Goal: Task Accomplishment & Management: Manage account settings

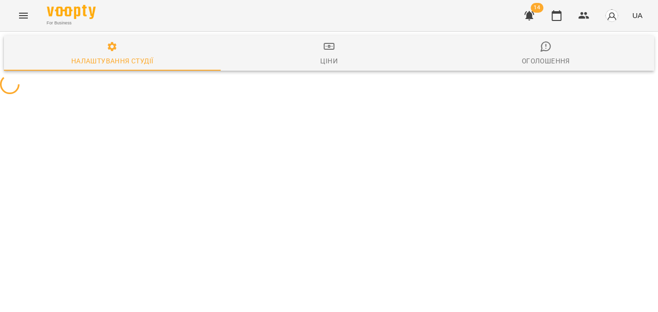
select select "**"
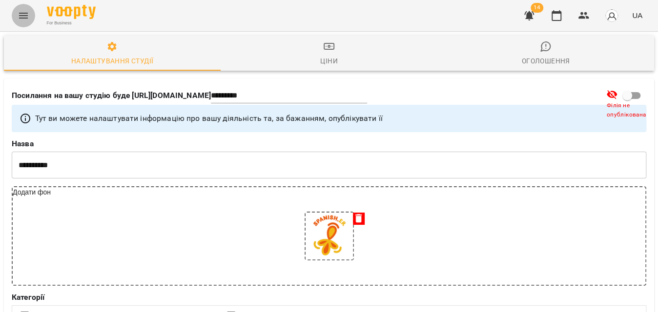
click at [21, 13] on icon "Menu" at bounding box center [23, 16] width 9 height 6
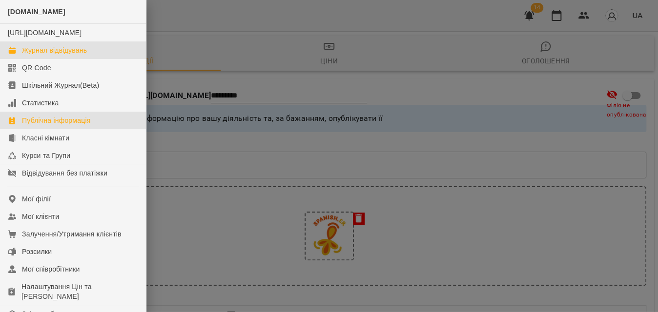
click at [41, 55] on div "Журнал відвідувань" at bounding box center [54, 50] width 65 height 10
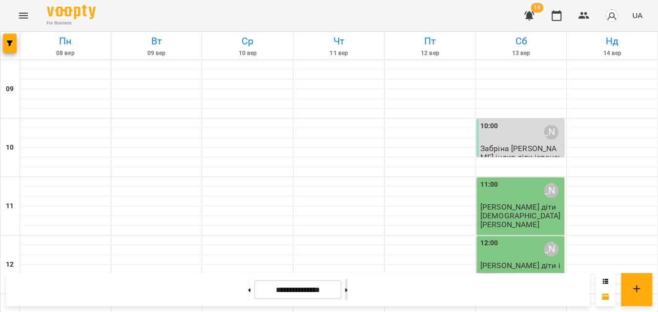
click at [348, 291] on button at bounding box center [346, 289] width 2 height 21
type input "**********"
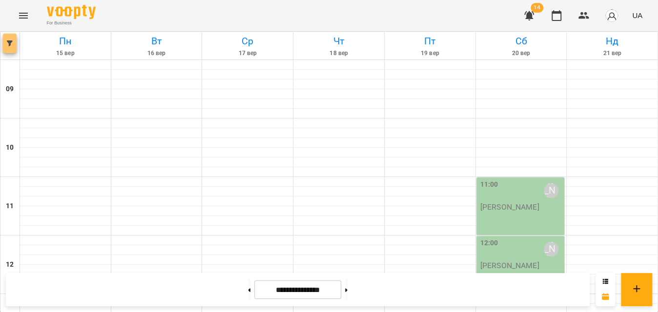
click at [7, 48] on button "button" at bounding box center [10, 44] width 14 height 20
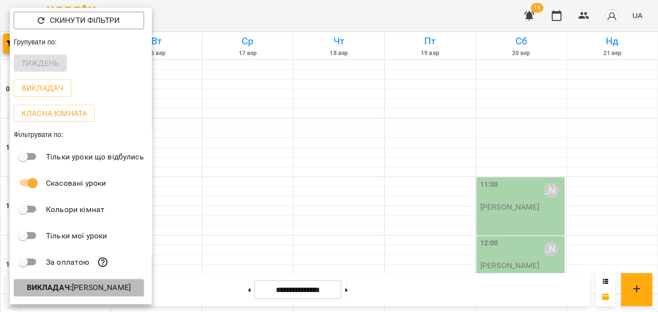
click at [74, 291] on p "Викладач : Еваліна Кравченко" at bounding box center [79, 288] width 104 height 12
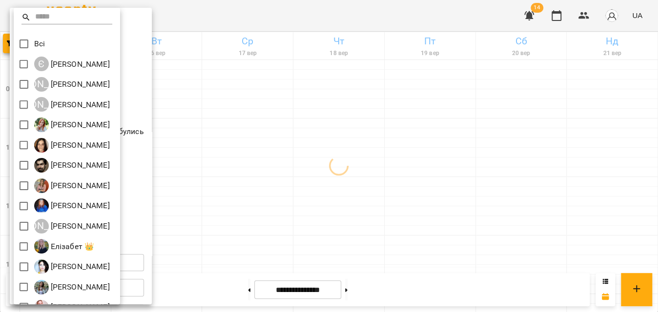
scroll to position [177, 0]
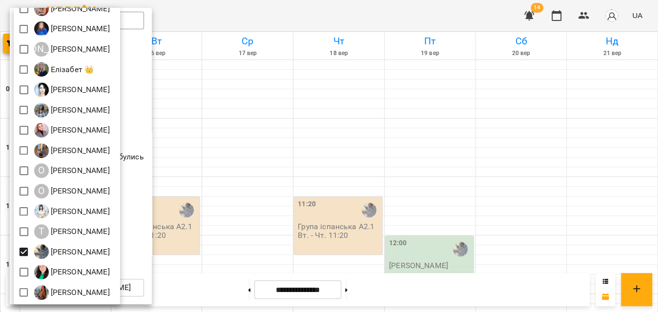
click at [248, 25] on div at bounding box center [329, 156] width 658 height 312
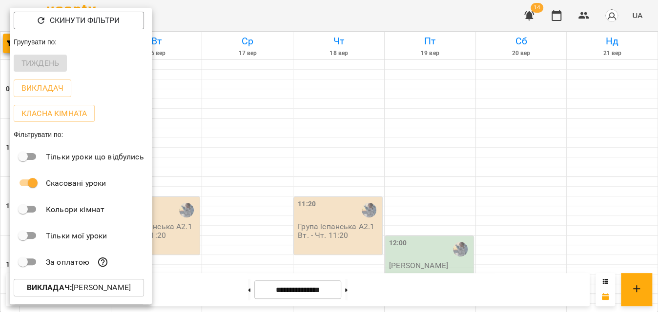
click at [248, 24] on div at bounding box center [329, 156] width 658 height 312
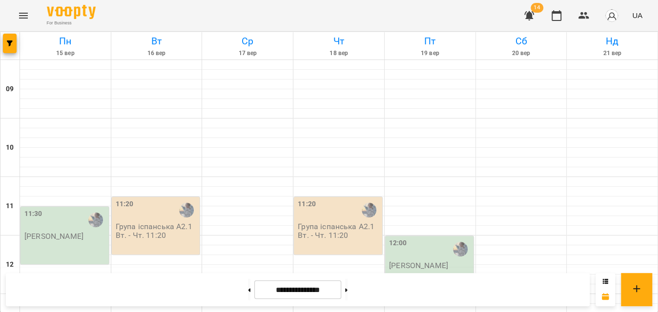
click at [37, 207] on div "11:30 Тригуб Софія" at bounding box center [65, 236] width 88 height 58
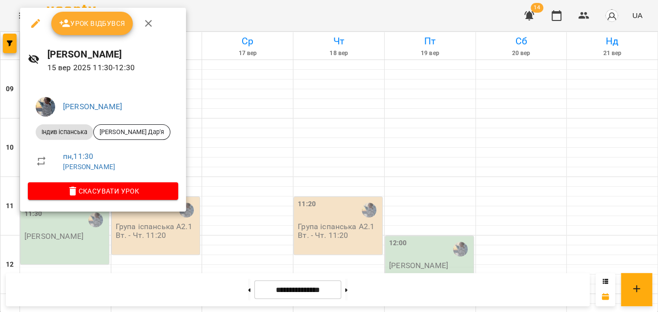
click at [80, 25] on span "Урок відбувся" at bounding box center [92, 24] width 66 height 12
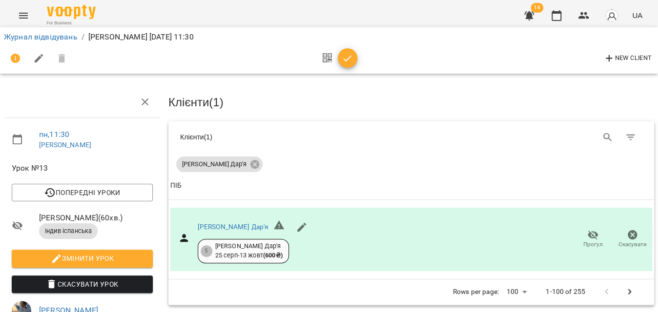
click at [106, 26] on div "Журнал відвідувань / Тригуб Софія пн, 15 вер 2025 11:30 New Client" at bounding box center [329, 50] width 662 height 50
click at [344, 58] on icon "button" at bounding box center [348, 59] width 12 height 12
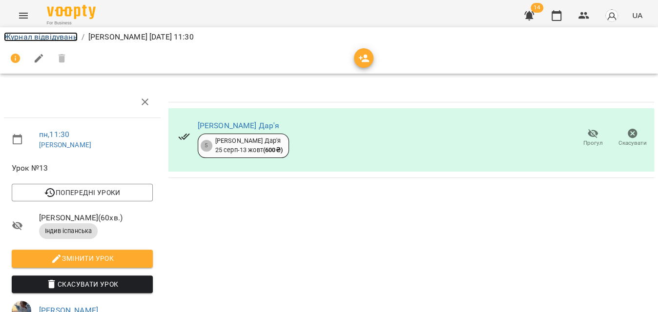
click at [23, 40] on link "Журнал відвідувань" at bounding box center [41, 36] width 74 height 9
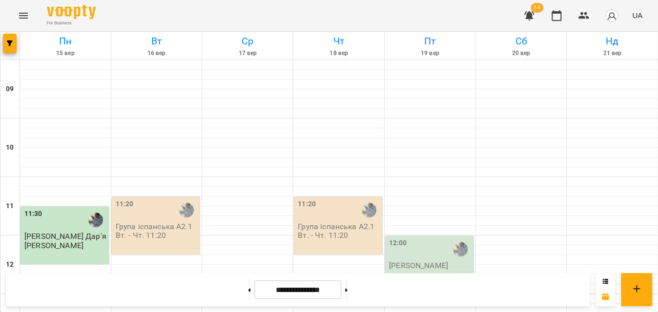
scroll to position [399, 0]
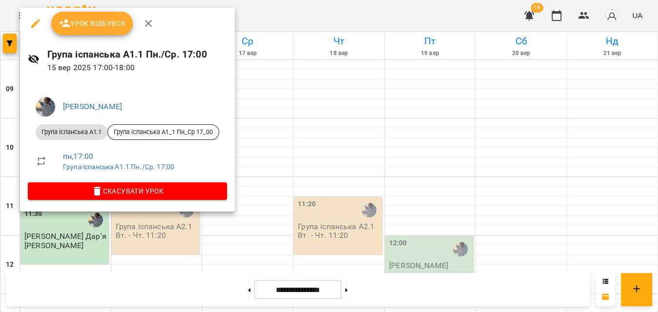
click at [110, 30] on button "Урок відбувся" at bounding box center [92, 23] width 82 height 23
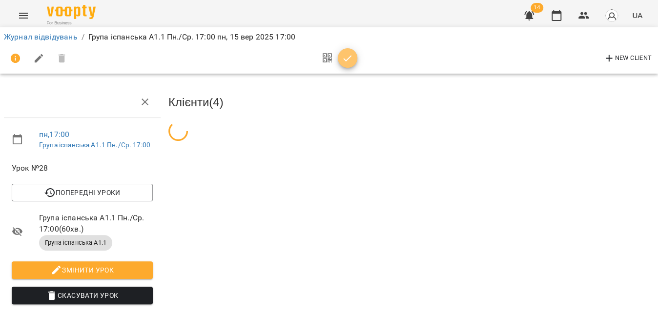
click at [351, 54] on icon "button" at bounding box center [348, 59] width 12 height 12
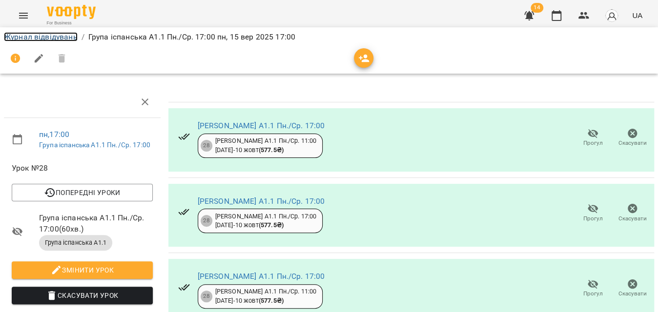
click at [21, 37] on link "Журнал відвідувань" at bounding box center [41, 36] width 74 height 9
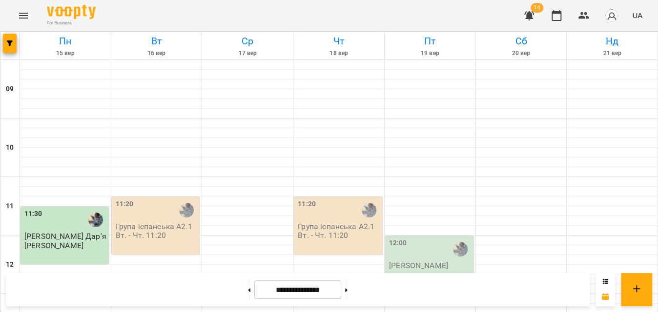
scroll to position [399, 0]
click at [12, 48] on button "button" at bounding box center [10, 44] width 14 height 20
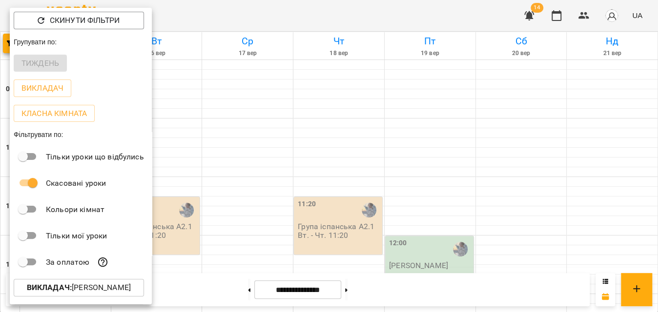
click at [66, 291] on b "Викладач :" at bounding box center [49, 287] width 45 height 9
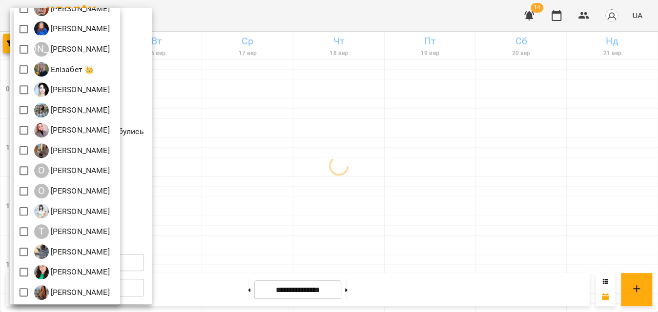
scroll to position [0, 0]
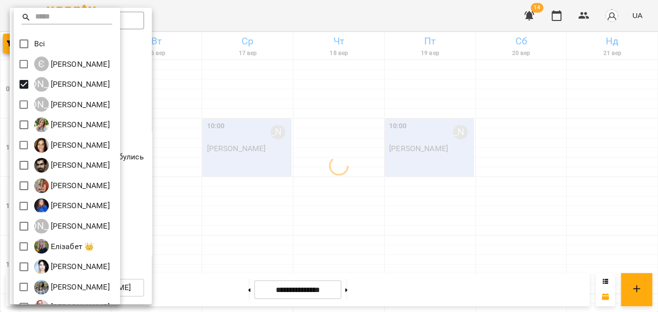
click at [254, 16] on div at bounding box center [329, 156] width 658 height 312
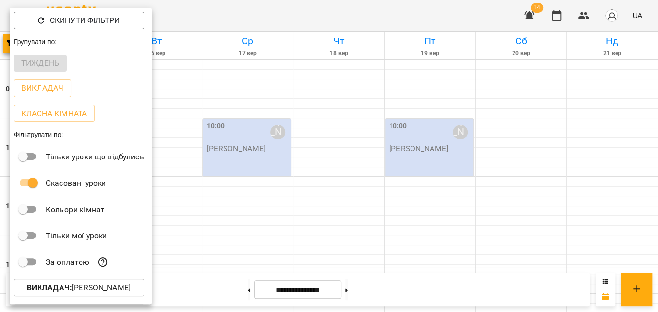
click at [254, 16] on div at bounding box center [329, 156] width 658 height 312
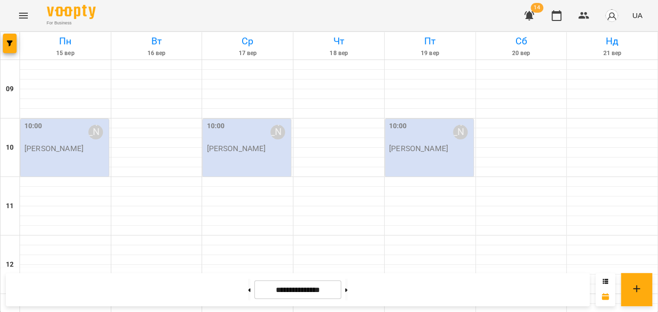
click at [51, 147] on p "[PERSON_NAME]" at bounding box center [53, 149] width 59 height 8
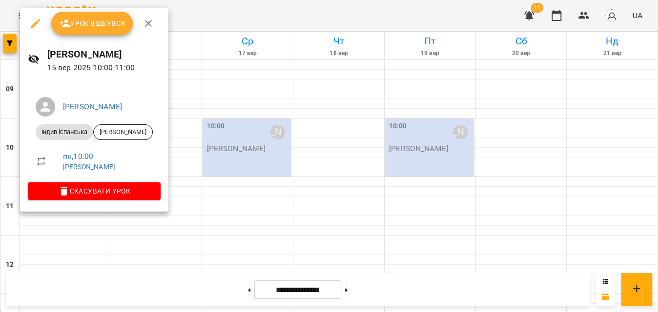
click at [108, 20] on span "Урок відбувся" at bounding box center [92, 24] width 66 height 12
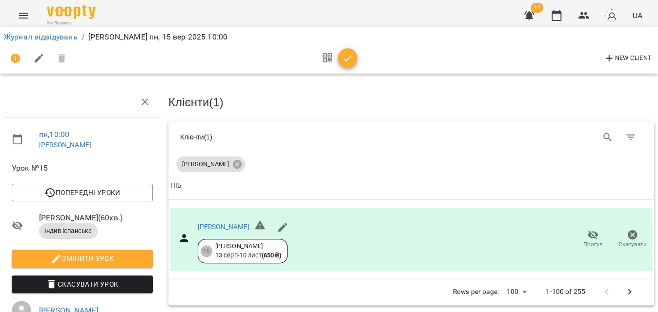
click at [348, 62] on icon "button" at bounding box center [348, 59] width 12 height 12
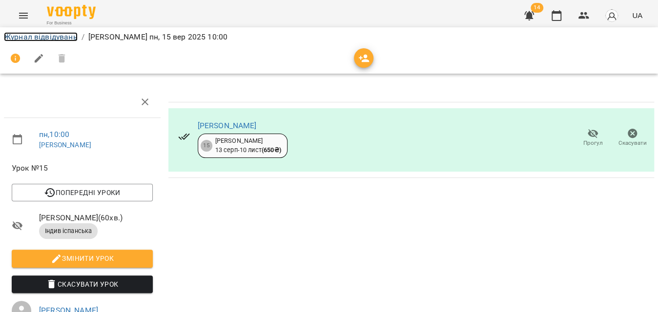
click at [49, 35] on link "Журнал відвідувань" at bounding box center [41, 36] width 74 height 9
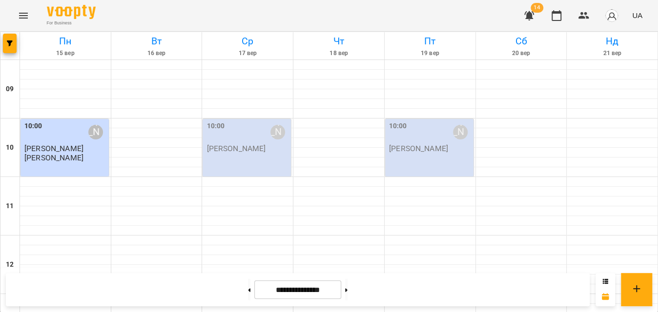
scroll to position [553, 0]
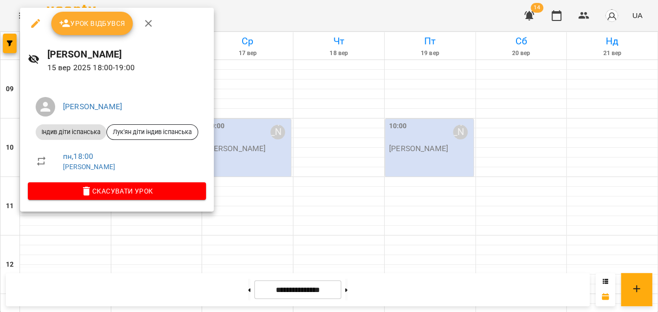
click at [104, 24] on span "Урок відбувся" at bounding box center [92, 24] width 66 height 12
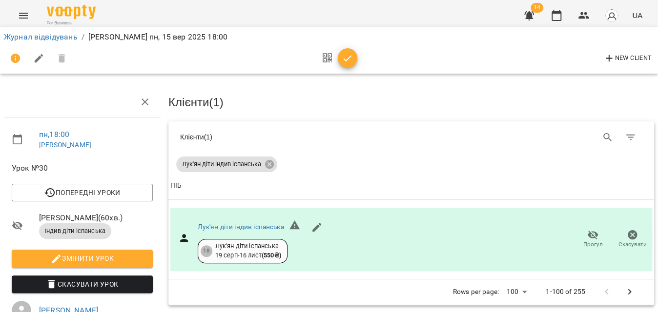
click at [347, 58] on icon "button" at bounding box center [348, 59] width 12 height 12
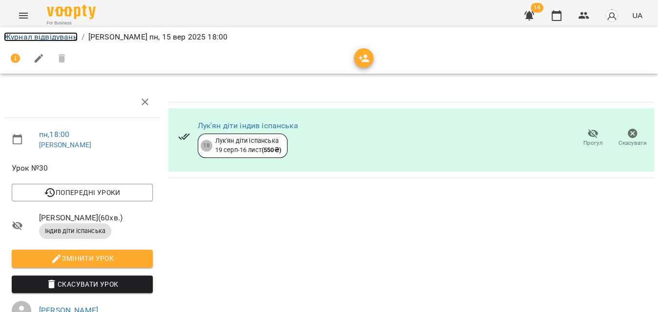
click at [53, 38] on link "Журнал відвідувань" at bounding box center [41, 36] width 74 height 9
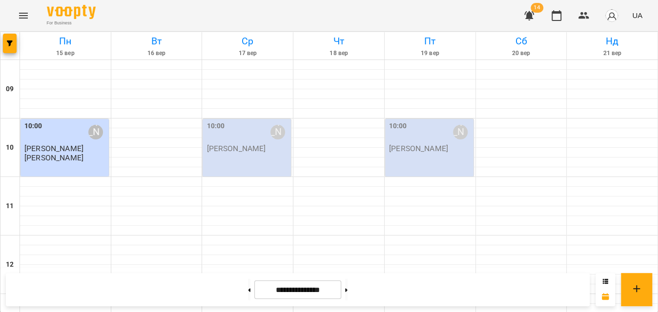
click at [27, 128] on label "10:00" at bounding box center [33, 126] width 18 height 11
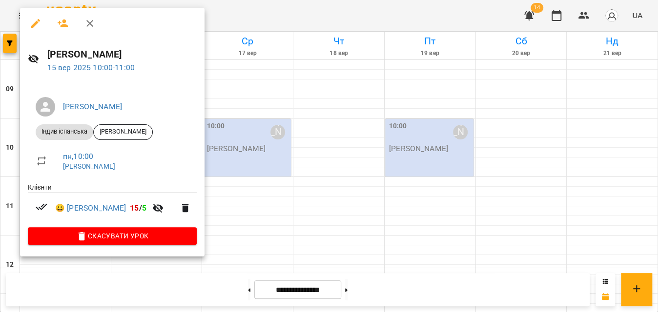
click at [273, 16] on div at bounding box center [329, 156] width 658 height 312
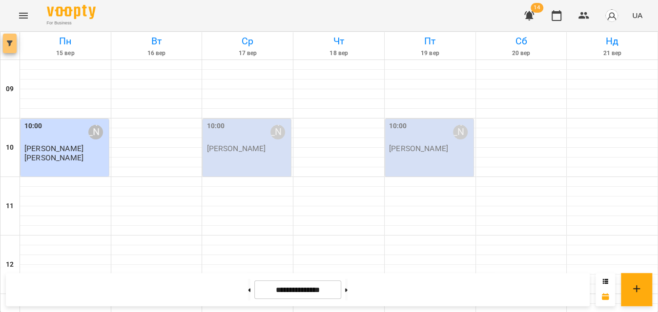
click at [10, 49] on button "button" at bounding box center [10, 44] width 14 height 20
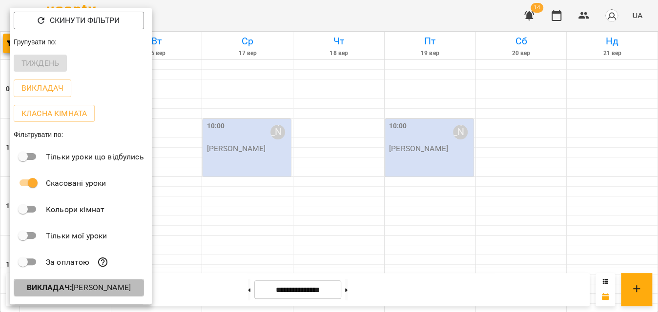
click at [107, 285] on p "Викладач : Аліна Кіріченко" at bounding box center [79, 288] width 104 height 12
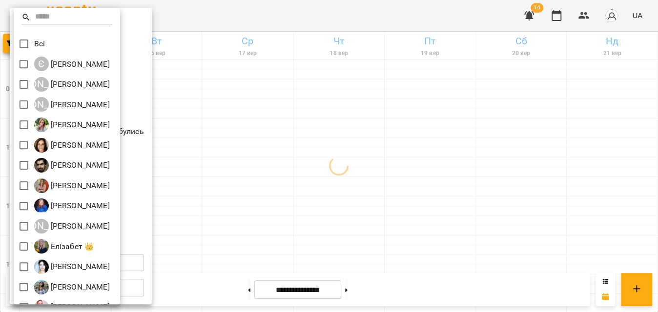
scroll to position [88, 0]
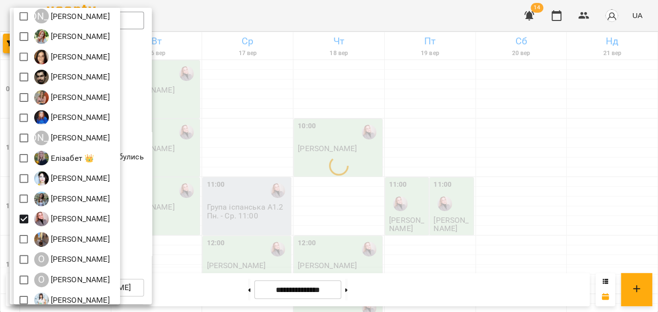
click at [238, 17] on div at bounding box center [329, 156] width 658 height 312
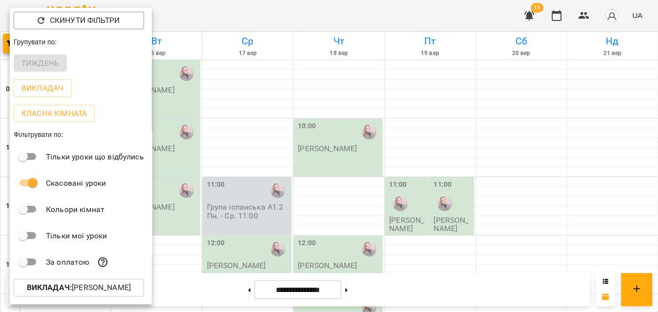
click at [238, 17] on div at bounding box center [329, 156] width 658 height 312
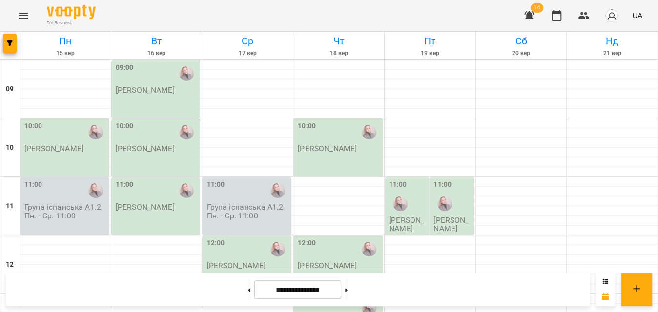
click at [148, 97] on div "09:00 Кухар Оля" at bounding box center [156, 90] width 88 height 58
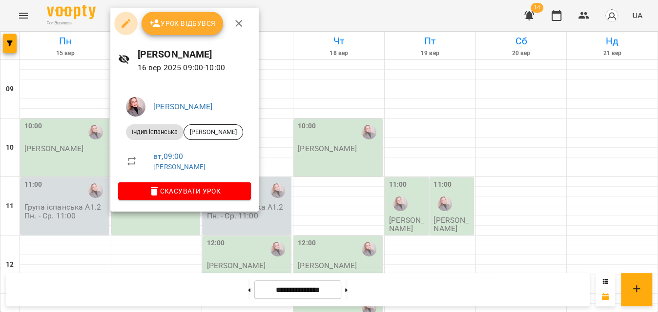
click at [132, 24] on button "button" at bounding box center [125, 23] width 23 height 23
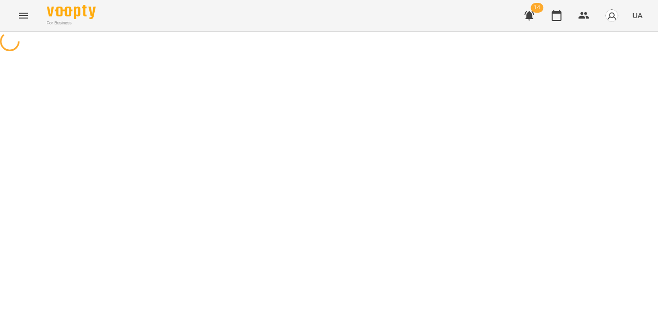
select select "**********"
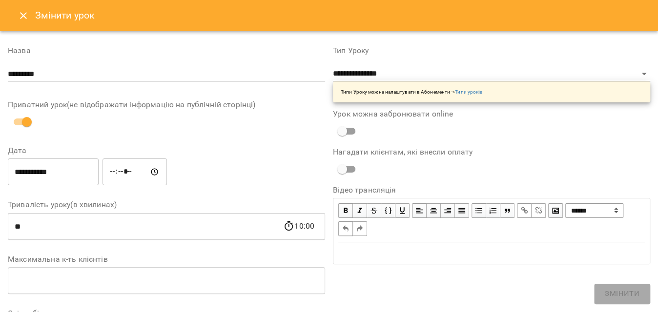
click at [63, 171] on input "**********" at bounding box center [53, 172] width 91 height 27
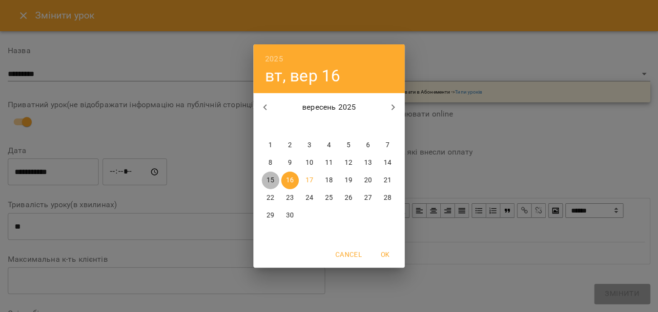
click at [269, 176] on p "15" at bounding box center [271, 181] width 8 height 10
type input "**********"
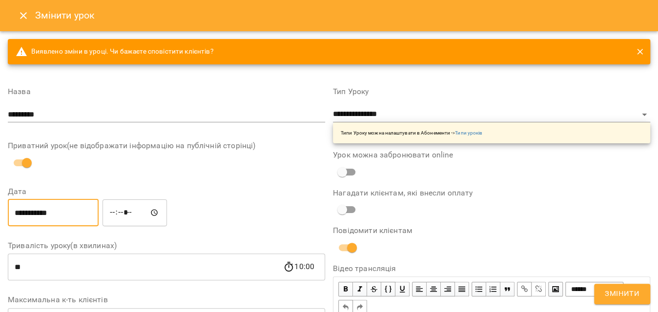
click at [626, 295] on span "Змінити" at bounding box center [622, 294] width 35 height 13
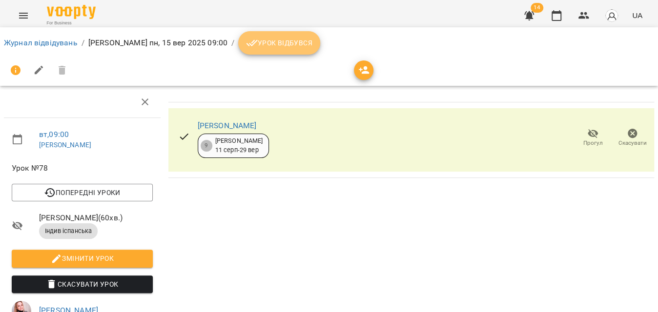
click at [272, 41] on span "Урок відбувся" at bounding box center [279, 43] width 66 height 12
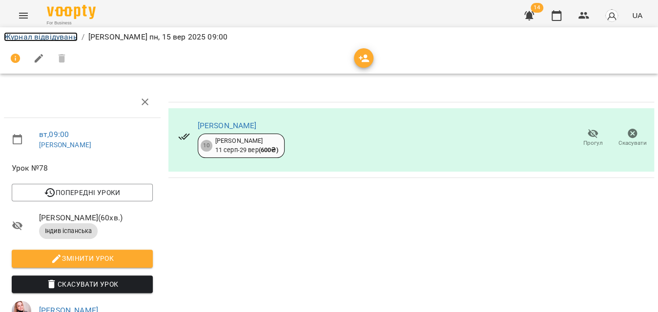
click at [40, 34] on link "Журнал відвідувань" at bounding box center [41, 36] width 74 height 9
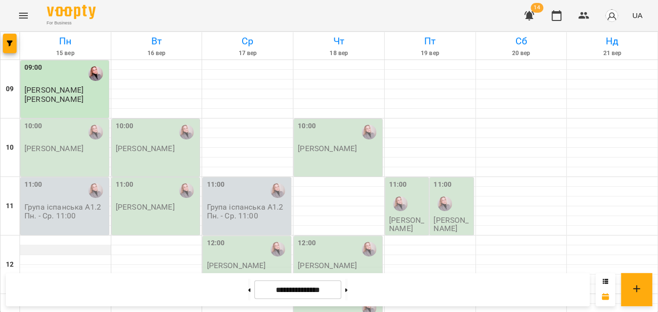
scroll to position [133, 0]
click at [72, 236] on div at bounding box center [65, 241] width 91 height 10
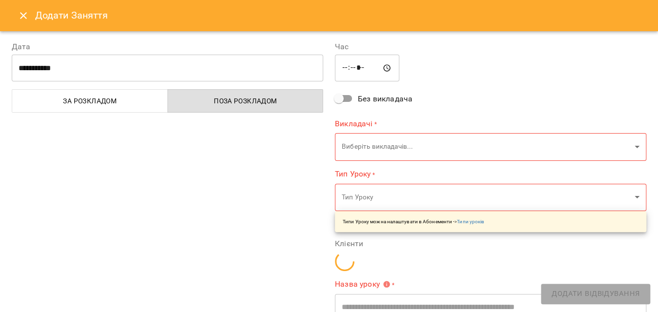
type input "**********"
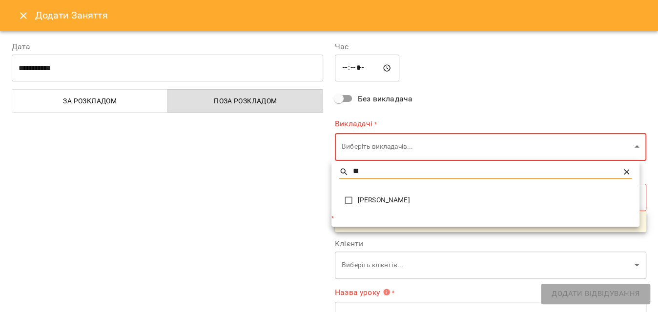
type input "*"
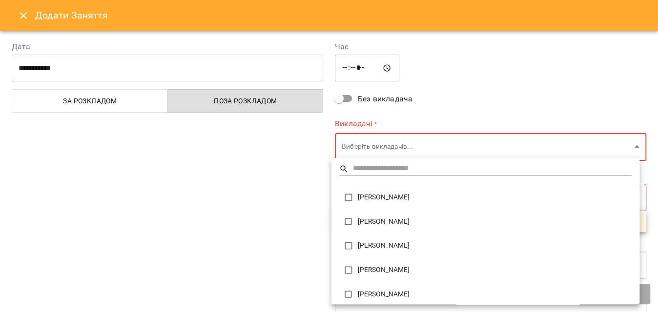
click at [388, 150] on div at bounding box center [329, 156] width 658 height 312
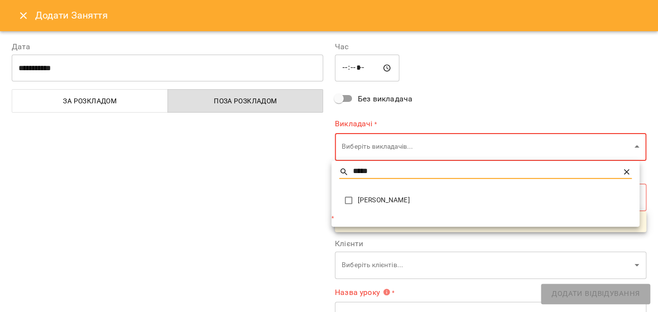
type input "*****"
click at [365, 196] on span "[PERSON_NAME]" at bounding box center [495, 201] width 274 height 10
type input "**********"
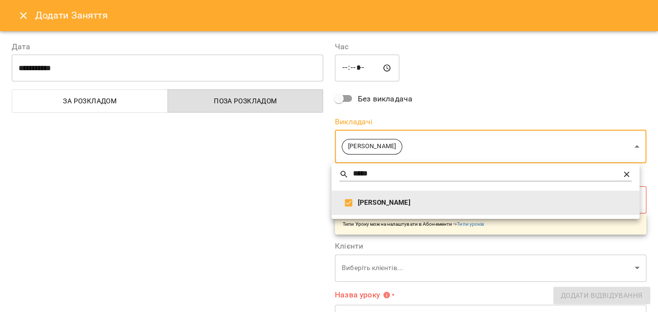
click at [373, 205] on span "[PERSON_NAME]" at bounding box center [495, 203] width 274 height 10
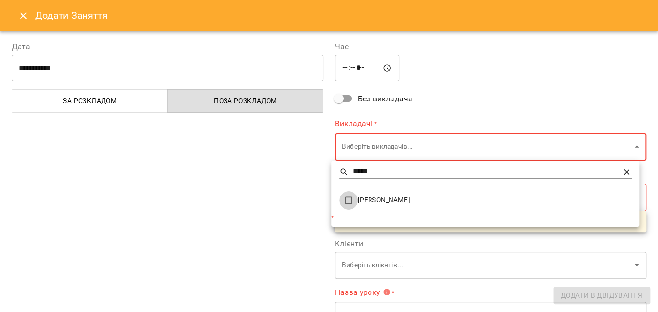
type input "**********"
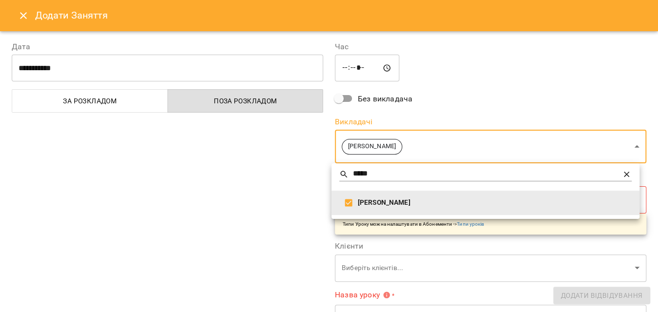
click at [270, 205] on div at bounding box center [329, 156] width 658 height 312
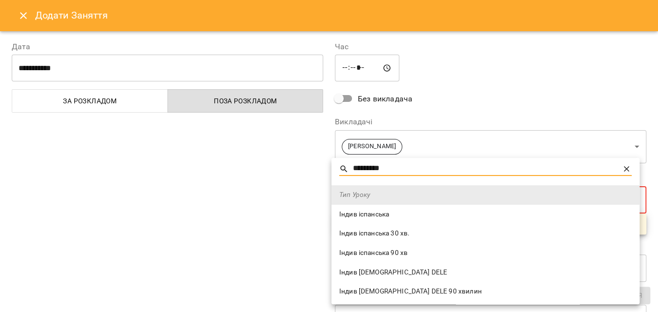
type input "*********"
click at [389, 213] on span "Індив іспанська" at bounding box center [485, 215] width 292 height 10
type input "**********"
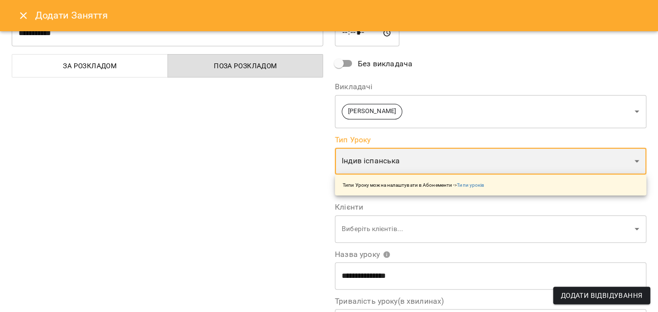
scroll to position [88, 0]
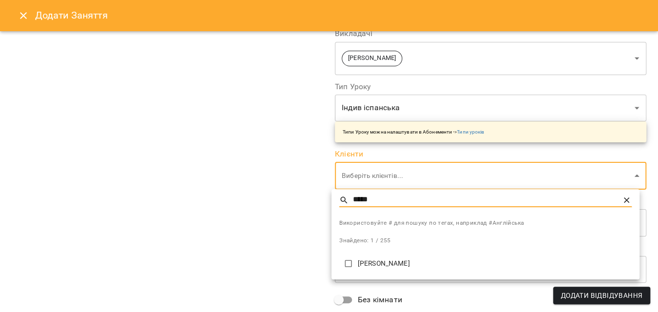
type input "*****"
click at [378, 267] on p "[PERSON_NAME]" at bounding box center [495, 264] width 274 height 10
type input "**********"
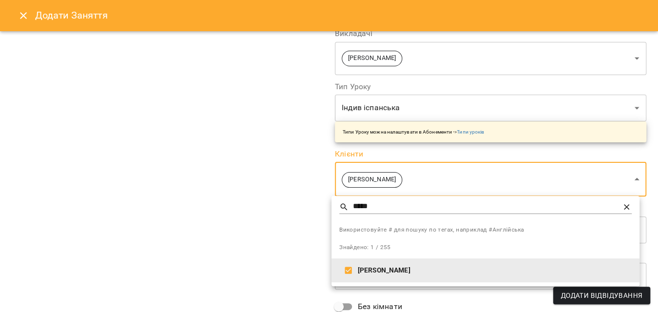
click at [213, 201] on div at bounding box center [329, 156] width 658 height 312
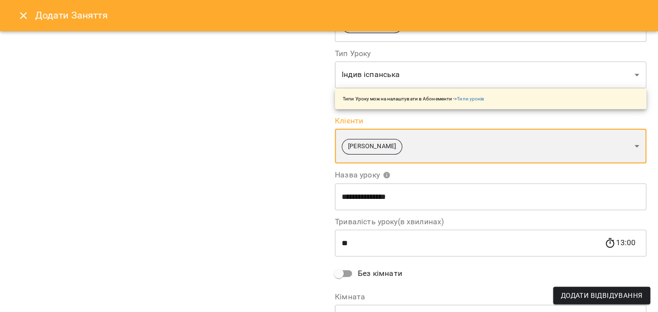
scroll to position [182, 0]
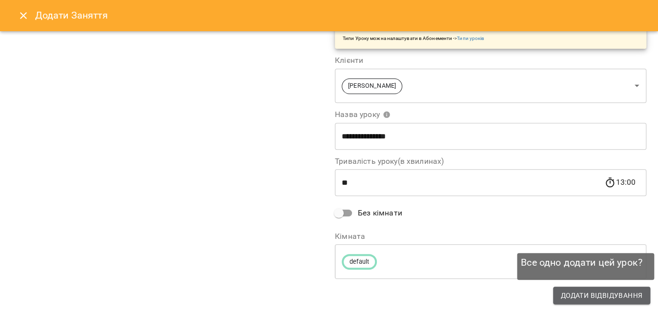
click at [599, 290] on span "Додати Відвідування" at bounding box center [602, 296] width 82 height 12
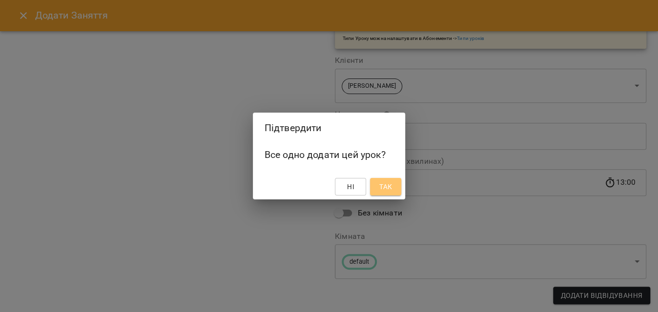
click at [389, 185] on span "Так" at bounding box center [385, 187] width 13 height 12
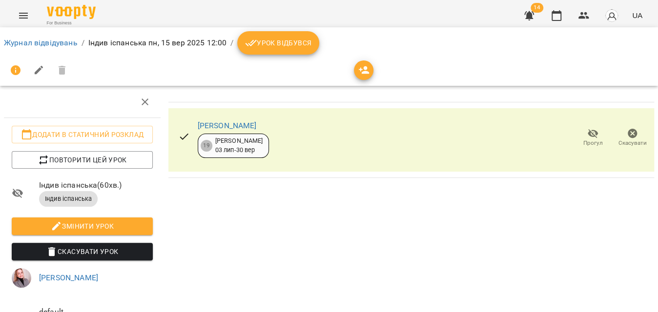
click at [277, 43] on span "Урок відбувся" at bounding box center [278, 43] width 66 height 12
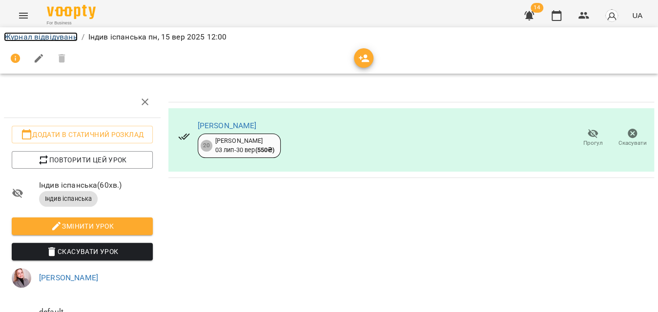
click at [66, 36] on link "Журнал відвідувань" at bounding box center [41, 36] width 74 height 9
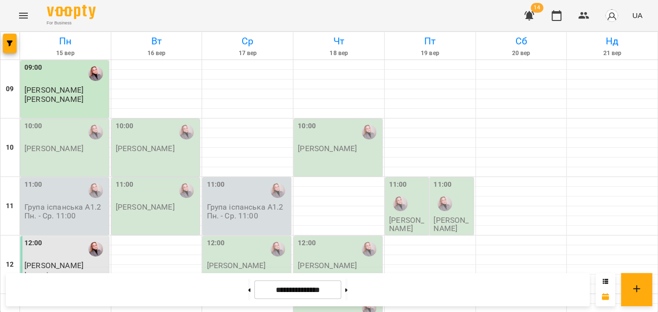
scroll to position [44, 0]
click at [72, 203] on p "Група іспанська А1.2 Пн. - Ср. 11:00" at bounding box center [65, 211] width 83 height 17
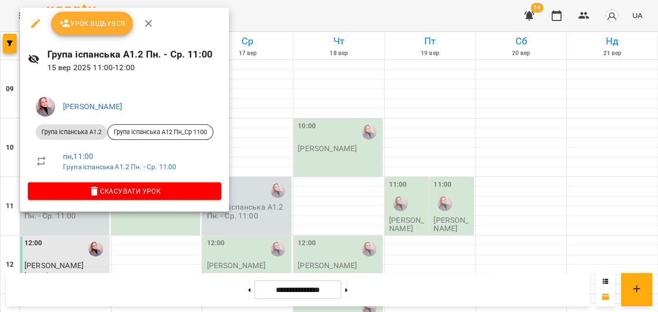
click at [289, 19] on div at bounding box center [329, 156] width 658 height 312
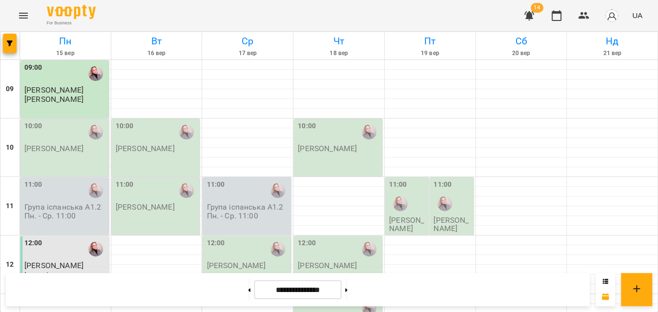
click at [59, 145] on p "[PERSON_NAME]" at bounding box center [53, 149] width 59 height 8
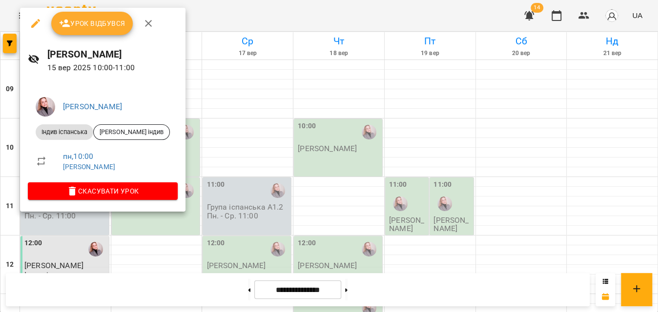
click at [257, 27] on div at bounding box center [329, 156] width 658 height 312
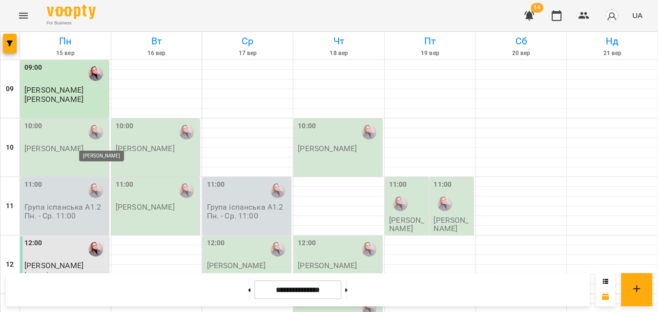
scroll to position [444, 0]
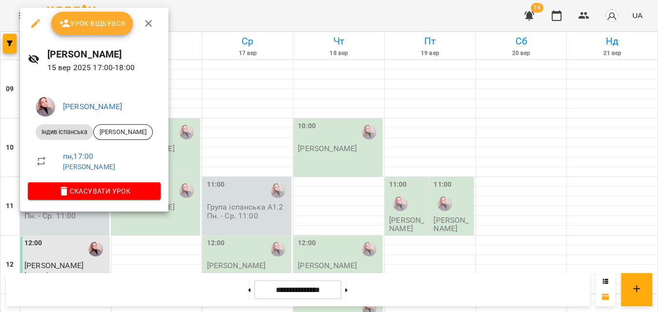
click at [93, 28] on span "Урок відбувся" at bounding box center [92, 24] width 66 height 12
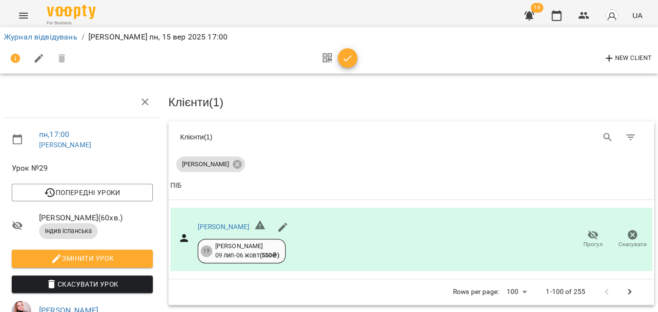
click at [349, 60] on icon "button" at bounding box center [348, 59] width 12 height 12
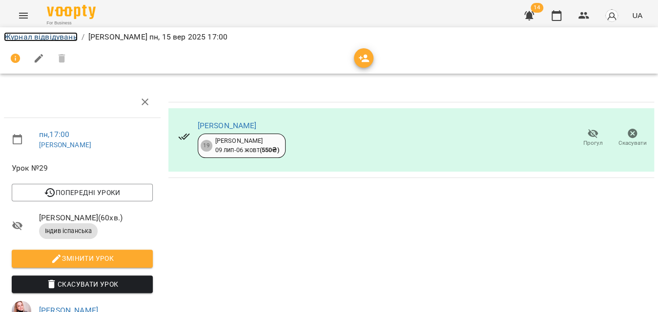
click at [42, 38] on link "Журнал відвідувань" at bounding box center [41, 36] width 74 height 9
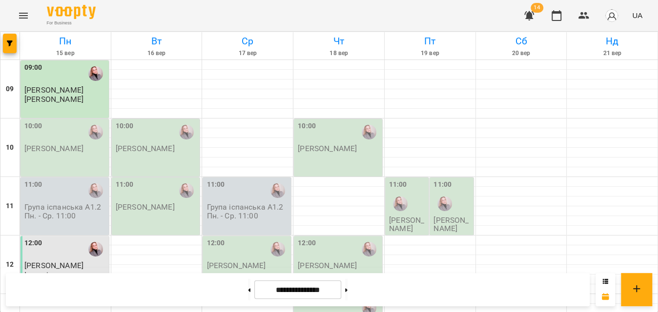
scroll to position [532, 0]
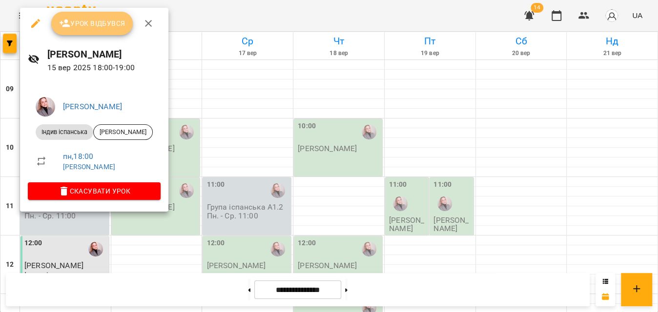
click at [101, 31] on button "Урок відбувся" at bounding box center [92, 23] width 82 height 23
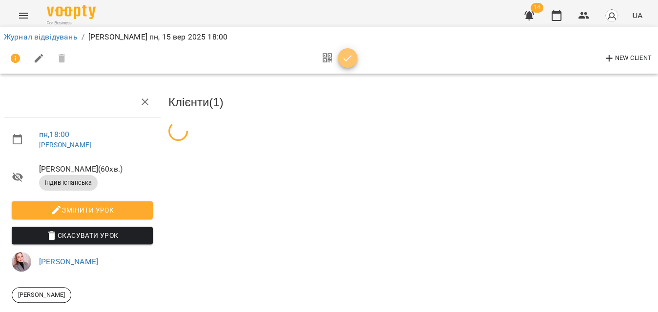
click at [346, 59] on icon "button" at bounding box center [348, 59] width 12 height 12
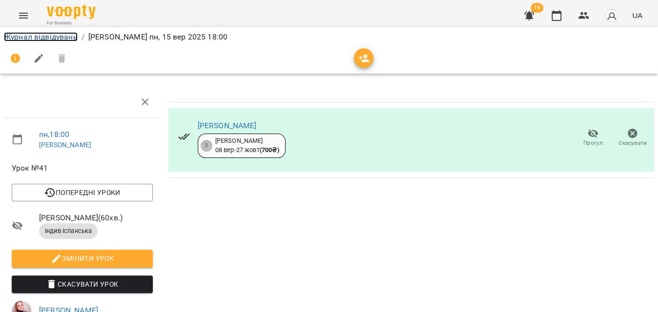
click at [27, 33] on link "Журнал відвідувань" at bounding box center [41, 36] width 74 height 9
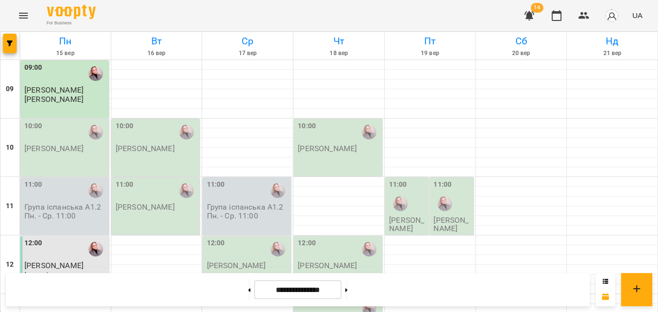
scroll to position [419, 0]
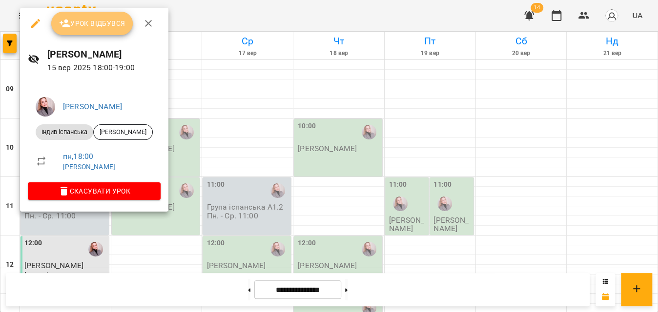
click at [86, 16] on button "Урок відбувся" at bounding box center [92, 23] width 82 height 23
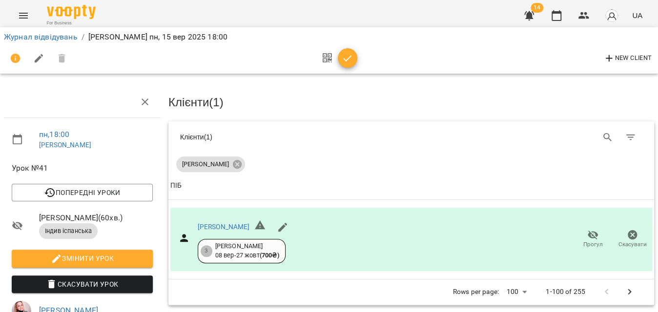
click at [352, 62] on icon "button" at bounding box center [348, 59] width 12 height 12
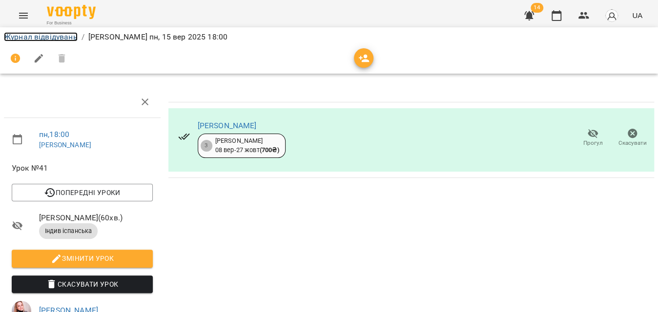
click at [44, 37] on link "Журнал відвідувань" at bounding box center [41, 36] width 74 height 9
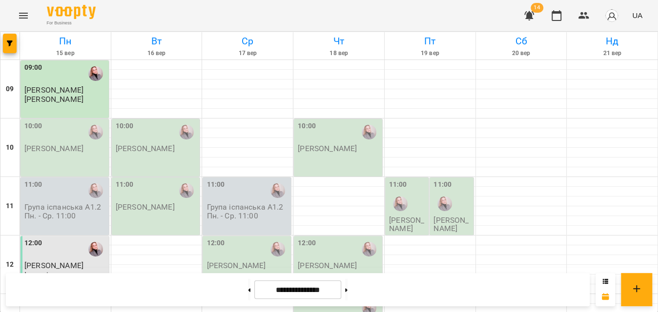
scroll to position [444, 0]
click at [12, 48] on button "button" at bounding box center [10, 44] width 14 height 20
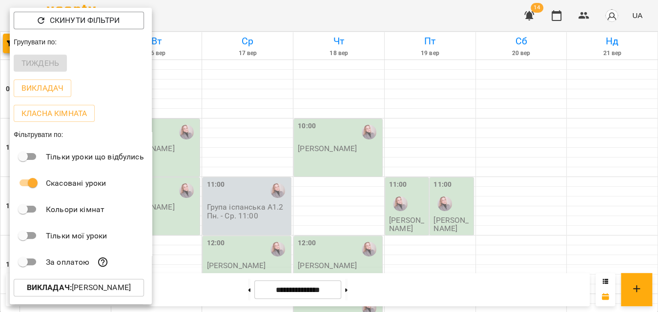
click at [44, 294] on p "Викладач : [PERSON_NAME]" at bounding box center [79, 288] width 104 height 12
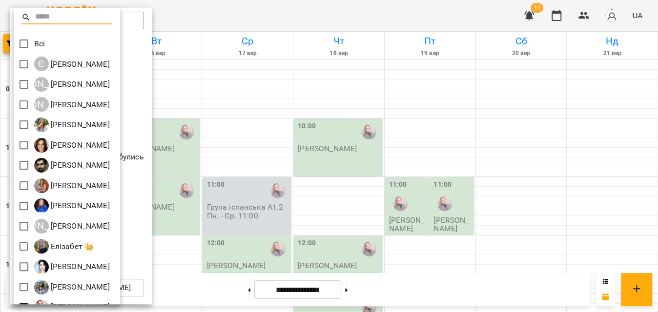
click at [67, 287] on div "[PERSON_NAME]" at bounding box center [67, 287] width 106 height 21
click at [58, 289] on p "[PERSON_NAME]" at bounding box center [79, 288] width 61 height 12
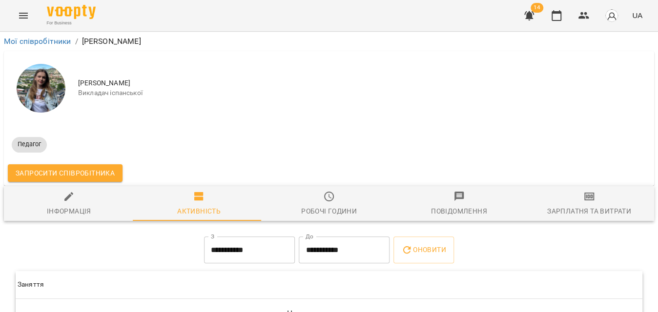
click at [67, 292] on th "Заняття" at bounding box center [329, 284] width 627 height 27
click at [23, 13] on icon "Menu" at bounding box center [23, 16] width 9 height 6
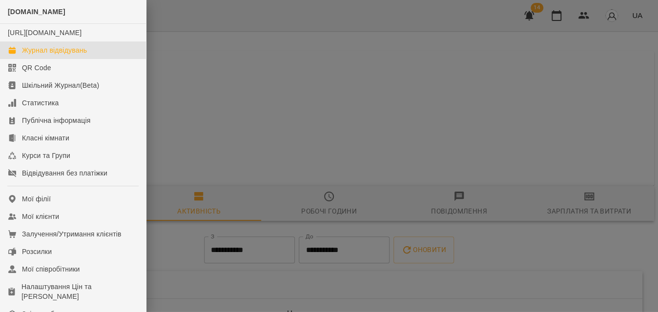
click at [30, 55] on div "Журнал відвідувань" at bounding box center [54, 50] width 65 height 10
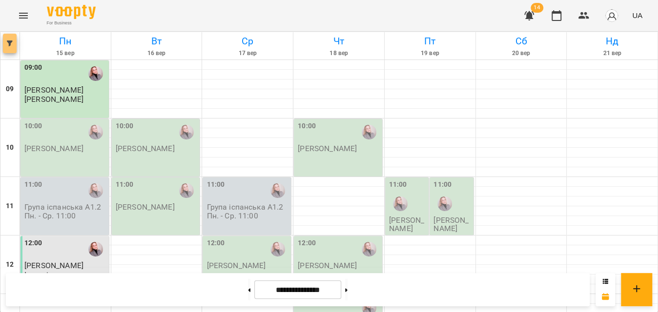
click at [7, 43] on icon "button" at bounding box center [10, 44] width 6 height 6
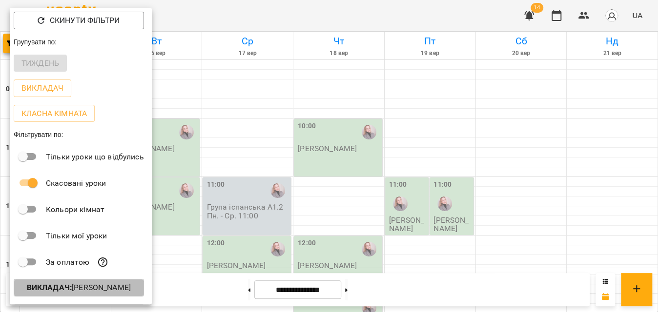
click at [95, 286] on p "Викладач : [PERSON_NAME]" at bounding box center [79, 288] width 104 height 12
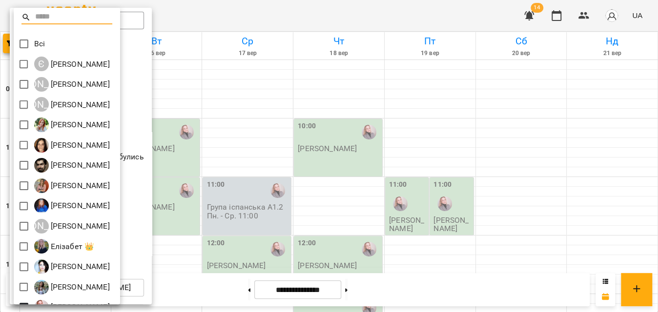
scroll to position [177, 0]
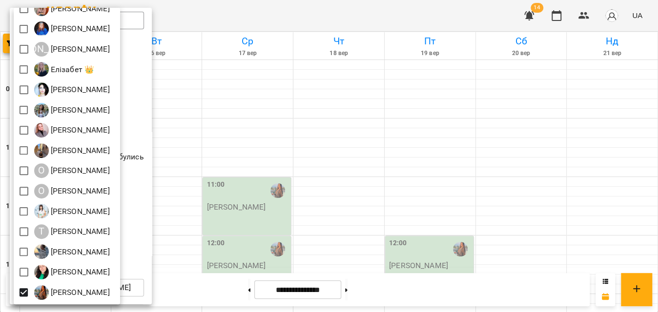
click at [170, 18] on div at bounding box center [329, 156] width 658 height 312
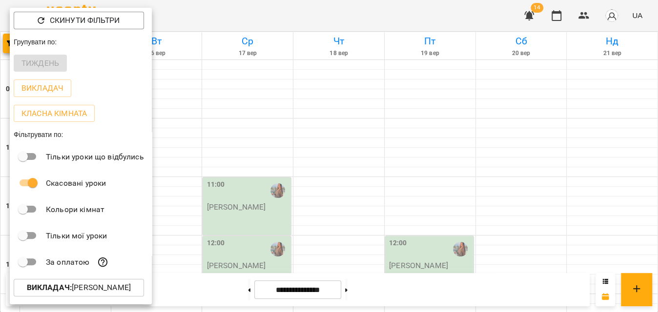
click at [170, 18] on div at bounding box center [329, 156] width 658 height 312
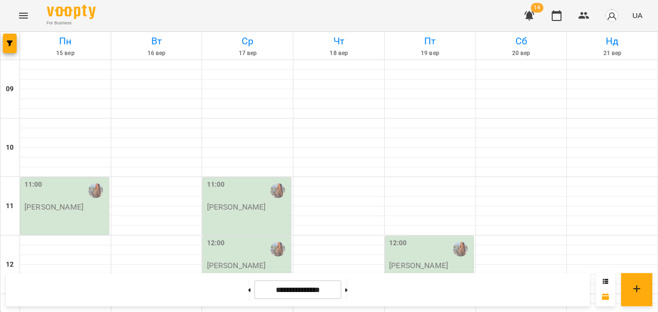
click at [53, 200] on div "11:00" at bounding box center [65, 191] width 83 height 22
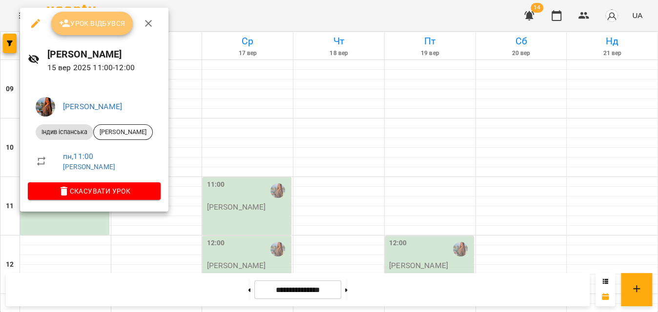
click at [85, 23] on span "Урок відбувся" at bounding box center [92, 24] width 66 height 12
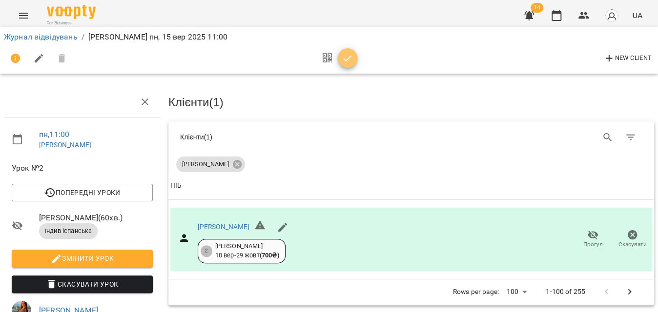
click at [345, 55] on icon "button" at bounding box center [348, 59] width 12 height 12
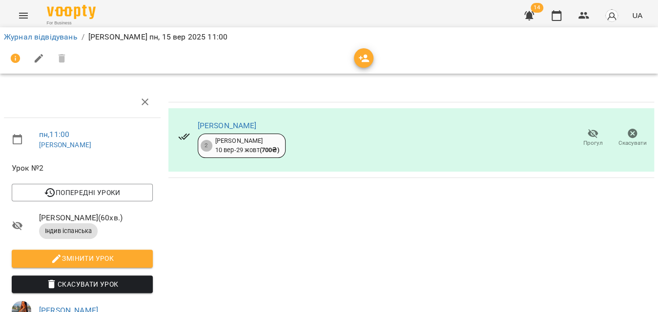
click at [292, 14] on div "For Business 14 UA" at bounding box center [329, 15] width 658 height 31
click at [62, 39] on link "Журнал відвідувань" at bounding box center [41, 36] width 74 height 9
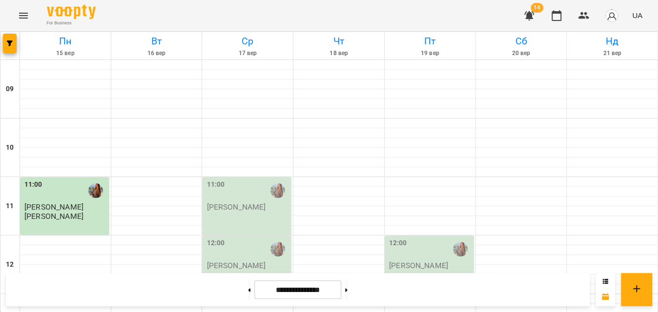
scroll to position [88, 0]
click at [41, 236] on div at bounding box center [65, 241] width 91 height 10
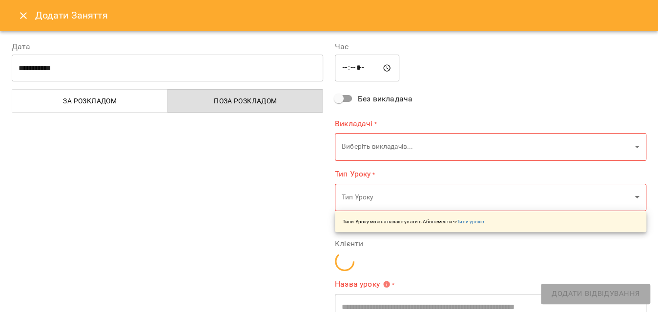
type input "**********"
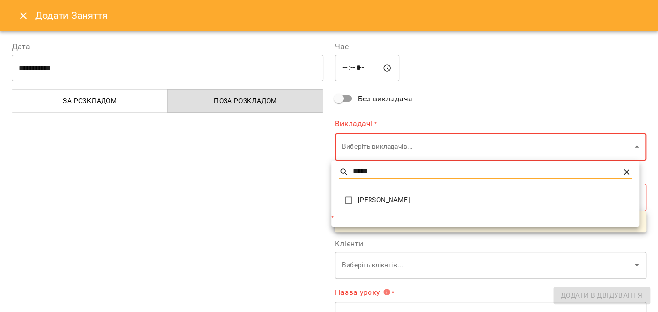
type input "*****"
click at [364, 199] on span "Чебан Анастасія" at bounding box center [495, 201] width 274 height 10
type input "**********"
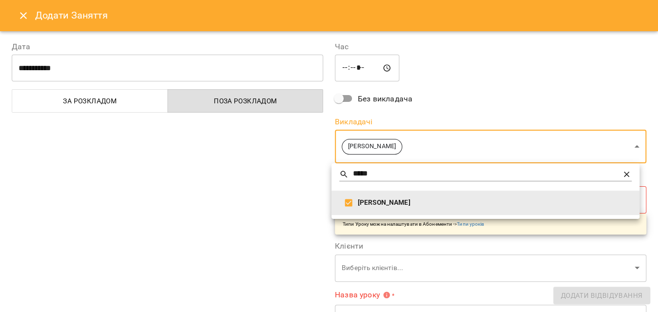
click at [199, 156] on div at bounding box center [329, 156] width 658 height 312
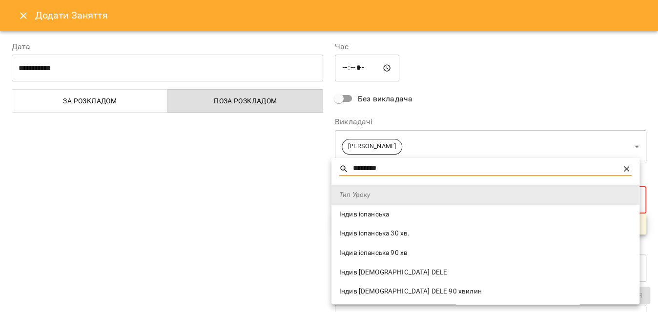
type input "********"
click at [364, 222] on li "Індив іспанська" at bounding box center [486, 215] width 308 height 20
type input "**********"
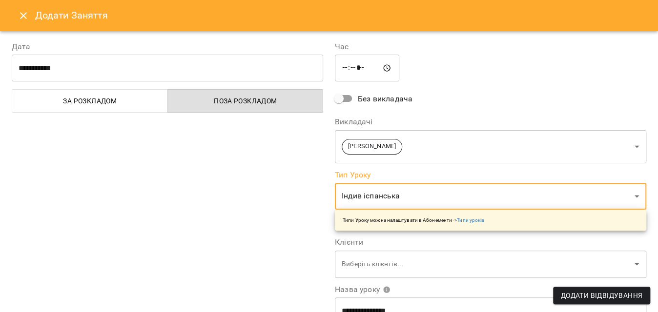
click at [253, 172] on div "**********" at bounding box center [167, 248] width 323 height 439
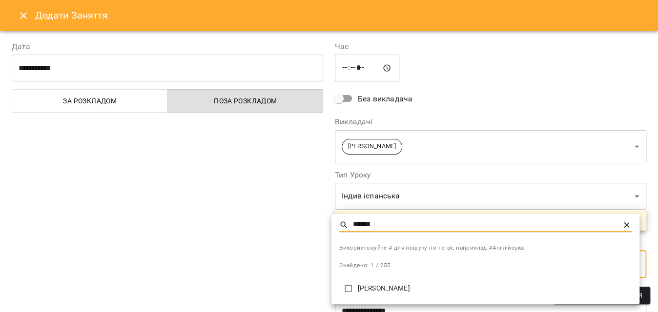
type input "******"
click at [376, 291] on p "Шалега Каріна" at bounding box center [495, 289] width 274 height 10
type input "**********"
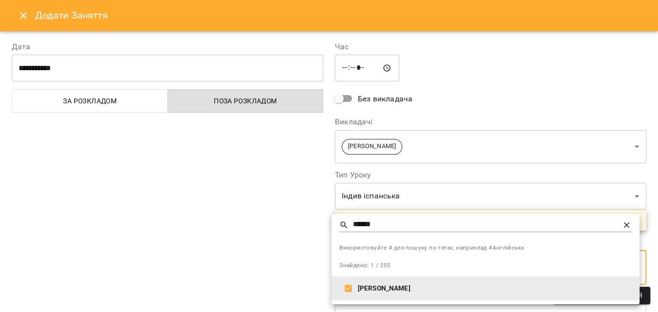
drag, startPoint x: 232, startPoint y: 248, endPoint x: 432, endPoint y: 247, distance: 199.7
click at [232, 248] on div at bounding box center [329, 156] width 658 height 312
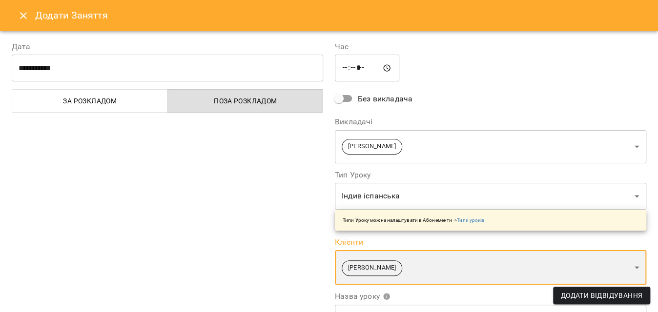
scroll to position [44, 0]
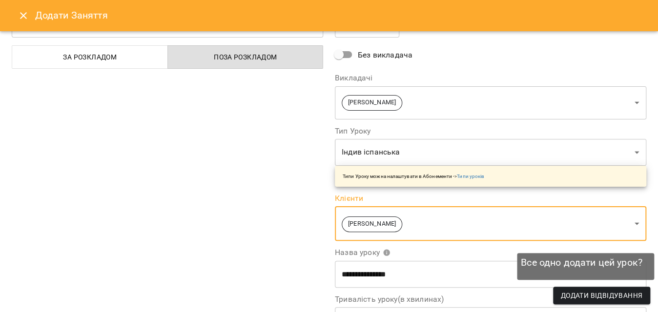
click at [617, 294] on span "Додати Відвідування" at bounding box center [602, 296] width 82 height 12
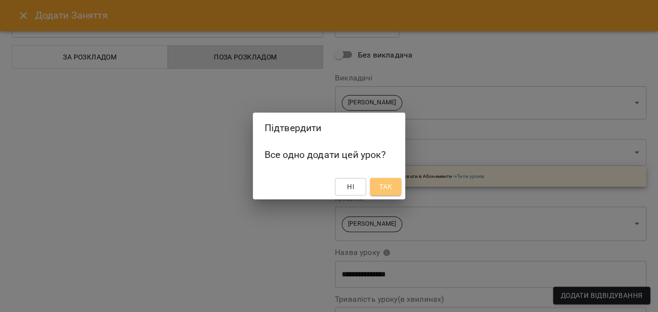
click at [384, 186] on span "Так" at bounding box center [385, 187] width 13 height 12
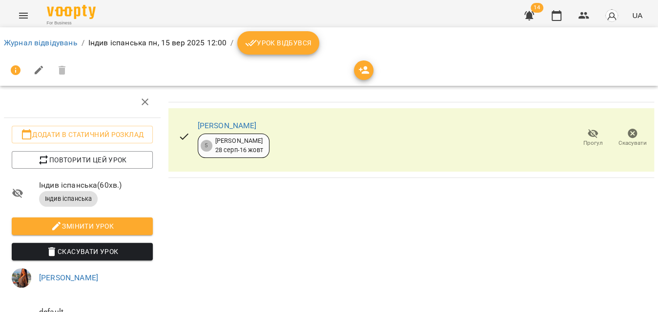
click at [282, 55] on div "Журнал відвідувань / Індив іспанська пн, 15 вер 2025 12:00 / Урок відбувся" at bounding box center [329, 42] width 654 height 27
click at [281, 47] on span "Урок відбувся" at bounding box center [278, 43] width 66 height 12
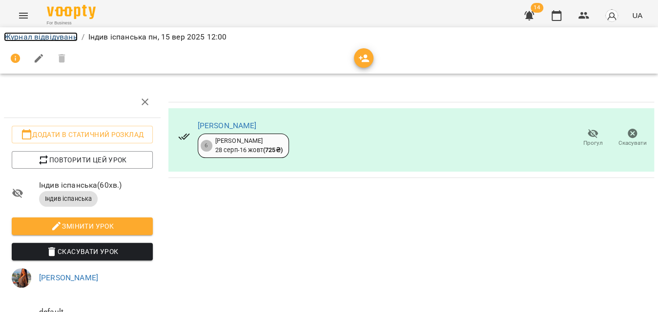
click at [38, 38] on link "Журнал відвідувань" at bounding box center [41, 36] width 74 height 9
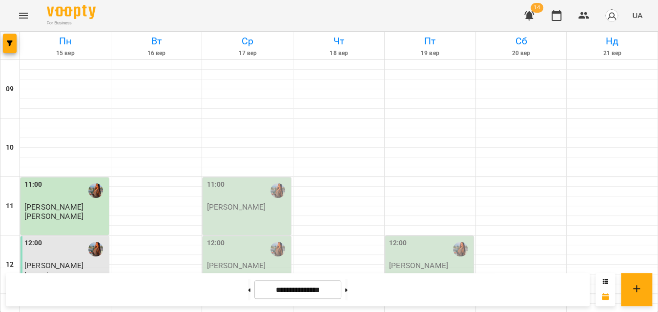
scroll to position [266, 0]
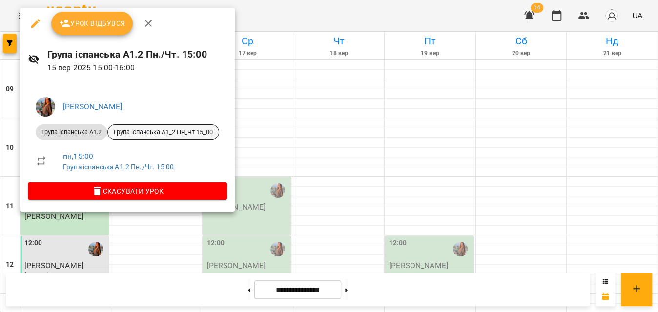
click at [171, 132] on span "Група іспанська А1_2 Пн_Чт 15_00" at bounding box center [163, 132] width 111 height 9
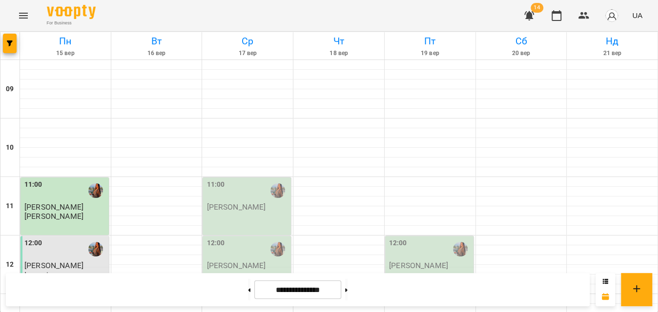
scroll to position [242, 0]
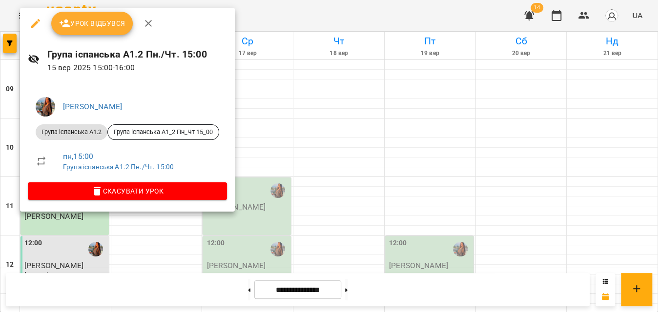
click at [95, 27] on span "Урок відбувся" at bounding box center [92, 24] width 66 height 12
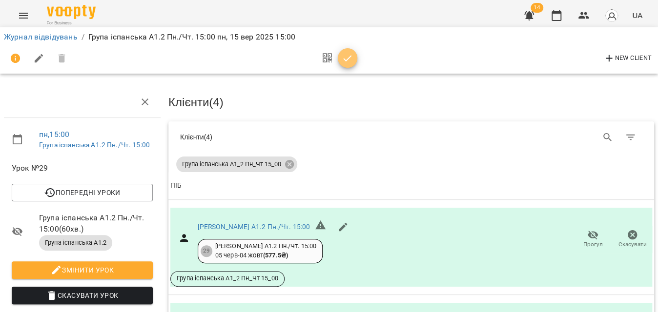
click at [353, 61] on icon "button" at bounding box center [348, 59] width 12 height 12
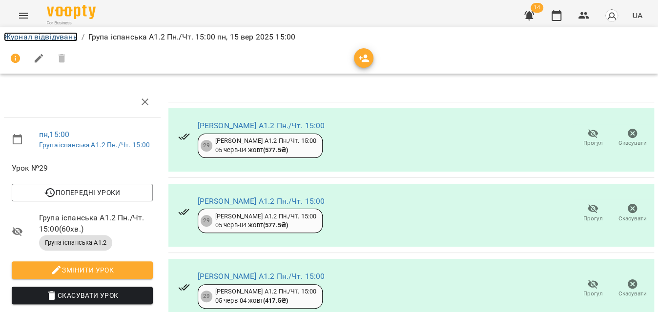
click at [19, 38] on link "Журнал відвідувань" at bounding box center [41, 36] width 74 height 9
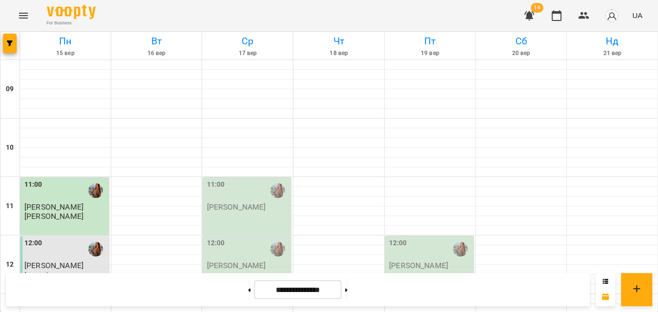
scroll to position [222, 0]
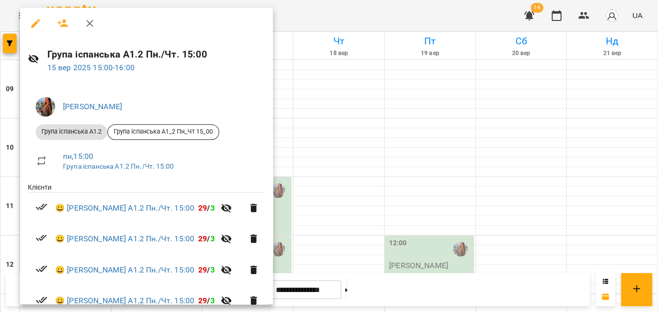
click at [342, 16] on div at bounding box center [329, 156] width 658 height 312
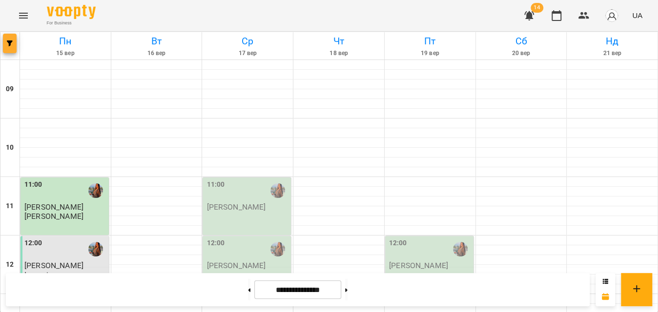
click at [7, 44] on icon "button" at bounding box center [10, 44] width 6 height 6
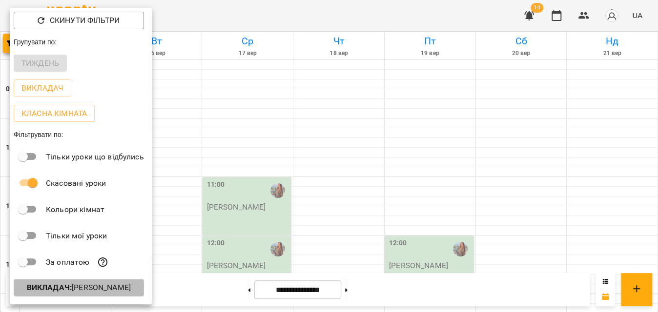
click at [66, 287] on b "Викладач :" at bounding box center [49, 287] width 45 height 9
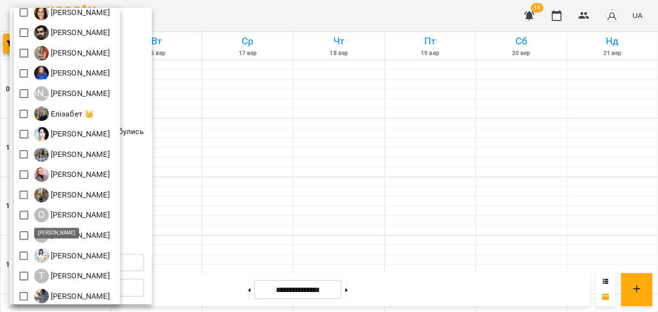
scroll to position [177, 0]
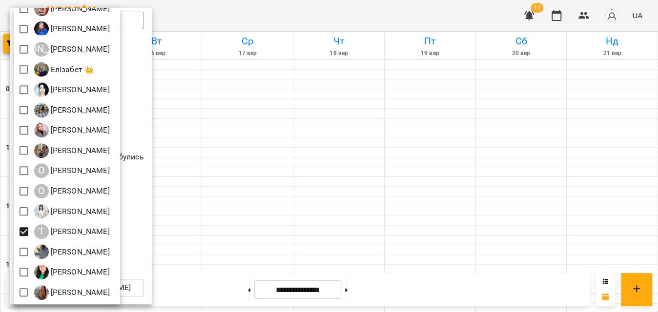
click at [290, 15] on div at bounding box center [329, 156] width 658 height 312
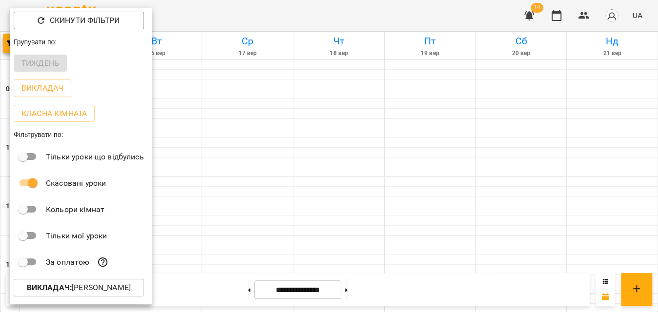
click at [290, 15] on div at bounding box center [329, 156] width 658 height 312
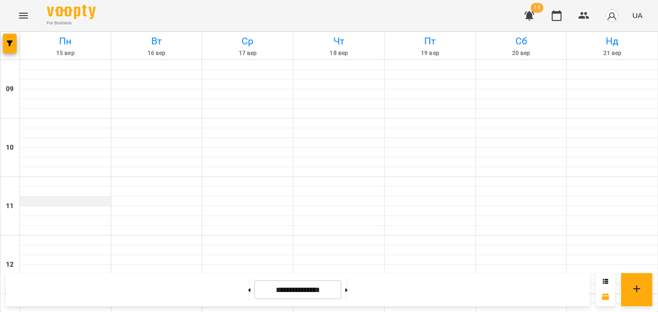
scroll to position [88, 0]
click at [63, 177] on div at bounding box center [65, 182] width 91 height 10
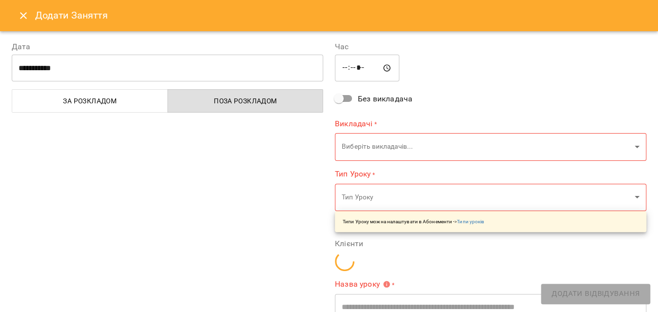
type input "**********"
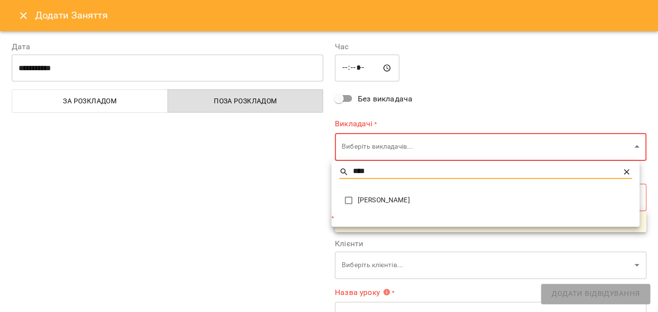
type input "****"
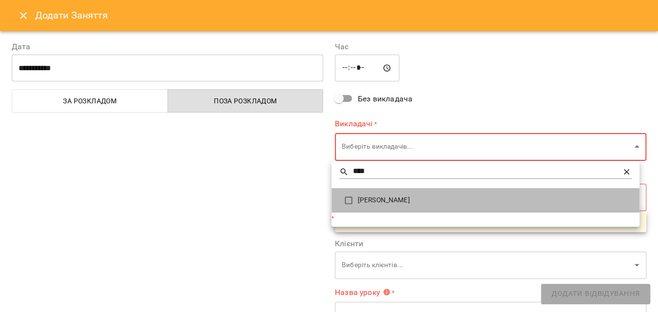
click at [397, 205] on span "[PERSON_NAME]" at bounding box center [495, 201] width 274 height 10
type input "**********"
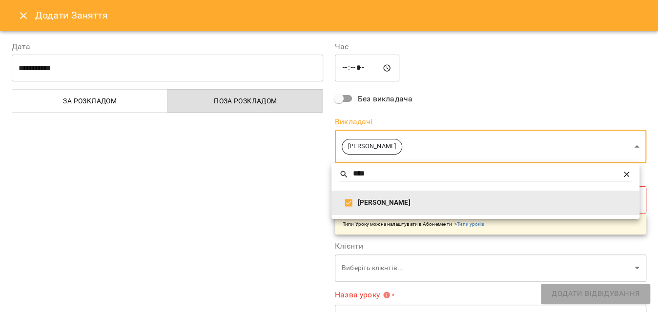
click at [269, 202] on div at bounding box center [329, 156] width 658 height 312
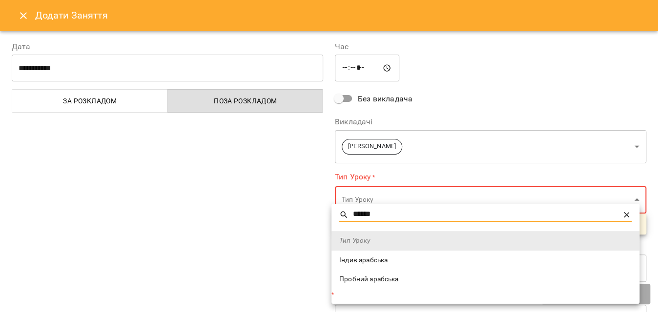
type input "******"
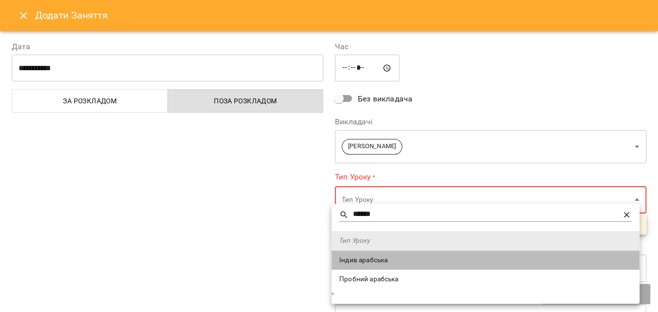
click at [376, 266] on li "Індив арабська" at bounding box center [486, 261] width 308 height 20
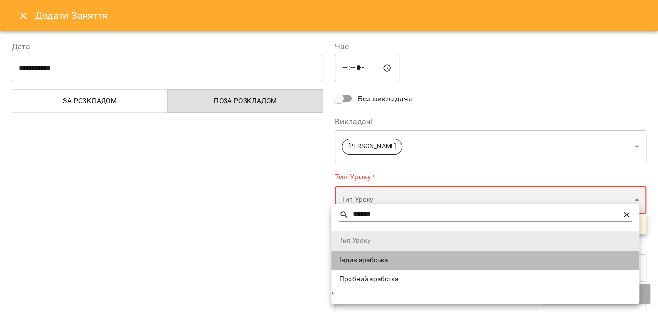
type input "**********"
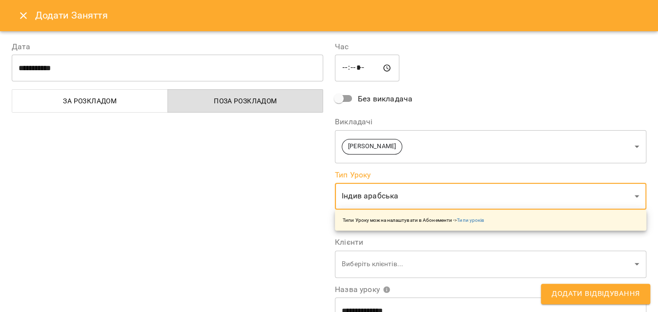
click at [254, 221] on div "**********" at bounding box center [167, 248] width 323 height 439
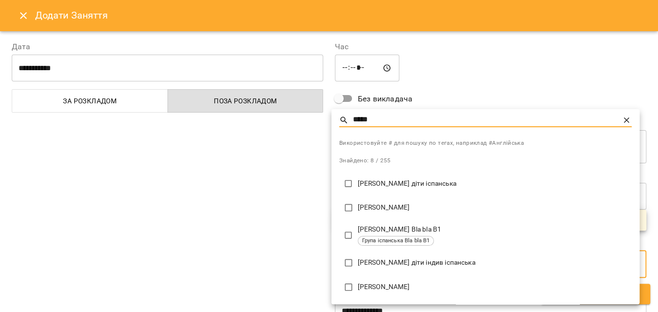
type input "*****"
click at [414, 291] on p "[PERSON_NAME]" at bounding box center [495, 288] width 274 height 10
type input "**********"
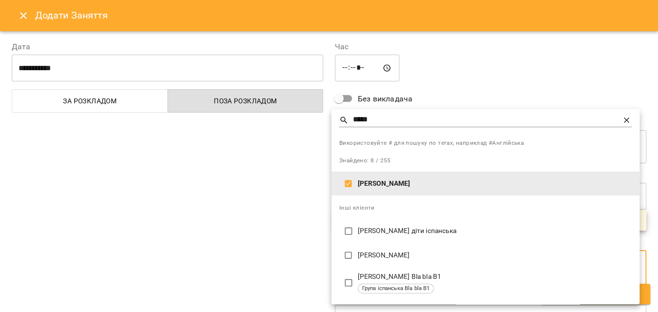
click at [175, 209] on div at bounding box center [329, 156] width 658 height 312
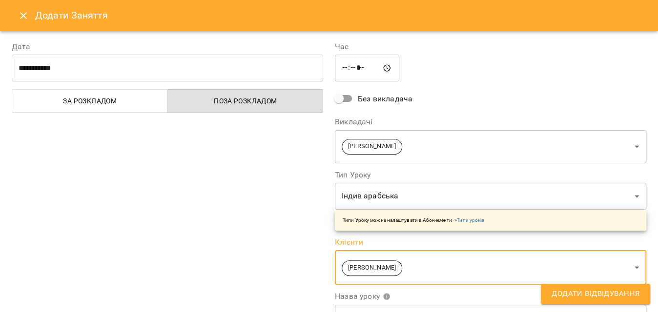
click at [585, 293] on span "Додати Відвідування" at bounding box center [596, 294] width 88 height 13
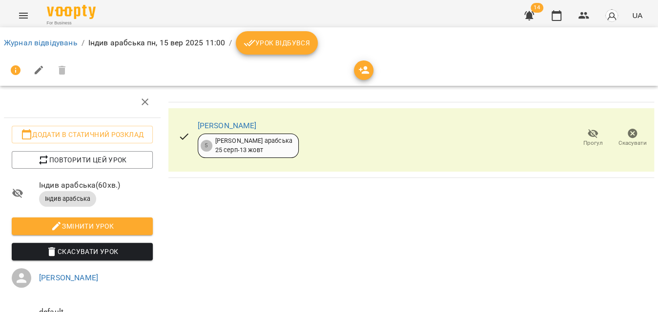
click at [291, 47] on span "Урок відбувся" at bounding box center [277, 43] width 66 height 12
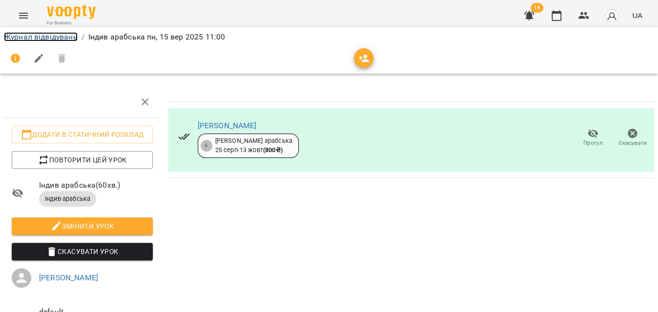
click at [49, 37] on link "Журнал відвідувань" at bounding box center [41, 36] width 74 height 9
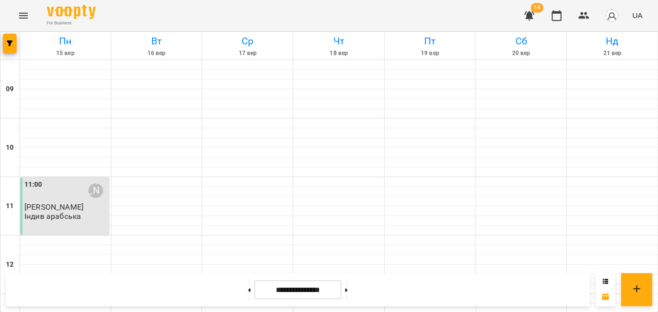
click at [73, 206] on span "[PERSON_NAME]" at bounding box center [53, 207] width 59 height 9
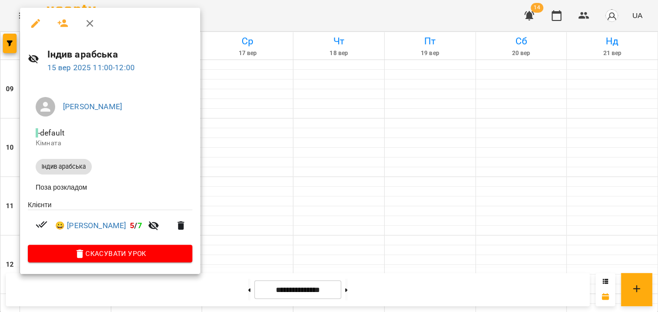
click at [346, 17] on div at bounding box center [329, 156] width 658 height 312
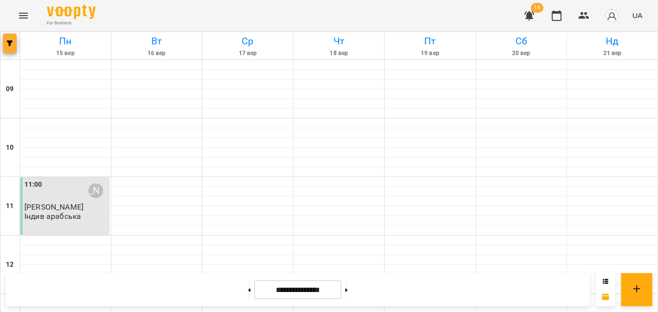
click at [6, 41] on span "button" at bounding box center [10, 44] width 14 height 6
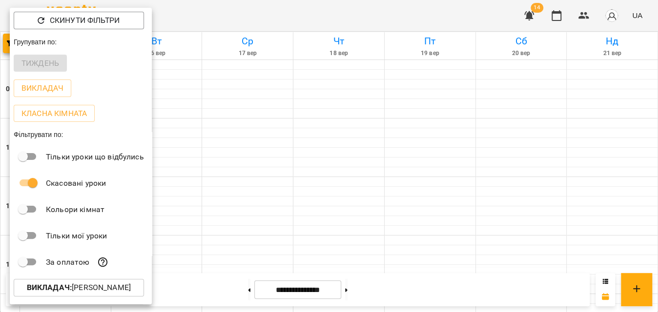
click at [112, 293] on p "Викладач : Тетяна Іщенко" at bounding box center [79, 288] width 104 height 12
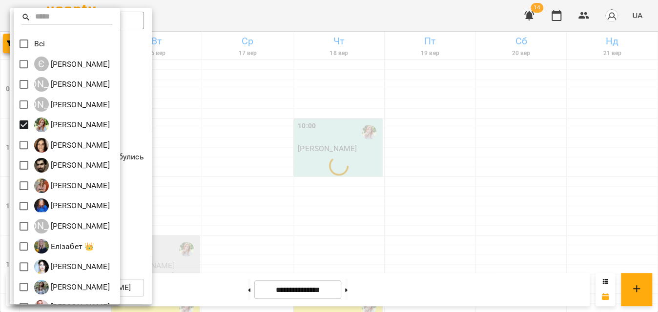
click at [347, 15] on div at bounding box center [329, 156] width 658 height 312
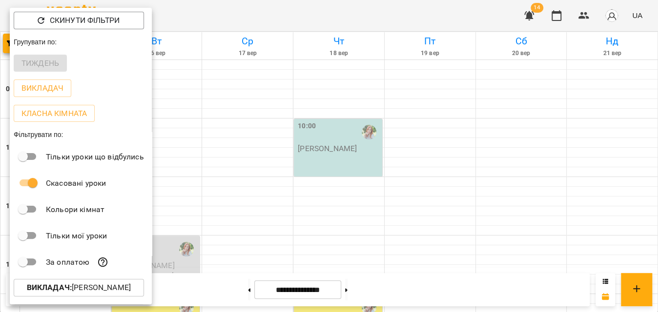
click at [346, 15] on div at bounding box center [329, 156] width 658 height 312
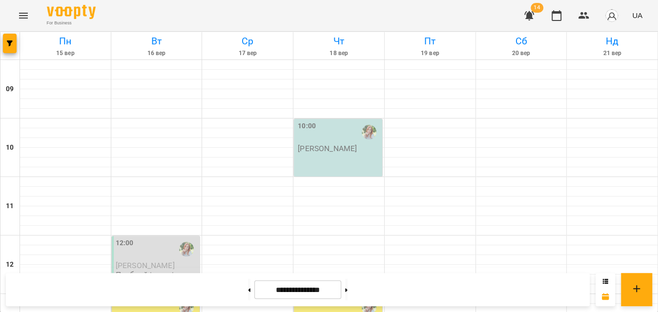
scroll to position [553, 0]
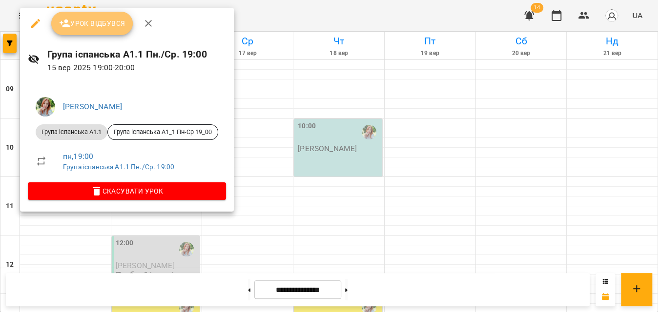
click at [115, 20] on span "Урок відбувся" at bounding box center [92, 24] width 66 height 12
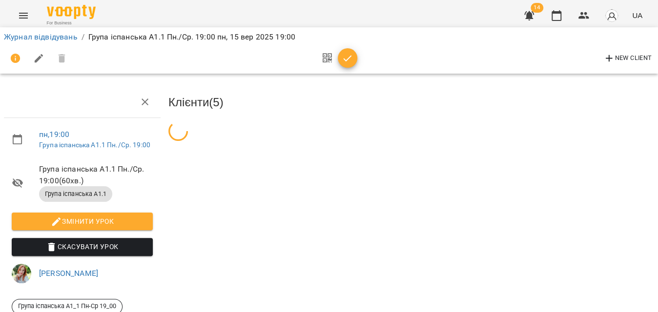
click at [340, 61] on span "button" at bounding box center [348, 59] width 20 height 12
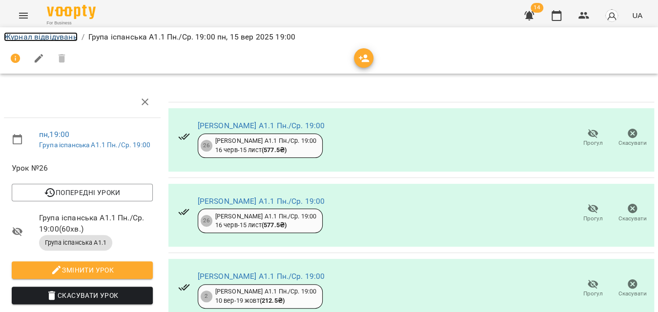
click at [24, 38] on link "Журнал відвідувань" at bounding box center [41, 36] width 74 height 9
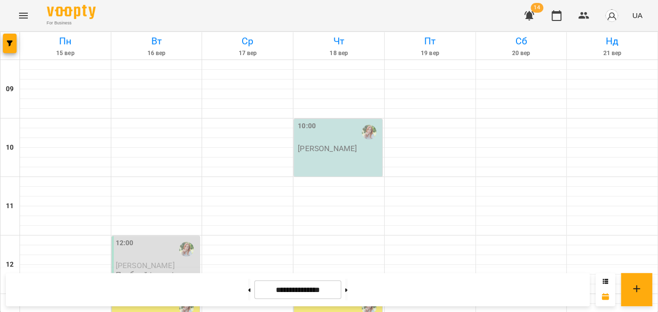
scroll to position [553, 0]
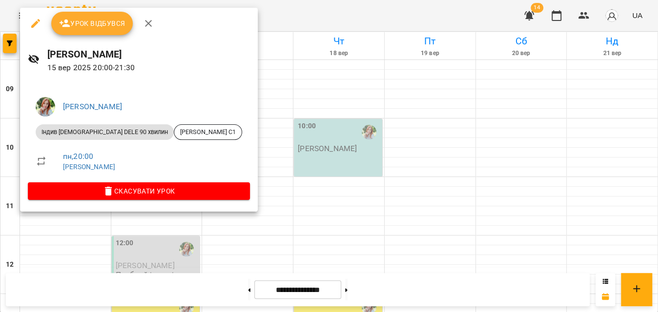
click at [79, 18] on span "Урок відбувся" at bounding box center [92, 24] width 66 height 12
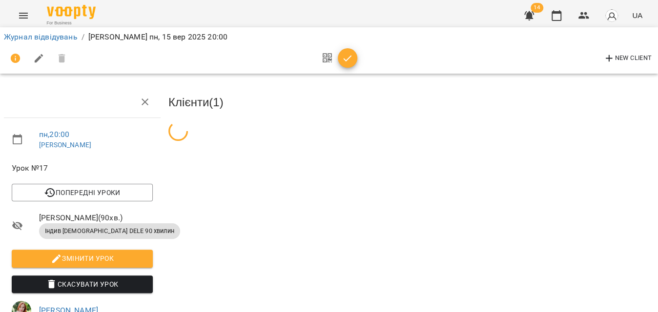
click at [348, 56] on icon "button" at bounding box center [348, 59] width 12 height 12
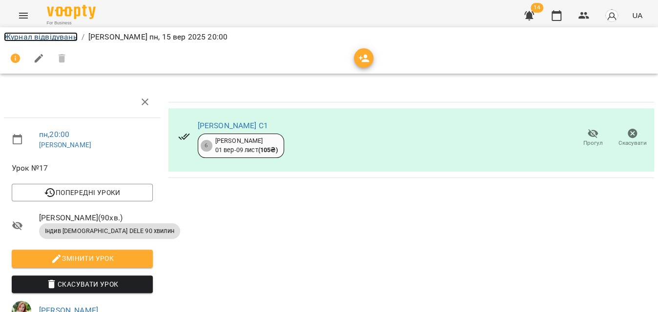
click at [31, 40] on link "Журнал відвідувань" at bounding box center [41, 36] width 74 height 9
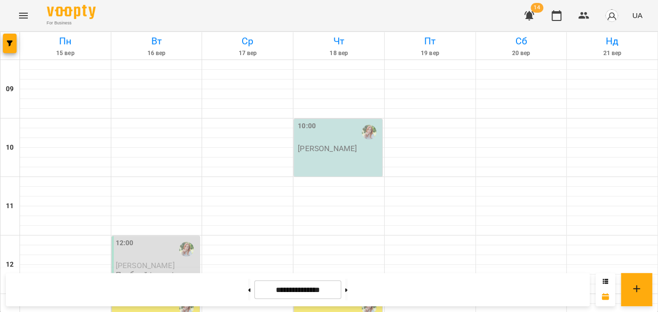
scroll to position [553, 0]
click at [19, 19] on icon "Menu" at bounding box center [24, 16] width 12 height 12
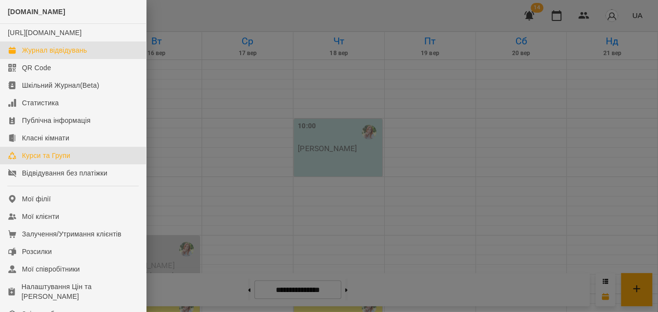
click at [52, 165] on link "Курси та Групи" at bounding box center [73, 156] width 146 height 18
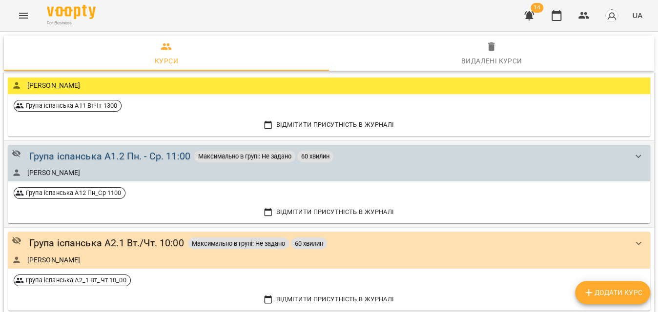
scroll to position [1826, 0]
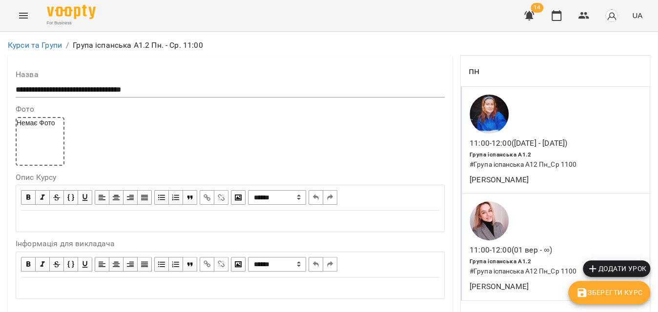
scroll to position [177, 0]
click at [599, 267] on h6 "# Група іспанська А12 Пн_Ср 1100" at bounding box center [555, 272] width 170 height 11
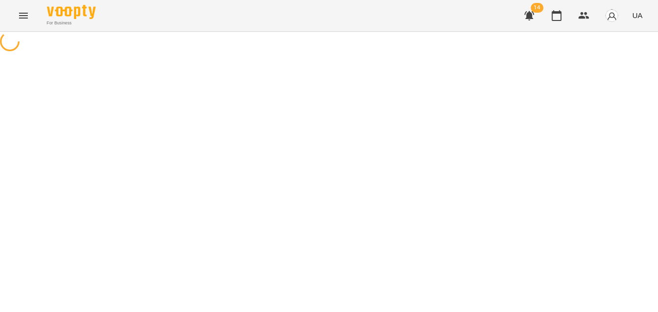
select select "*"
select select "**********"
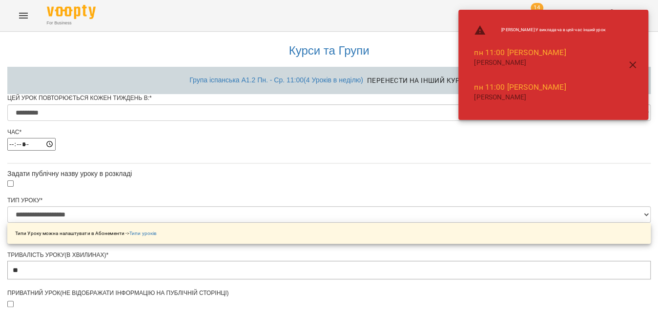
scroll to position [524, 0]
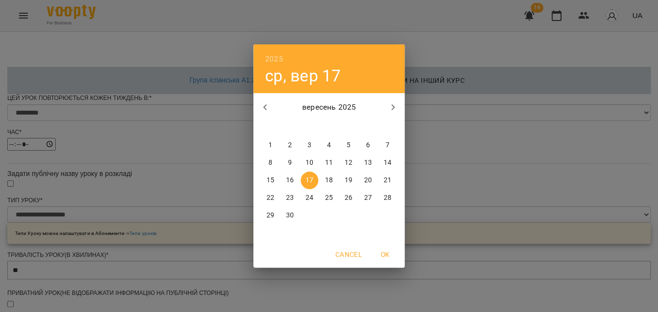
click at [384, 165] on p "14" at bounding box center [388, 163] width 8 height 10
type input "**********"
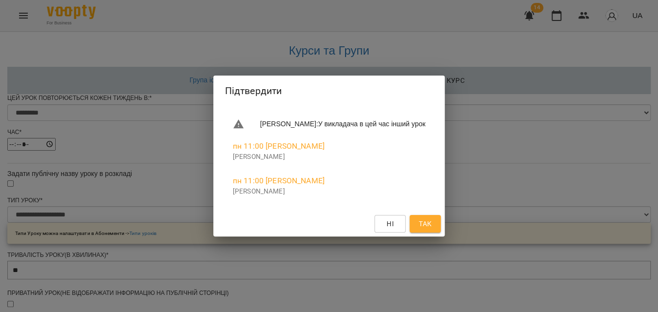
click at [432, 219] on span "Так" at bounding box center [425, 224] width 13 height 12
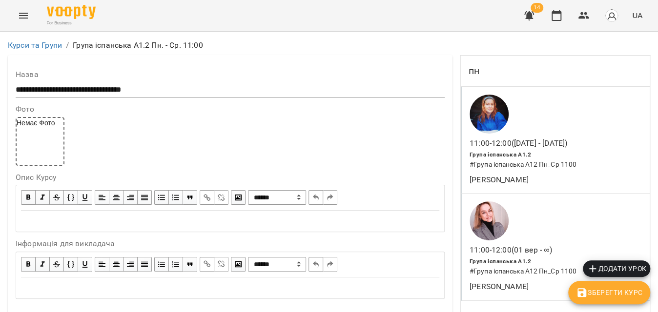
click at [594, 229] on div "11:00 - 12:00 ([DATE] - ∞) Група іспанська А1.2 # Група іспанська А12 Пн_Ср 110…" at bounding box center [555, 247] width 189 height 107
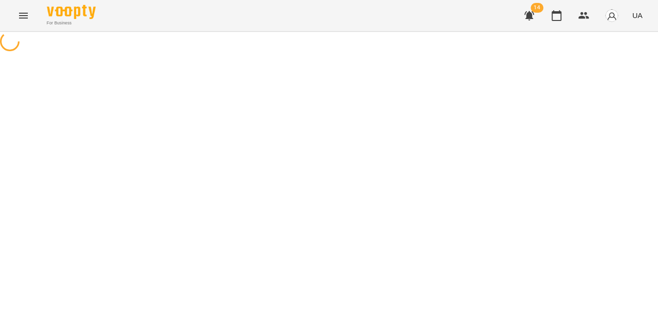
select select "*"
select select "**********"
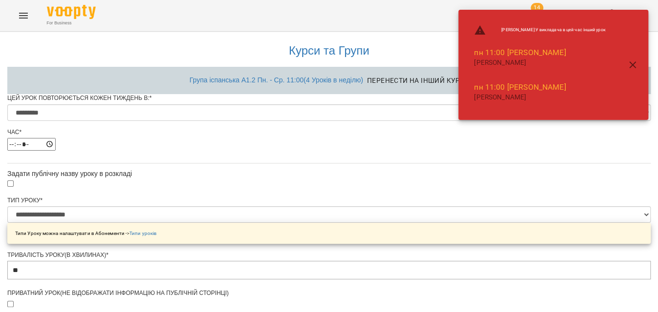
scroll to position [524, 0]
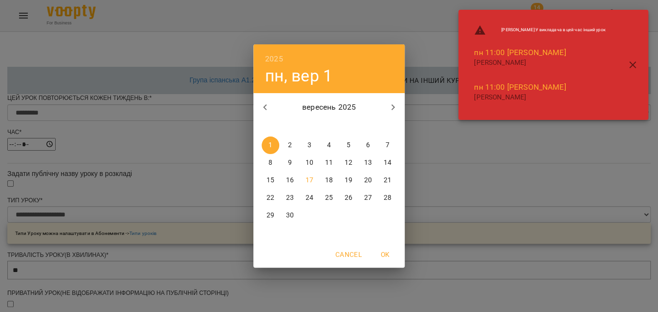
click at [386, 166] on p "14" at bounding box center [388, 163] width 8 height 10
type input "**********"
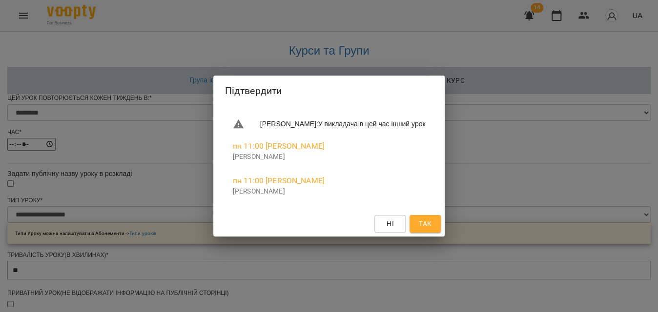
click at [517, 199] on div "Підтвердити [PERSON_NAME] : У викладача в цей час інший урок пн 11:00 [PERSON_N…" at bounding box center [329, 156] width 658 height 312
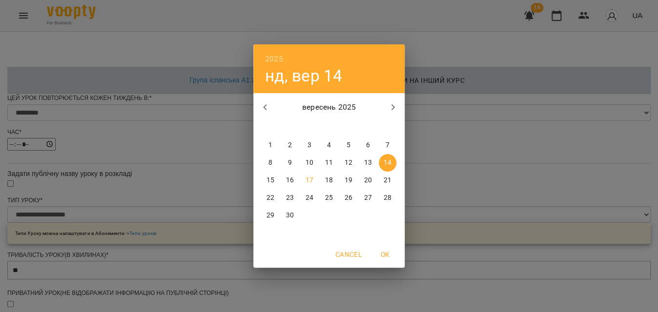
click at [514, 180] on div "2025 нд, вер 14 вересень 2025 пн вт ср чт пт сб нд 1 2 3 4 5 6 7 8 9 10 11 12 1…" at bounding box center [329, 156] width 658 height 312
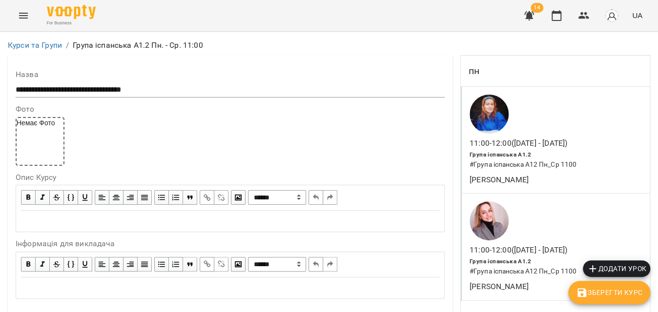
scroll to position [355, 0]
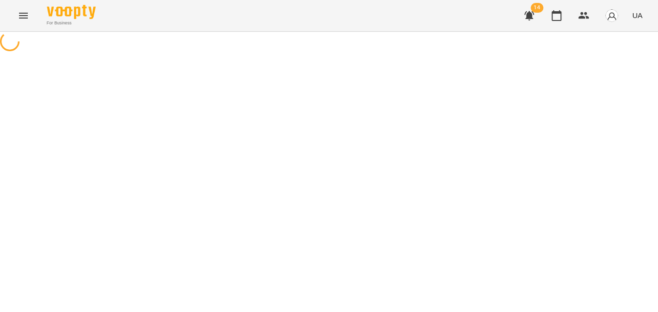
select select "*"
select select "**********"
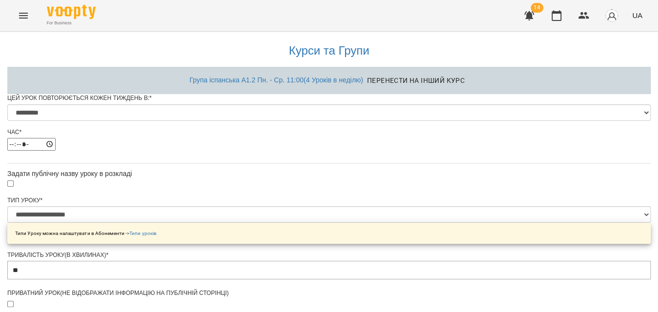
scroll to position [524, 0]
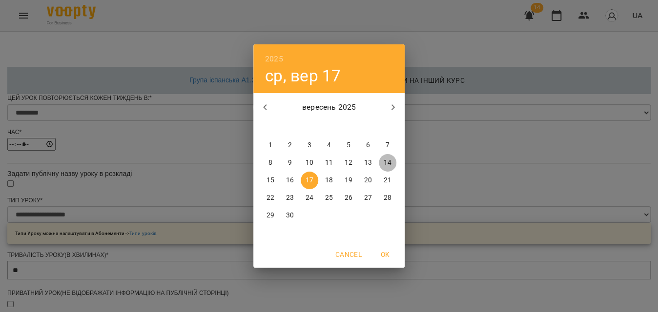
click at [391, 165] on p "14" at bounding box center [388, 163] width 8 height 10
type input "**********"
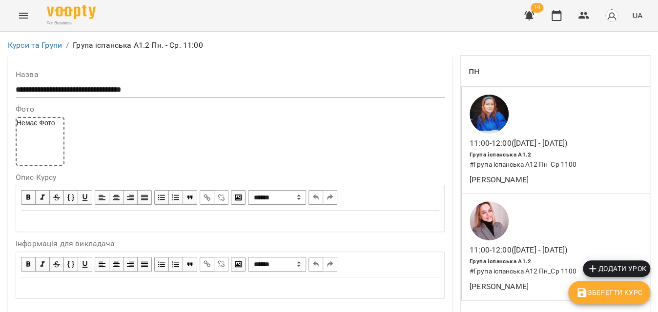
scroll to position [177, 0]
click at [608, 267] on span "Додати урок" at bounding box center [617, 269] width 60 height 12
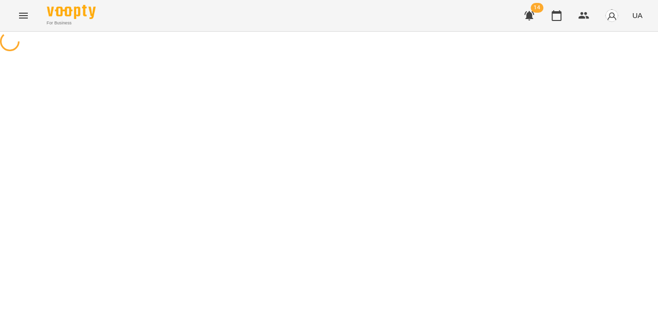
select select "**********"
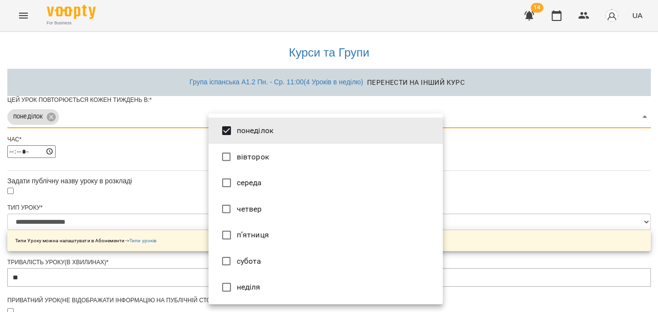
type input "***"
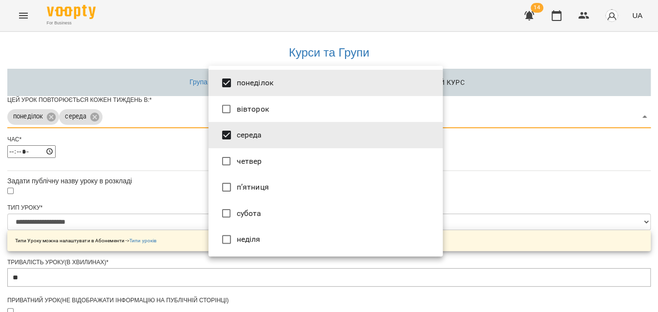
click at [528, 147] on div at bounding box center [329, 156] width 658 height 312
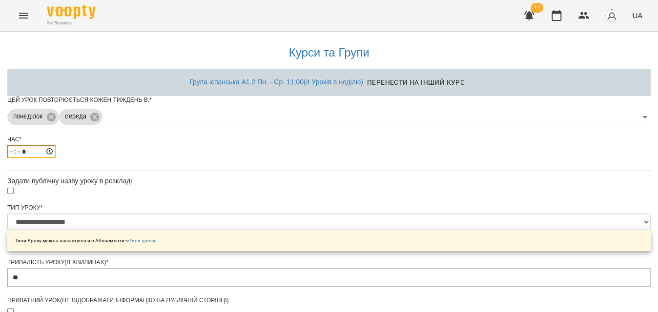
click at [56, 158] on input "*****" at bounding box center [31, 152] width 48 height 13
type input "*****"
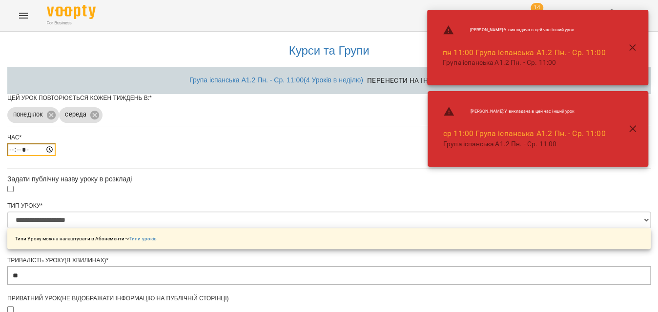
scroll to position [437, 0]
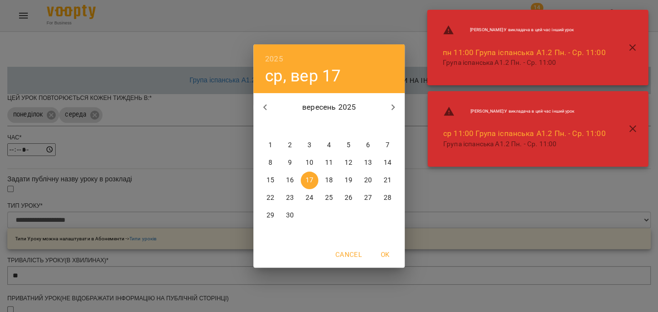
click at [273, 184] on p "15" at bounding box center [271, 181] width 8 height 10
type input "**********"
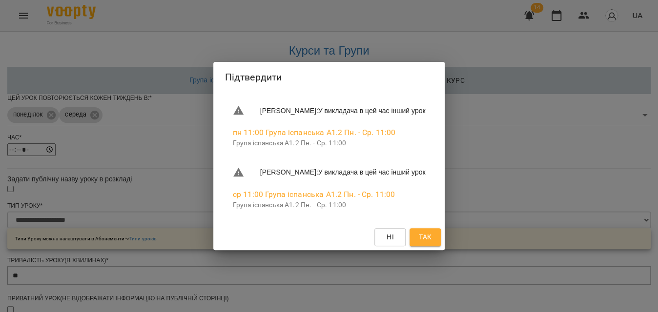
click at [432, 232] on span "Так" at bounding box center [425, 237] width 13 height 12
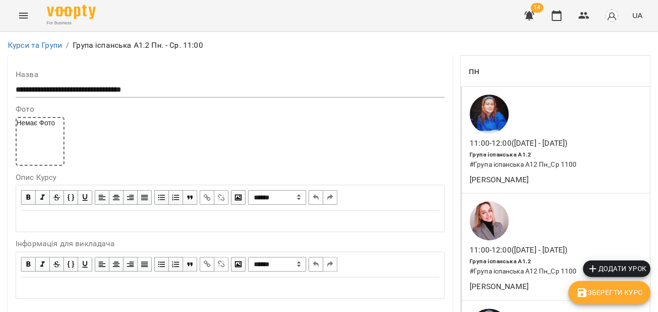
click at [633, 296] on span "Зберегти Курс" at bounding box center [609, 293] width 66 height 12
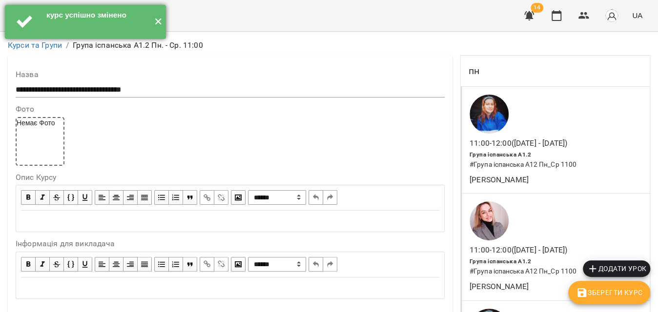
click at [159, 19] on button "✕" at bounding box center [158, 22] width 16 height 34
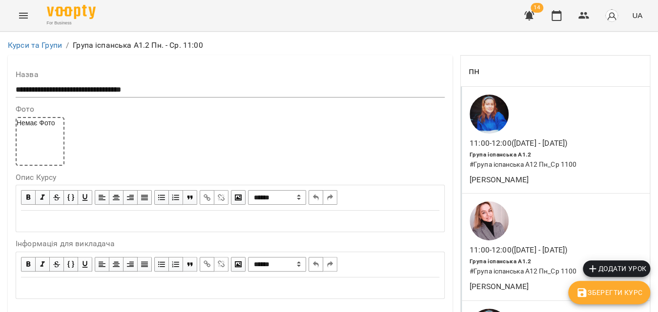
click at [25, 17] on icon "Menu" at bounding box center [24, 16] width 12 height 12
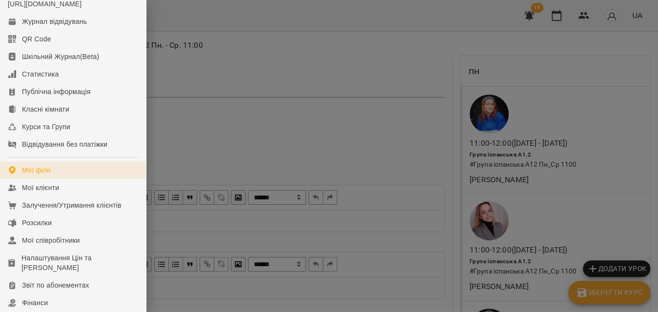
scroll to position [44, 0]
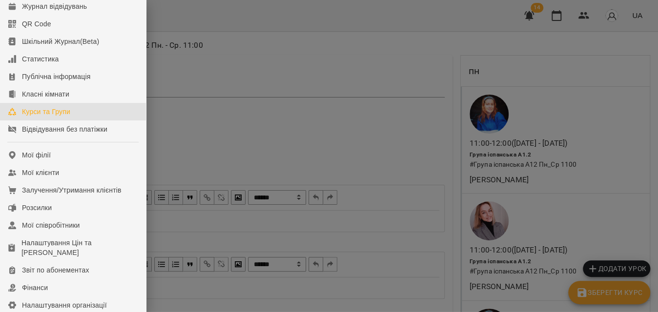
click at [62, 117] on div "Курси та Групи" at bounding box center [46, 112] width 48 height 10
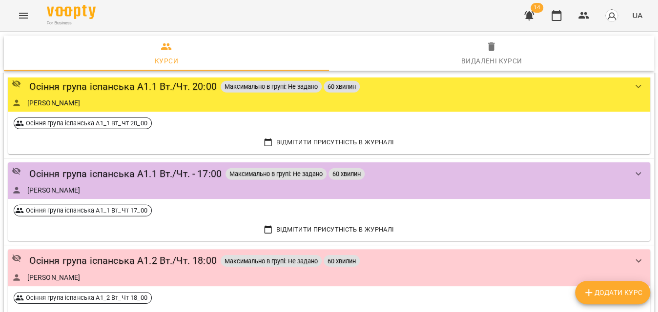
scroll to position [3240, 0]
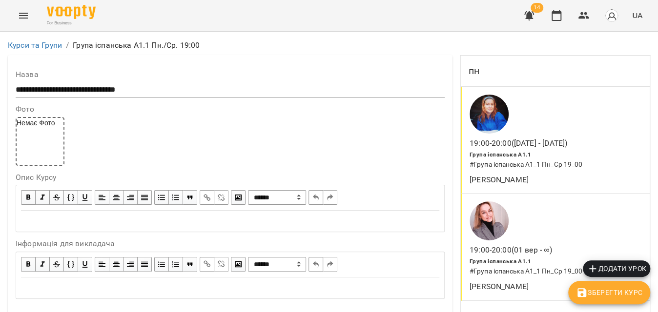
scroll to position [133, 0]
click at [576, 194] on div "19:00 - 20:00 (01 вер - ∞) Група іспанська А1.1 # Група іспанська А1_1 Пн_Ср 19…" at bounding box center [555, 247] width 189 height 107
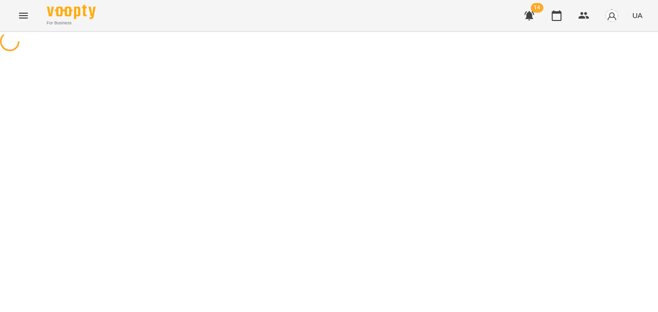
select select "*"
select select "**********"
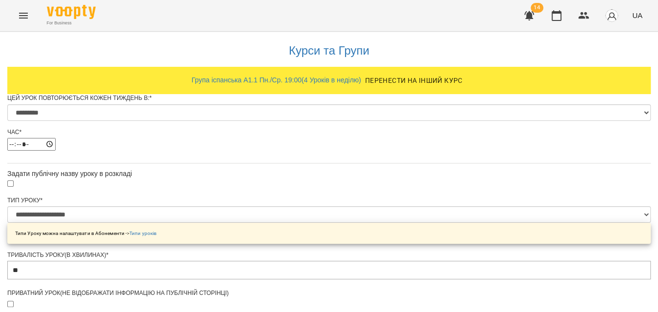
scroll to position [506, 0]
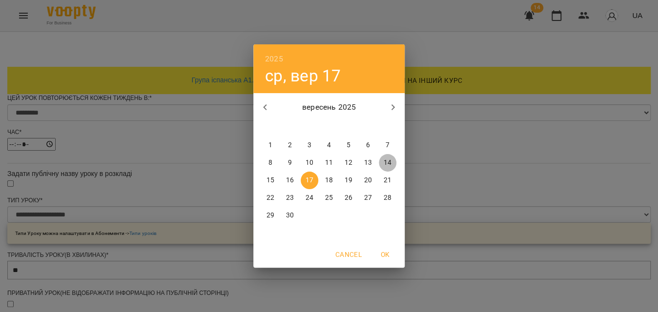
click at [392, 162] on span "14" at bounding box center [388, 163] width 18 height 10
type input "**********"
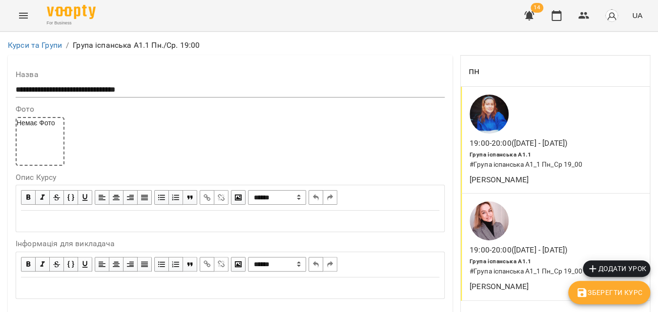
scroll to position [311, 0]
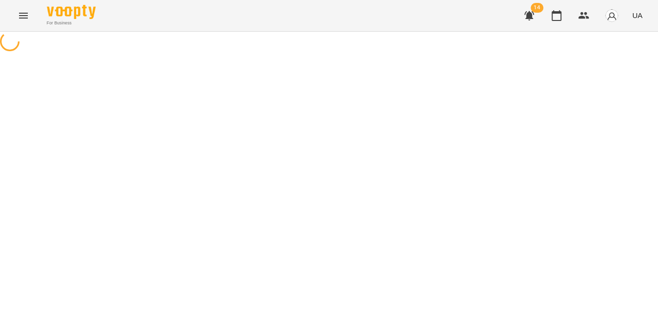
select select "*"
select select "**********"
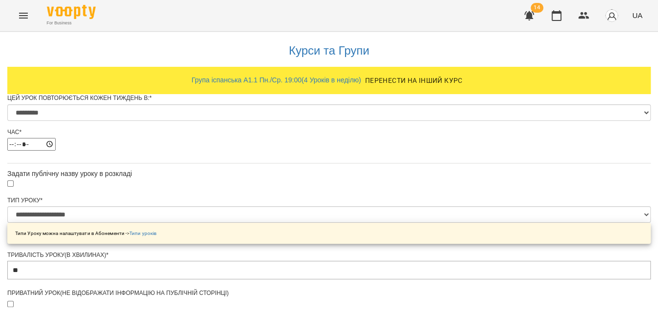
scroll to position [488, 0]
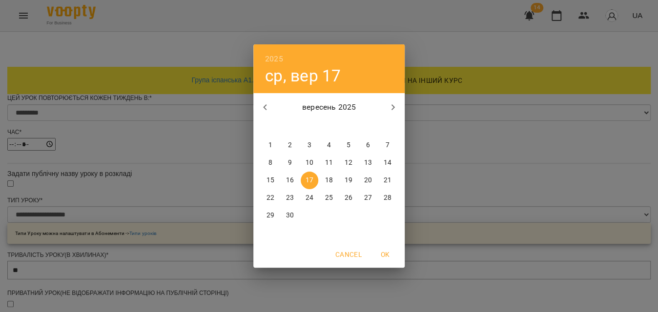
click at [388, 166] on p "14" at bounding box center [388, 163] width 8 height 10
type input "**********"
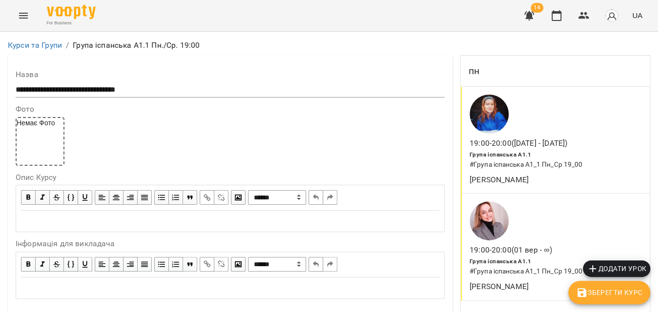
scroll to position [355, 0]
click at [600, 267] on span "Додати урок" at bounding box center [617, 269] width 60 height 12
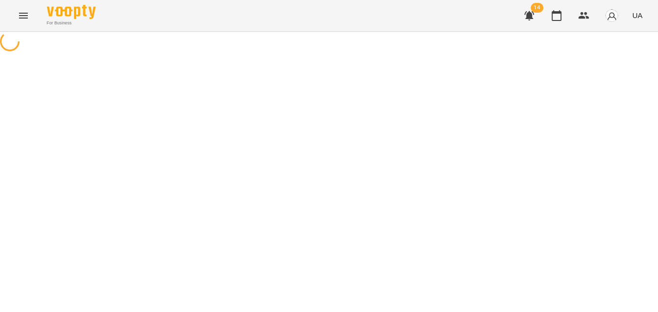
select select "**********"
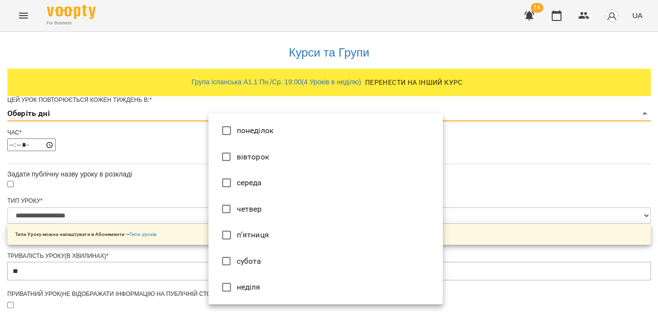
click at [249, 129] on li "понеділок" at bounding box center [325, 131] width 234 height 26
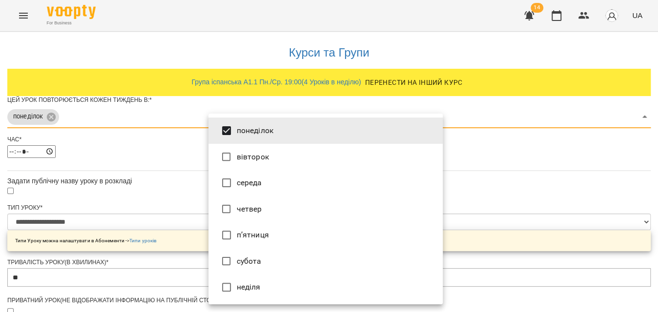
type input "***"
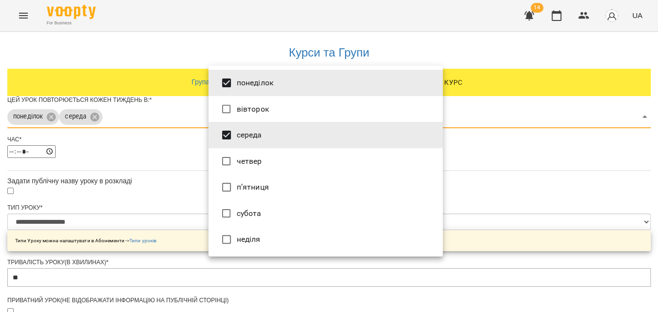
click at [524, 158] on div at bounding box center [329, 156] width 658 height 312
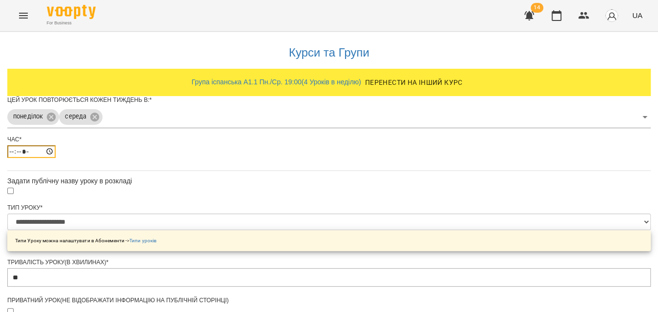
click at [56, 158] on input "*****" at bounding box center [31, 152] width 48 height 13
type input "*****"
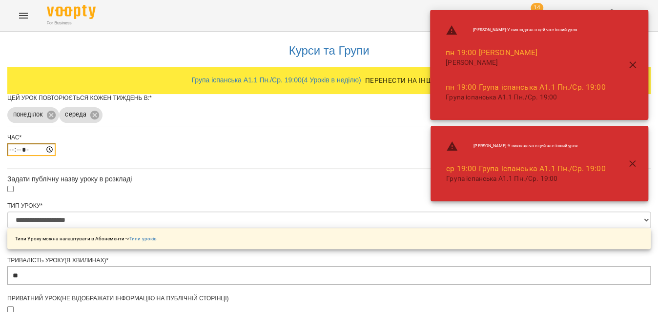
scroll to position [418, 0]
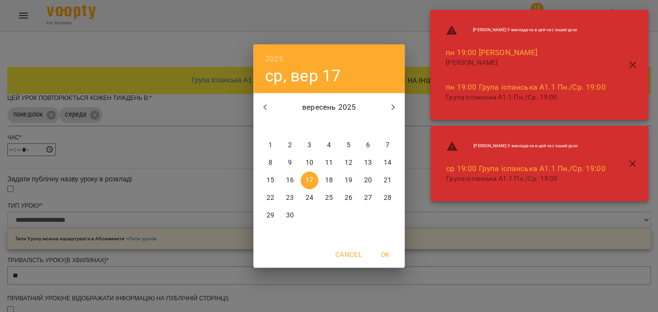
click at [277, 180] on span "15" at bounding box center [271, 181] width 18 height 10
type input "**********"
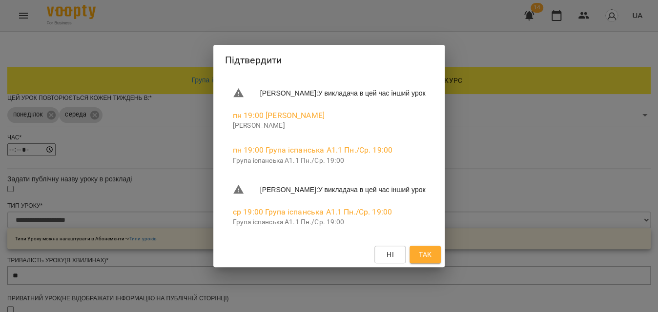
click at [434, 246] on button "Так" at bounding box center [425, 255] width 31 height 18
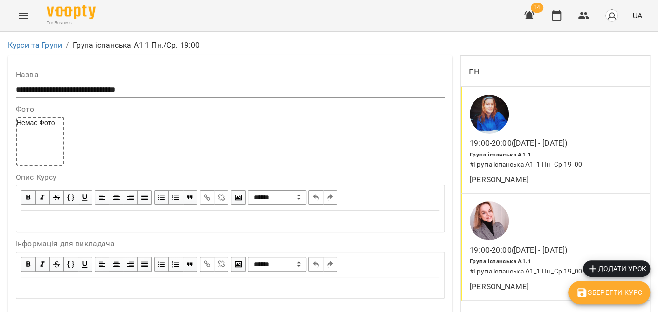
click at [633, 292] on span "Зберегти Курс" at bounding box center [609, 293] width 66 height 12
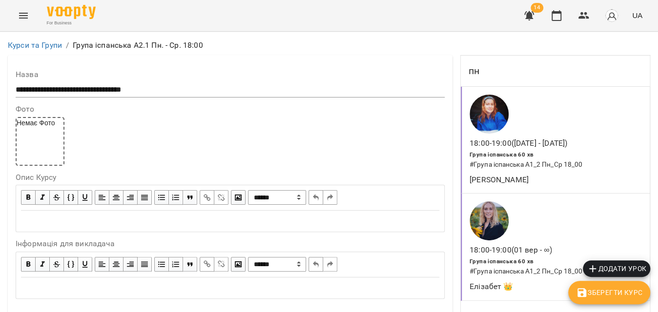
scroll to position [133, 0]
click at [582, 194] on div "18:00 - 19:00 ([DATE] - ∞) Група іспанська 60 хв # Група іспанська А1_2 Пн_Ср 1…" at bounding box center [555, 247] width 189 height 107
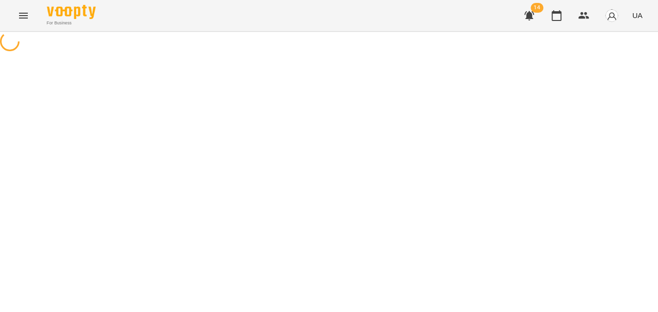
select select "*"
select select "**********"
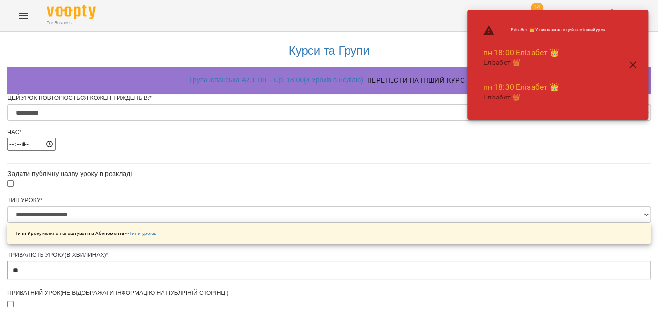
scroll to position [444, 0]
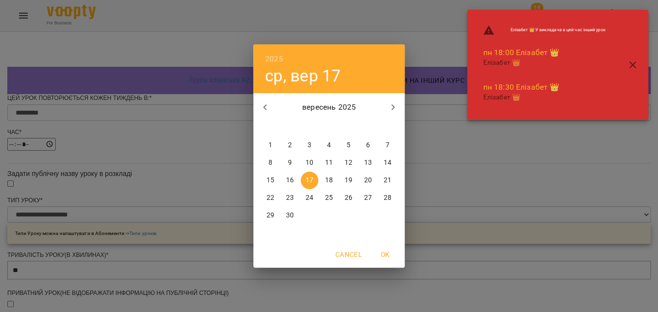
click at [391, 160] on p "14" at bounding box center [388, 163] width 8 height 10
type input "**********"
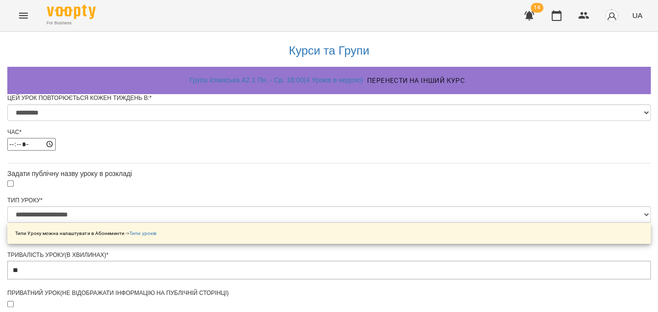
scroll to position [532, 0]
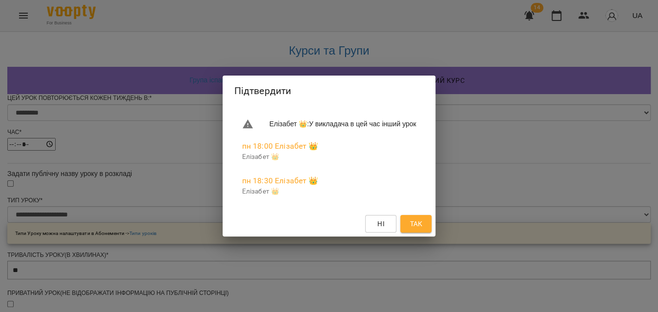
click at [422, 225] on span "Так" at bounding box center [416, 224] width 13 height 12
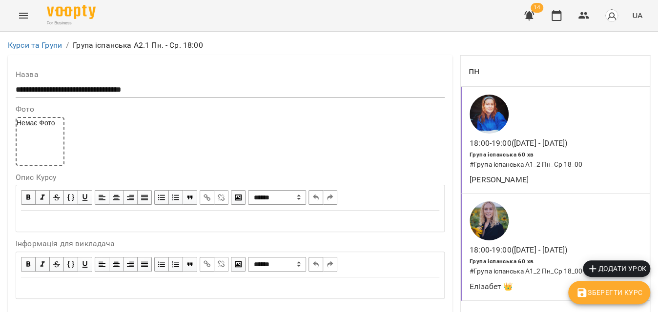
scroll to position [311, 0]
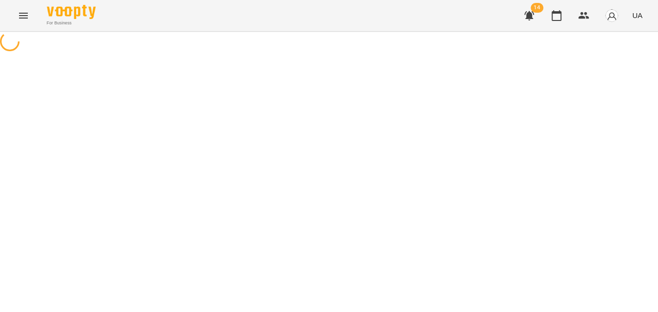
select select "*"
select select "**********"
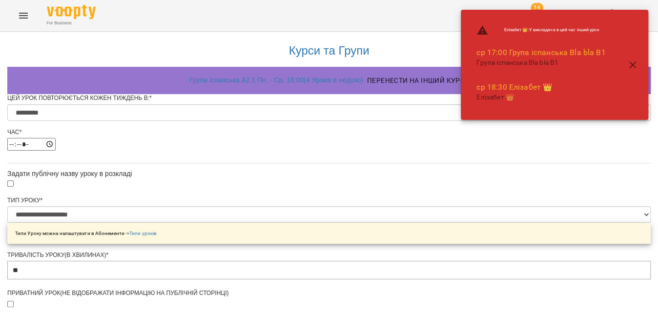
scroll to position [444, 0]
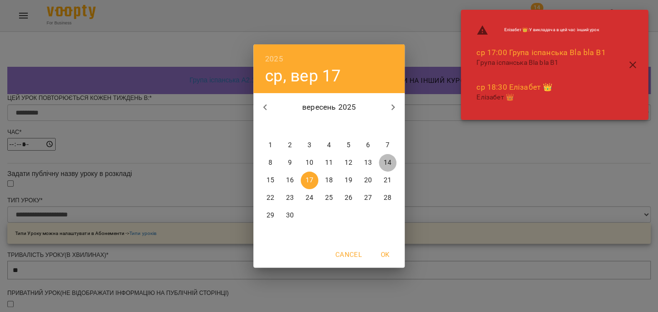
click at [387, 164] on p "14" at bounding box center [388, 163] width 8 height 10
type input "**********"
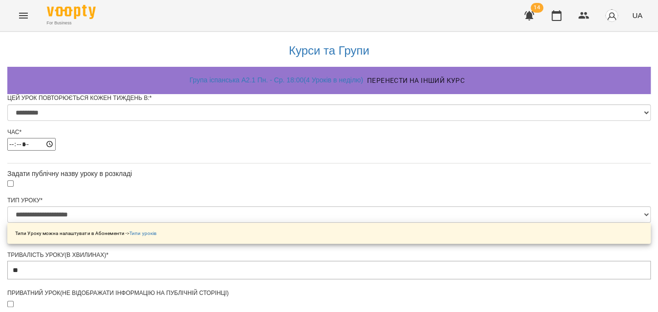
scroll to position [532, 0]
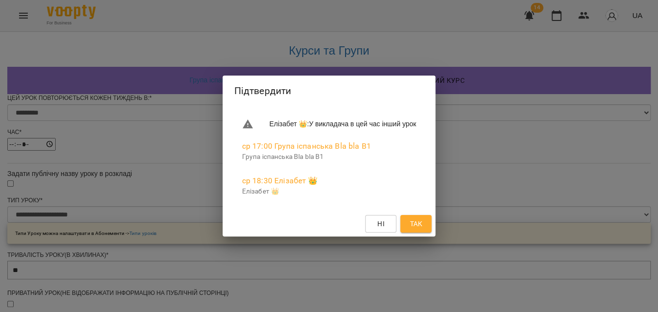
click at [422, 223] on span "Так" at bounding box center [416, 224] width 13 height 12
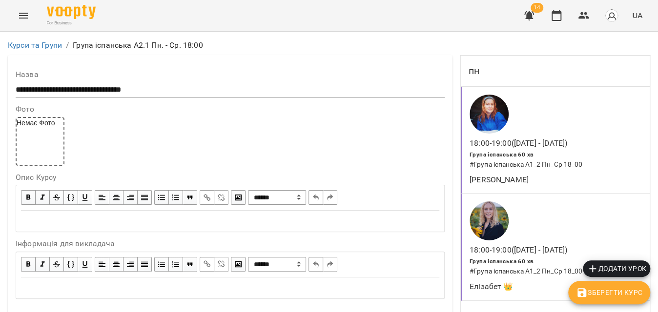
scroll to position [88, 0]
click at [599, 270] on span "Додати урок" at bounding box center [617, 269] width 60 height 12
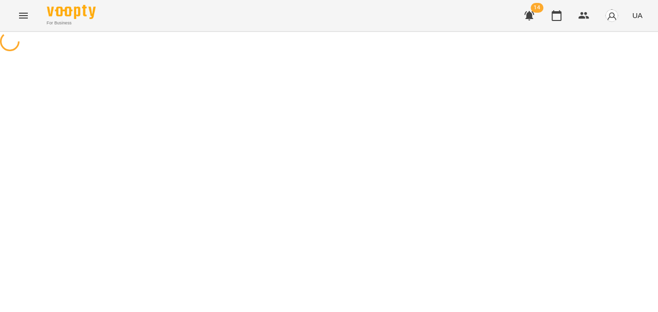
select select "**********"
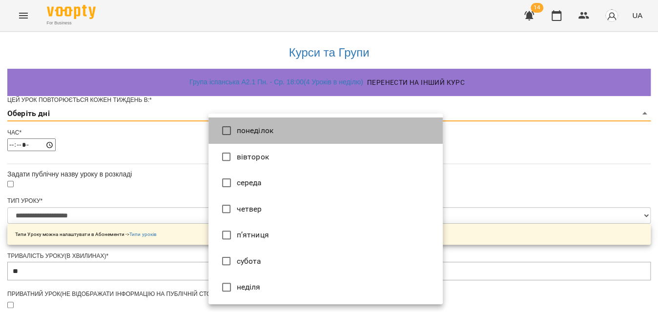
click at [247, 130] on li "понеділок" at bounding box center [325, 131] width 234 height 26
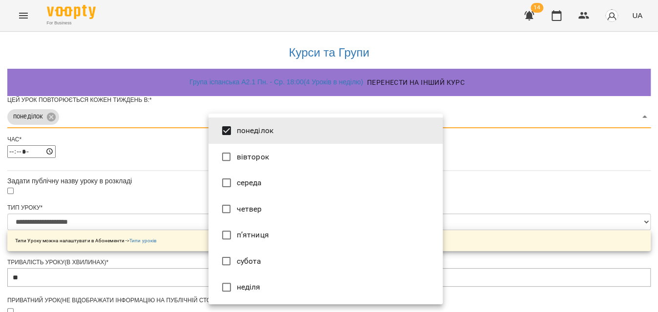
click at [245, 186] on li "середа" at bounding box center [325, 183] width 234 height 26
type input "***"
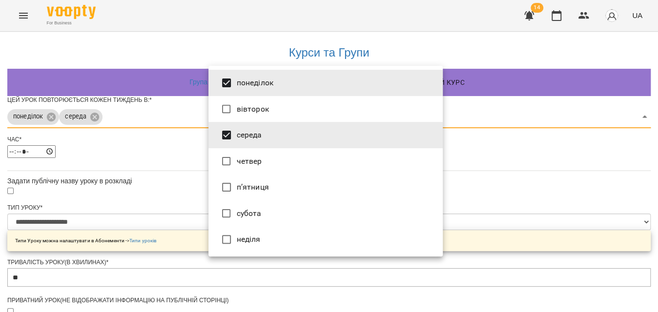
click at [532, 174] on div at bounding box center [329, 156] width 658 height 312
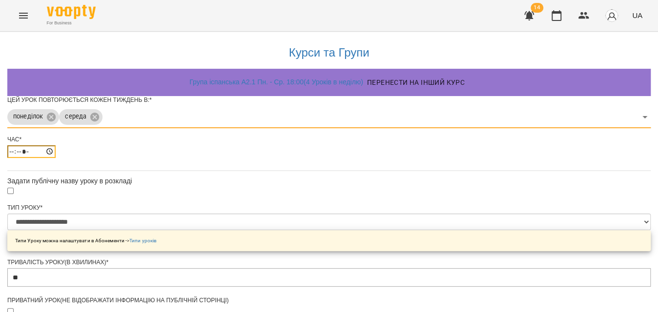
click at [56, 158] on input "*****" at bounding box center [31, 152] width 48 height 13
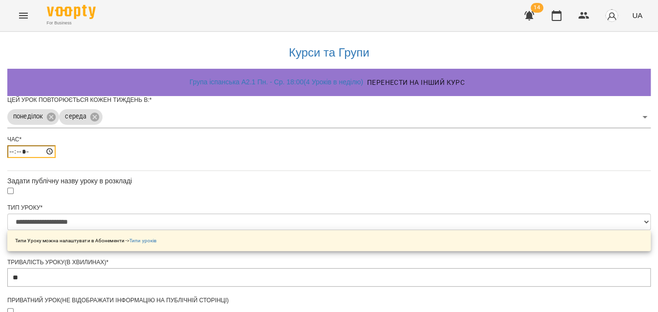
type input "*****"
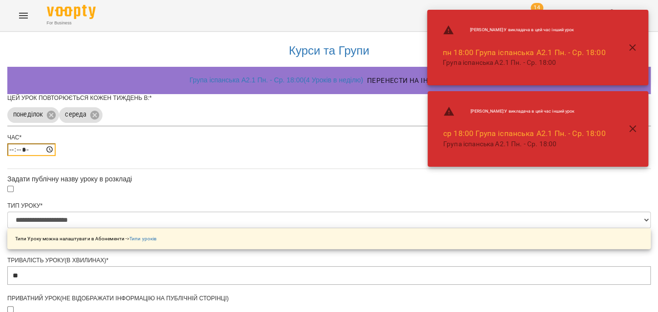
scroll to position [418, 0]
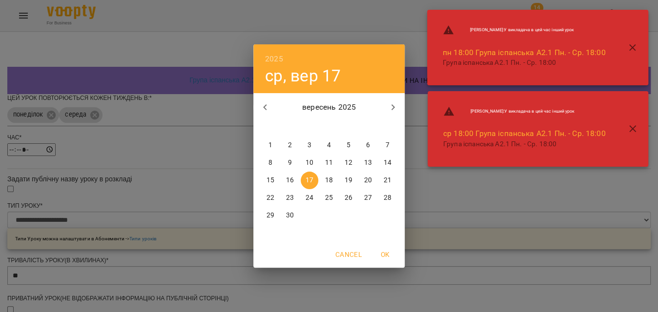
click at [271, 185] on p "15" at bounding box center [271, 181] width 8 height 10
type input "**********"
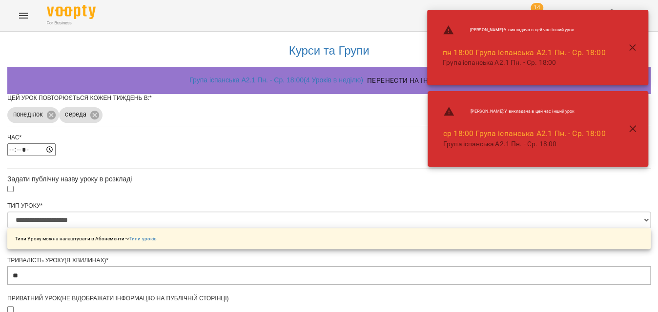
scroll to position [445, 0]
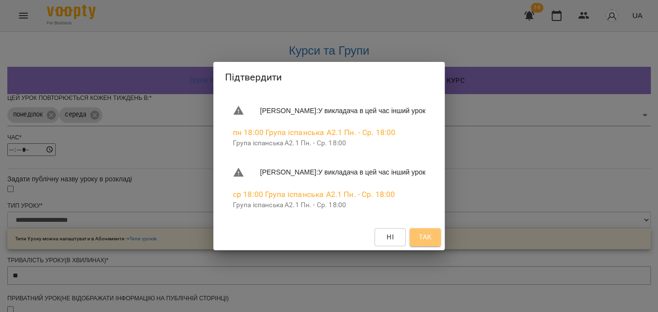
click at [432, 238] on span "Так" at bounding box center [425, 237] width 13 height 12
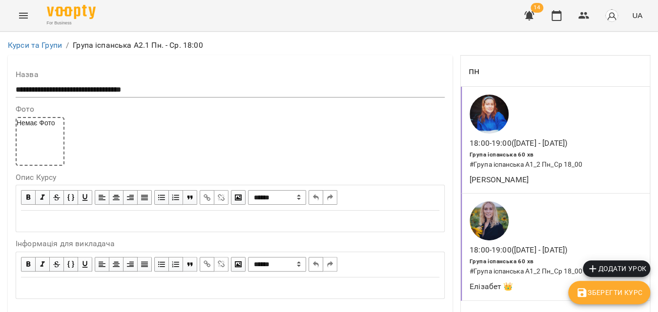
click at [601, 291] on span "Зберегти Курс" at bounding box center [609, 293] width 66 height 12
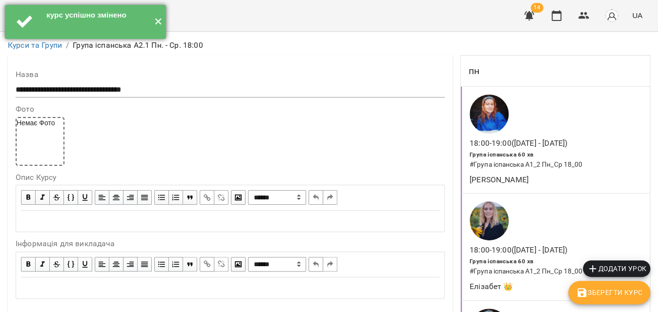
click at [162, 21] on button "✕" at bounding box center [158, 22] width 16 height 34
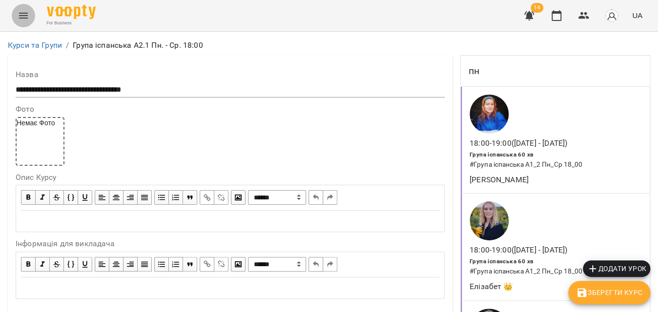
click at [30, 8] on button "Menu" at bounding box center [23, 15] width 23 height 23
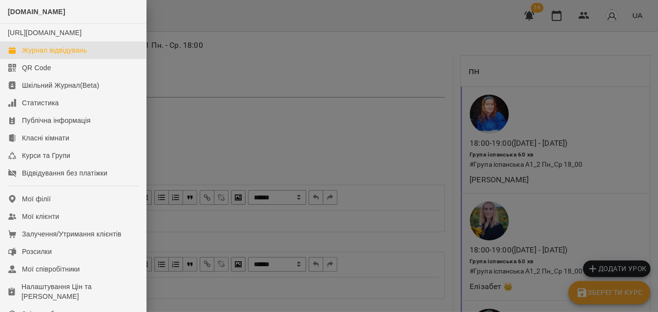
click at [49, 55] on div "Журнал відвідувань" at bounding box center [54, 50] width 65 height 10
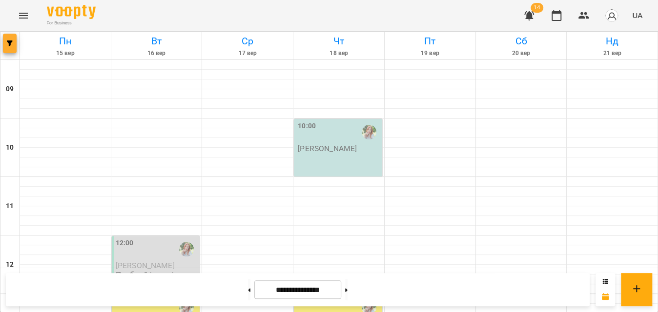
click at [10, 46] on icon "button" at bounding box center [10, 44] width 6 height 6
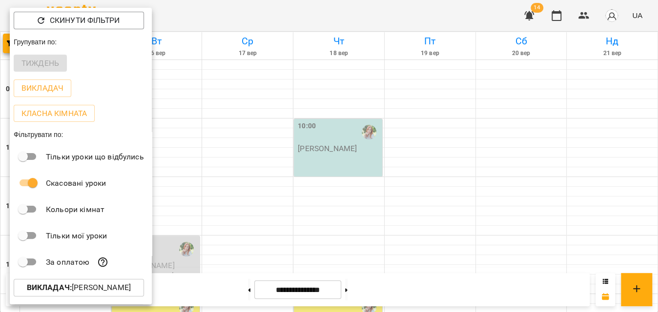
click at [56, 287] on b "Викладач :" at bounding box center [49, 287] width 45 height 9
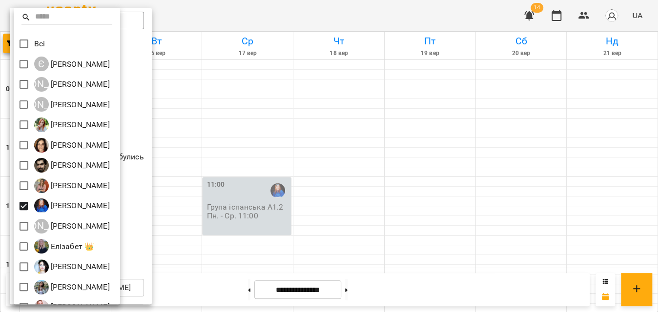
click at [328, 10] on div at bounding box center [329, 156] width 658 height 312
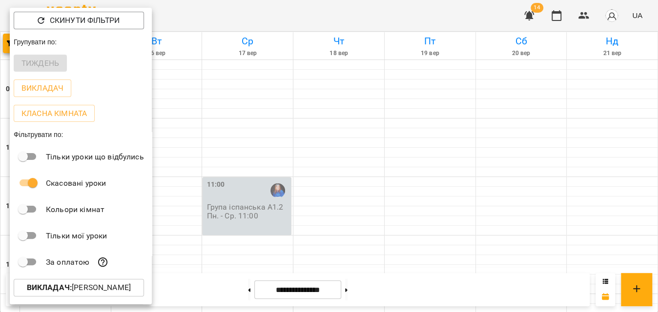
click at [328, 10] on div at bounding box center [329, 156] width 658 height 312
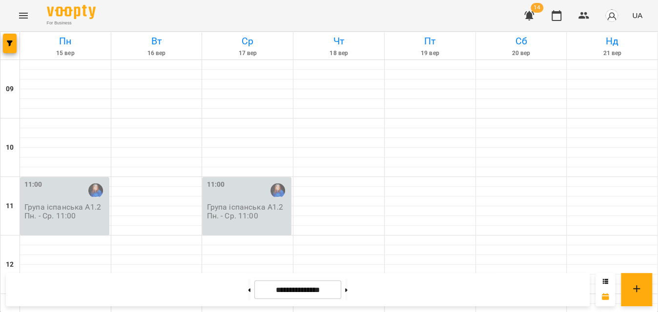
click at [61, 205] on p "Група іспанська А1.2 Пн. - Ср. 11:00" at bounding box center [65, 211] width 83 height 17
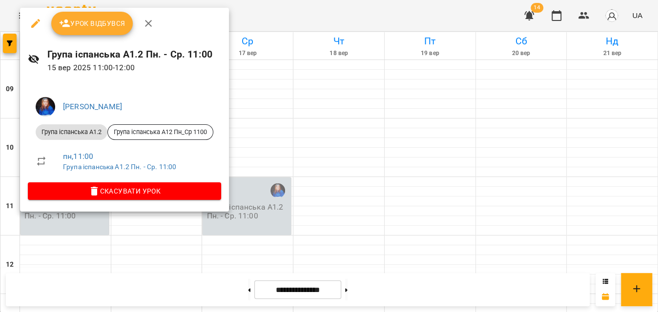
click at [108, 20] on span "Урок відбувся" at bounding box center [92, 24] width 66 height 12
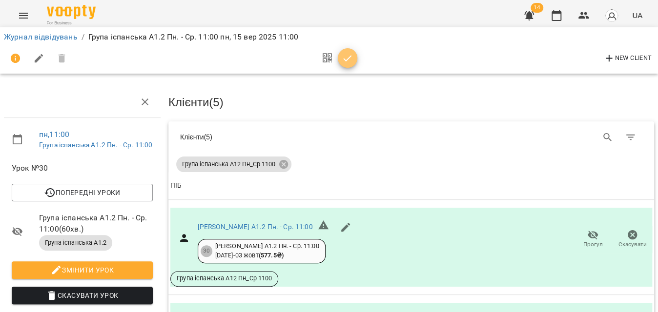
click at [348, 60] on icon "button" at bounding box center [348, 59] width 12 height 12
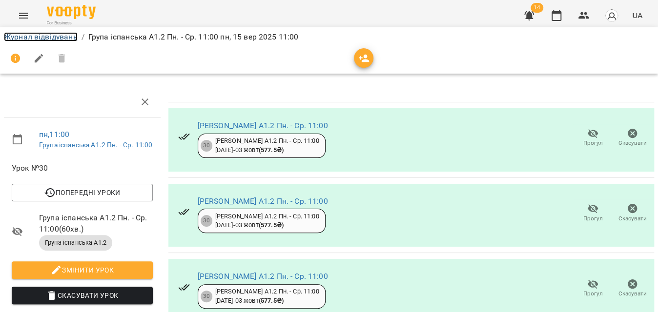
click at [21, 40] on link "Журнал відвідувань" at bounding box center [41, 36] width 74 height 9
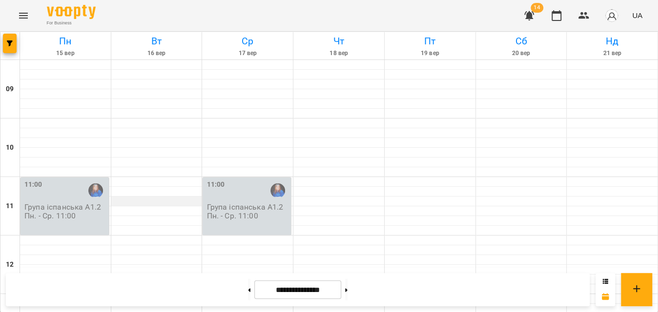
scroll to position [88, 0]
click at [86, 203] on p "Група іспанська А1.2 Пн. - Ср. 11:00" at bounding box center [65, 211] width 83 height 17
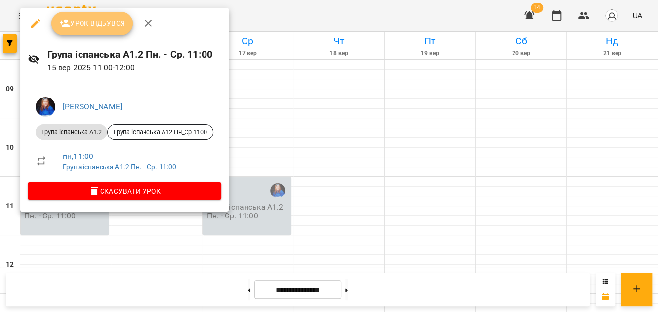
click at [94, 18] on span "Урок відбувся" at bounding box center [92, 24] width 66 height 12
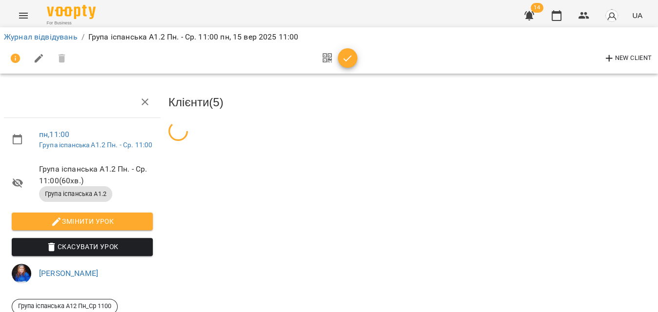
click at [354, 62] on span "button" at bounding box center [348, 59] width 20 height 12
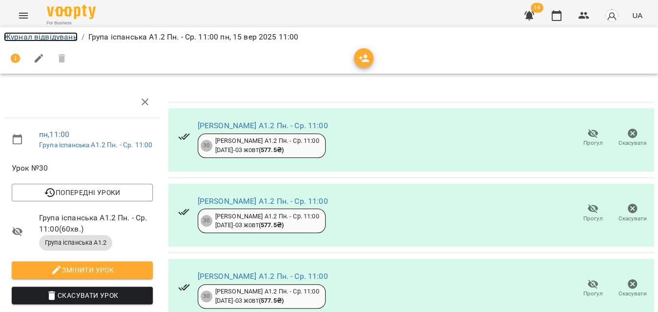
click at [29, 38] on link "Журнал відвідувань" at bounding box center [41, 36] width 74 height 9
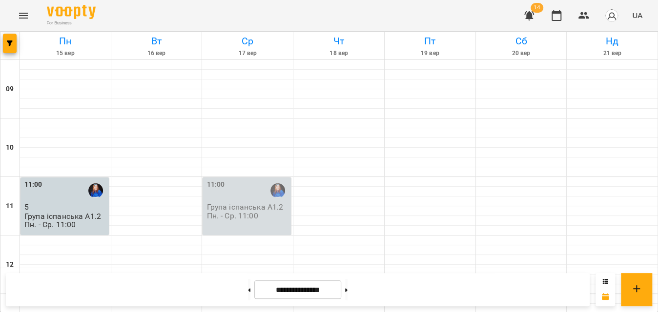
scroll to position [488, 0]
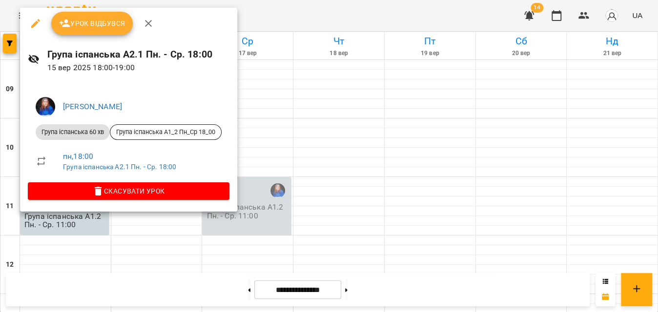
click at [111, 30] on button "Урок відбувся" at bounding box center [92, 23] width 82 height 23
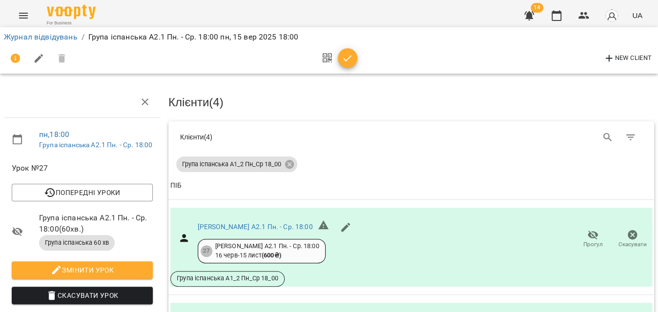
click at [349, 56] on icon "button" at bounding box center [348, 59] width 12 height 12
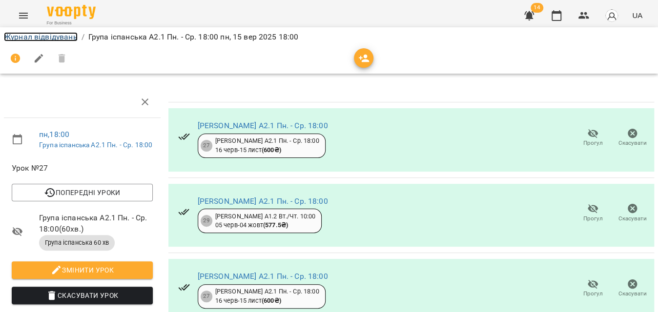
click at [46, 36] on link "Журнал відвідувань" at bounding box center [41, 36] width 74 height 9
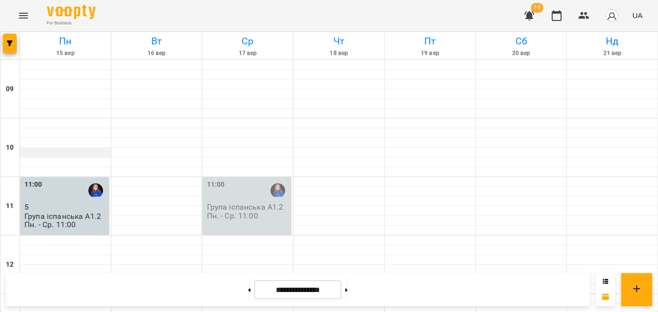
scroll to position [444, 0]
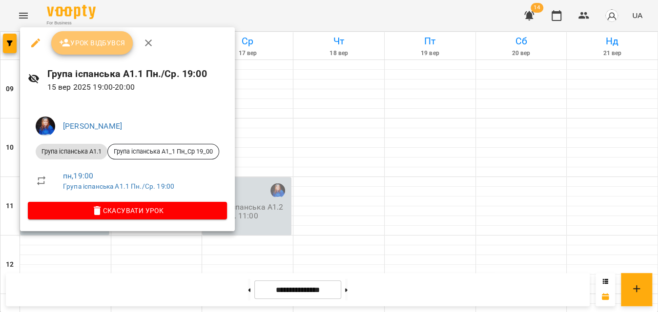
click at [105, 46] on span "Урок відбувся" at bounding box center [92, 43] width 66 height 12
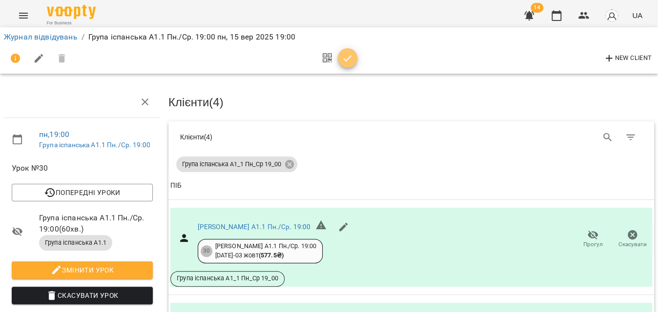
click at [349, 59] on icon "button" at bounding box center [348, 59] width 12 height 12
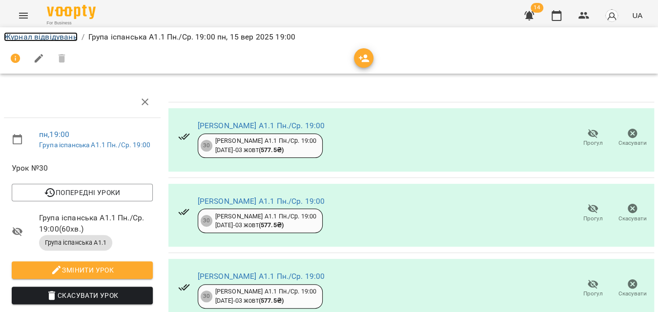
click at [65, 37] on link "Журнал відвідувань" at bounding box center [41, 36] width 74 height 9
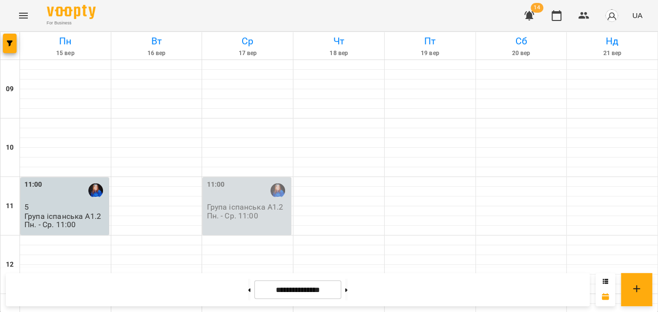
scroll to position [553, 0]
click at [8, 45] on icon "button" at bounding box center [10, 44] width 6 height 6
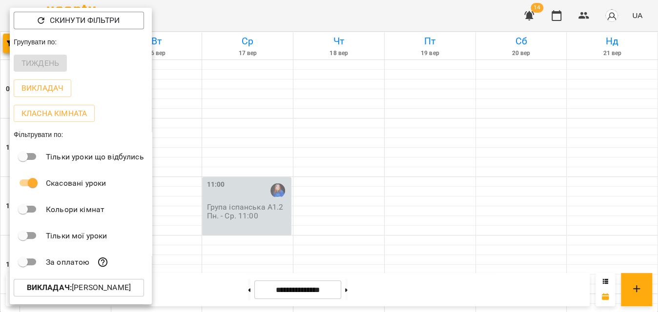
click at [57, 287] on b "Викладач :" at bounding box center [49, 287] width 45 height 9
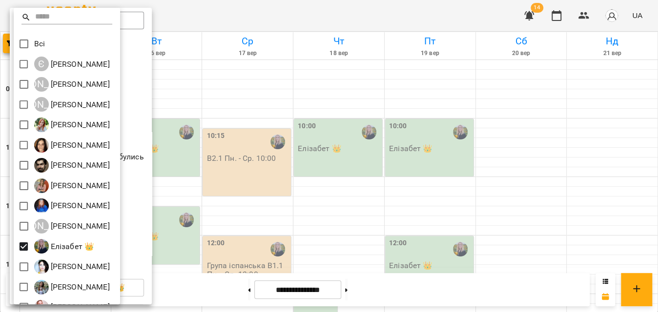
click at [248, 20] on div at bounding box center [329, 156] width 658 height 312
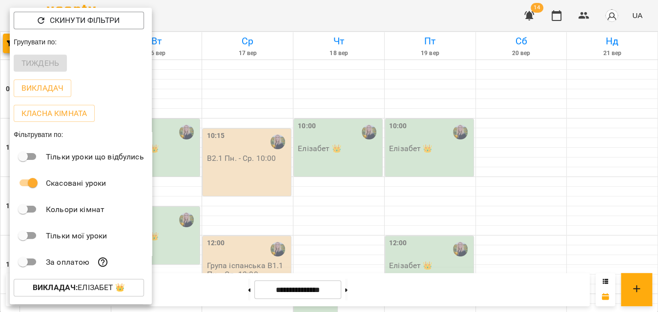
click at [248, 20] on div at bounding box center [329, 156] width 658 height 312
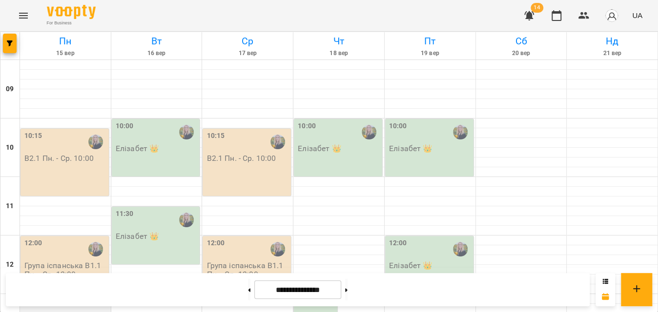
scroll to position [109, 0]
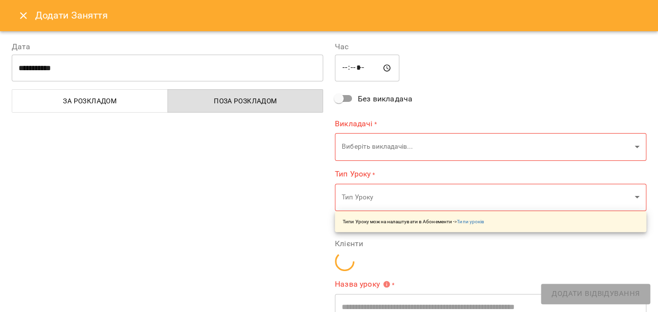
type input "**********"
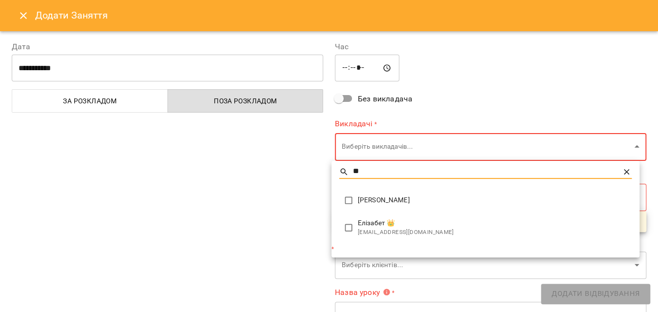
type input "**"
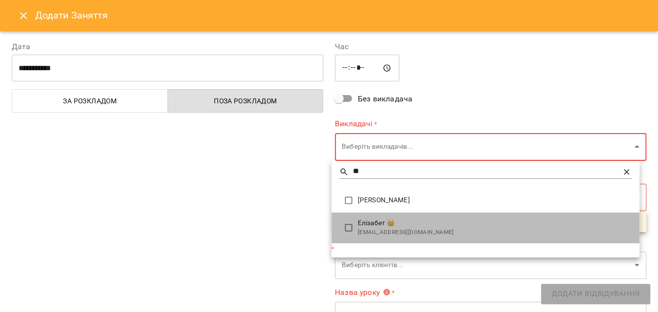
click at [369, 222] on span "Елізабет 👑" at bounding box center [495, 224] width 274 height 10
type input "**********"
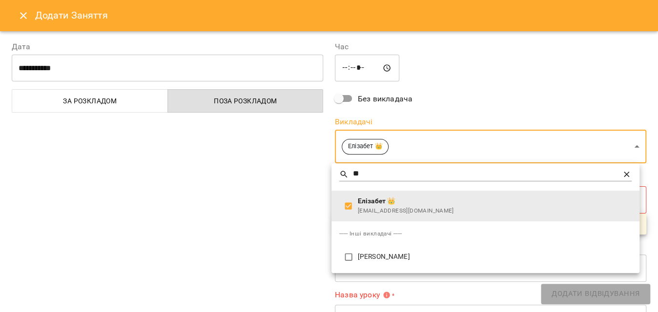
click at [276, 218] on div at bounding box center [329, 156] width 658 height 312
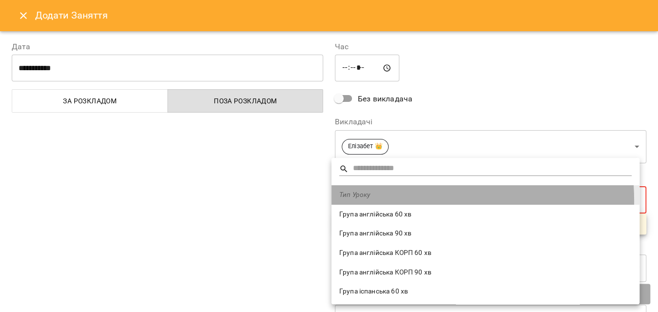
click at [394, 201] on li "Тип Уроку" at bounding box center [486, 196] width 308 height 20
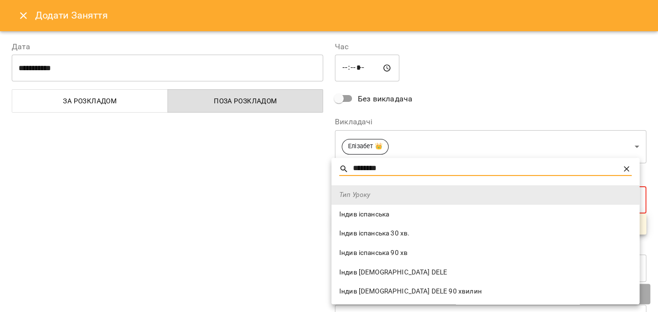
type input "********"
click at [373, 214] on span "Індив іспанська" at bounding box center [485, 215] width 292 height 10
type input "**********"
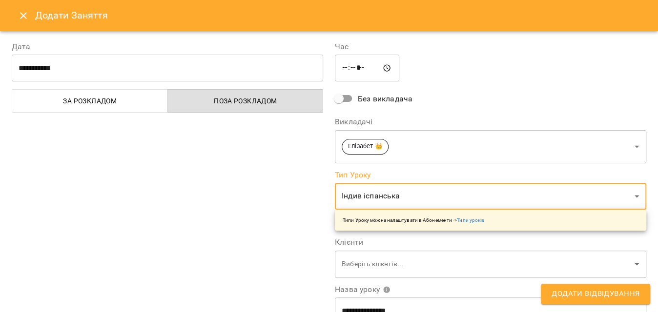
click at [251, 201] on div "**********" at bounding box center [167, 248] width 323 height 439
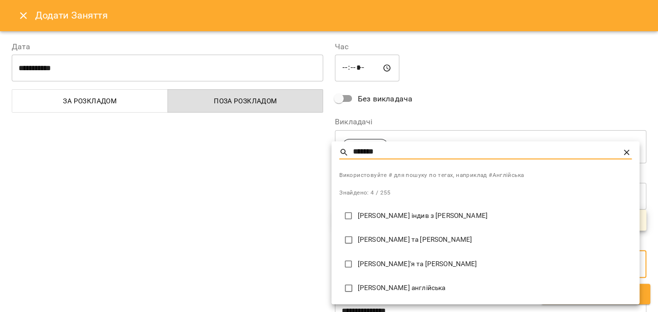
type input "*******"
click at [422, 220] on p "Олексій індив з Елізабет" at bounding box center [495, 216] width 274 height 10
type input "**********"
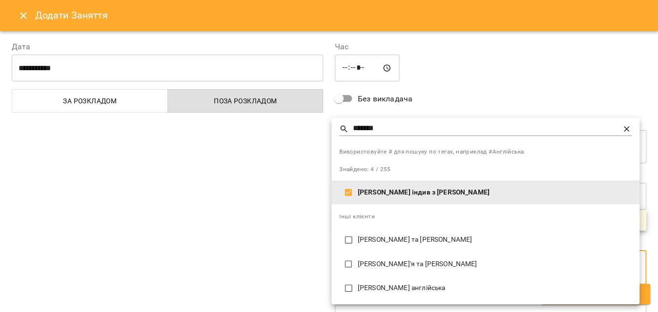
click at [252, 216] on div at bounding box center [329, 156] width 658 height 312
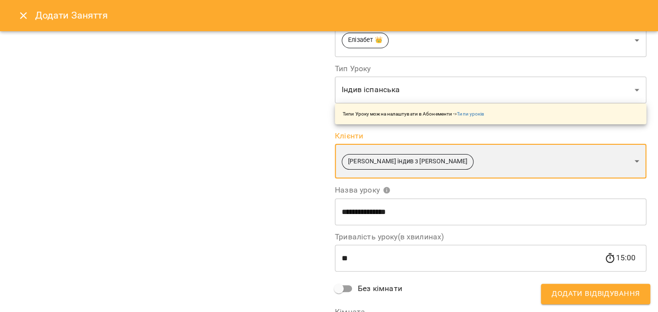
scroll to position [182, 0]
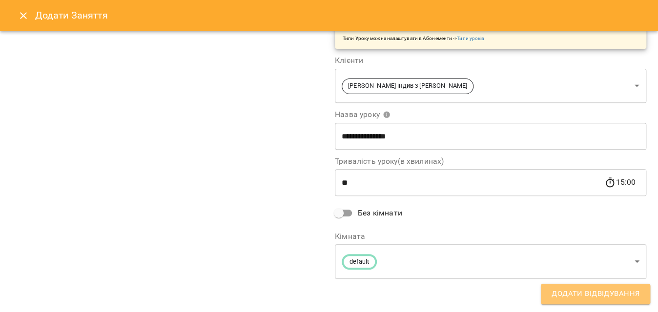
click at [581, 292] on span "Додати Відвідування" at bounding box center [596, 294] width 88 height 13
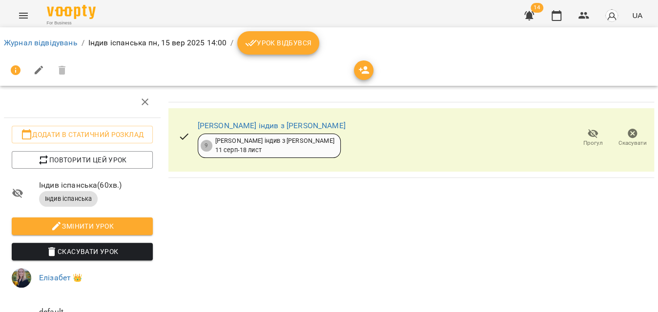
click at [287, 47] on span "Урок відбувся" at bounding box center [278, 43] width 66 height 12
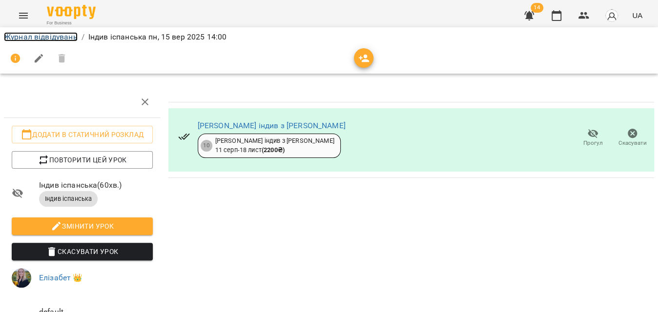
click at [53, 39] on link "Журнал відвідувань" at bounding box center [41, 36] width 74 height 9
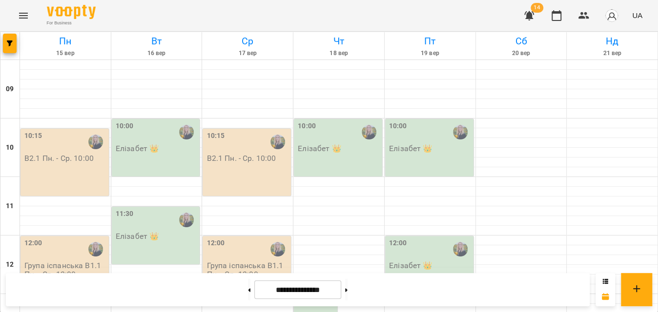
scroll to position [399, 0]
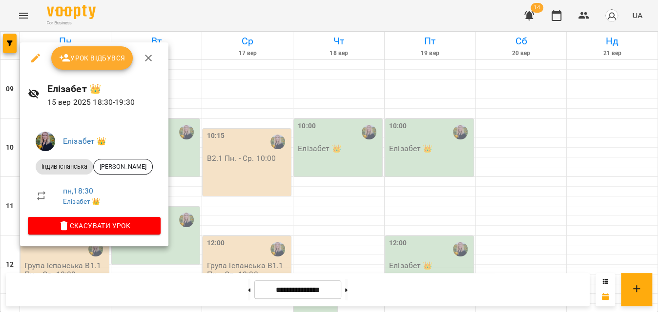
click at [169, 130] on div at bounding box center [329, 156] width 658 height 312
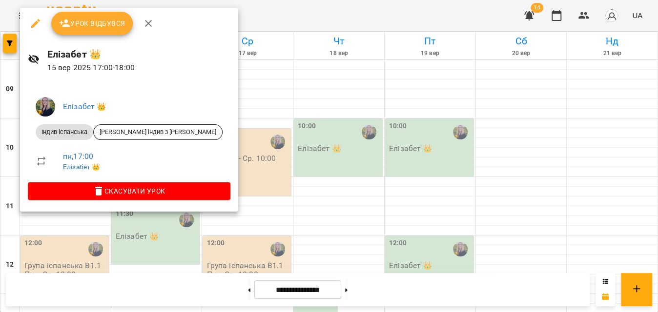
click at [215, 118] on div at bounding box center [329, 156] width 658 height 312
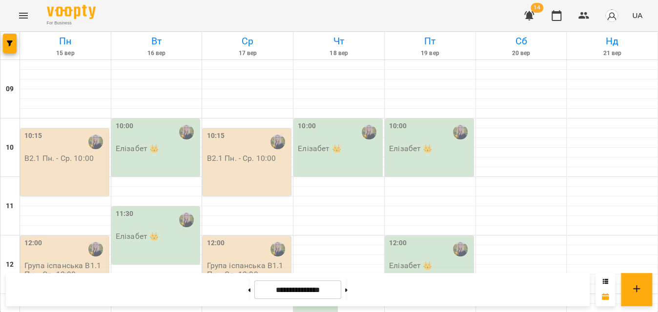
scroll to position [311, 0]
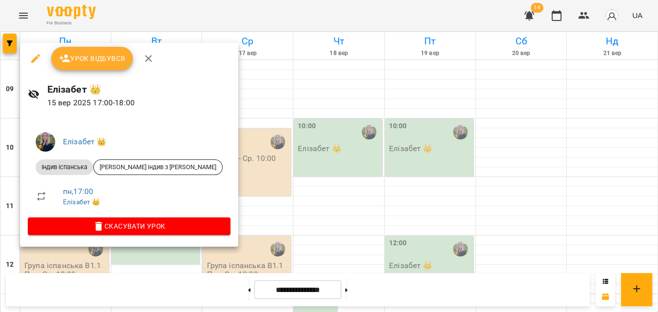
click at [36, 57] on icon "button" at bounding box center [35, 58] width 9 height 9
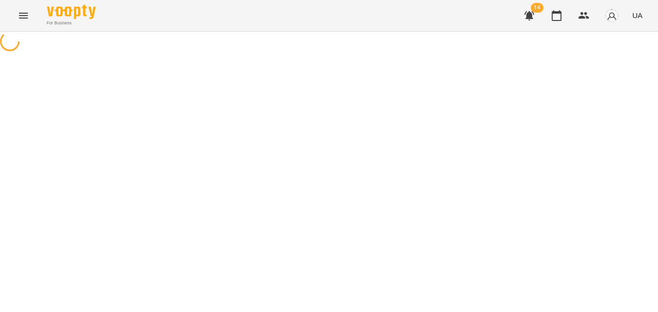
select select "**********"
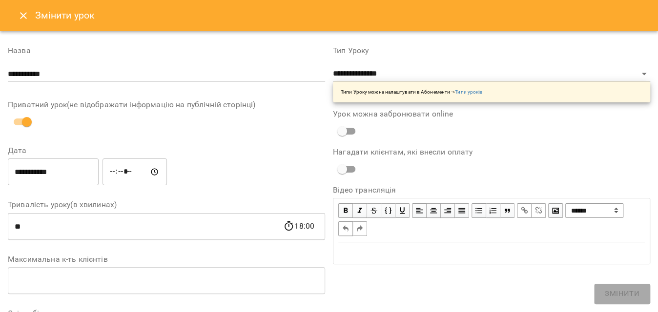
click at [58, 172] on input "**********" at bounding box center [53, 172] width 91 height 27
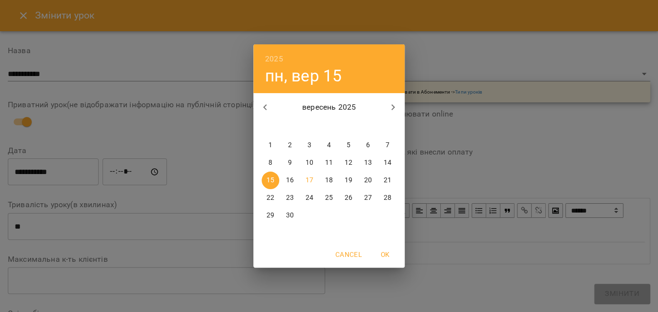
click at [274, 178] on span "15" at bounding box center [271, 181] width 18 height 10
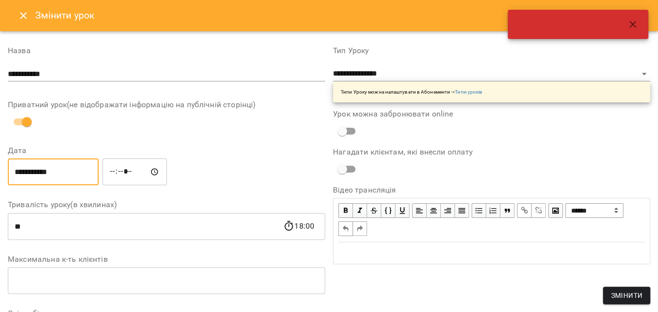
click at [121, 174] on input "*****" at bounding box center [135, 172] width 64 height 27
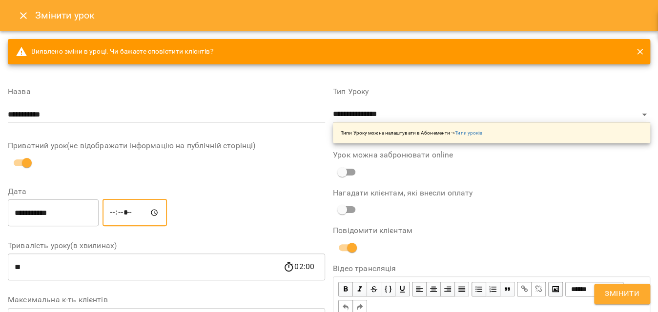
type input "*****"
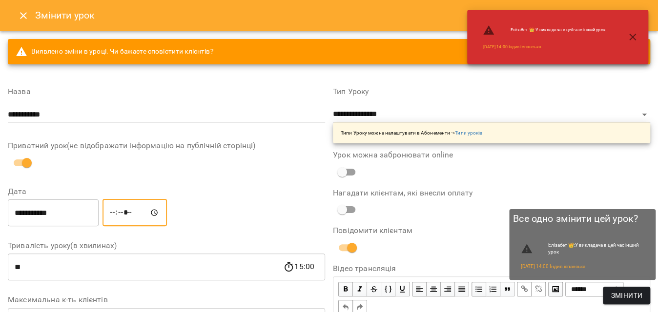
click at [628, 290] on span "Змінити" at bounding box center [627, 296] width 32 height 12
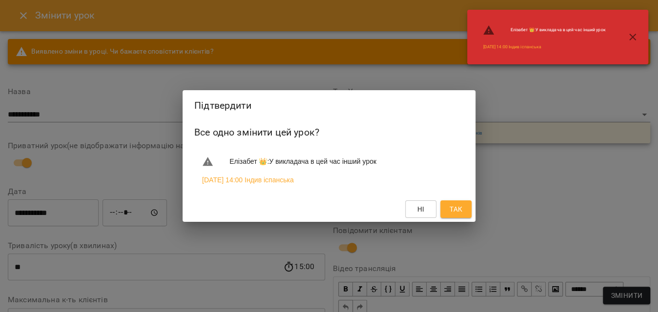
click at [454, 207] on span "Так" at bounding box center [456, 210] width 13 height 12
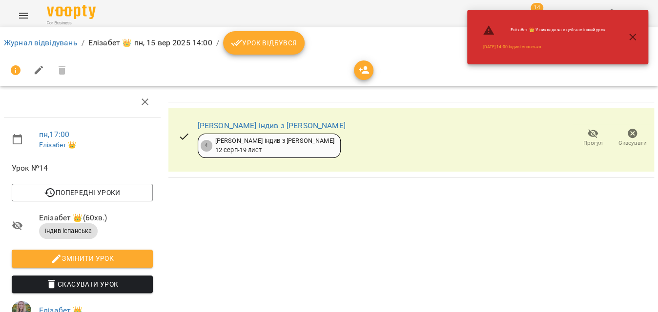
click at [300, 42] on button "Урок відбувся" at bounding box center [264, 42] width 82 height 23
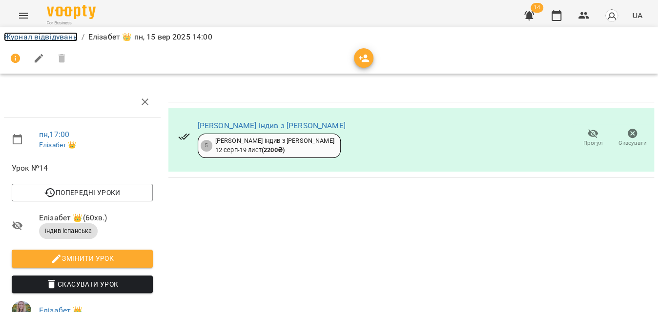
click at [72, 35] on link "Журнал відвідувань" at bounding box center [41, 36] width 74 height 9
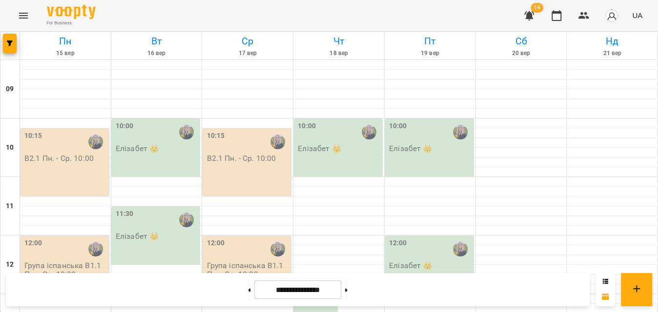
scroll to position [266, 0]
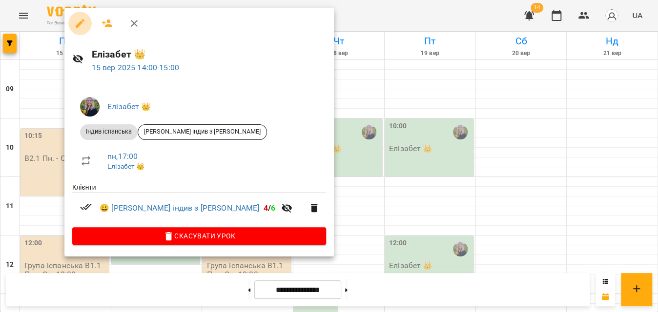
click at [83, 21] on icon "button" at bounding box center [80, 24] width 12 height 12
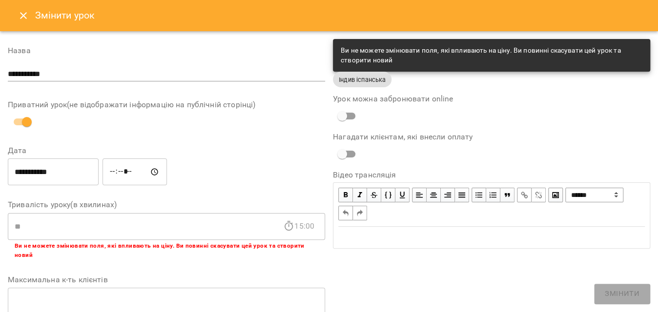
click at [125, 172] on input "*****" at bounding box center [135, 172] width 64 height 27
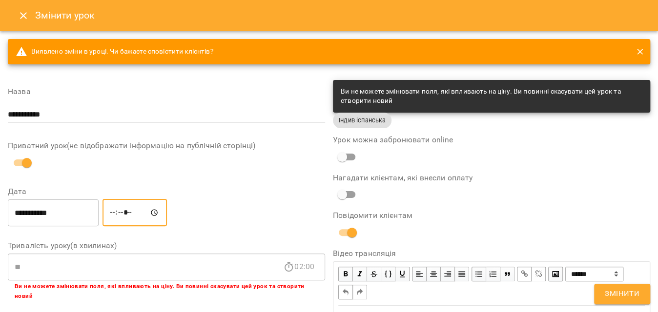
type input "*****"
click at [601, 293] on button "Змінити" at bounding box center [622, 294] width 56 height 21
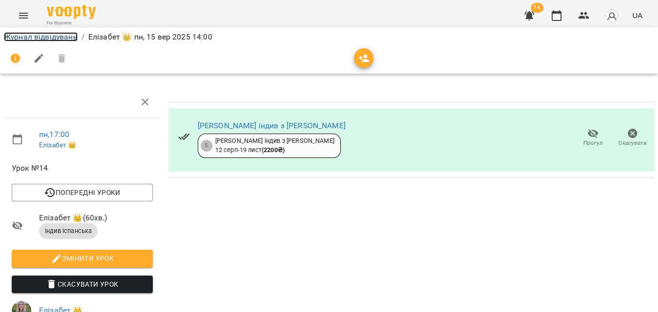
click at [22, 38] on link "Журнал відвідувань" at bounding box center [41, 36] width 74 height 9
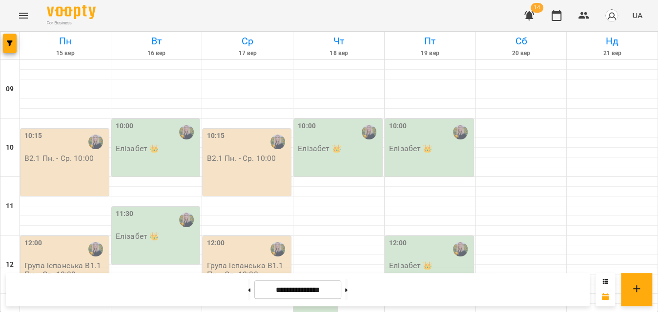
scroll to position [177, 0]
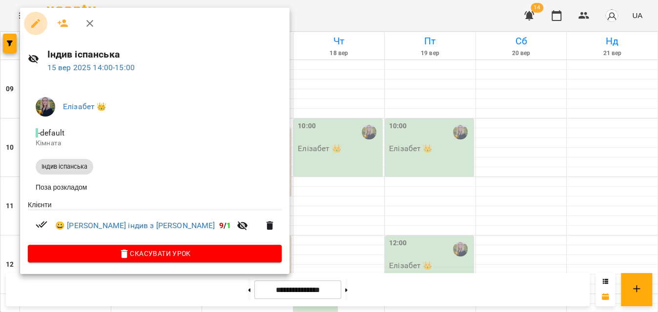
click at [33, 23] on icon "button" at bounding box center [35, 23] width 9 height 9
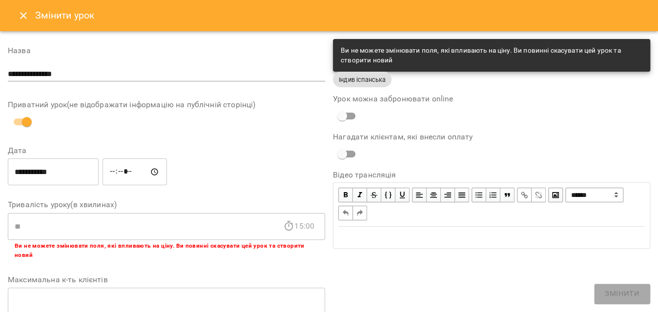
click at [124, 171] on input "*****" at bounding box center [135, 172] width 64 height 27
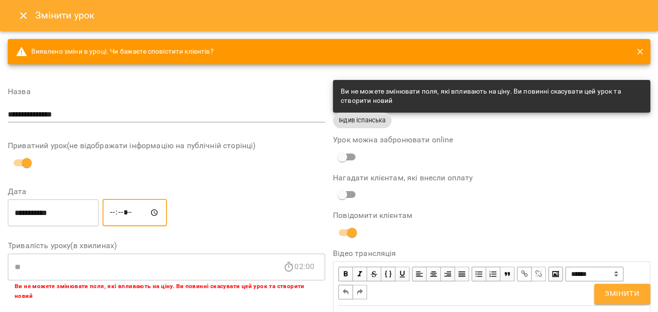
type input "*****"
click at [614, 292] on span "Змінити" at bounding box center [622, 294] width 35 height 13
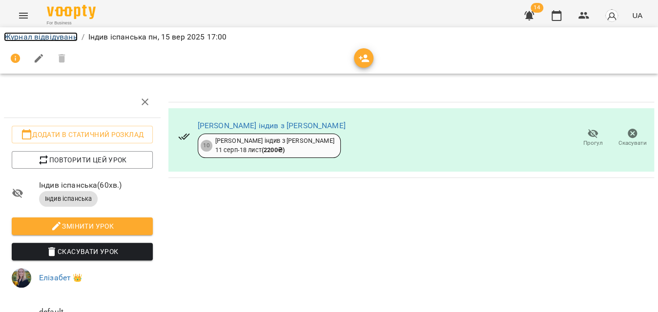
click at [57, 38] on link "Журнал відвідувань" at bounding box center [41, 36] width 74 height 9
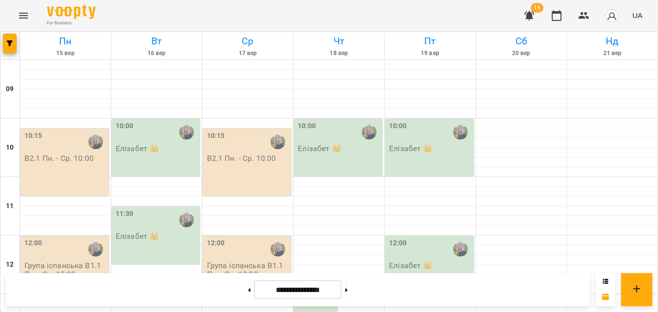
scroll to position [399, 0]
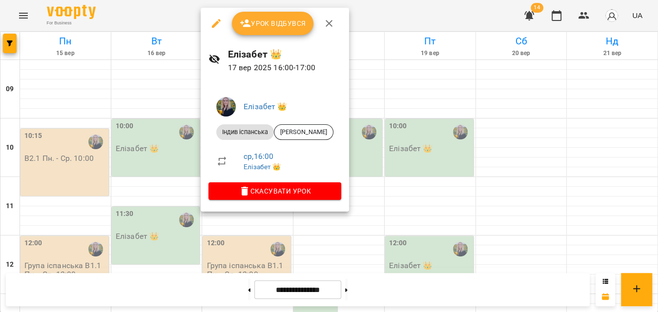
click at [362, 9] on div at bounding box center [329, 156] width 658 height 312
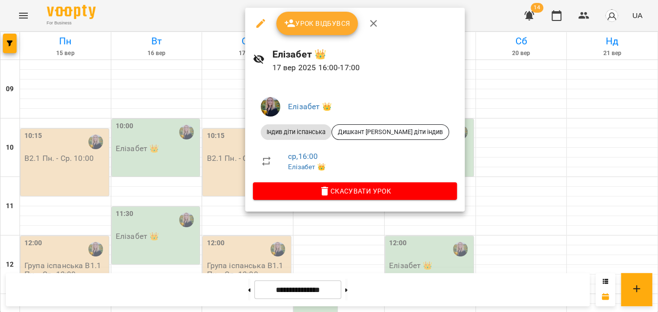
click at [146, 31] on div at bounding box center [329, 156] width 658 height 312
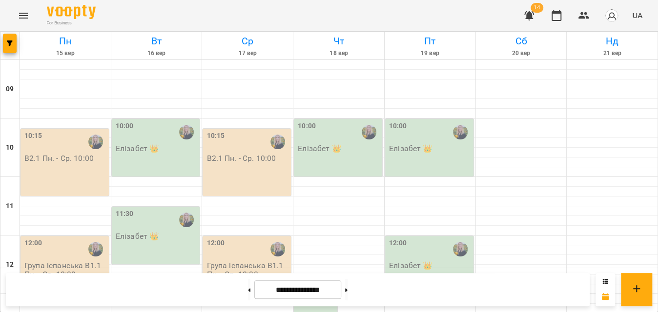
scroll to position [553, 0]
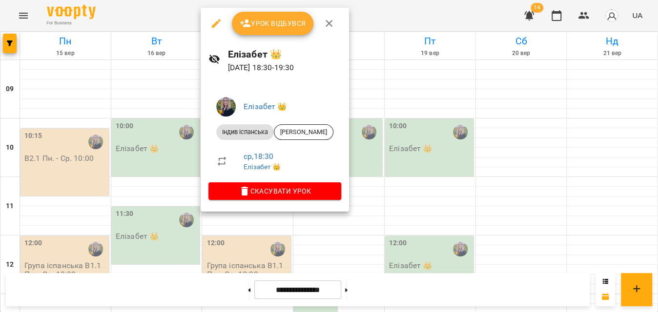
click at [375, 16] on div at bounding box center [329, 156] width 658 height 312
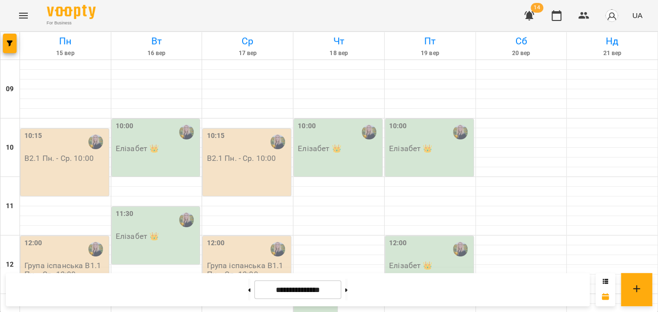
scroll to position [198, 0]
click at [317, 297] on div "13:00" at bounding box center [317, 315] width 38 height 36
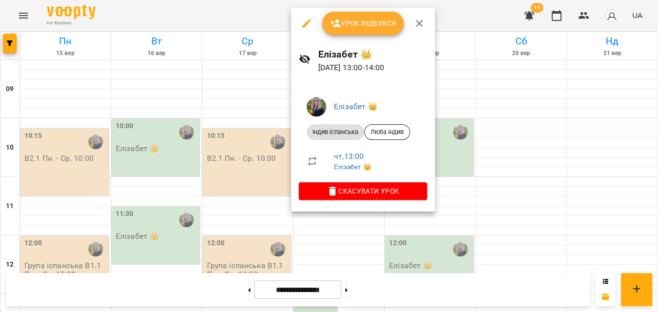
click at [453, 18] on div at bounding box center [329, 156] width 658 height 312
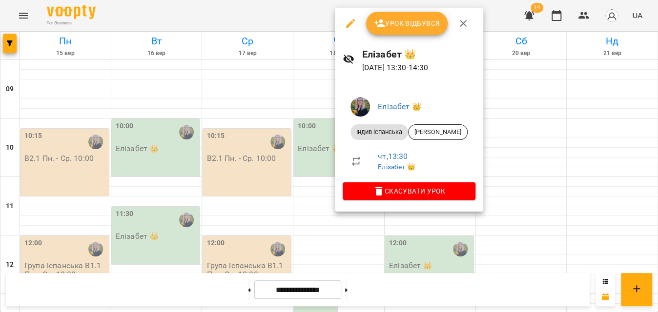
click at [281, 27] on div at bounding box center [329, 156] width 658 height 312
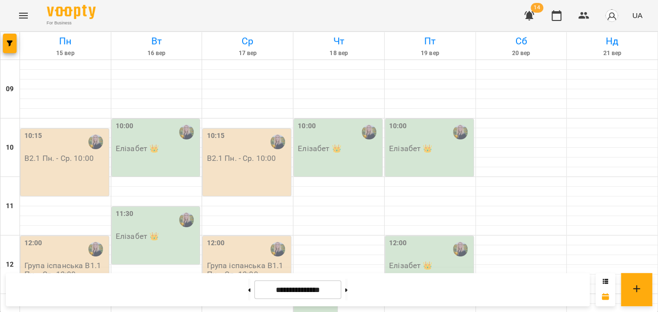
click at [420, 236] on div "12:00 [PERSON_NAME] 👑" at bounding box center [429, 265] width 88 height 58
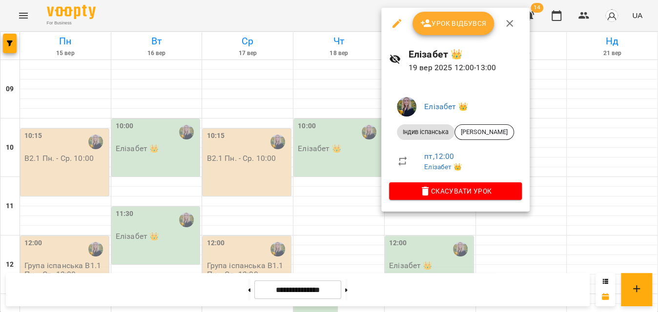
click at [309, 36] on div at bounding box center [329, 156] width 658 height 312
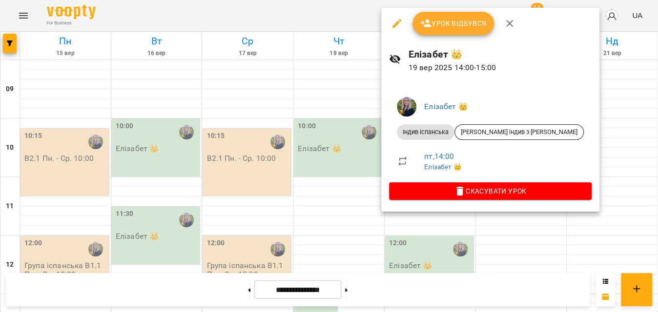
click at [399, 26] on icon "button" at bounding box center [397, 24] width 12 height 12
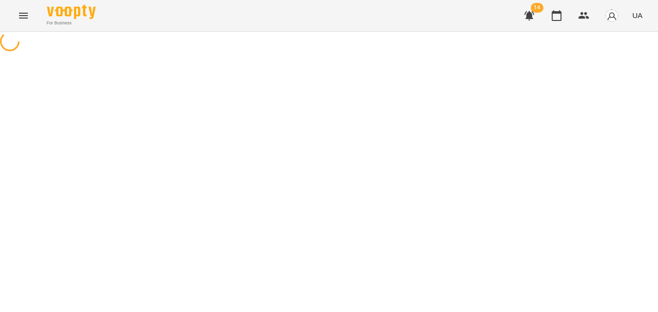
select select "**********"
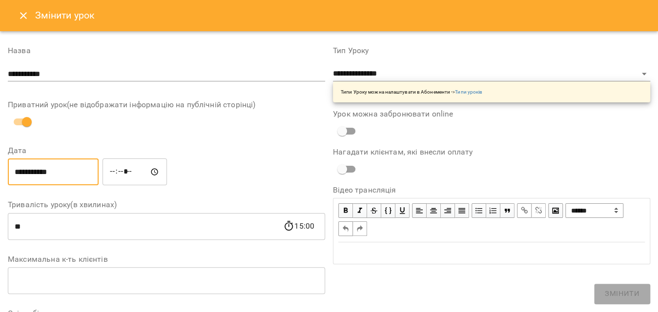
click at [42, 173] on input "**********" at bounding box center [53, 172] width 91 height 27
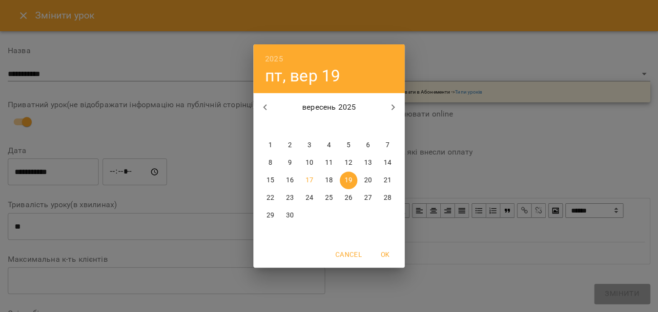
click at [269, 182] on p "15" at bounding box center [271, 181] width 8 height 10
type input "**********"
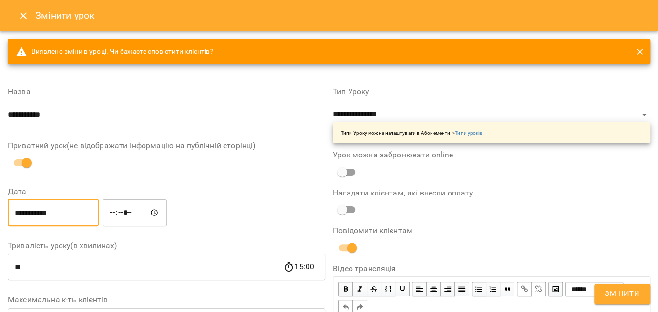
click at [630, 298] on span "Змінити" at bounding box center [622, 294] width 35 height 13
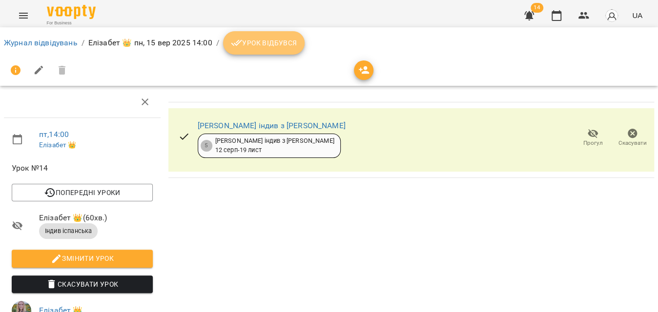
click at [285, 50] on button "Урок відбувся" at bounding box center [264, 42] width 82 height 23
click at [241, 46] on icon "breadcrumb" at bounding box center [237, 43] width 12 height 12
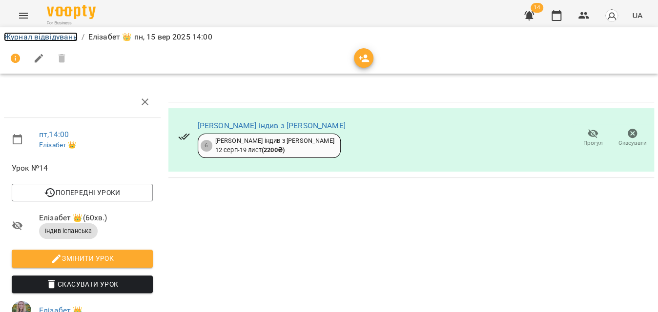
click at [49, 41] on link "Журнал відвідувань" at bounding box center [41, 36] width 74 height 9
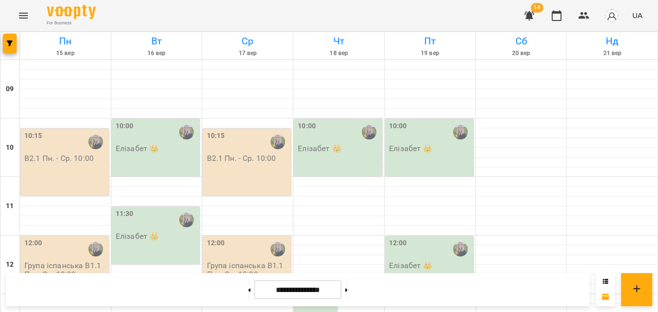
scroll to position [266, 0]
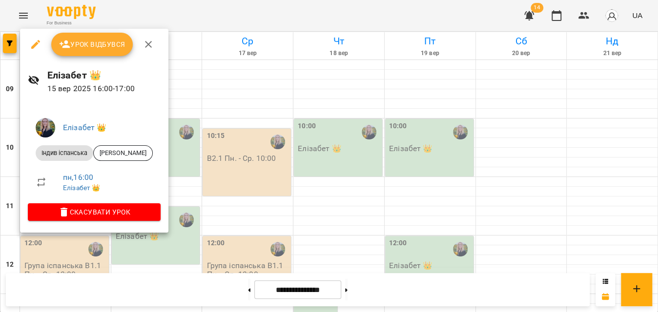
click at [213, 10] on div at bounding box center [329, 156] width 658 height 312
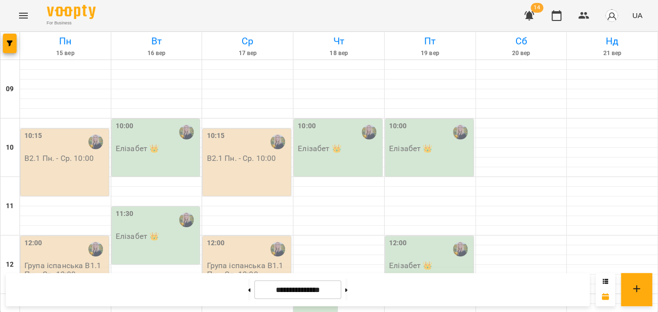
scroll to position [0, 0]
click at [134, 167] on div "10:00 Елізабет 👑" at bounding box center [156, 148] width 88 height 58
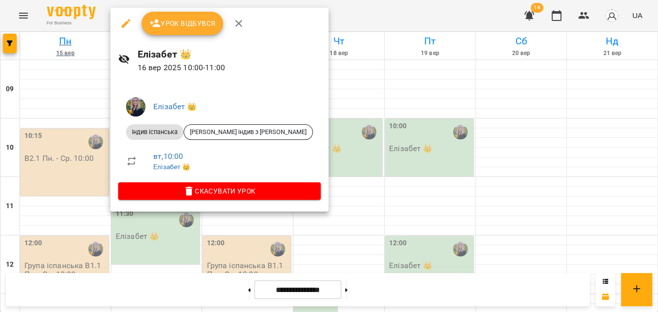
click at [93, 52] on div at bounding box center [329, 156] width 658 height 312
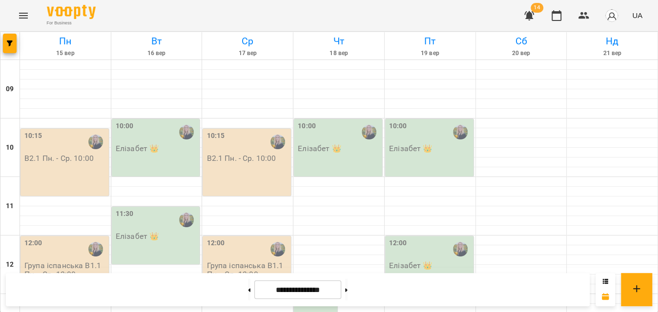
click at [161, 258] on div "11:30 Елізабет 👑" at bounding box center [156, 236] width 88 height 58
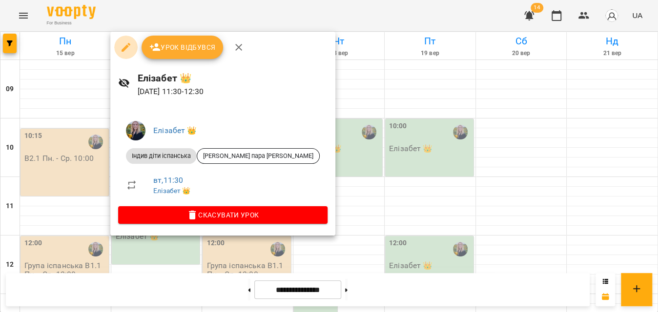
click at [129, 54] on button "button" at bounding box center [125, 47] width 23 height 23
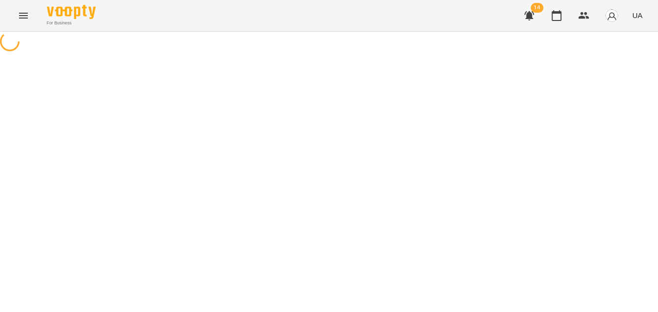
select select "**********"
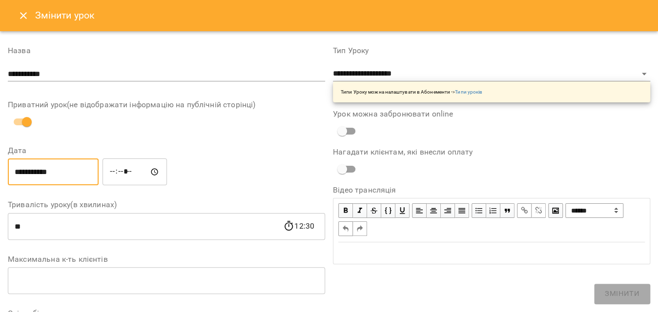
click at [46, 169] on input "**********" at bounding box center [53, 172] width 91 height 27
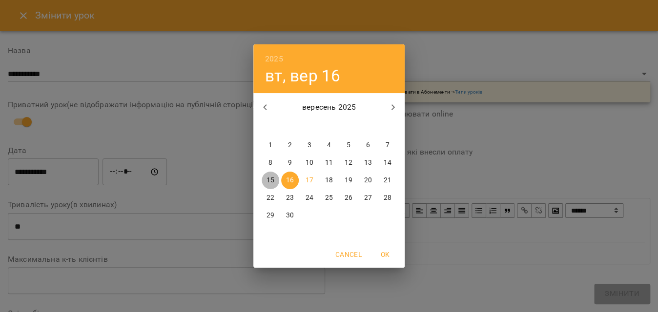
click at [277, 181] on span "15" at bounding box center [271, 181] width 18 height 10
type input "**********"
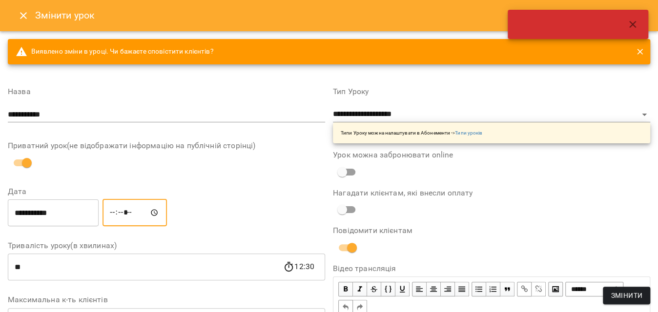
click at [123, 210] on input "*****" at bounding box center [135, 212] width 64 height 27
type input "*****"
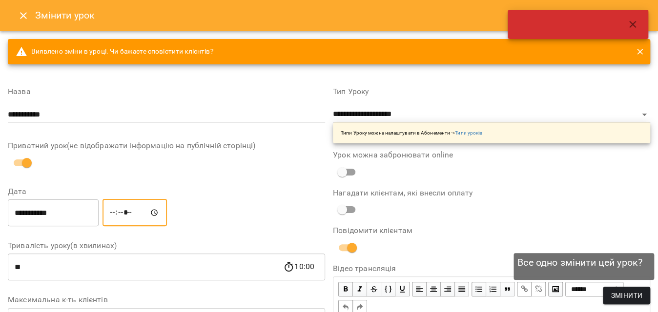
click at [631, 298] on span "Змінити" at bounding box center [627, 296] width 32 height 12
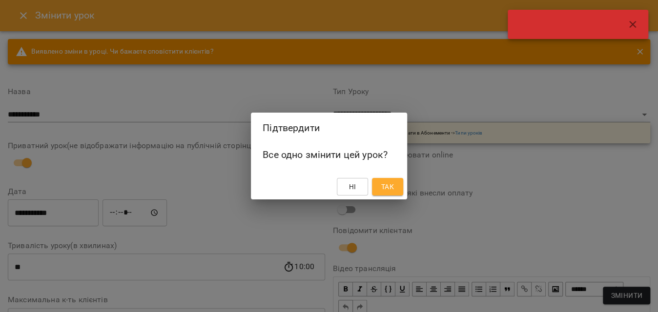
click at [392, 187] on span "Так" at bounding box center [387, 187] width 13 height 12
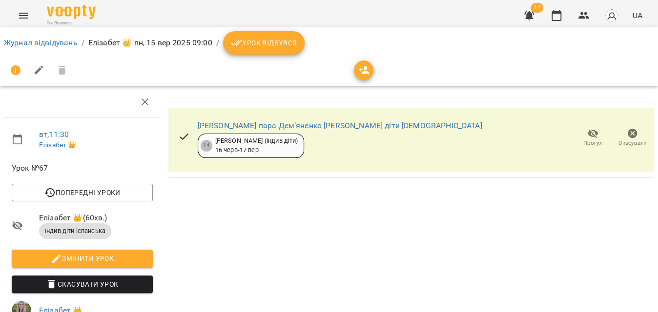
click at [285, 45] on span "Урок відбувся" at bounding box center [264, 43] width 66 height 12
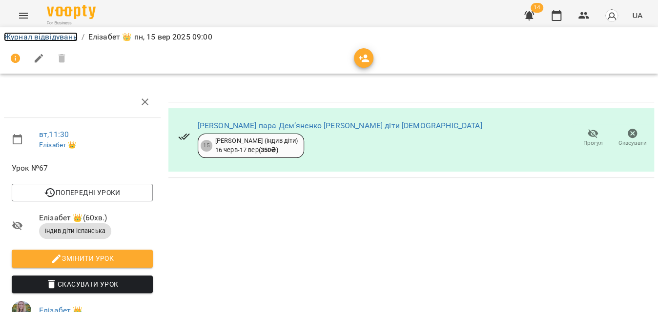
click at [52, 41] on link "Журнал відвідувань" at bounding box center [41, 36] width 74 height 9
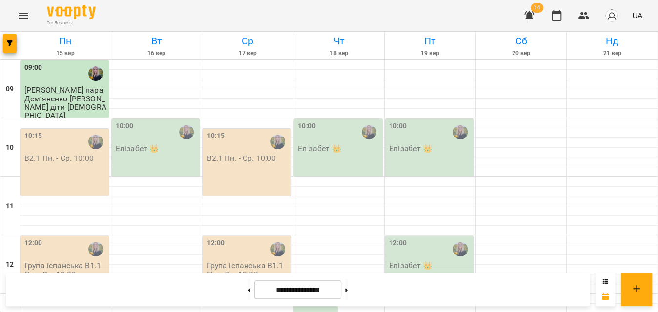
click at [52, 169] on div "10:15 В2.1 Пн. - Ср. 10:00" at bounding box center [65, 162] width 88 height 67
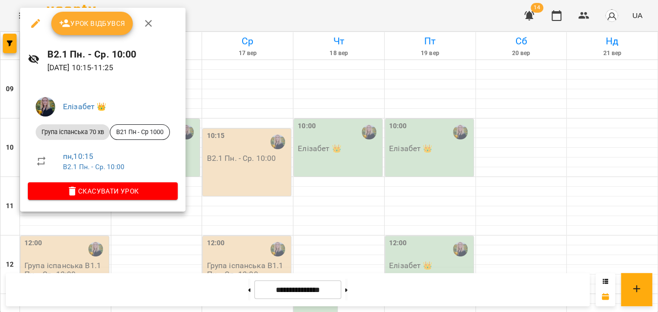
click at [90, 26] on span "Урок відбувся" at bounding box center [92, 24] width 66 height 12
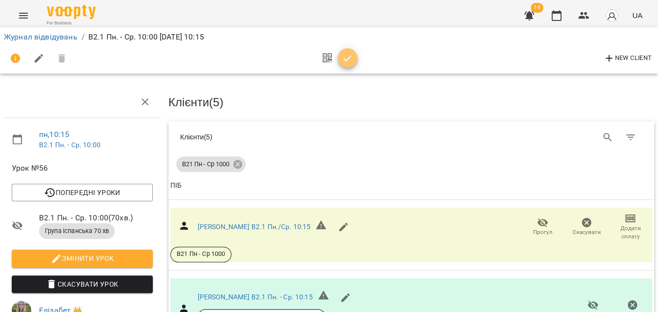
click at [347, 62] on icon "button" at bounding box center [348, 59] width 12 height 12
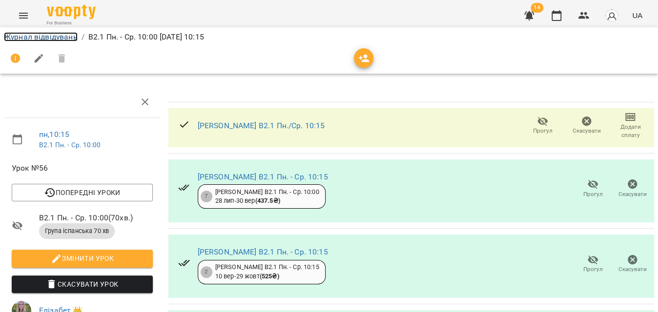
click at [17, 33] on link "Журнал відвідувань" at bounding box center [41, 36] width 74 height 9
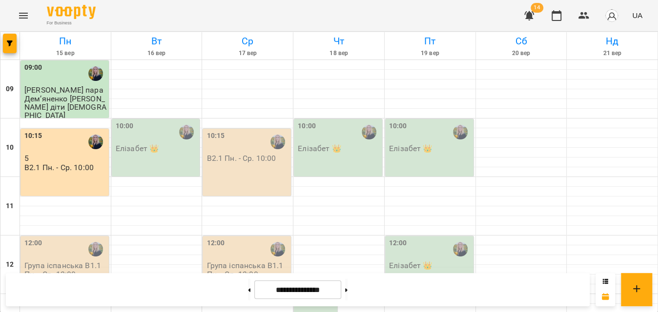
scroll to position [133, 0]
click at [53, 236] on div "12:00 Група іспанська В1.1 Пн. - Ср. 12:00" at bounding box center [65, 269] width 88 height 67
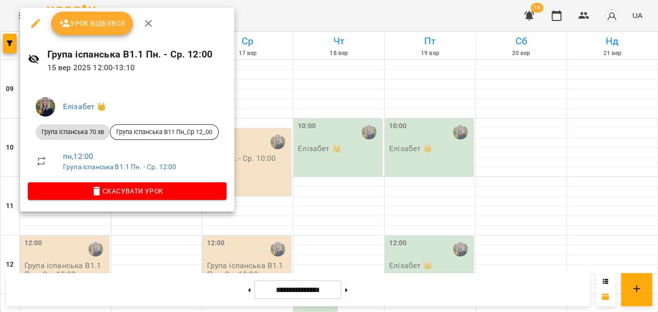
click at [98, 27] on span "Урок відбувся" at bounding box center [92, 24] width 66 height 12
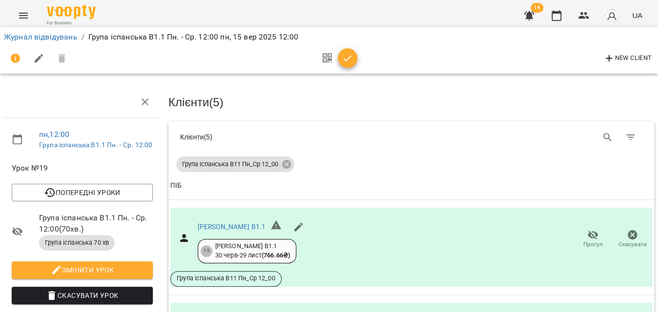
click at [347, 58] on icon "button" at bounding box center [348, 59] width 12 height 12
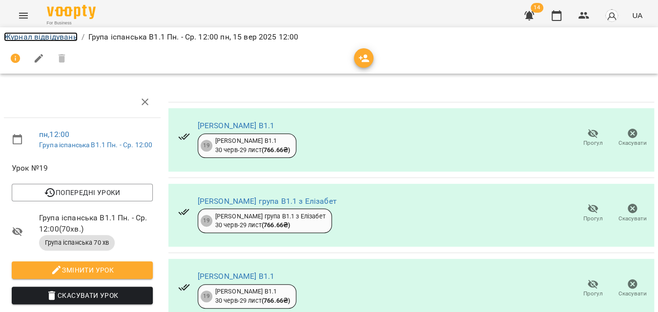
click at [56, 37] on link "Журнал відвідувань" at bounding box center [41, 36] width 74 height 9
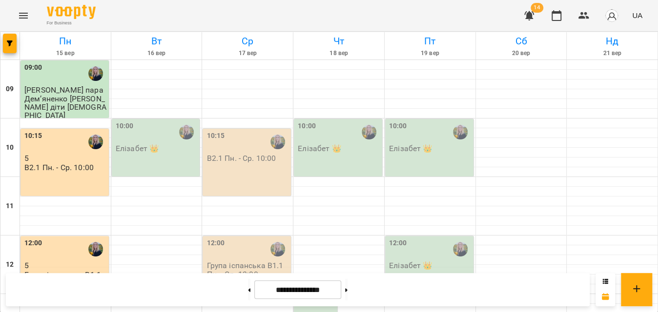
scroll to position [488, 0]
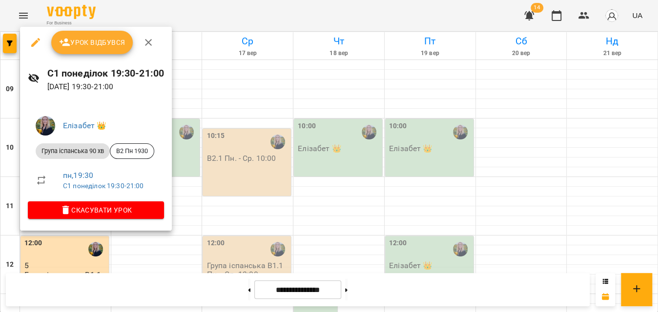
click at [95, 44] on span "Урок відбувся" at bounding box center [92, 43] width 66 height 12
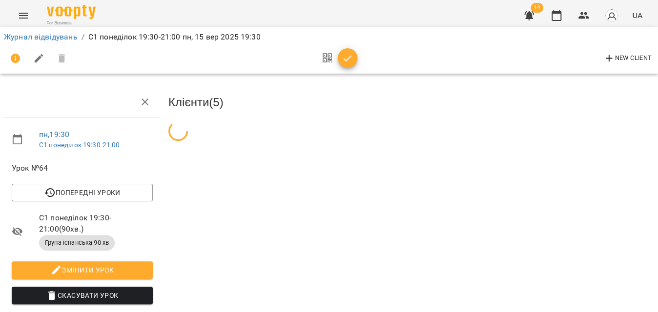
click at [353, 58] on span "button" at bounding box center [348, 59] width 20 height 12
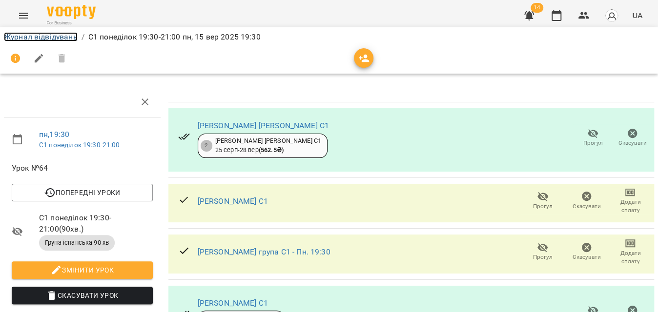
click at [53, 35] on link "Журнал відвідувань" at bounding box center [41, 36] width 74 height 9
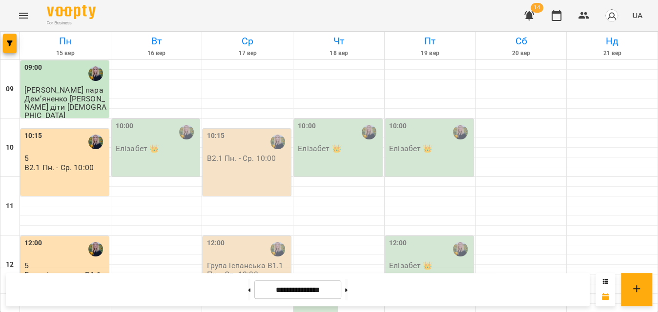
scroll to position [286, 0]
click at [4, 49] on button "button" at bounding box center [10, 44] width 14 height 20
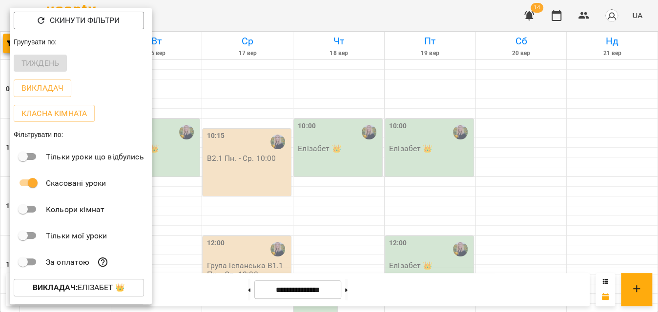
click at [91, 293] on p "Викладач : [PERSON_NAME] 👑" at bounding box center [79, 288] width 92 height 12
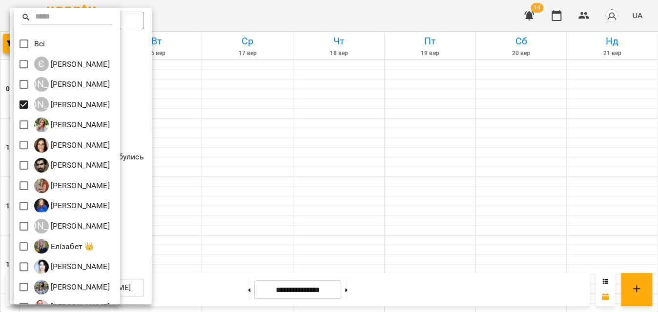
click at [326, 19] on div at bounding box center [329, 156] width 658 height 312
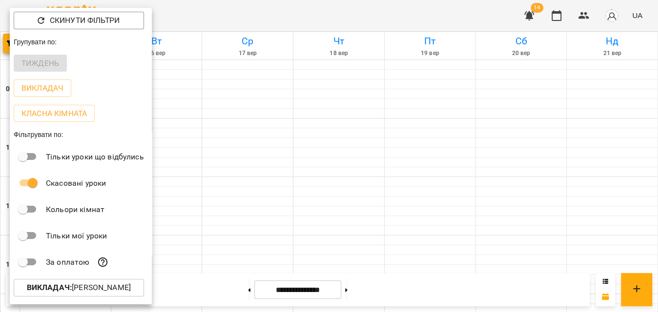
click at [326, 19] on div at bounding box center [329, 156] width 658 height 312
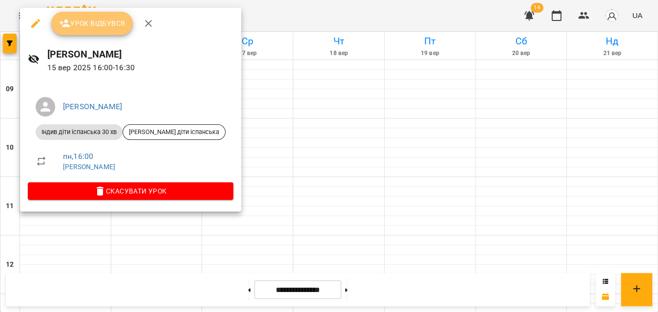
click at [87, 26] on span "Урок відбувся" at bounding box center [92, 24] width 66 height 12
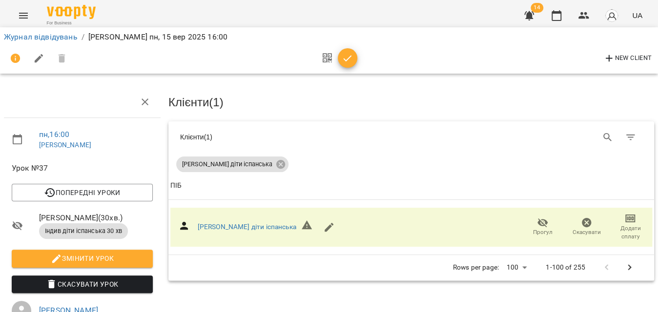
click at [350, 58] on icon "button" at bounding box center [348, 59] width 12 height 12
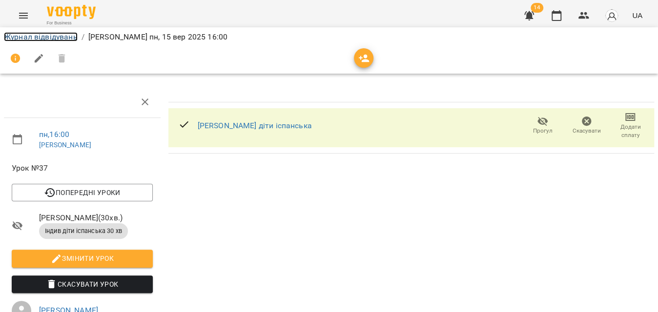
click at [33, 36] on link "Журнал відвідувань" at bounding box center [41, 36] width 74 height 9
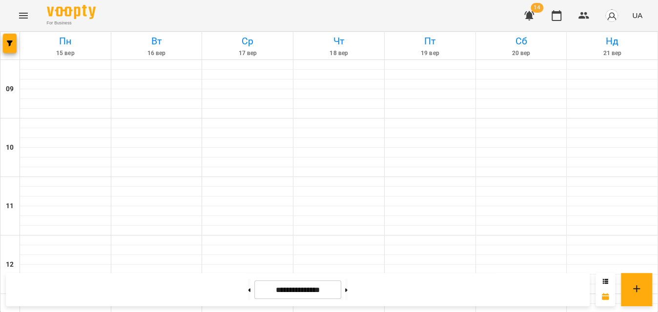
scroll to position [553, 0]
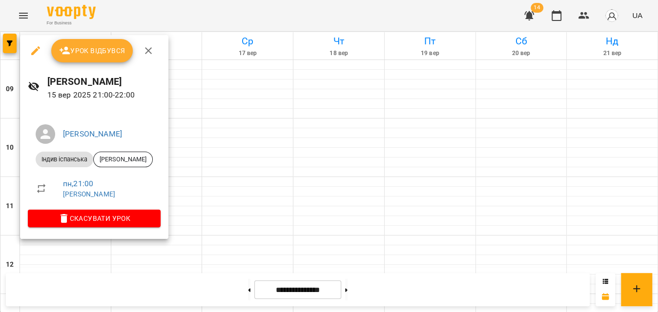
click at [95, 59] on button "Урок відбувся" at bounding box center [92, 50] width 82 height 23
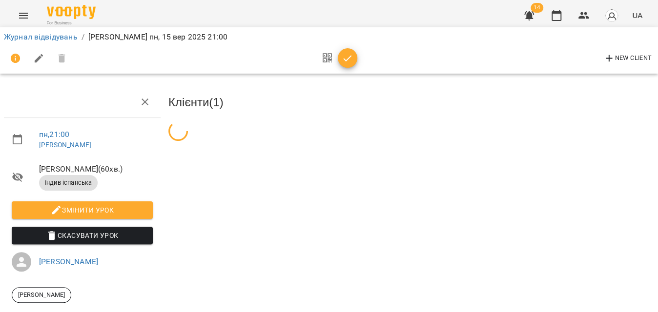
click at [347, 55] on icon "button" at bounding box center [348, 59] width 12 height 12
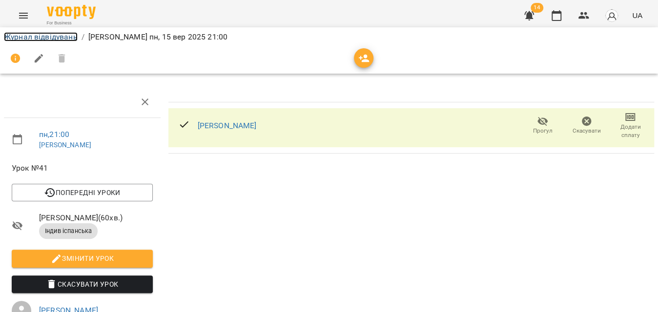
click at [26, 39] on link "Журнал відвідувань" at bounding box center [41, 36] width 74 height 9
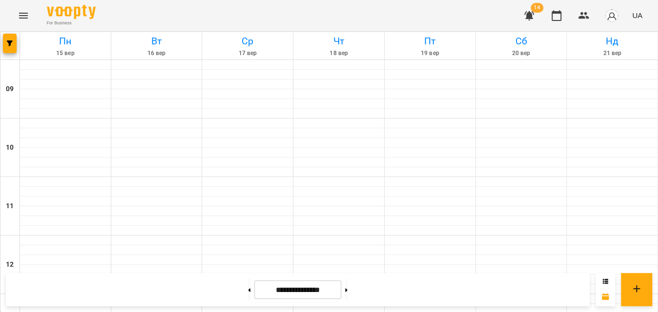
scroll to position [553, 0]
click at [7, 44] on icon "button" at bounding box center [10, 44] width 6 height 6
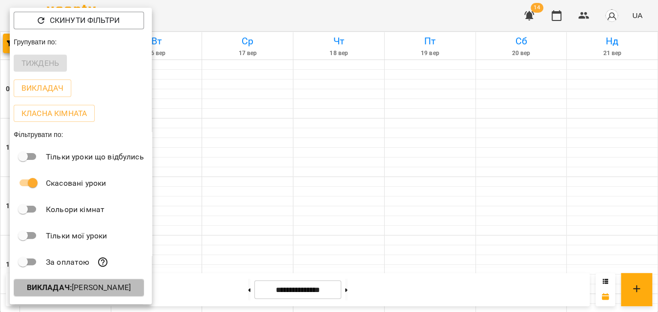
click at [77, 291] on p "Викладач : [PERSON_NAME]" at bounding box center [79, 288] width 104 height 12
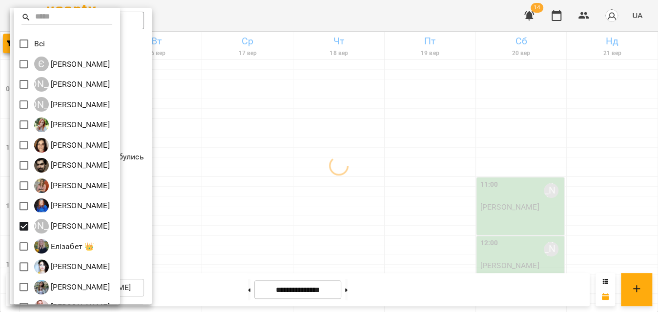
click at [233, 20] on div at bounding box center [329, 156] width 658 height 312
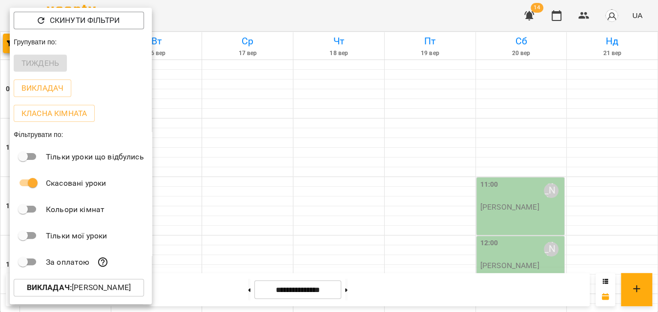
click at [233, 20] on div at bounding box center [329, 156] width 658 height 312
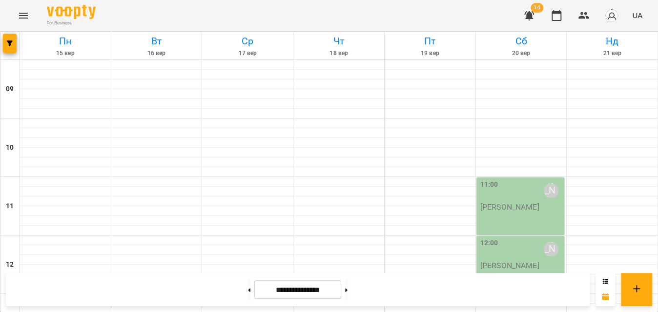
scroll to position [444, 0]
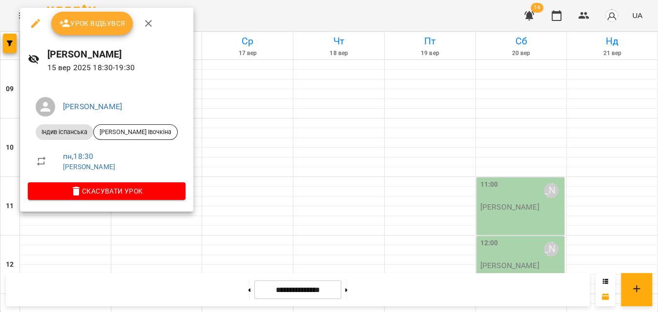
click at [116, 30] on button "Урок відбувся" at bounding box center [92, 23] width 82 height 23
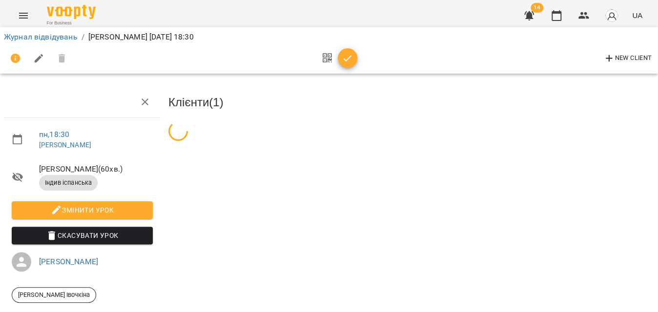
click at [354, 60] on span "button" at bounding box center [348, 59] width 20 height 12
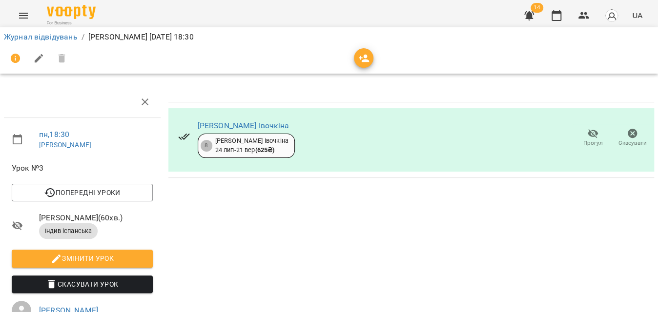
click at [29, 42] on li "Журнал відвідувань" at bounding box center [41, 37] width 74 height 12
click at [28, 40] on link "Журнал відвідувань" at bounding box center [41, 36] width 74 height 9
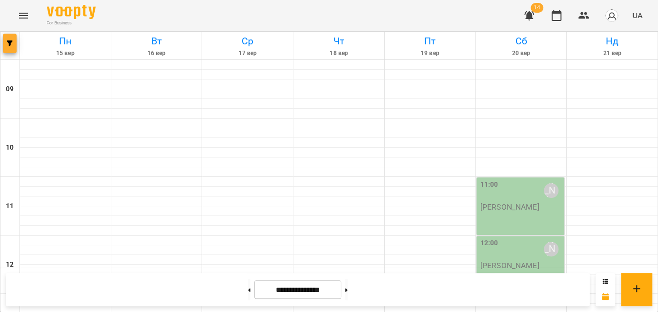
click at [7, 46] on icon "button" at bounding box center [10, 44] width 6 height 6
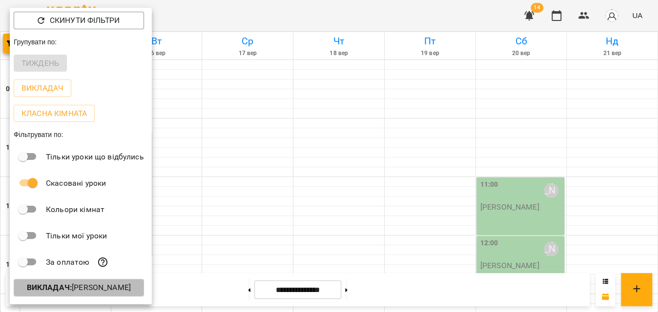
click at [97, 294] on p "Викладач : [PERSON_NAME]" at bounding box center [79, 288] width 104 height 12
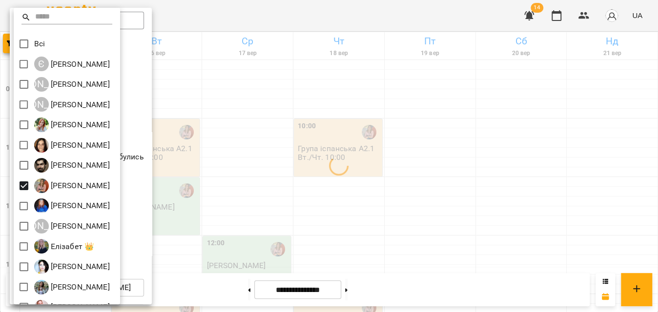
click at [208, 14] on div at bounding box center [329, 156] width 658 height 312
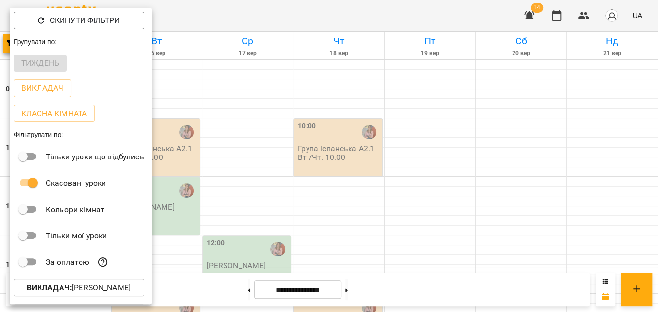
click at [208, 15] on div at bounding box center [329, 156] width 658 height 312
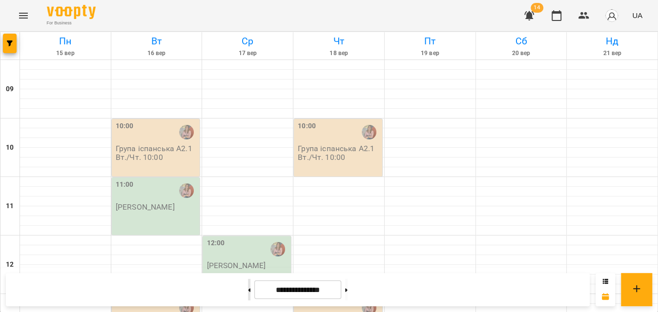
click at [248, 290] on button at bounding box center [249, 289] width 2 height 21
type input "**********"
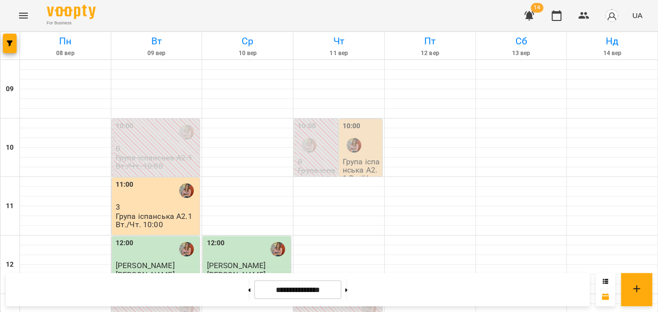
click at [360, 164] on p "Група іспанська А2.1 Вт./Чт. 10:00" at bounding box center [362, 175] width 38 height 34
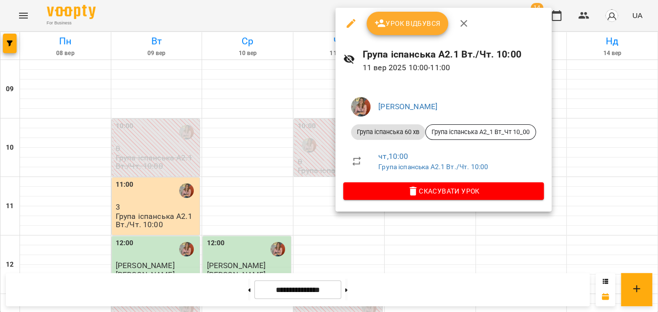
click at [347, 26] on icon "button" at bounding box center [351, 23] width 9 height 9
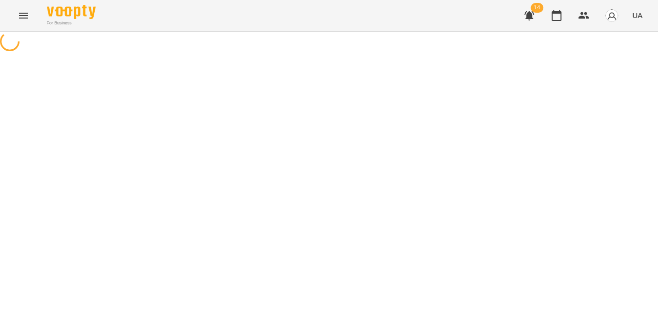
select select "**********"
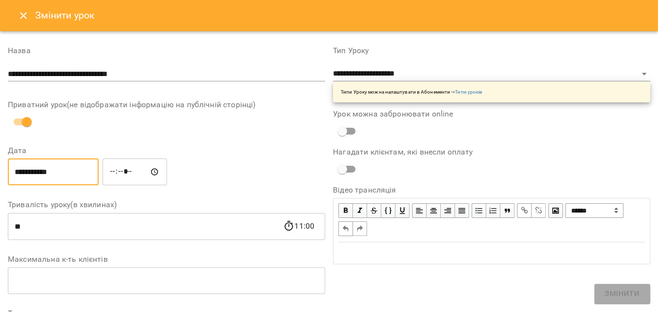
click at [44, 169] on input "**********" at bounding box center [53, 172] width 91 height 27
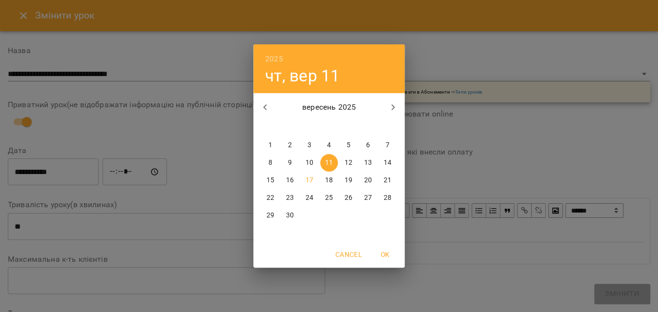
click at [275, 181] on span "15" at bounding box center [271, 181] width 18 height 10
type input "**********"
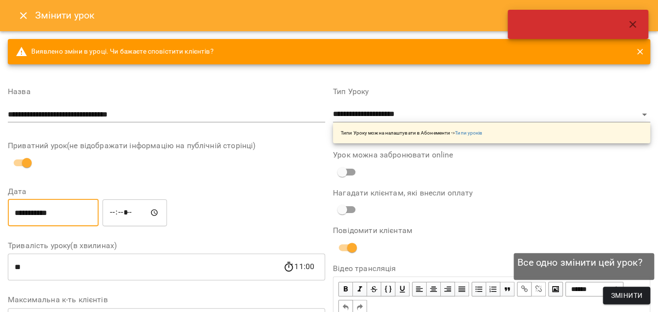
click at [635, 300] on span "Змінити" at bounding box center [627, 296] width 32 height 12
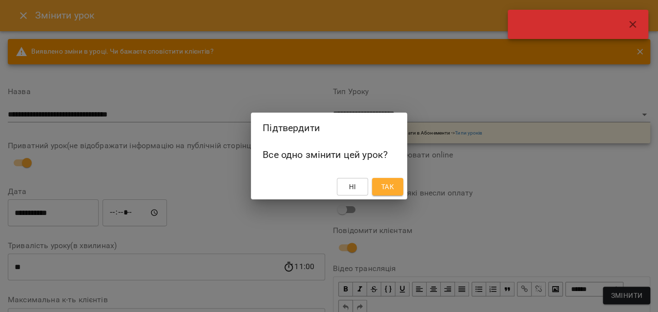
click at [392, 183] on span "Так" at bounding box center [387, 187] width 13 height 12
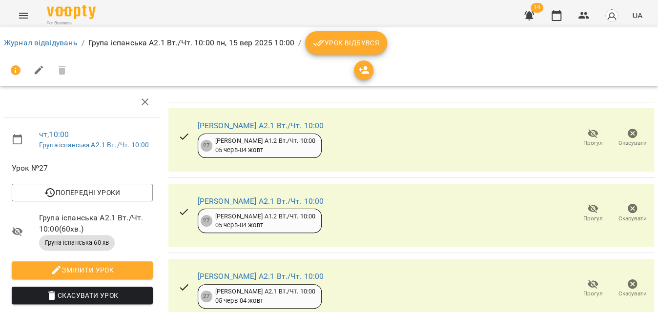
click at [353, 42] on span "Урок відбувся" at bounding box center [346, 43] width 66 height 12
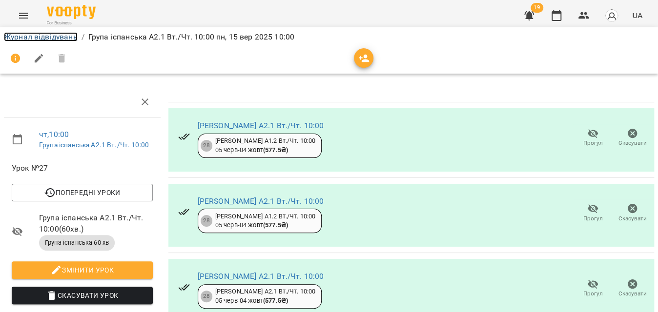
click at [29, 39] on link "Журнал відвідувань" at bounding box center [41, 36] width 74 height 9
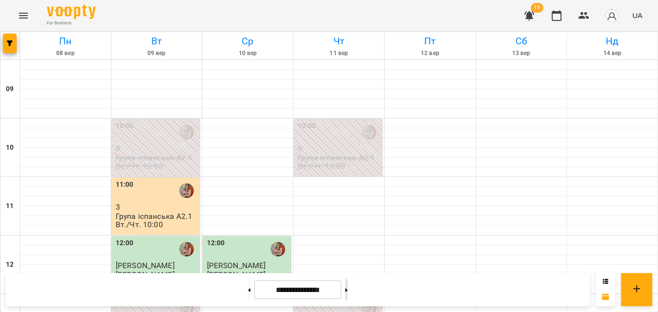
click at [348, 291] on button at bounding box center [346, 289] width 2 height 21
type input "**********"
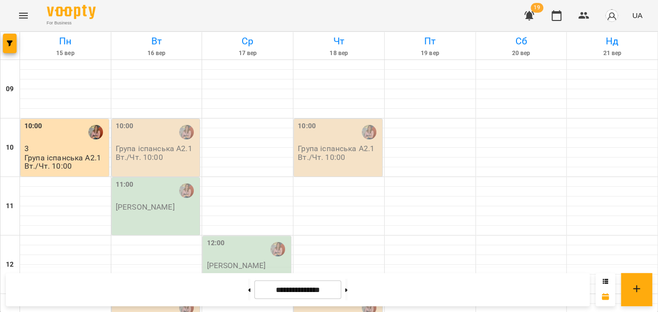
scroll to position [311, 0]
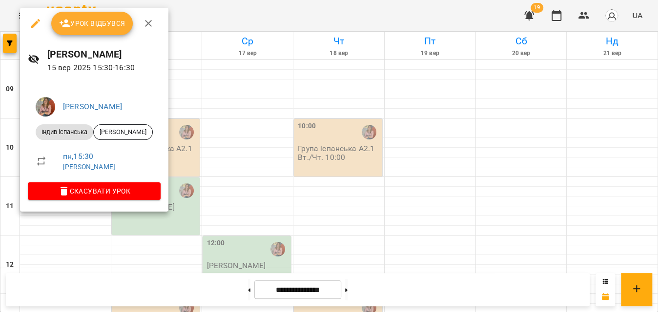
click at [86, 25] on span "Урок відбувся" at bounding box center [92, 24] width 66 height 12
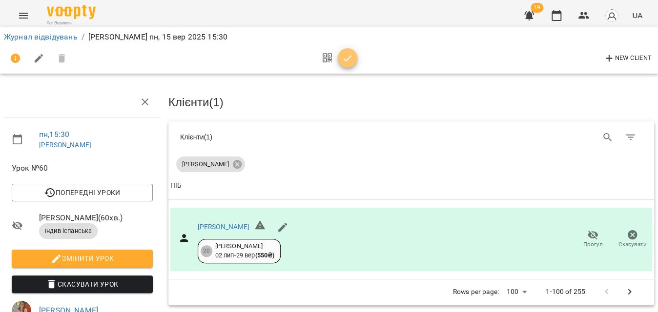
click at [345, 56] on icon "button" at bounding box center [348, 59] width 12 height 12
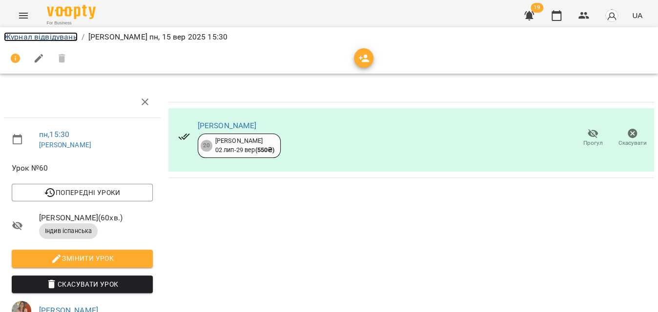
click at [28, 38] on link "Журнал відвідувань" at bounding box center [41, 36] width 74 height 9
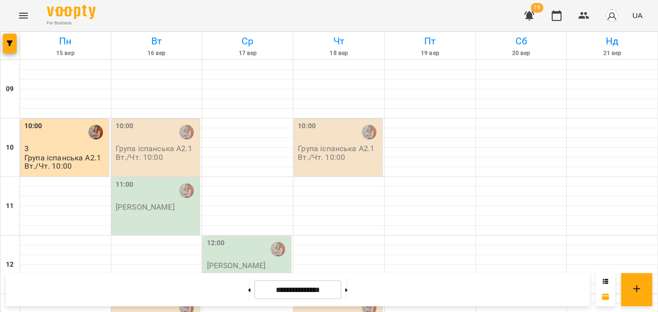
scroll to position [266, 0]
click at [10, 42] on icon "button" at bounding box center [10, 44] width 6 height 6
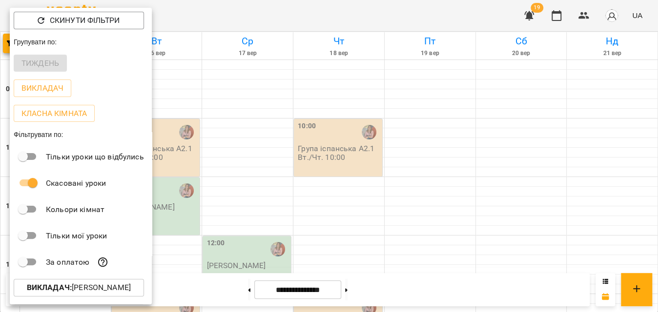
click at [75, 291] on p "Викладач : [PERSON_NAME]" at bounding box center [79, 288] width 104 height 12
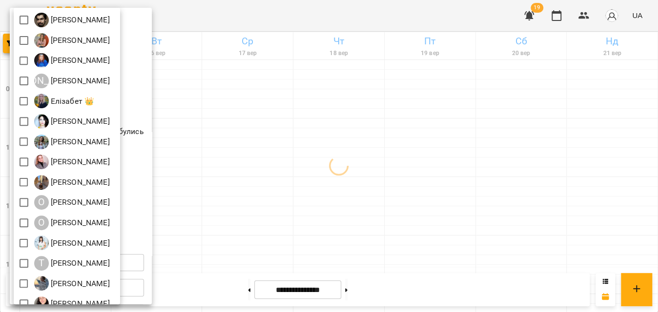
scroll to position [177, 0]
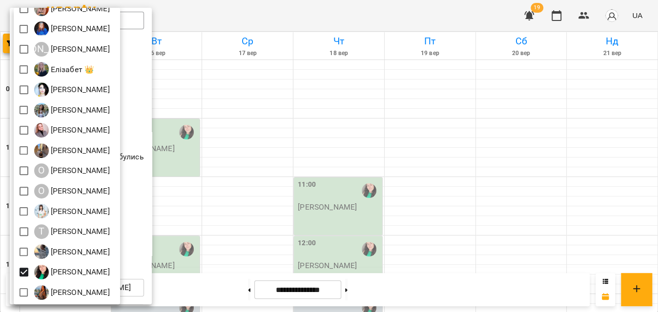
click at [225, 23] on div at bounding box center [329, 156] width 658 height 312
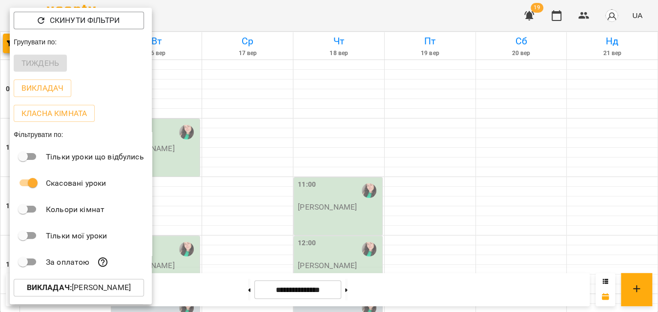
click at [225, 22] on div at bounding box center [329, 156] width 658 height 312
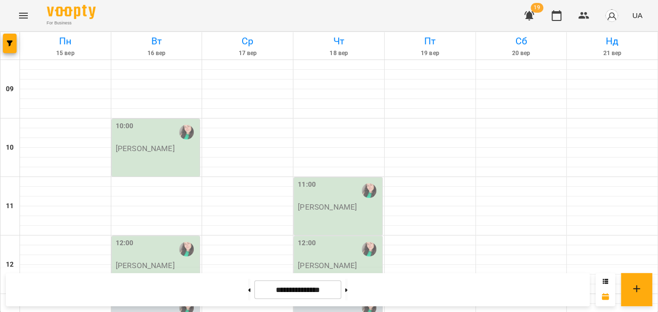
scroll to position [222, 0]
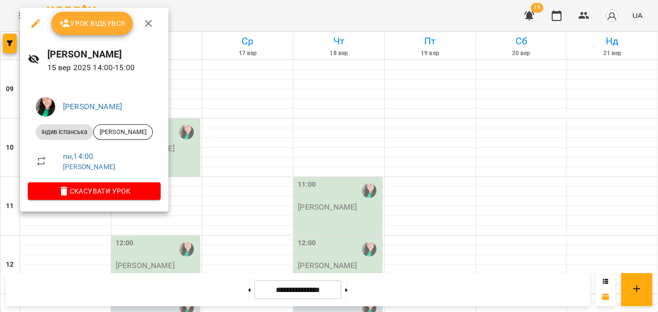
click at [39, 23] on icon "button" at bounding box center [36, 24] width 12 height 12
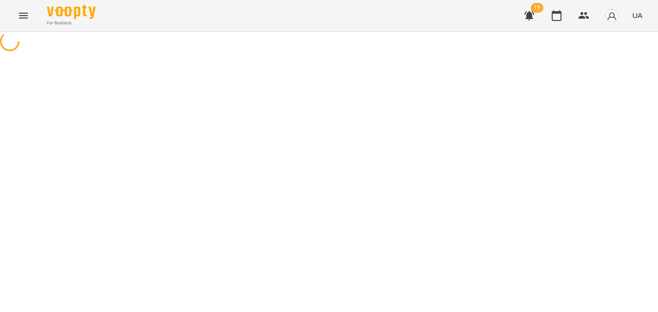
select select "**********"
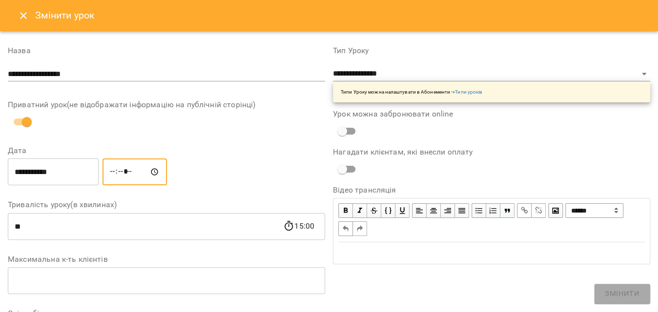
click at [122, 170] on input "*****" at bounding box center [135, 172] width 64 height 27
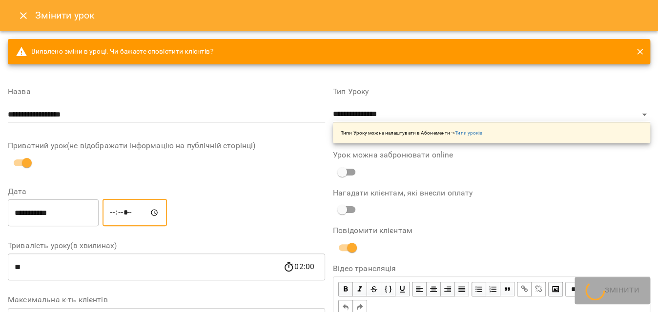
type input "*****"
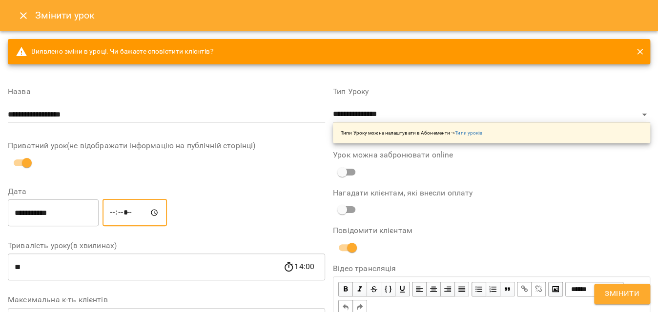
click at [623, 300] on span "Змінити" at bounding box center [622, 294] width 35 height 13
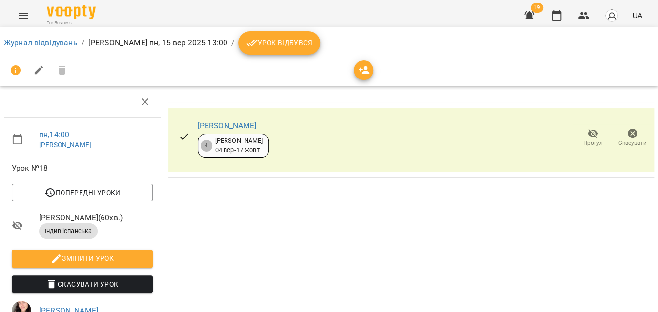
click at [312, 44] on span "Урок відбувся" at bounding box center [279, 43] width 66 height 12
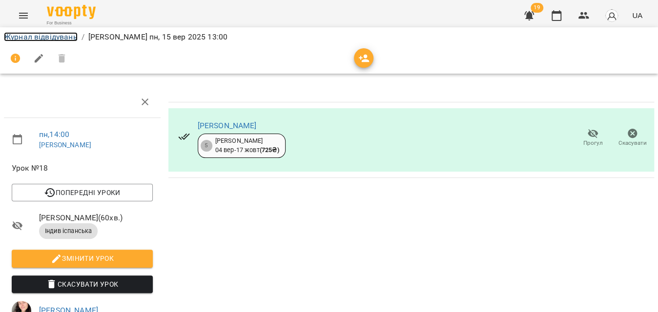
click at [46, 37] on link "Журнал відвідувань" at bounding box center [41, 36] width 74 height 9
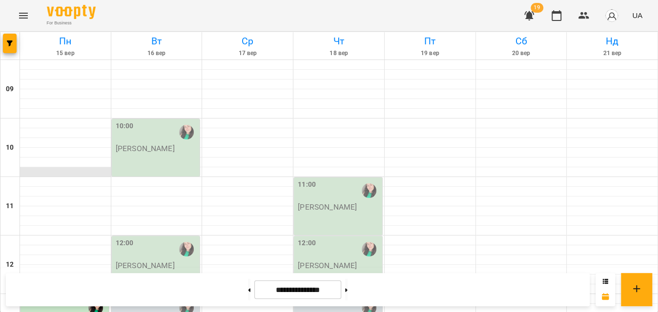
scroll to position [222, 0]
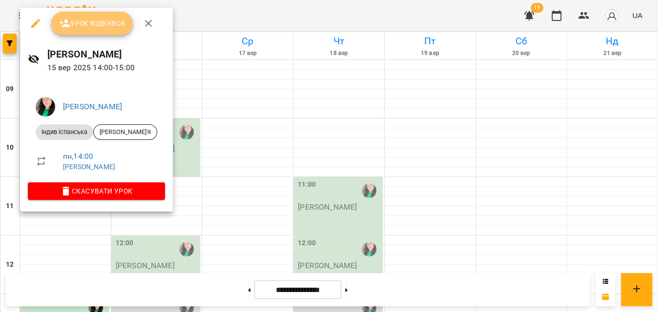
click at [101, 30] on button "Урок відбувся" at bounding box center [92, 23] width 82 height 23
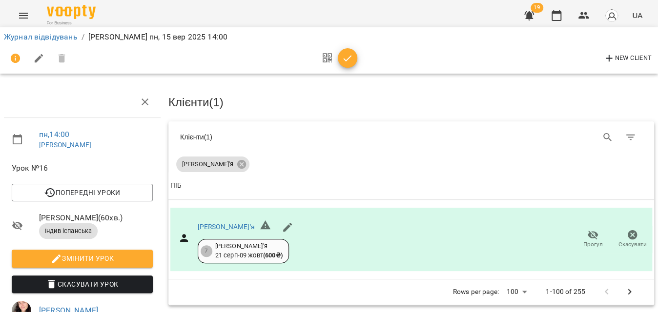
click at [345, 60] on icon "button" at bounding box center [348, 58] width 8 height 6
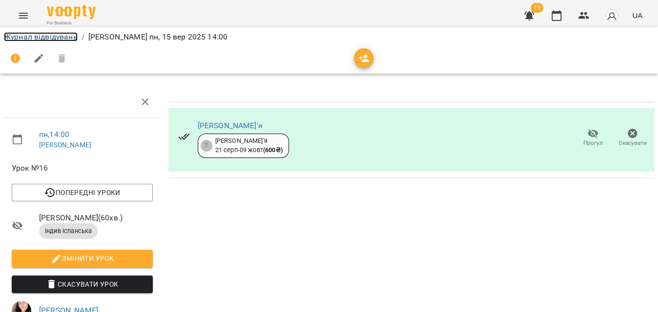
click at [67, 38] on link "Журнал відвідувань" at bounding box center [41, 36] width 74 height 9
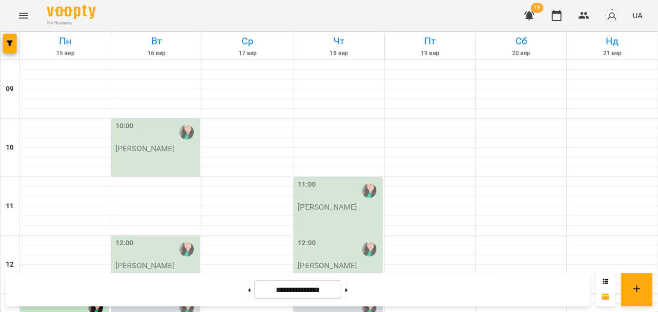
scroll to position [488, 0]
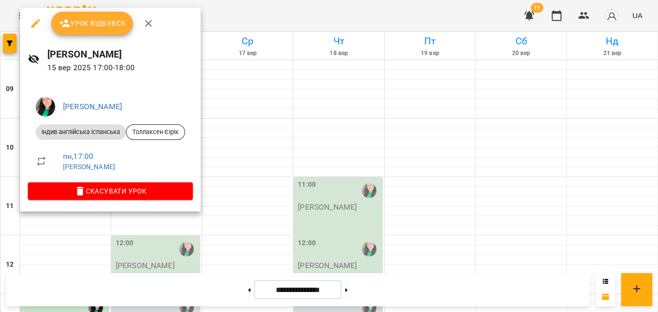
click at [104, 12] on button "Урок відбувся" at bounding box center [92, 23] width 82 height 23
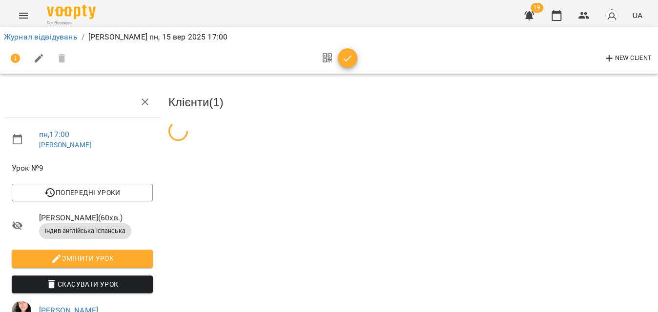
click at [342, 62] on icon "button" at bounding box center [348, 59] width 12 height 12
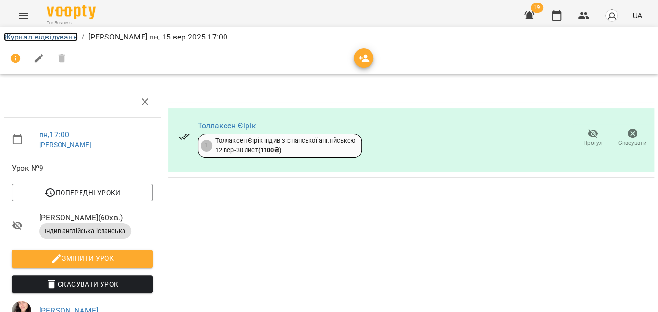
click at [61, 37] on link "Журнал відвідувань" at bounding box center [41, 36] width 74 height 9
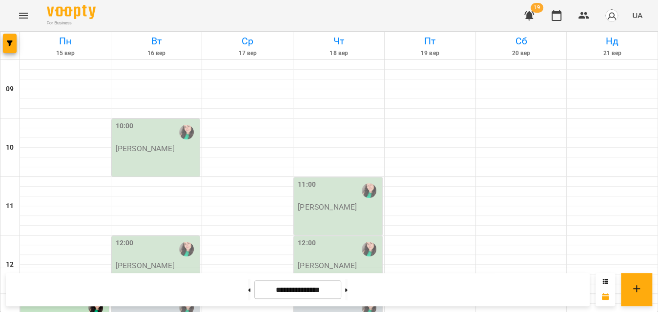
scroll to position [532, 0]
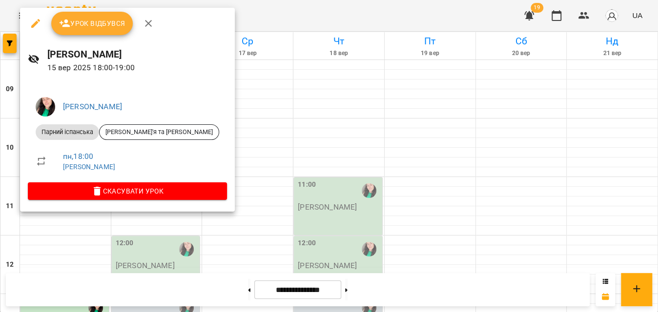
click at [98, 31] on button "Урок відбувся" at bounding box center [92, 23] width 82 height 23
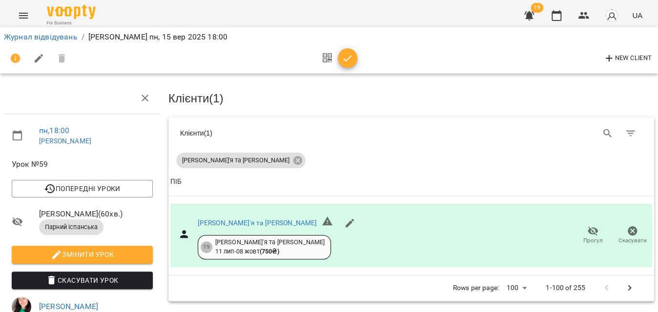
scroll to position [107, 0]
click at [350, 65] on button "button" at bounding box center [348, 58] width 20 height 20
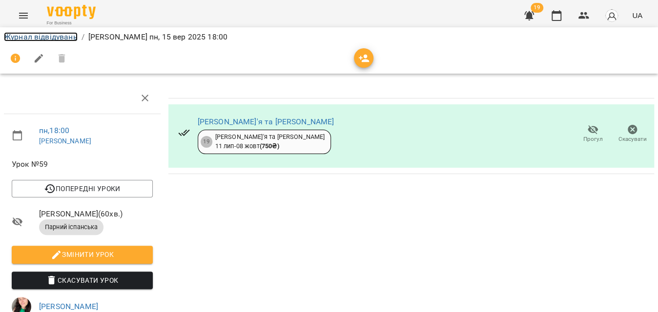
click at [50, 38] on link "Журнал відвідувань" at bounding box center [41, 36] width 74 height 9
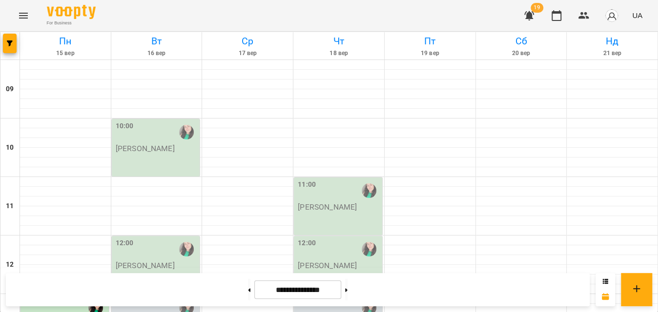
scroll to position [532, 0]
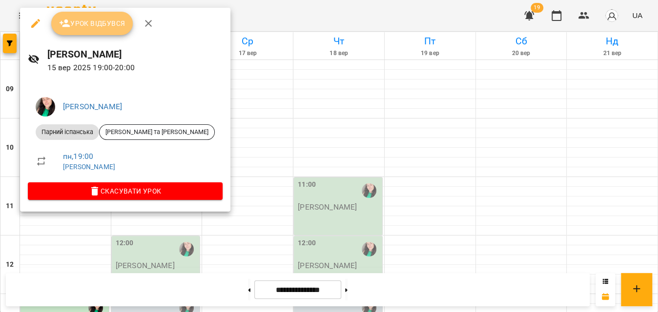
click at [75, 26] on span "Урок відбувся" at bounding box center [92, 24] width 66 height 12
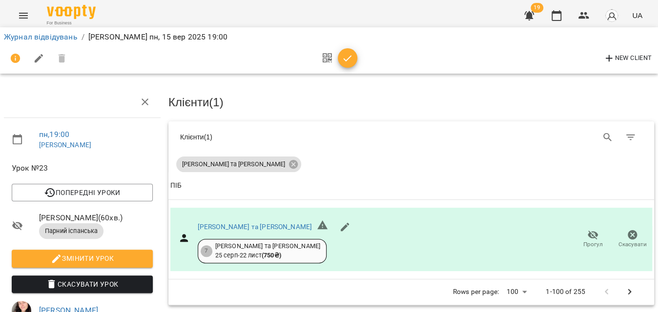
click at [341, 61] on span "button" at bounding box center [348, 59] width 20 height 12
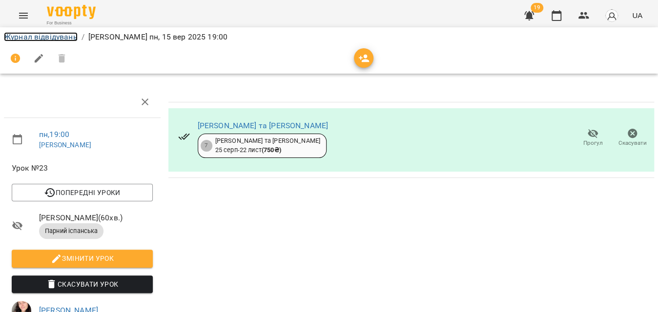
click at [39, 38] on link "Журнал відвідувань" at bounding box center [41, 36] width 74 height 9
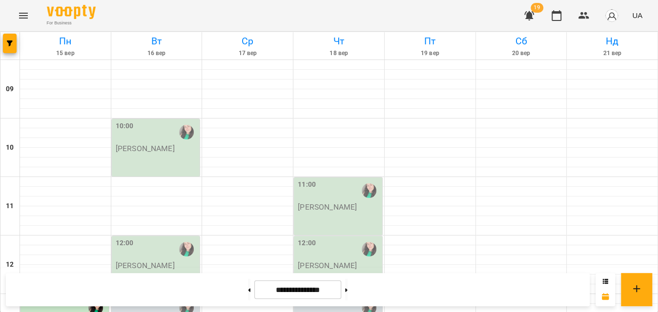
scroll to position [64, 0]
click at [10, 44] on icon "button" at bounding box center [10, 44] width 6 height 6
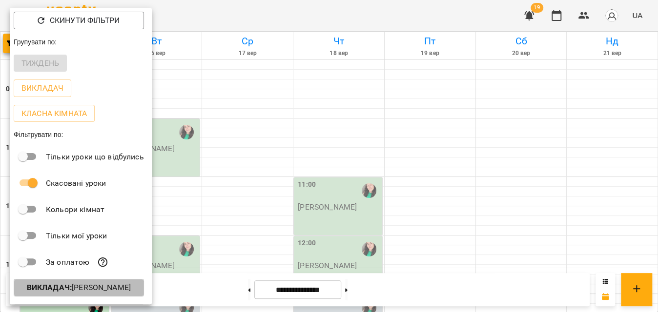
click at [61, 290] on b "Викладач :" at bounding box center [49, 287] width 45 height 9
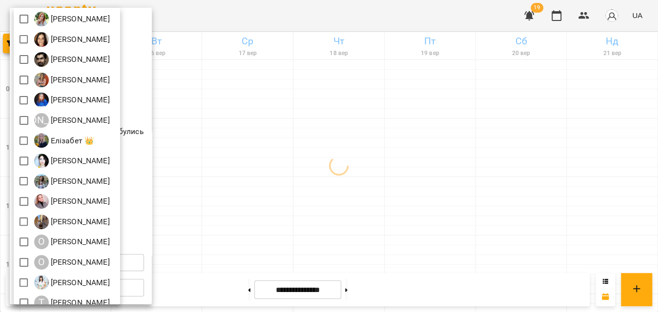
scroll to position [0, 0]
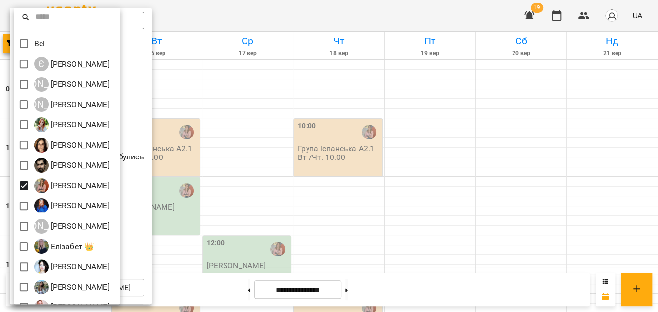
click at [220, 21] on div at bounding box center [329, 156] width 658 height 312
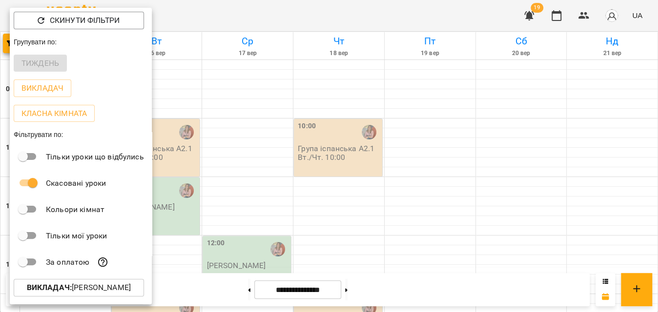
click at [220, 21] on div at bounding box center [329, 156] width 658 height 312
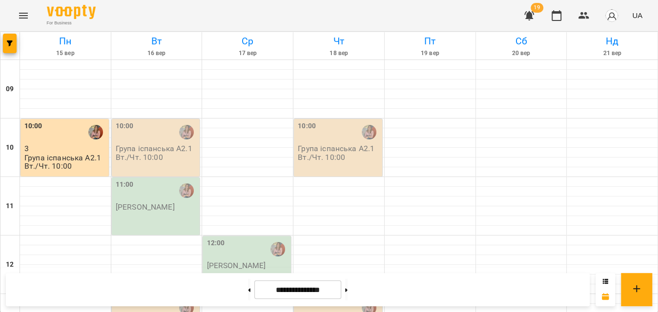
scroll to position [20, 0]
click at [158, 145] on p "Група іспанська А2.1 Вт./Чт. 10:00" at bounding box center [157, 153] width 83 height 17
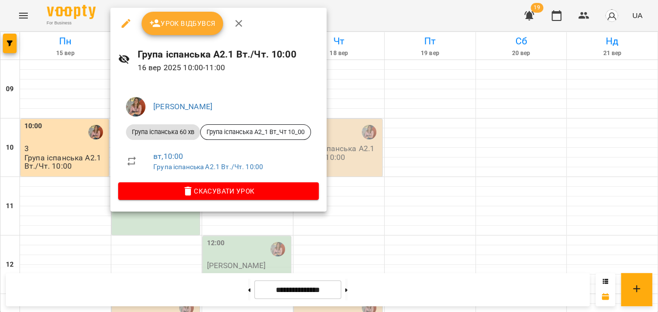
click at [177, 22] on span "Урок відбувся" at bounding box center [182, 24] width 66 height 12
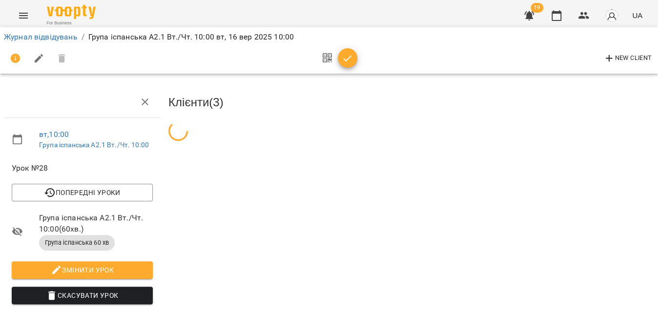
click at [349, 54] on icon "button" at bounding box center [348, 59] width 12 height 12
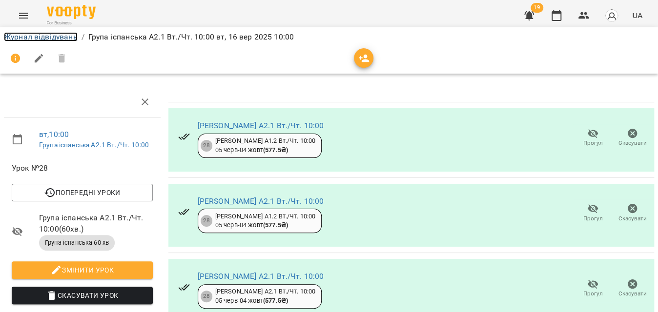
click at [62, 35] on link "Журнал відвідувань" at bounding box center [41, 36] width 74 height 9
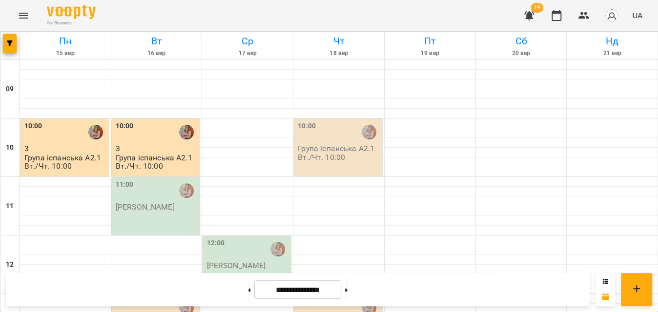
click at [168, 211] on div "[PERSON_NAME]" at bounding box center [145, 207] width 59 height 9
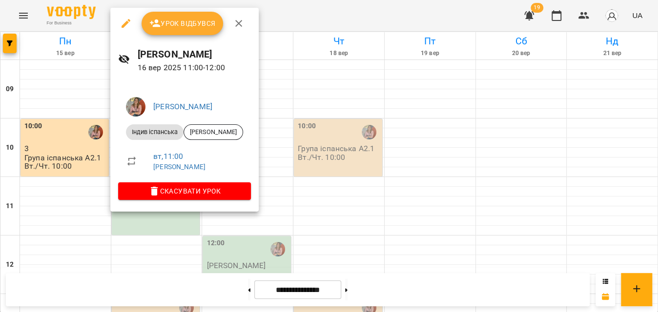
click at [281, 18] on div at bounding box center [329, 156] width 658 height 312
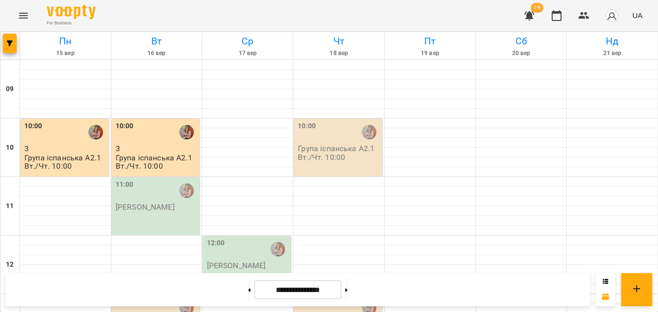
scroll to position [177, 0]
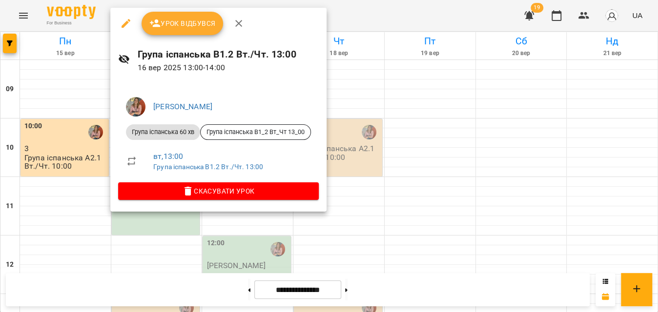
click at [204, 17] on button "Урок відбувся" at bounding box center [183, 23] width 82 height 23
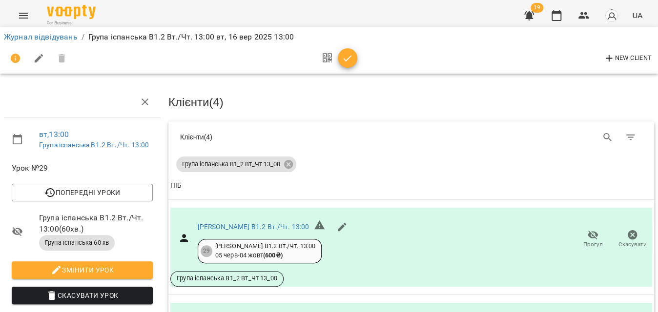
click at [345, 55] on icon "button" at bounding box center [348, 59] width 12 height 12
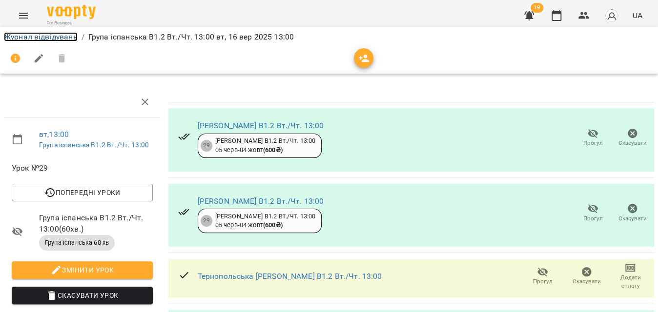
click at [61, 37] on link "Журнал відвідувань" at bounding box center [41, 36] width 74 height 9
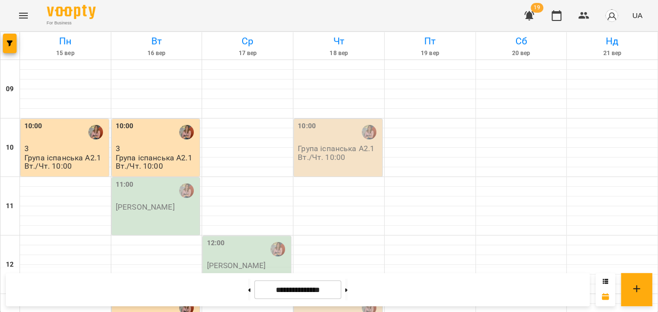
click at [137, 203] on p "[PERSON_NAME]" at bounding box center [145, 207] width 59 height 8
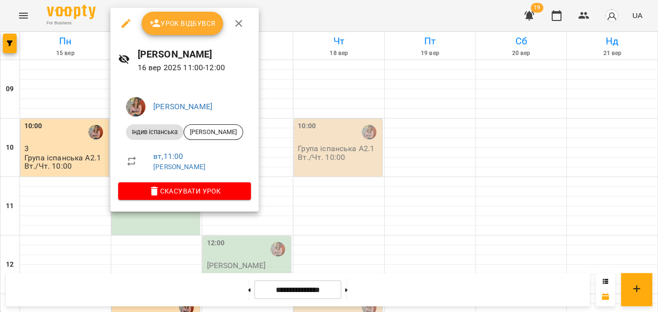
click at [187, 30] on button "Урок відбувся" at bounding box center [183, 23] width 82 height 23
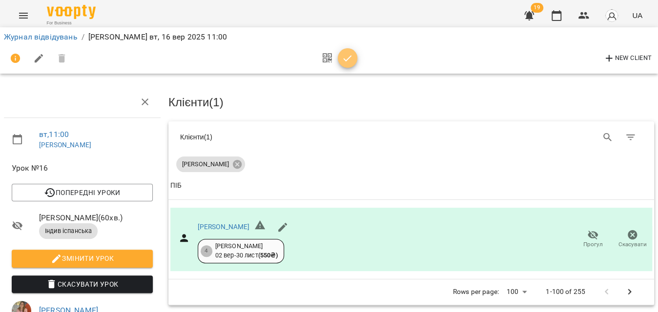
click at [343, 55] on icon "button" at bounding box center [348, 59] width 12 height 12
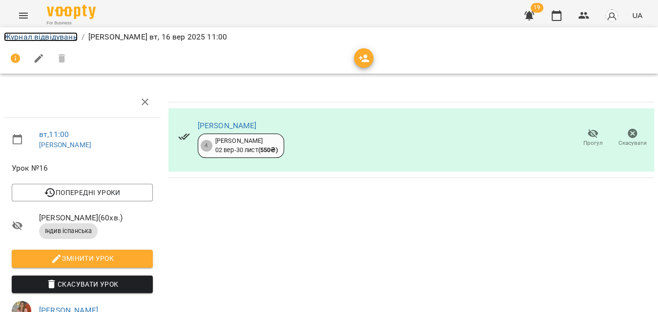
click at [25, 40] on link "Журнал відвідувань" at bounding box center [41, 36] width 74 height 9
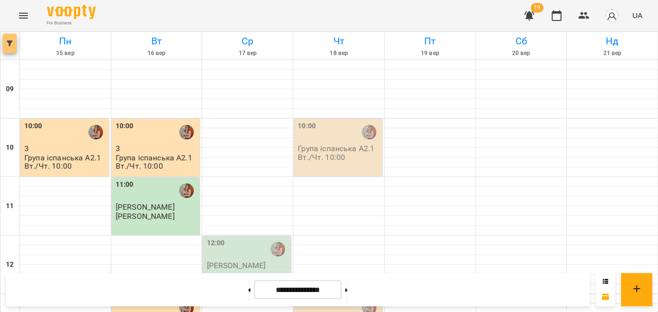
click at [10, 45] on icon "button" at bounding box center [10, 44] width 6 height 6
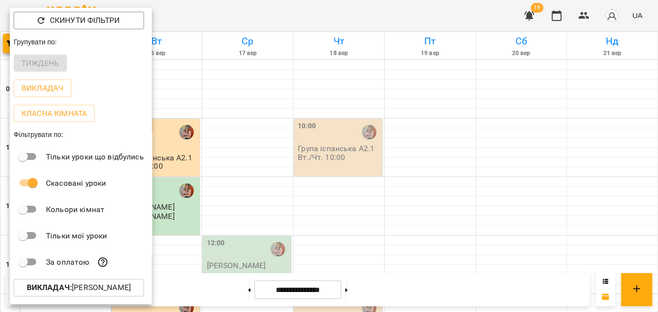
click at [60, 292] on b "Викладач :" at bounding box center [49, 287] width 45 height 9
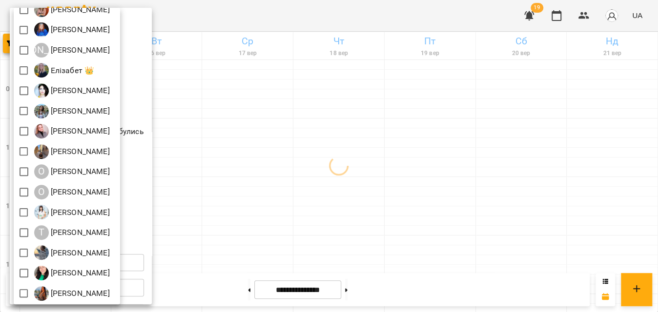
scroll to position [177, 0]
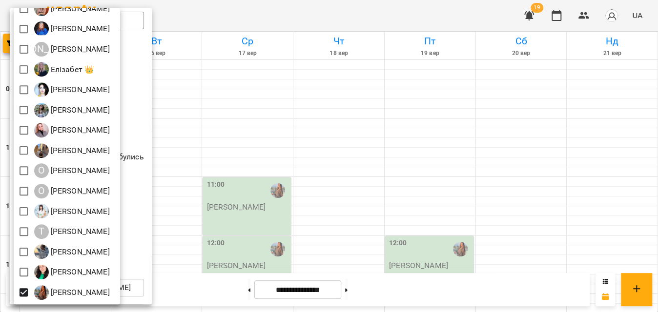
click at [262, 17] on div at bounding box center [329, 156] width 658 height 312
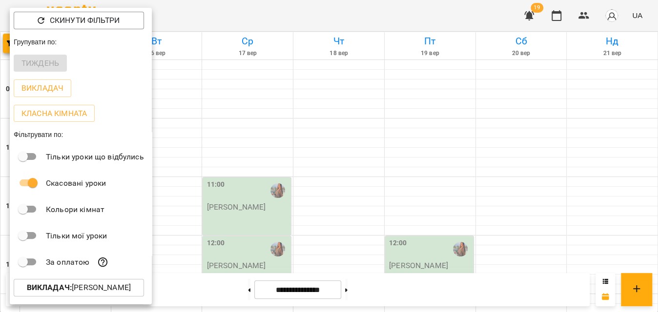
click at [262, 17] on div at bounding box center [329, 156] width 658 height 312
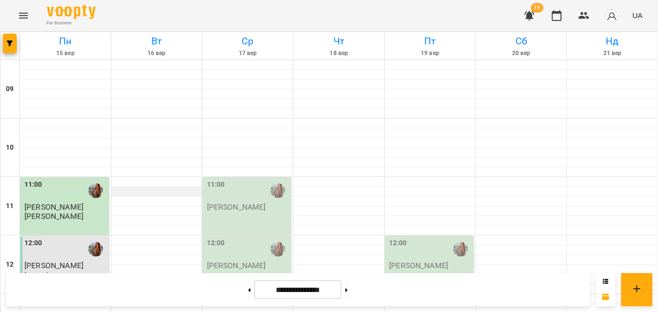
scroll to position [266, 0]
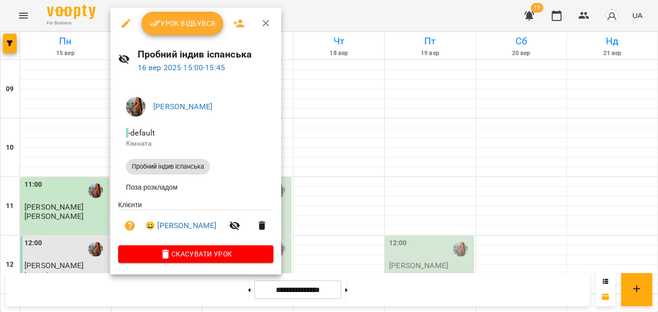
click at [170, 18] on span "Урок відбувся" at bounding box center [182, 24] width 66 height 12
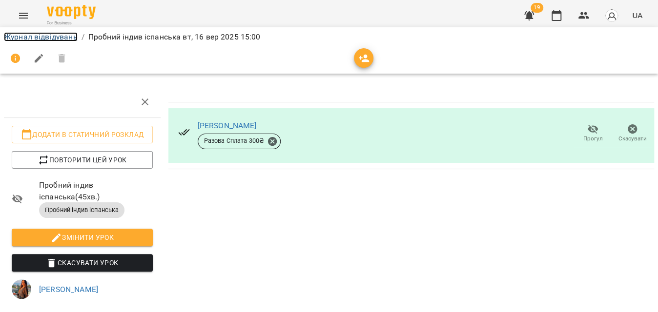
click at [62, 34] on link "Журнал відвідувань" at bounding box center [41, 36] width 74 height 9
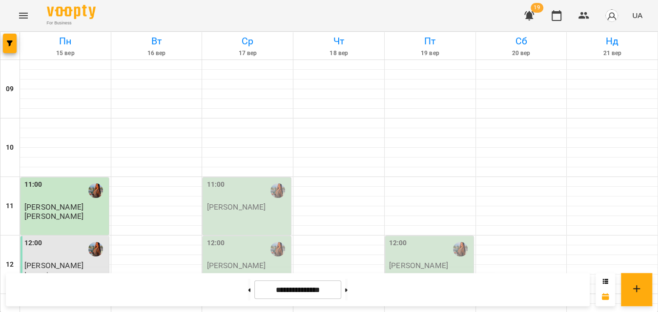
scroll to position [222, 0]
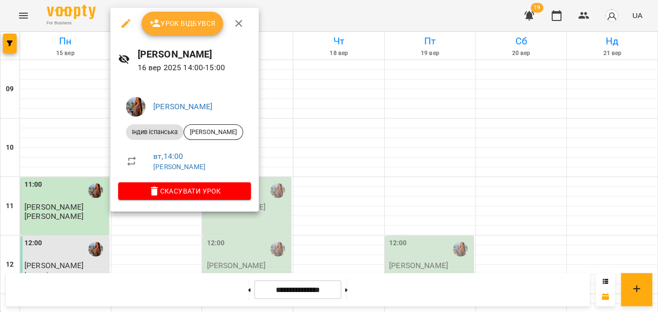
click at [126, 26] on icon "button" at bounding box center [126, 24] width 12 height 12
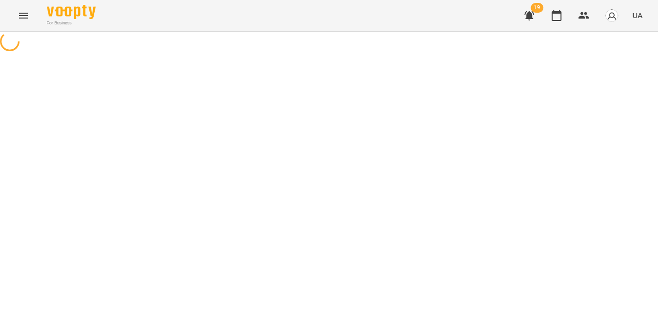
select select "**********"
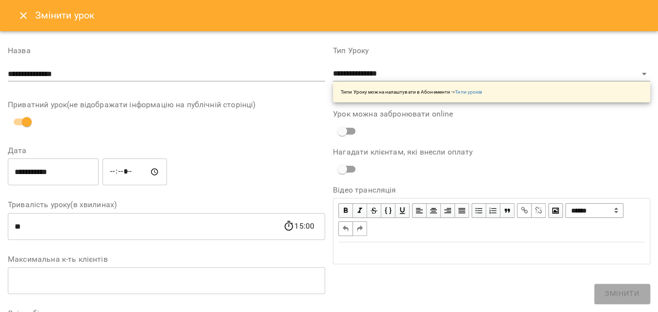
click at [123, 172] on input "*****" at bounding box center [135, 172] width 64 height 27
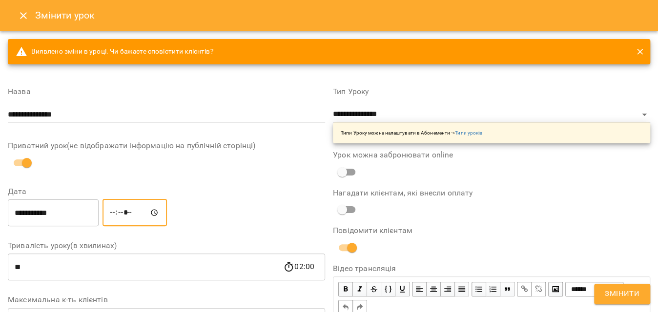
type input "*****"
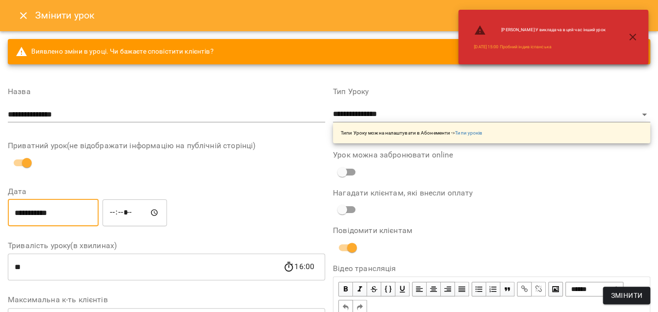
click at [59, 208] on input "**********" at bounding box center [53, 212] width 91 height 27
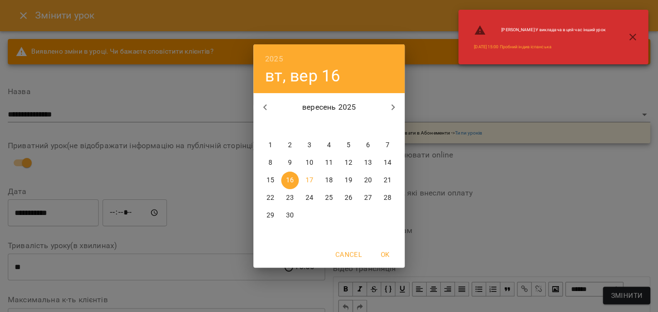
click at [306, 179] on p "17" at bounding box center [310, 181] width 8 height 10
type input "**********"
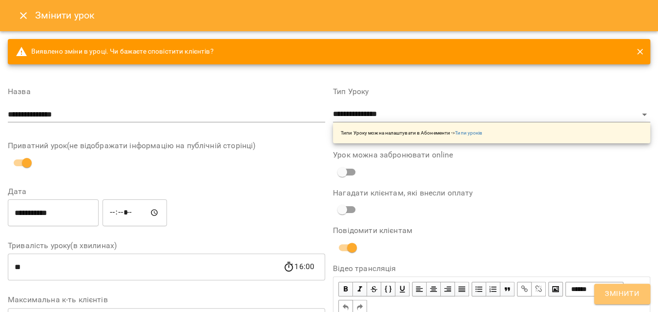
click at [625, 292] on span "Змінити" at bounding box center [622, 294] width 35 height 13
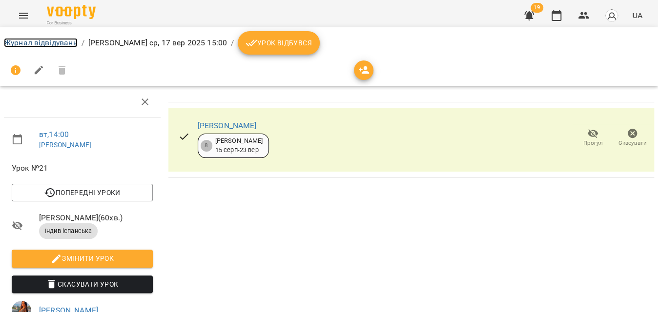
click at [52, 46] on link "Журнал відвідувань" at bounding box center [41, 42] width 74 height 9
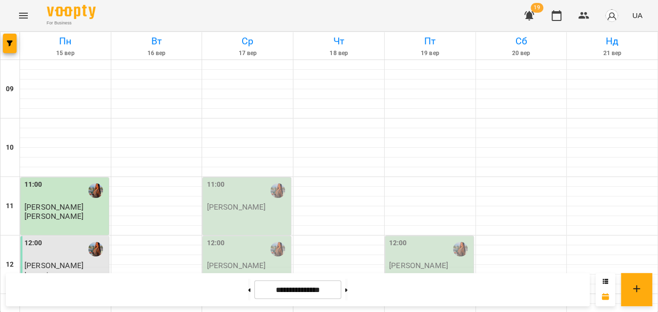
scroll to position [242, 0]
click at [10, 44] on icon "button" at bounding box center [10, 44] width 6 height 6
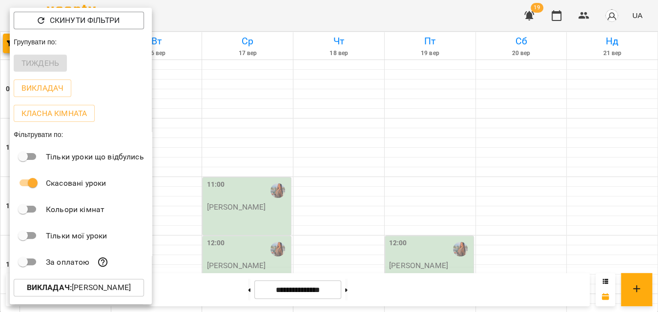
click at [75, 287] on p "Викладач : [PERSON_NAME]" at bounding box center [79, 288] width 104 height 12
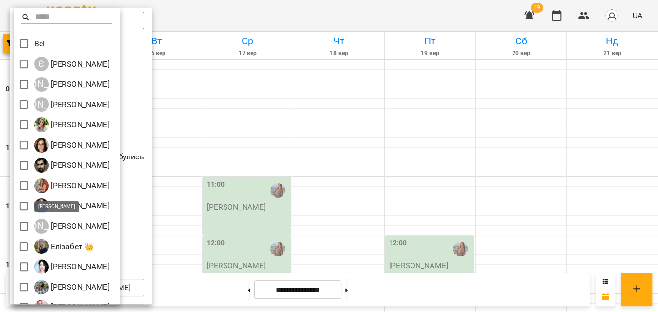
scroll to position [177, 0]
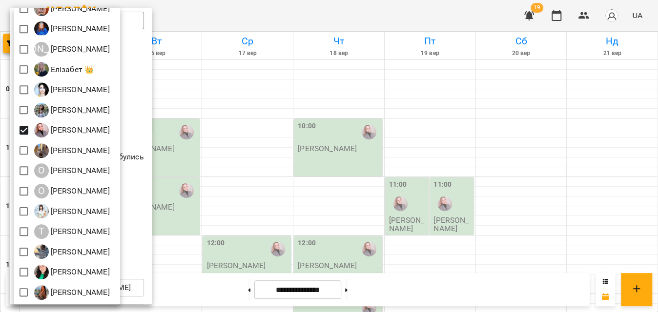
click at [221, 18] on div at bounding box center [329, 156] width 658 height 312
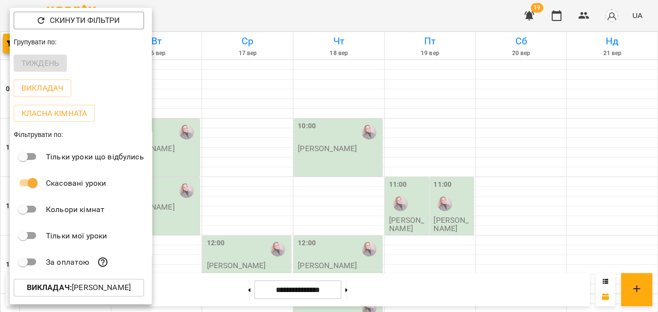
click at [221, 18] on div at bounding box center [329, 156] width 658 height 312
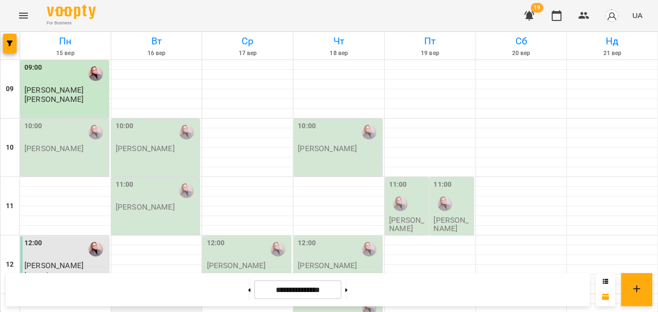
scroll to position [0, 0]
click at [171, 152] on div "10:00 Кухар Оля" at bounding box center [157, 137] width 83 height 32
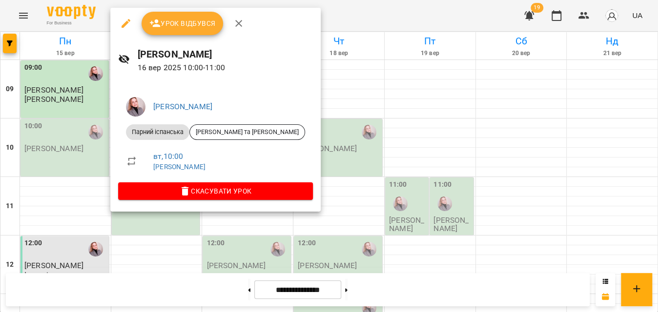
click at [194, 31] on button "Урок відбувся" at bounding box center [183, 23] width 82 height 23
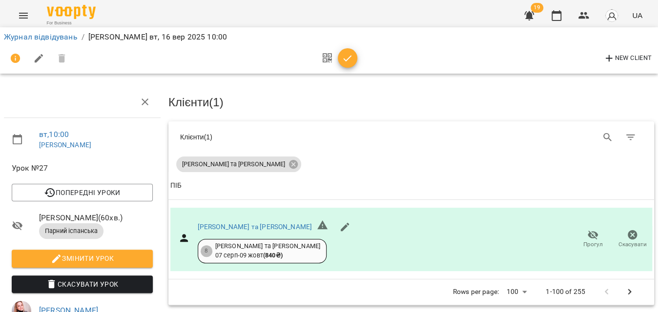
click at [344, 62] on icon "button" at bounding box center [348, 59] width 12 height 12
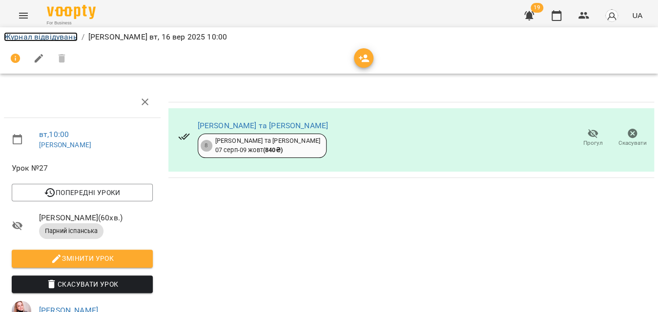
click at [52, 35] on link "Журнал відвідувань" at bounding box center [41, 36] width 74 height 9
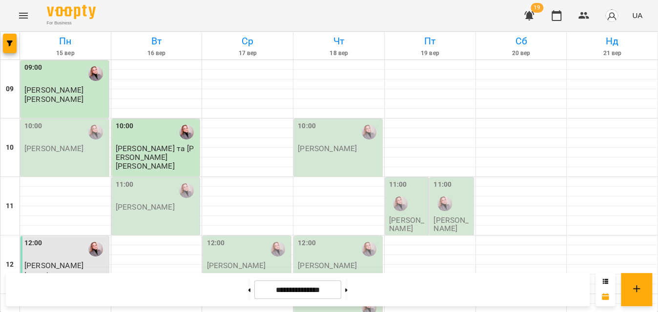
scroll to position [44, 0]
click at [157, 180] on div "11:00" at bounding box center [157, 191] width 83 height 22
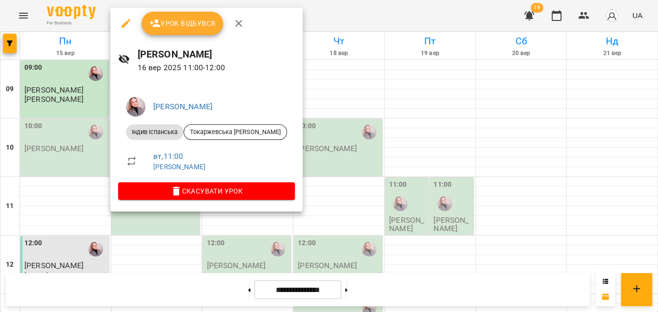
click at [201, 26] on span "Урок відбувся" at bounding box center [182, 24] width 66 height 12
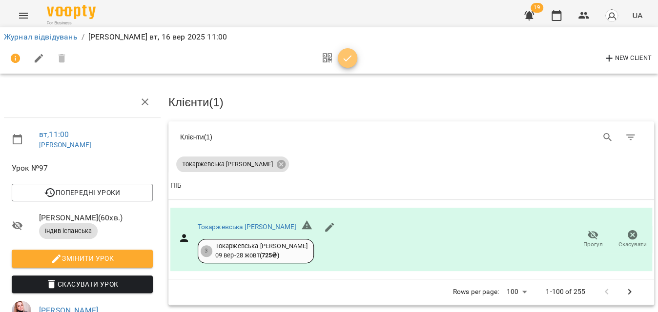
click at [346, 66] on button "button" at bounding box center [348, 58] width 20 height 20
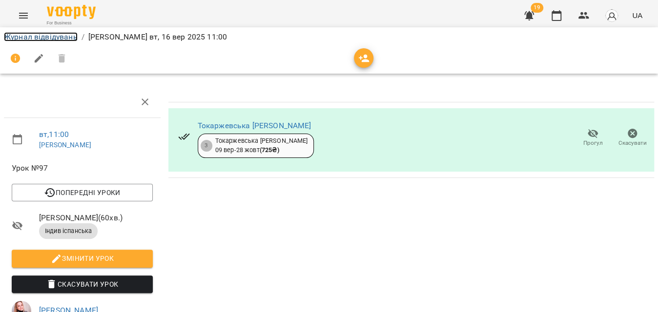
click at [62, 37] on link "Журнал відвідувань" at bounding box center [41, 36] width 74 height 9
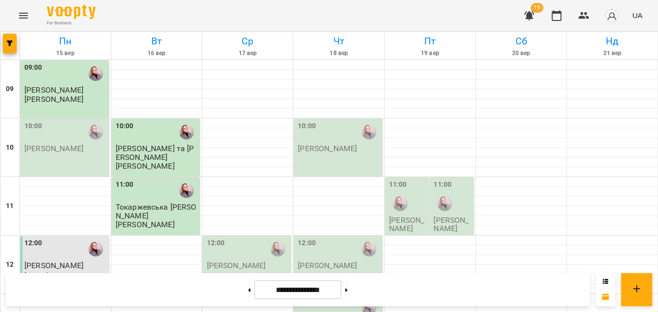
scroll to position [177, 0]
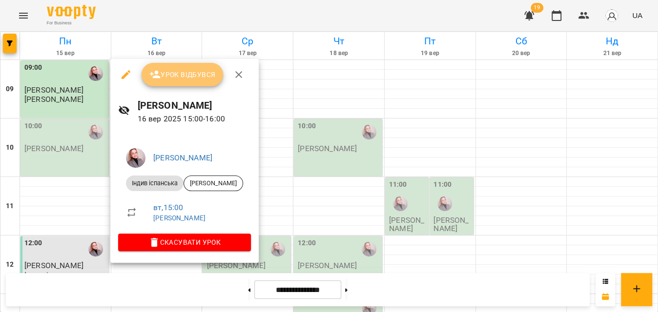
click at [194, 80] on span "Урок відбувся" at bounding box center [182, 75] width 66 height 12
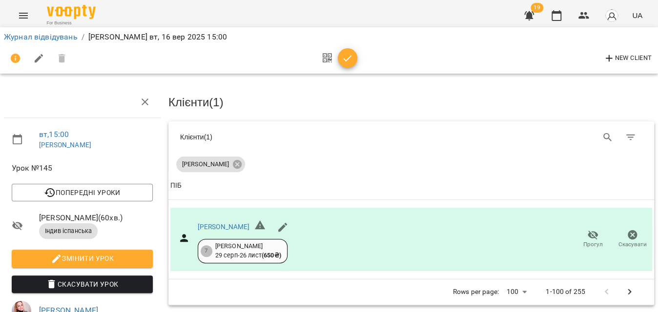
click at [347, 58] on icon "button" at bounding box center [348, 59] width 12 height 12
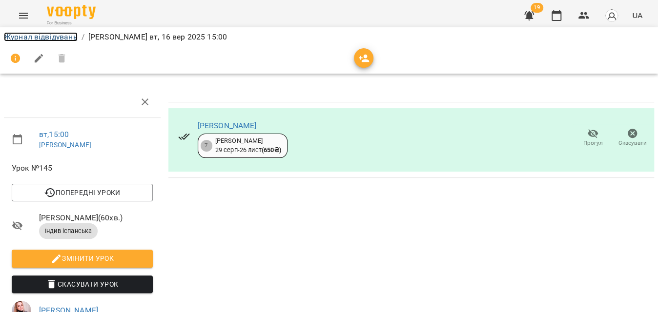
click at [50, 35] on link "Журнал відвідувань" at bounding box center [41, 36] width 74 height 9
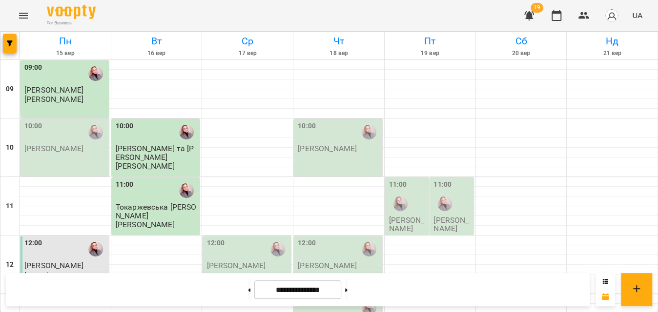
scroll to position [355, 0]
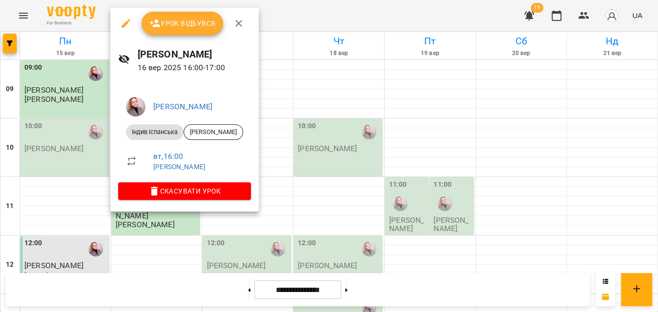
click at [285, 20] on div at bounding box center [329, 156] width 658 height 312
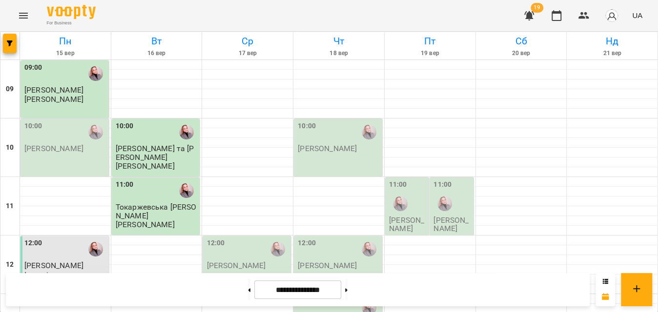
scroll to position [20, 0]
click at [127, 236] on div at bounding box center [156, 241] width 91 height 10
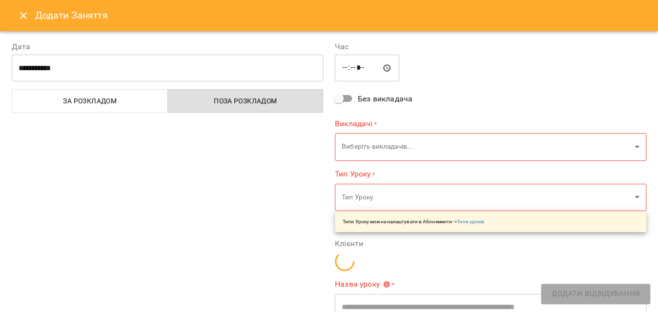
type input "**********"
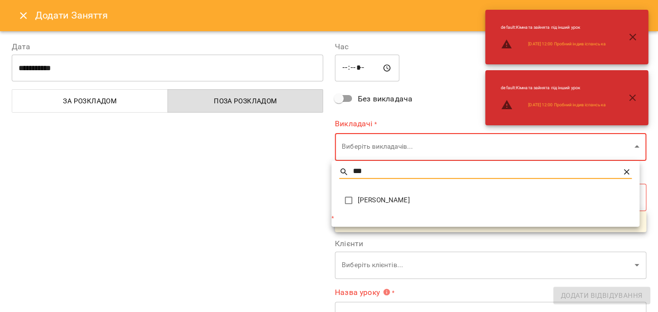
type input "***"
click at [385, 203] on span "[PERSON_NAME]" at bounding box center [495, 201] width 274 height 10
type input "**********"
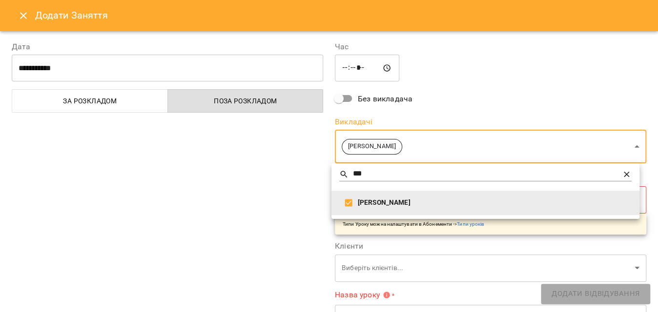
click at [279, 202] on div at bounding box center [329, 156] width 658 height 312
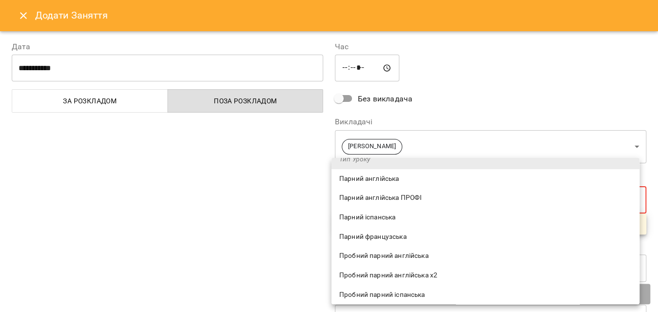
scroll to position [0, 0]
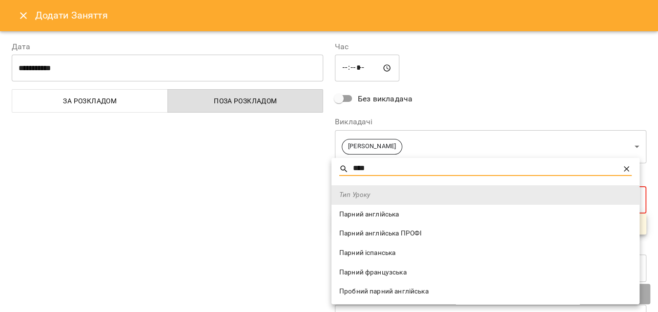
type input "****"
click at [387, 257] on span "Парний іспанська" at bounding box center [485, 254] width 292 height 10
type input "**********"
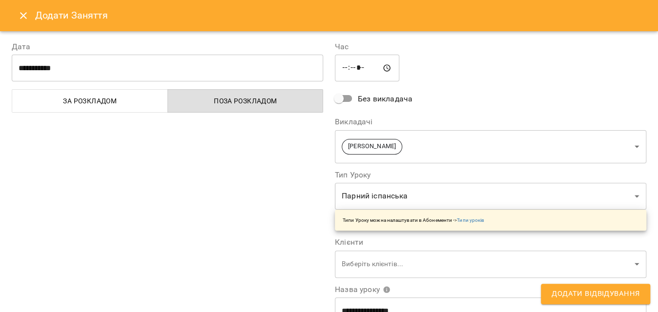
click at [267, 248] on div "**********" at bounding box center [167, 248] width 323 height 439
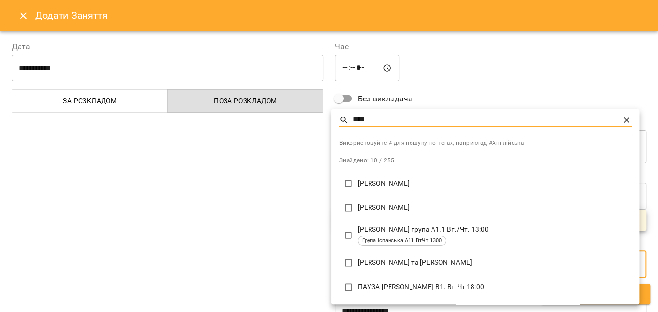
type input "****"
click at [450, 266] on p "[PERSON_NAME] та [PERSON_NAME]" at bounding box center [495, 263] width 274 height 10
type input "**********"
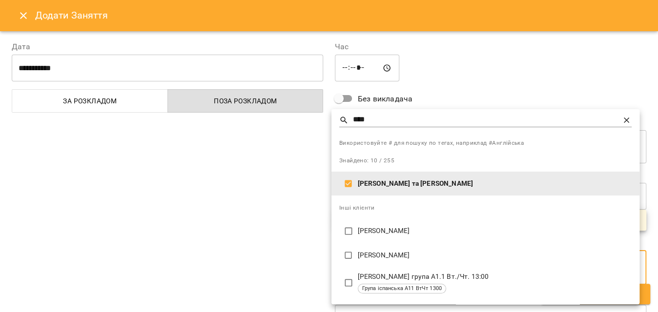
click at [299, 237] on div at bounding box center [329, 156] width 658 height 312
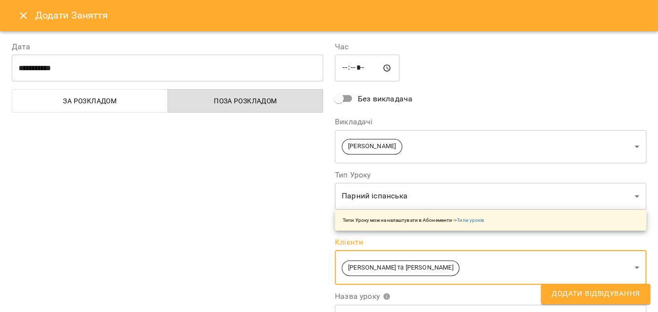
click at [153, 160] on div "**********" at bounding box center [167, 252] width 323 height 446
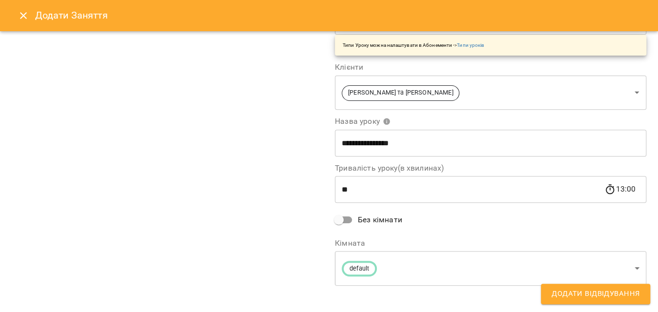
scroll to position [177, 0]
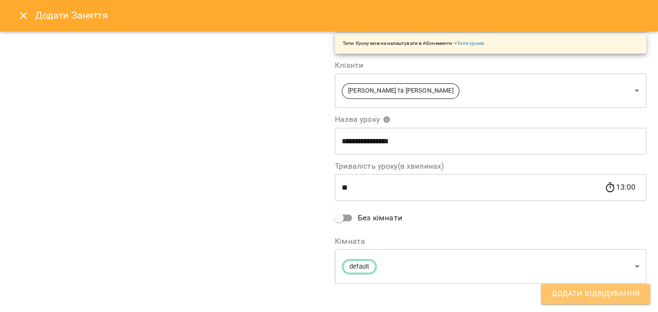
click at [556, 288] on span "Додати Відвідування" at bounding box center [596, 294] width 88 height 13
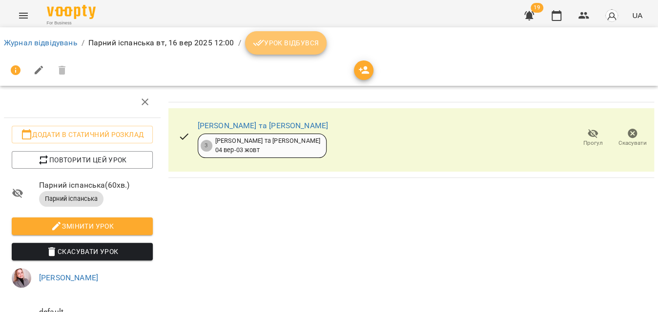
click at [283, 33] on button "Урок відбувся" at bounding box center [286, 42] width 82 height 23
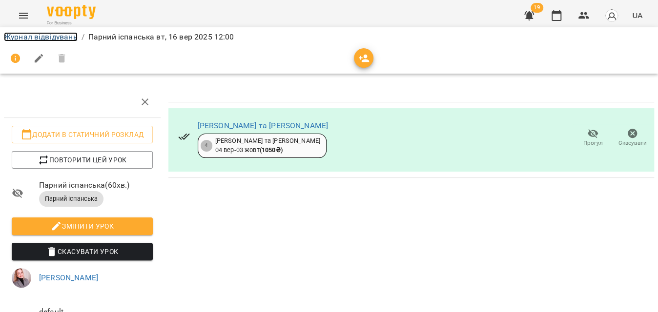
click at [27, 34] on link "Журнал відвідувань" at bounding box center [41, 36] width 74 height 9
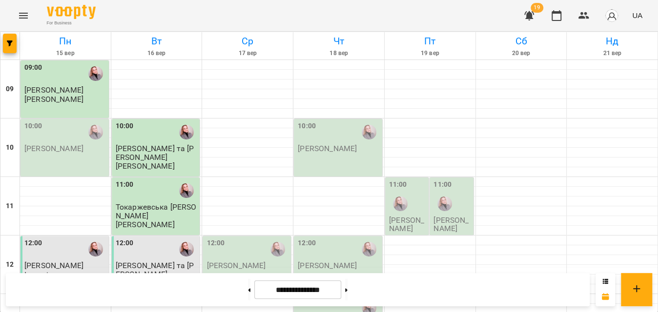
scroll to position [355, 0]
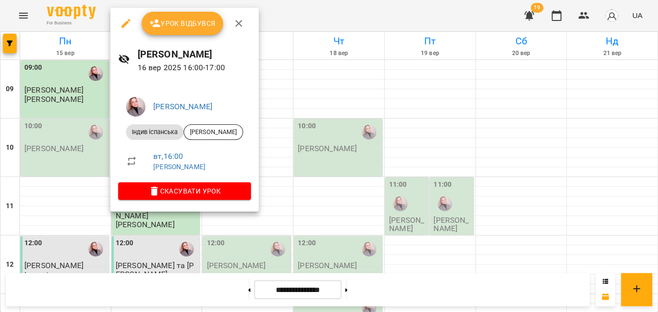
click at [198, 13] on button "Урок відбувся" at bounding box center [183, 23] width 82 height 23
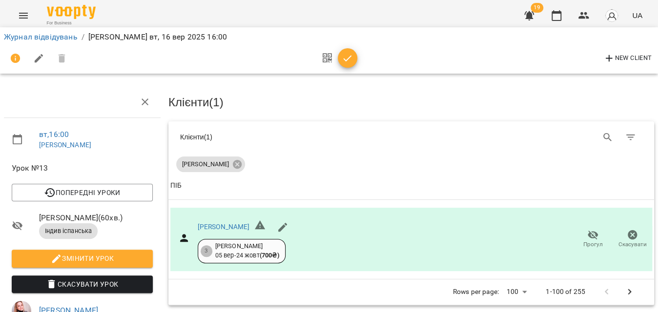
click at [353, 64] on button "button" at bounding box center [348, 58] width 20 height 20
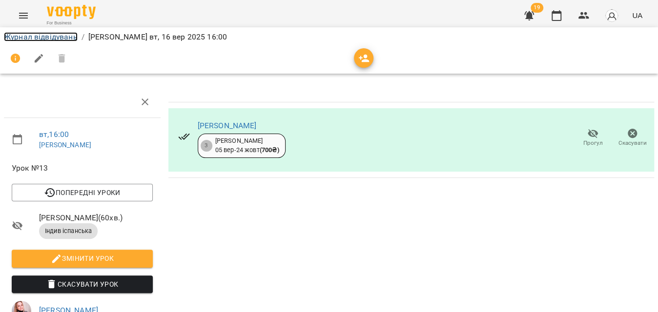
click at [62, 38] on link "Журнал відвідувань" at bounding box center [41, 36] width 74 height 9
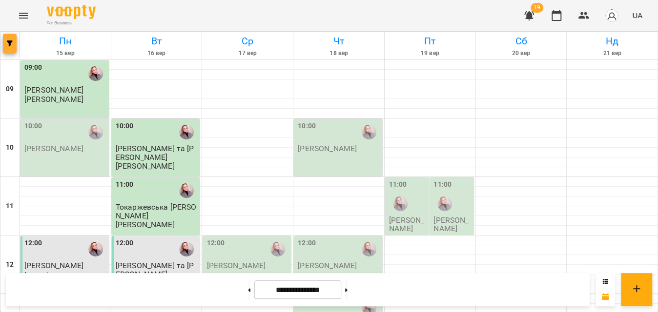
click at [9, 48] on button "button" at bounding box center [10, 44] width 14 height 20
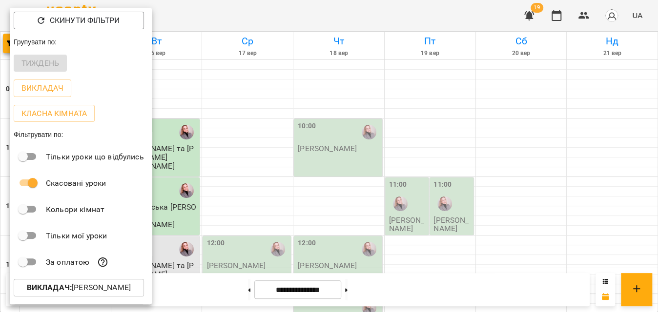
click at [82, 291] on p "Викладач : [PERSON_NAME]" at bounding box center [79, 288] width 104 height 12
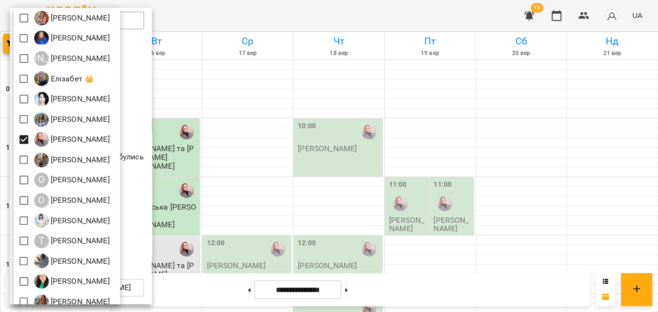
scroll to position [177, 0]
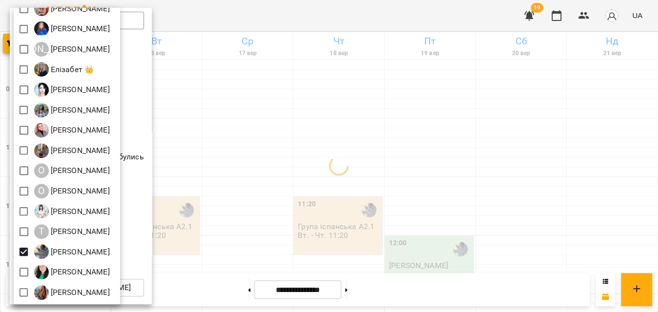
click at [292, 23] on div at bounding box center [329, 156] width 658 height 312
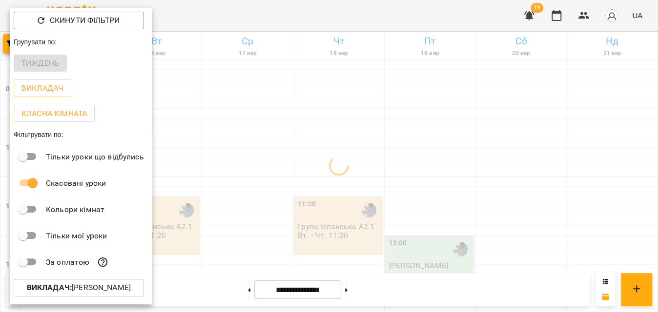
click at [292, 21] on div at bounding box center [329, 156] width 658 height 312
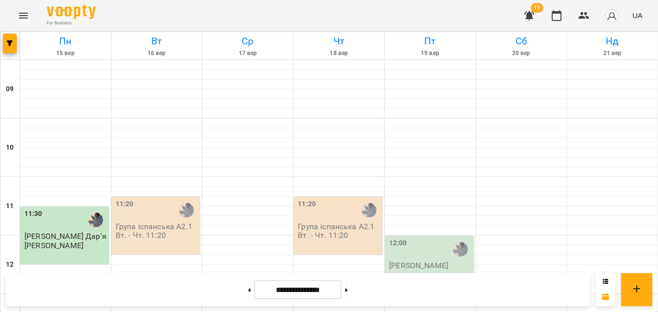
click at [167, 210] on div "11:20" at bounding box center [157, 210] width 83 height 22
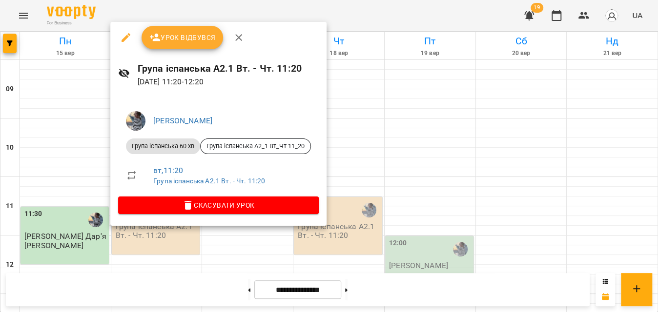
click at [193, 48] on button "Урок відбувся" at bounding box center [183, 37] width 82 height 23
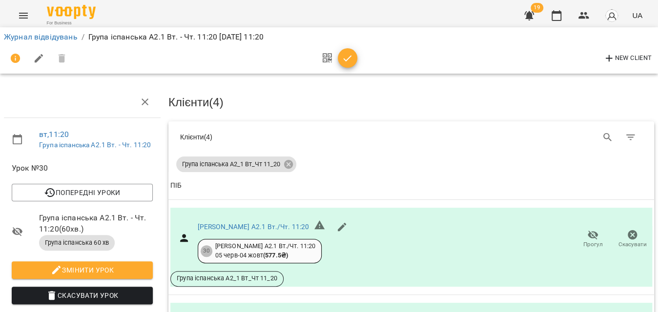
click at [349, 55] on icon "button" at bounding box center [348, 59] width 12 height 12
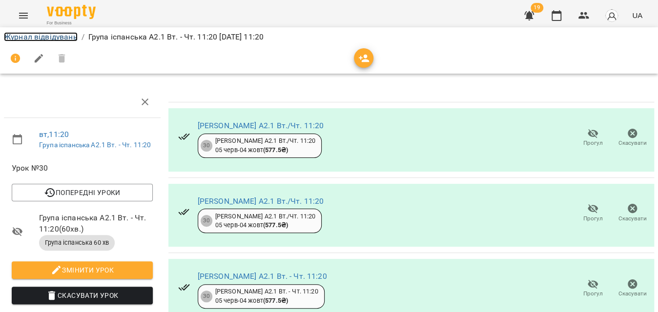
click at [65, 35] on link "Журнал відвідувань" at bounding box center [41, 36] width 74 height 9
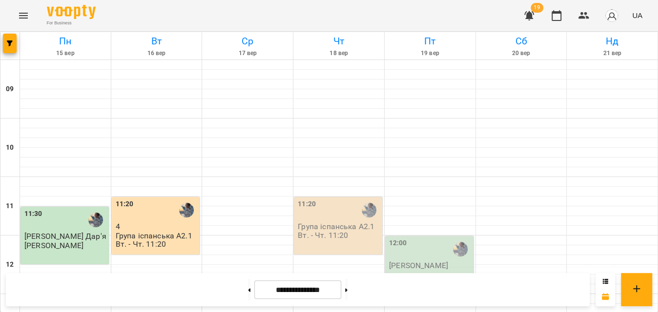
scroll to position [266, 0]
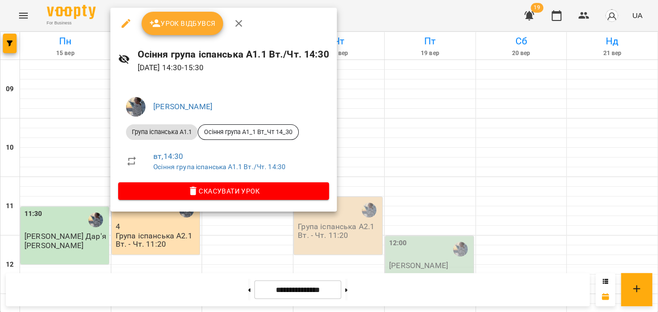
click at [193, 18] on span "Урок відбувся" at bounding box center [182, 24] width 66 height 12
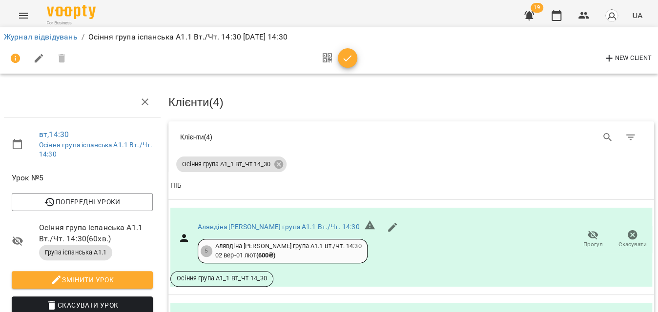
click at [347, 55] on icon "button" at bounding box center [348, 59] width 12 height 12
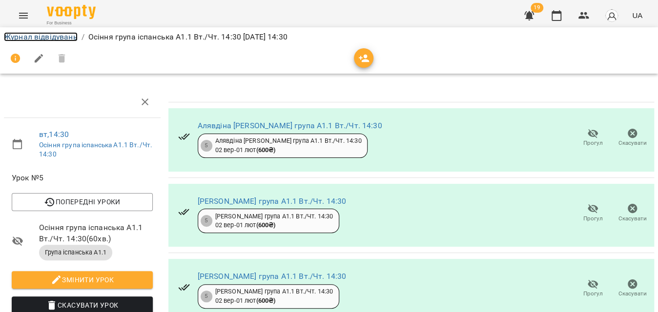
click at [44, 33] on link "Журнал відвідувань" at bounding box center [41, 36] width 74 height 9
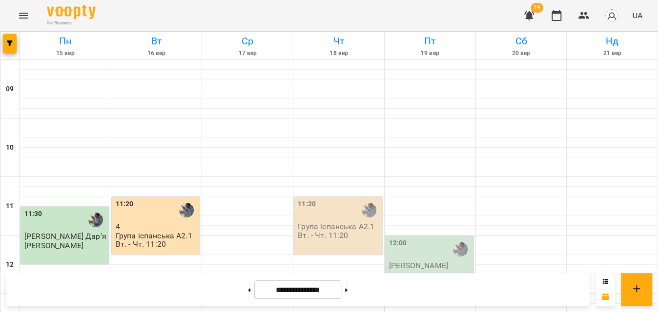
scroll to position [488, 0]
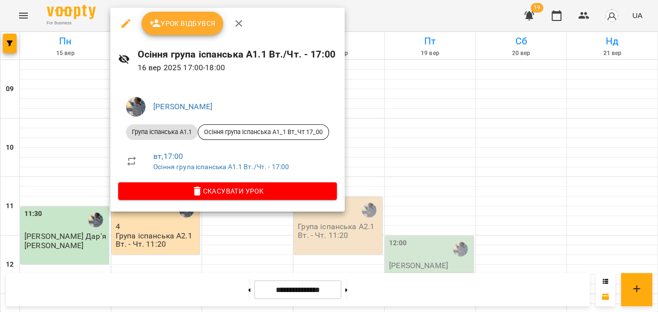
click at [191, 24] on span "Урок відбувся" at bounding box center [182, 24] width 66 height 12
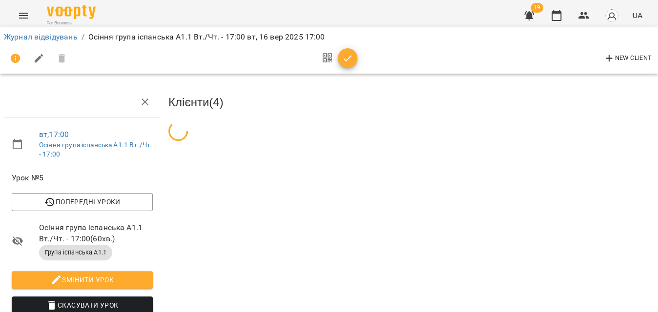
click at [354, 60] on span "button" at bounding box center [348, 59] width 20 height 12
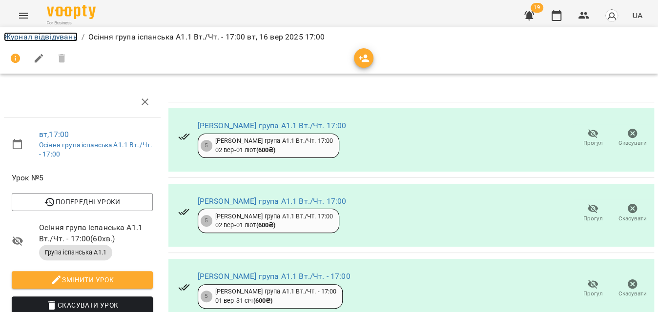
click at [65, 33] on link "Журнал відвідувань" at bounding box center [41, 36] width 74 height 9
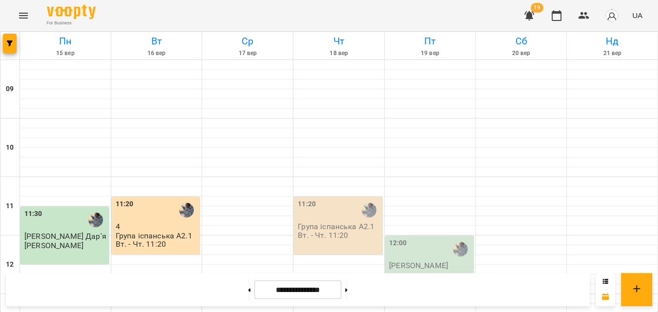
scroll to position [222, 0]
click at [7, 47] on button "button" at bounding box center [10, 44] width 14 height 20
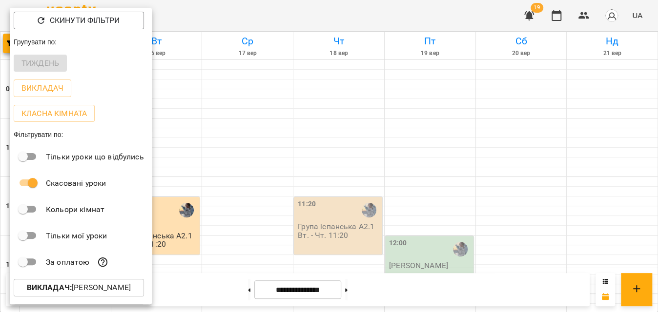
click at [72, 288] on b "Викладач :" at bounding box center [49, 287] width 45 height 9
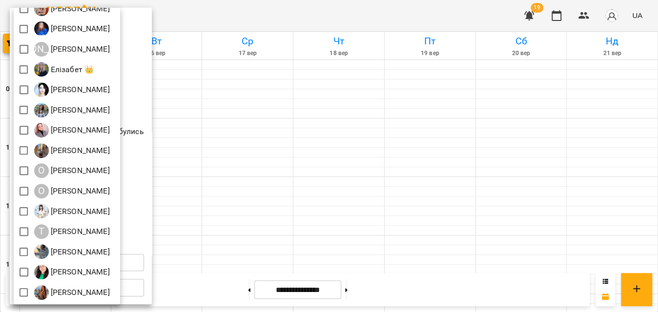
scroll to position [0, 0]
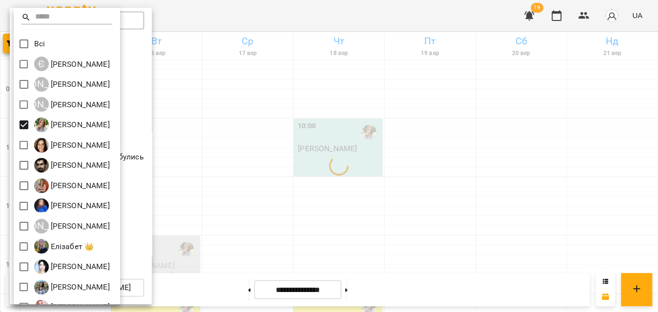
click at [269, 8] on div at bounding box center [329, 156] width 658 height 312
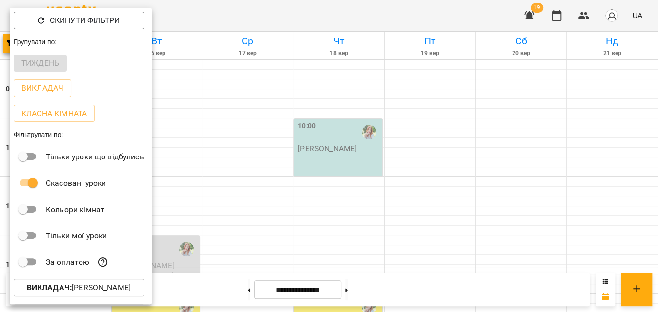
click at [269, 8] on div at bounding box center [329, 156] width 658 height 312
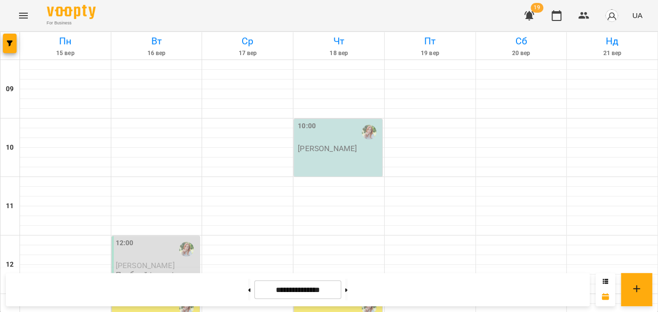
scroll to position [88, 0]
click at [130, 261] on span "Стрельникова Лілія" at bounding box center [145, 265] width 59 height 9
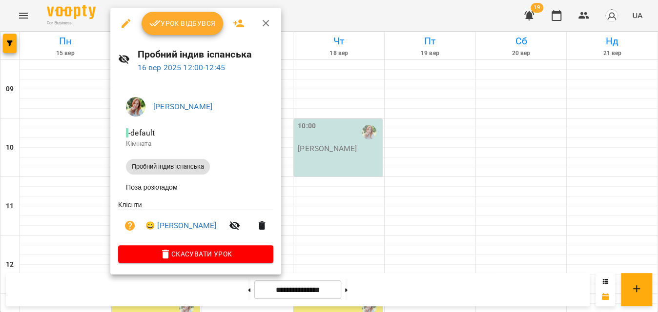
click at [188, 19] on span "Урок відбувся" at bounding box center [182, 24] width 66 height 12
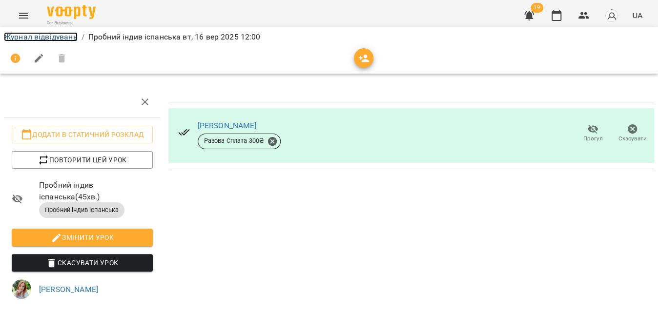
click at [21, 34] on link "Журнал відвідувань" at bounding box center [41, 36] width 74 height 9
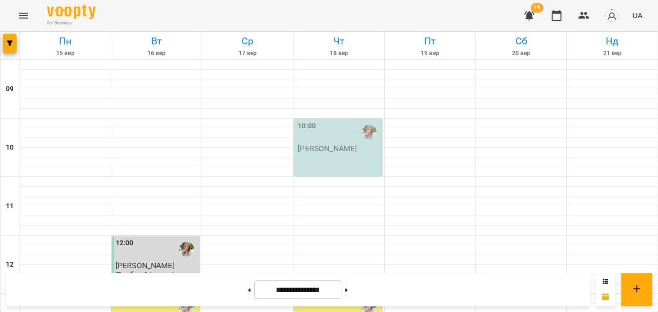
scroll to position [133, 0]
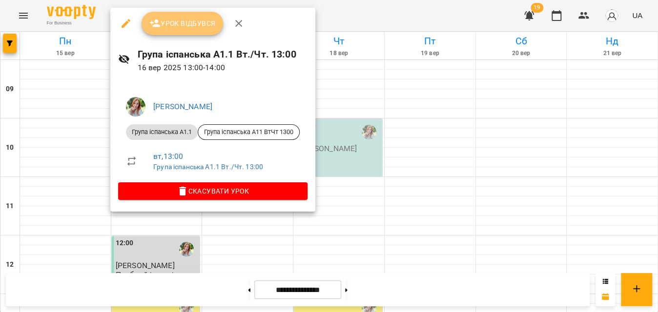
click at [199, 30] on button "Урок відбувся" at bounding box center [183, 23] width 82 height 23
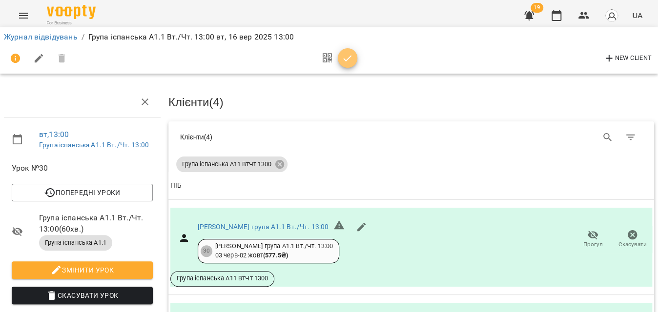
click at [349, 64] on icon "button" at bounding box center [348, 59] width 12 height 12
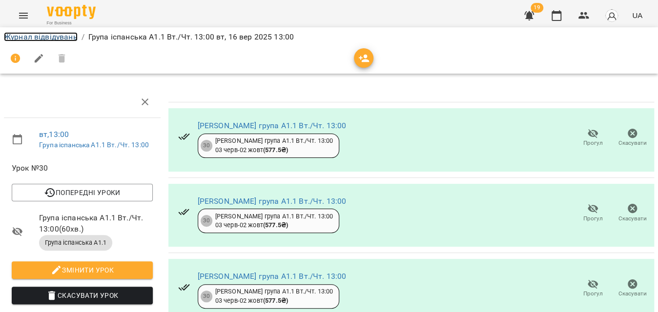
click at [38, 37] on link "Журнал відвідувань" at bounding box center [41, 36] width 74 height 9
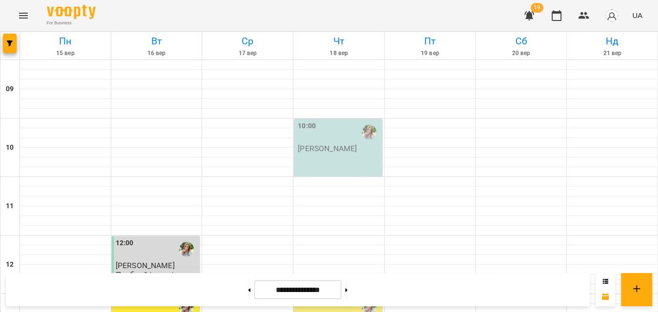
scroll to position [488, 0]
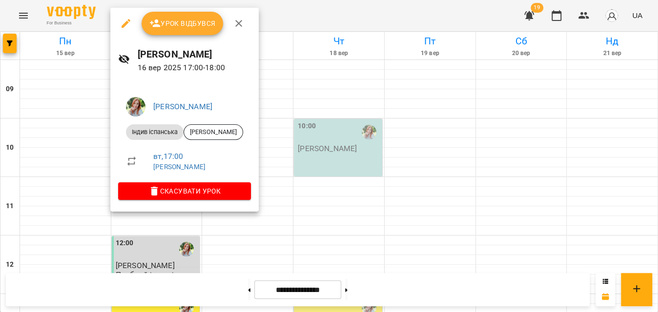
click at [318, 24] on div at bounding box center [329, 156] width 658 height 312
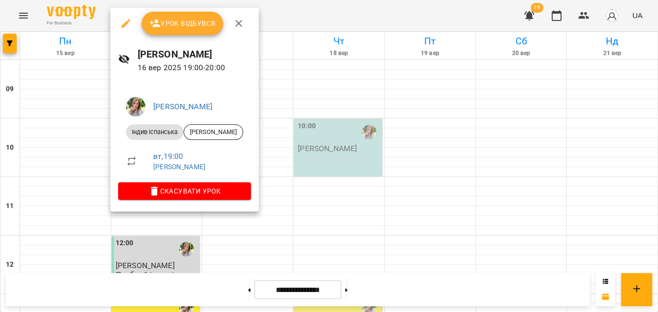
click at [179, 23] on span "Урок відбувся" at bounding box center [182, 24] width 66 height 12
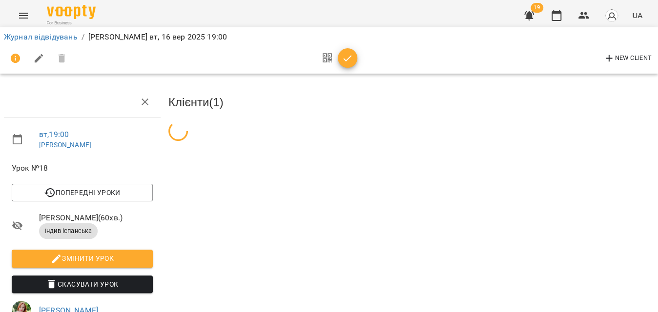
click at [344, 53] on icon "button" at bounding box center [348, 59] width 12 height 12
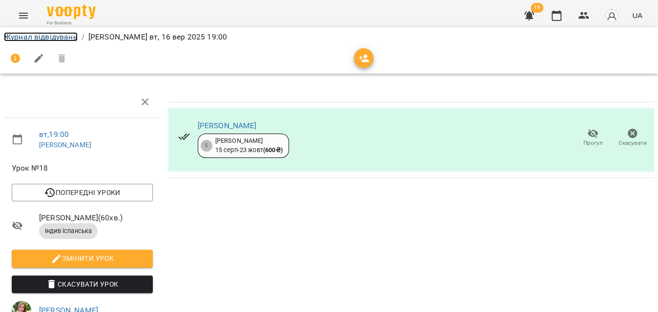
click at [33, 39] on link "Журнал відвідувань" at bounding box center [41, 36] width 74 height 9
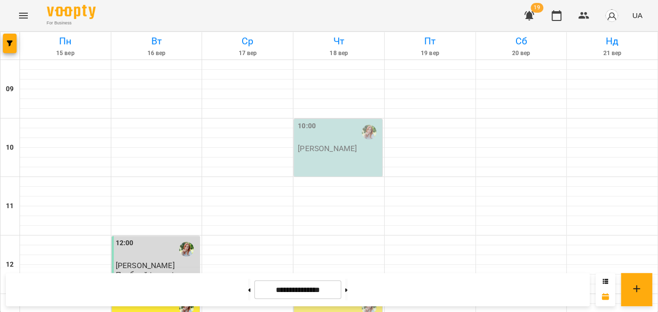
scroll to position [444, 0]
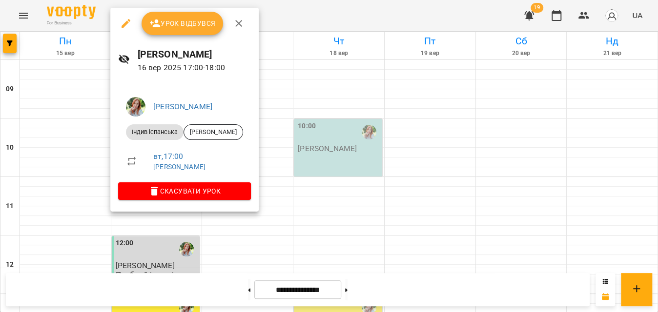
click at [173, 24] on span "Урок відбувся" at bounding box center [182, 24] width 66 height 12
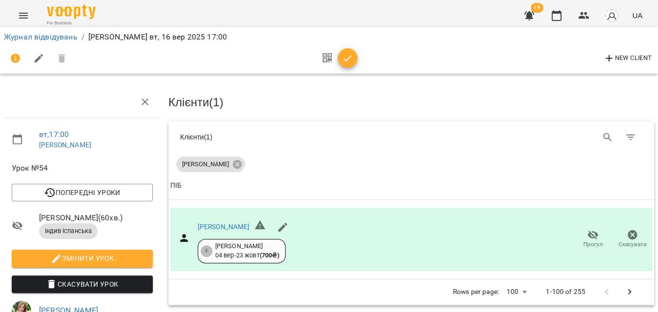
click at [347, 59] on icon "button" at bounding box center [348, 58] width 8 height 6
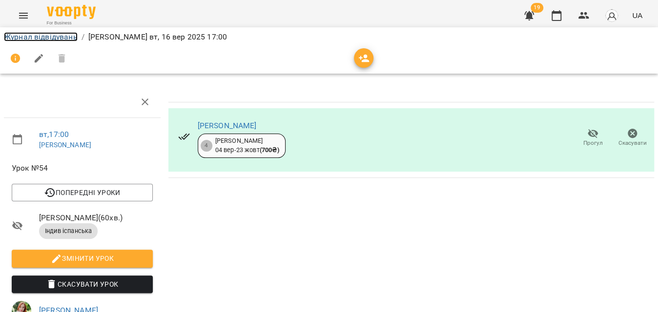
click at [40, 40] on link "Журнал відвідувань" at bounding box center [41, 36] width 74 height 9
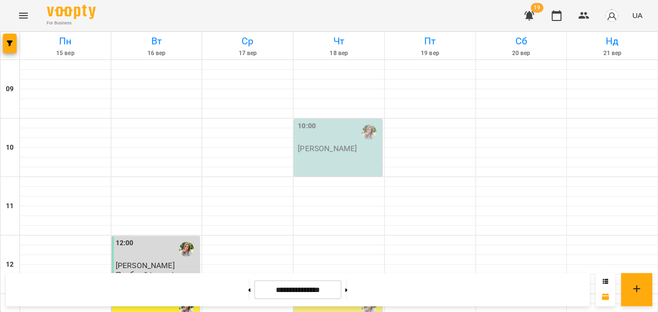
scroll to position [553, 0]
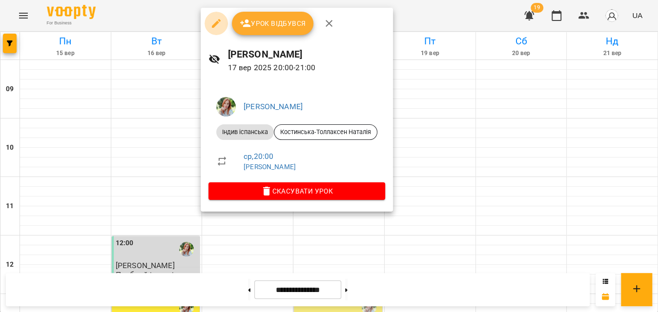
click at [216, 30] on button "button" at bounding box center [216, 23] width 23 height 23
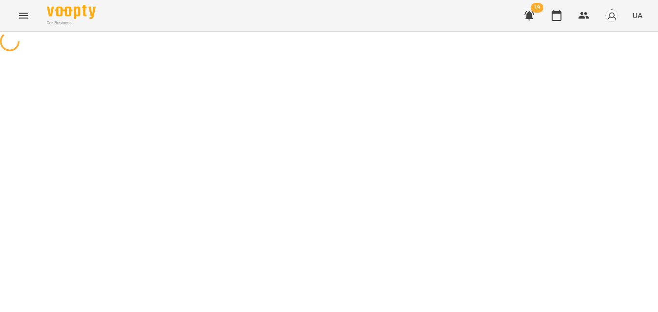
select select "**********"
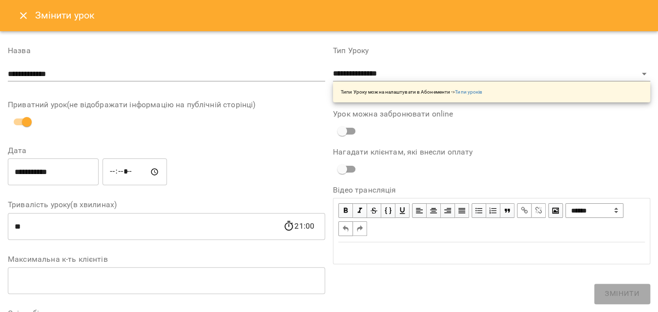
click at [58, 176] on input "**********" at bounding box center [53, 172] width 91 height 27
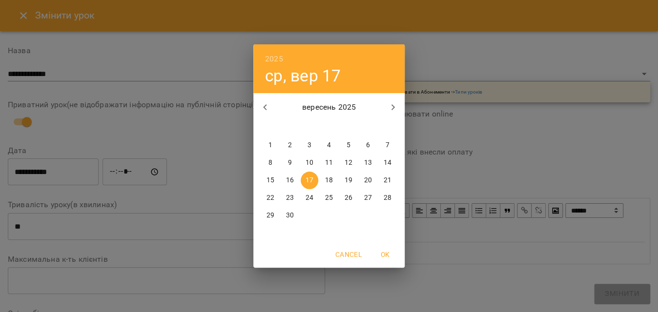
click at [295, 183] on span "16" at bounding box center [290, 181] width 18 height 10
type input "**********"
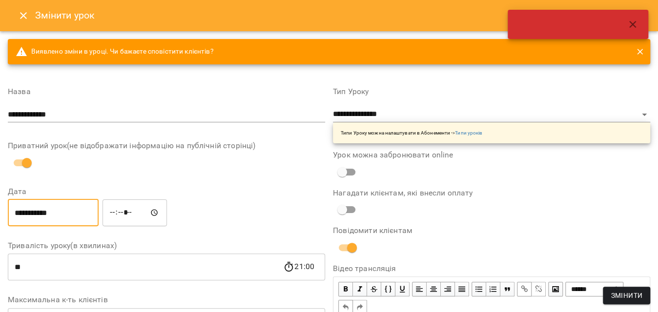
click at [619, 290] on span "Змінити" at bounding box center [627, 296] width 32 height 12
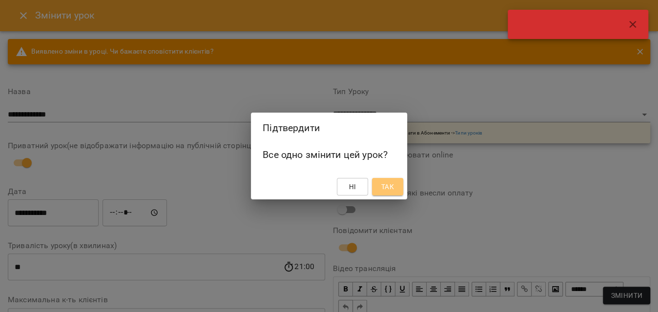
click at [385, 190] on span "Так" at bounding box center [387, 187] width 13 height 12
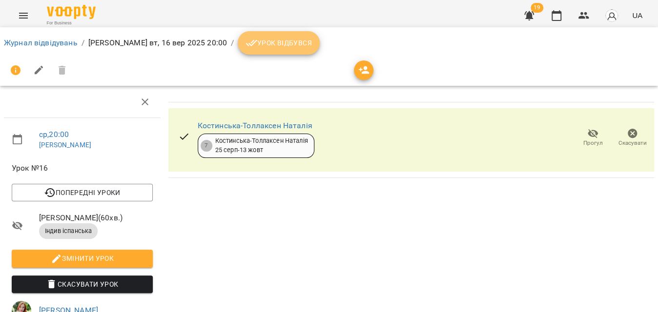
click at [253, 32] on button "Урок відбувся" at bounding box center [279, 42] width 82 height 23
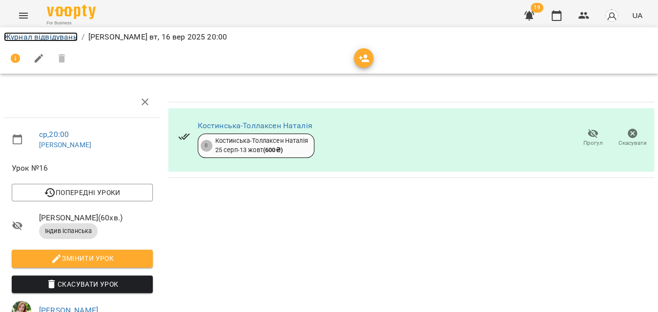
click at [18, 41] on link "Журнал відвідувань" at bounding box center [41, 36] width 74 height 9
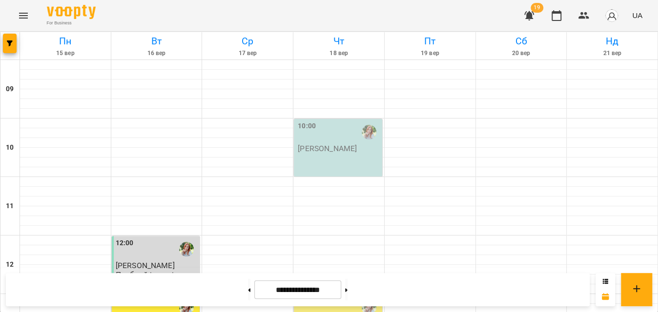
scroll to position [553, 0]
click at [7, 39] on button "button" at bounding box center [10, 44] width 14 height 20
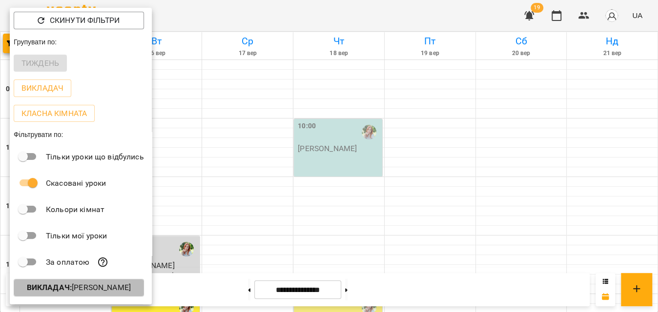
click at [58, 286] on b "Викладач :" at bounding box center [49, 287] width 45 height 9
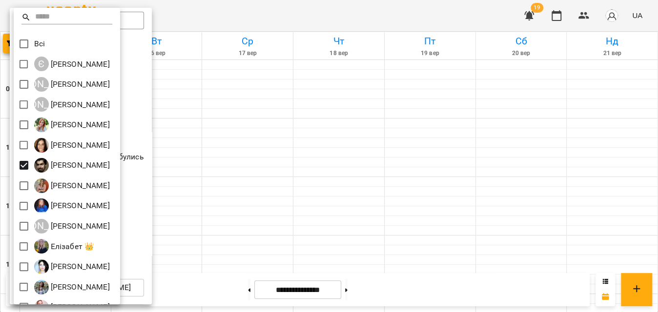
click at [218, 23] on div at bounding box center [329, 156] width 658 height 312
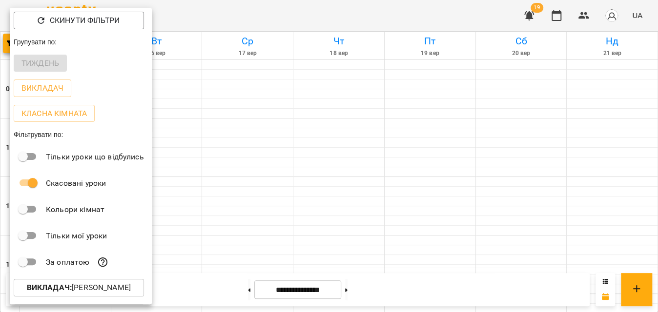
click at [218, 23] on div at bounding box center [329, 156] width 658 height 312
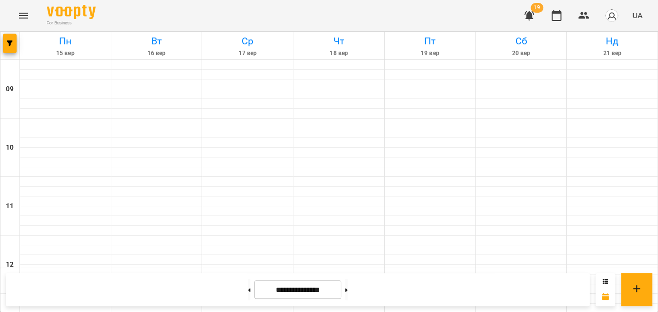
scroll to position [399, 0]
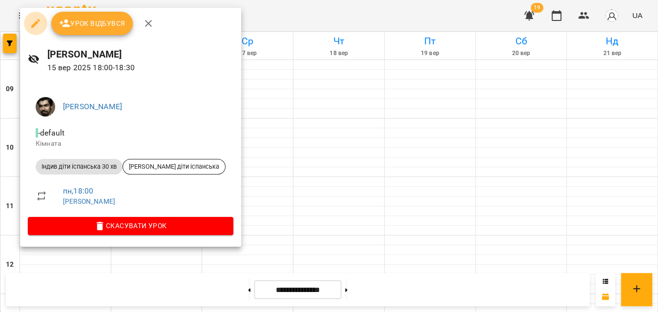
click at [42, 29] on button "button" at bounding box center [35, 23] width 23 height 23
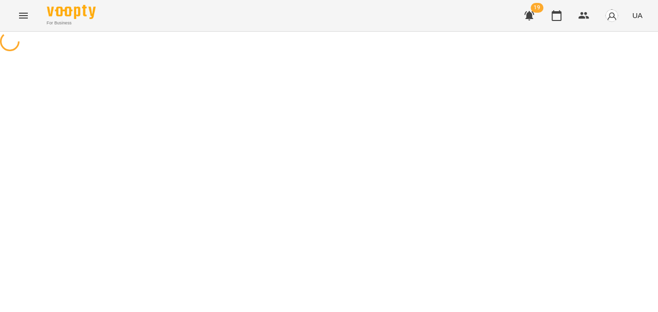
select select "**********"
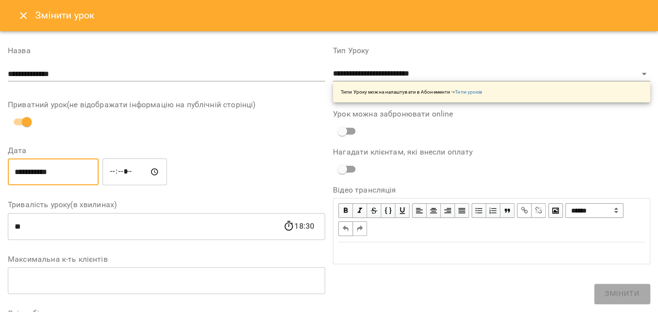
click at [73, 174] on input "**********" at bounding box center [53, 172] width 91 height 27
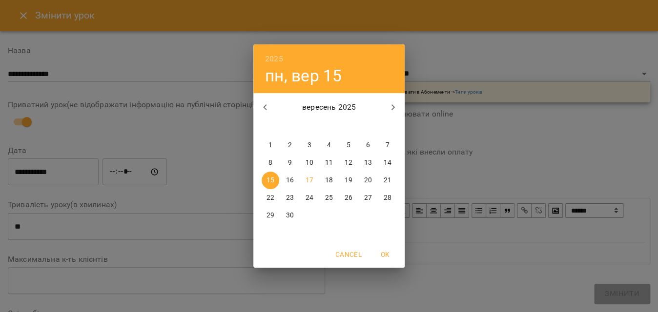
click at [290, 182] on p "16" at bounding box center [290, 181] width 8 height 10
type input "**********"
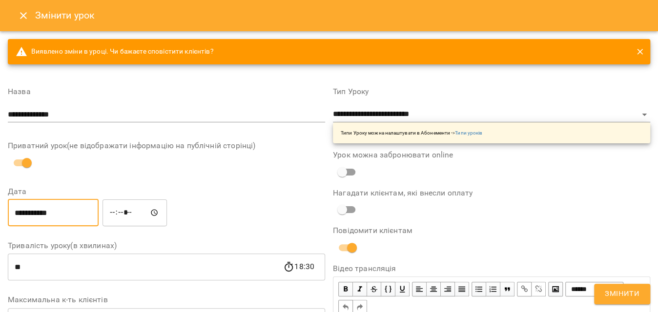
click at [107, 274] on input "**" at bounding box center [145, 267] width 275 height 27
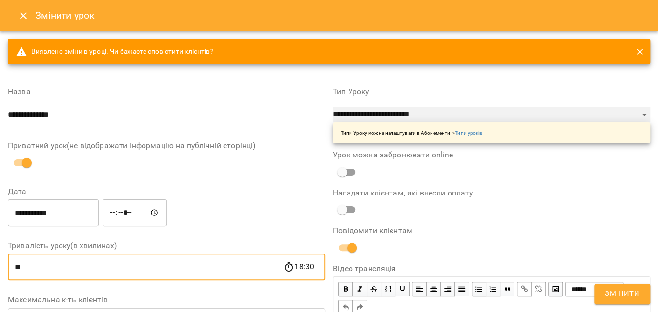
click at [372, 111] on select "**********" at bounding box center [491, 115] width 317 height 16
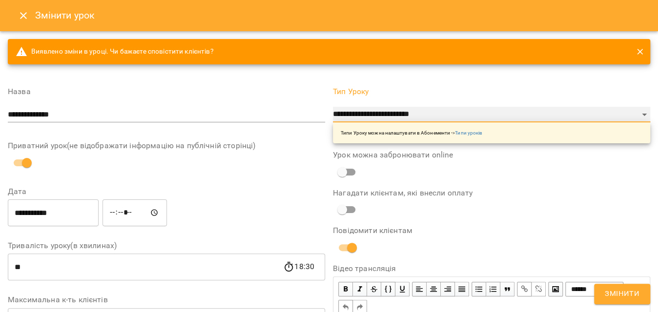
select select "**********"
click at [333, 107] on select "**********" at bounding box center [491, 115] width 317 height 16
type input "**"
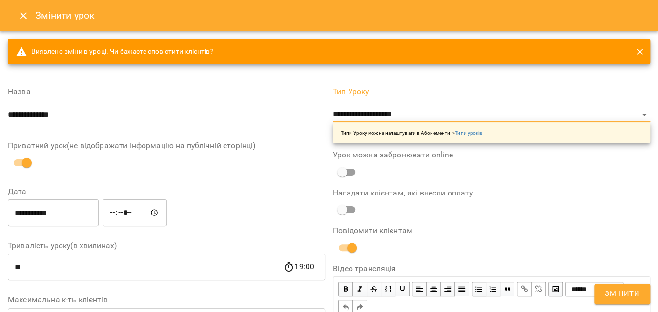
click at [607, 291] on span "Змінити" at bounding box center [622, 294] width 35 height 13
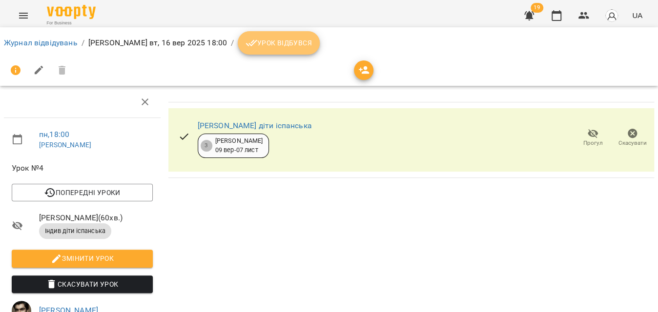
click at [273, 38] on span "Урок відбувся" at bounding box center [279, 43] width 66 height 12
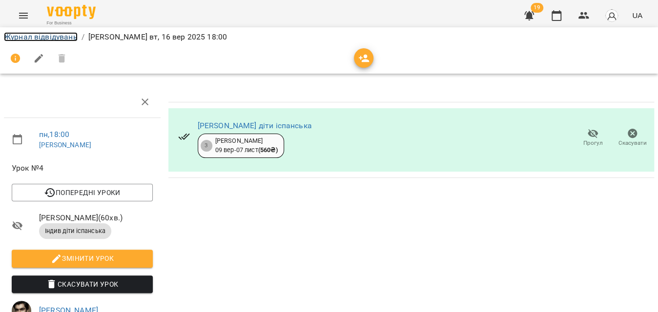
click at [42, 38] on link "Журнал відвідувань" at bounding box center [41, 36] width 74 height 9
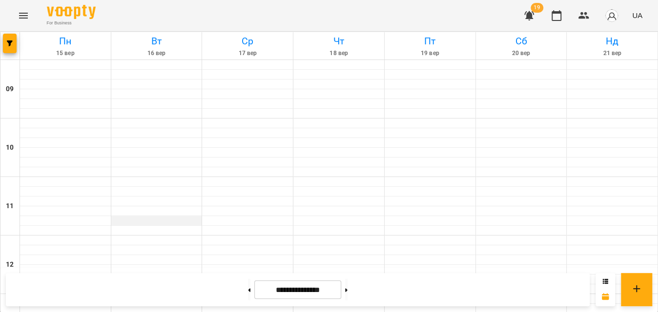
scroll to position [355, 0]
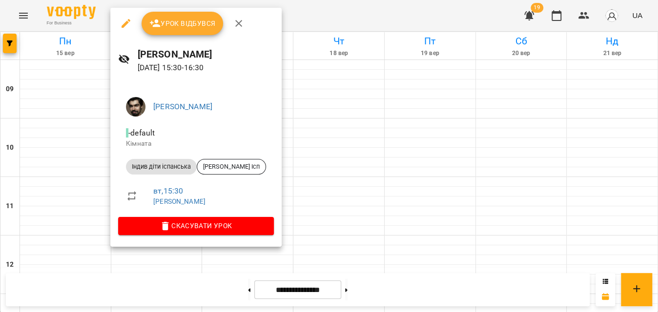
click at [320, 15] on div at bounding box center [329, 156] width 658 height 312
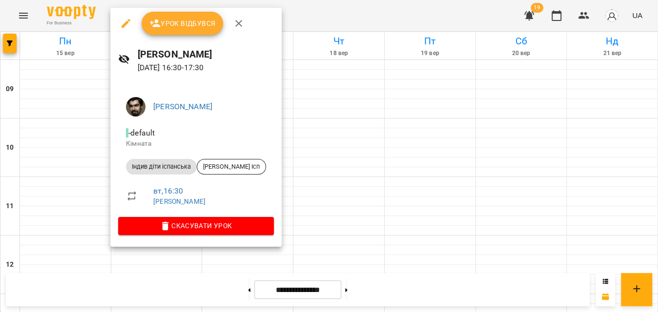
click at [191, 25] on span "Урок відбувся" at bounding box center [182, 24] width 66 height 12
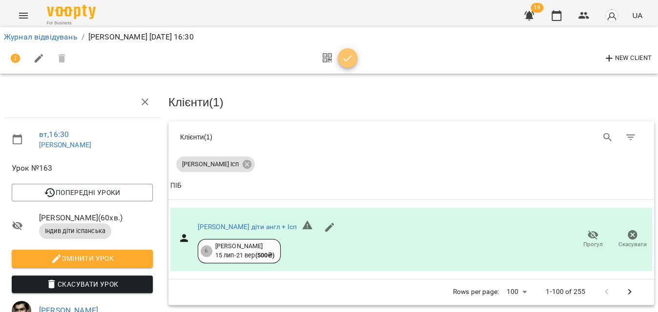
click at [351, 62] on icon "button" at bounding box center [348, 59] width 12 height 12
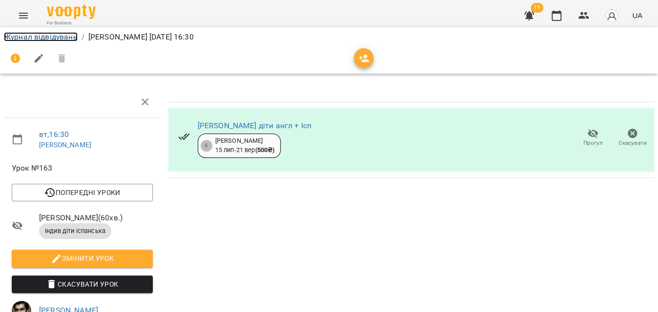
click at [62, 39] on link "Журнал відвідувань" at bounding box center [41, 36] width 74 height 9
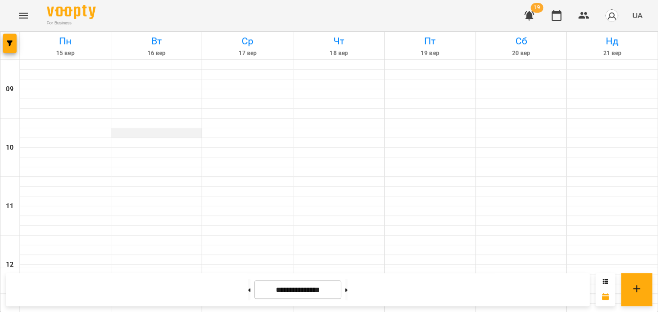
scroll to position [399, 0]
click at [10, 48] on button "button" at bounding box center [10, 44] width 14 height 20
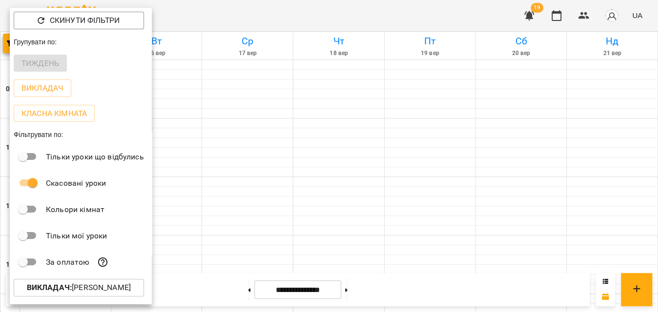
click at [68, 288] on b "Викладач :" at bounding box center [49, 287] width 45 height 9
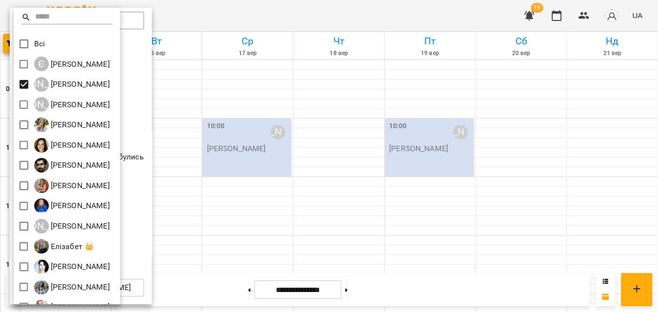
click at [196, 24] on div at bounding box center [329, 156] width 658 height 312
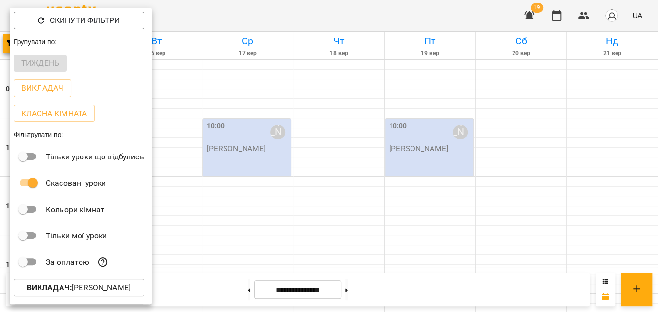
click at [195, 24] on div at bounding box center [329, 156] width 658 height 312
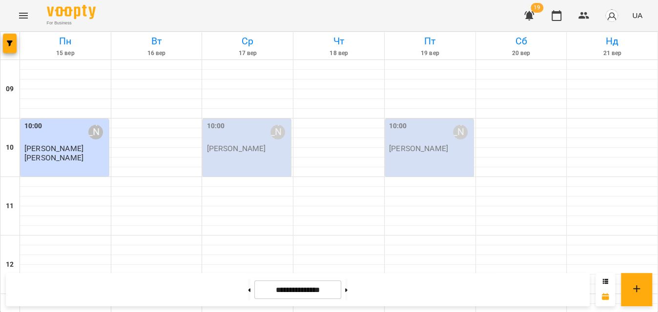
scroll to position [464, 0]
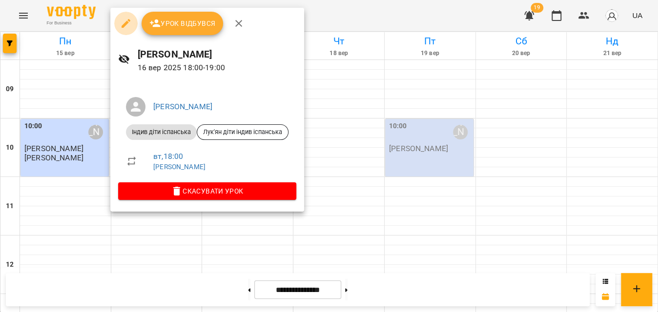
click at [125, 29] on icon "button" at bounding box center [126, 24] width 12 height 12
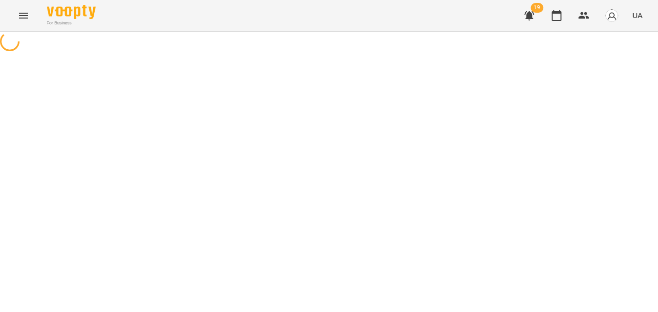
select select "**********"
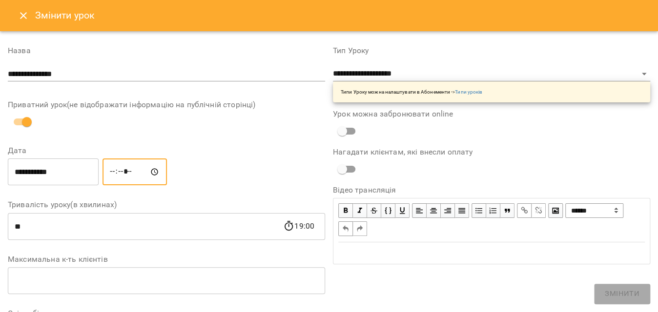
click at [125, 175] on input "*****" at bounding box center [135, 172] width 64 height 27
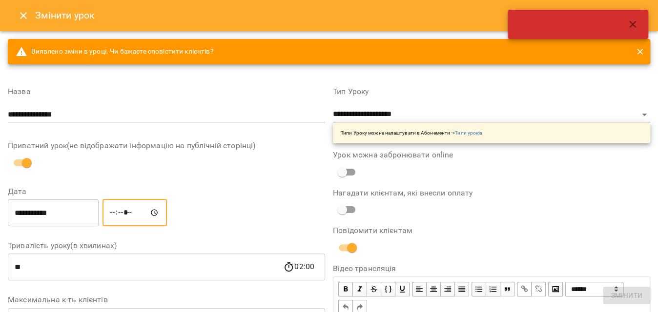
type input "*****"
click at [617, 297] on span "Змінити" at bounding box center [627, 296] width 32 height 12
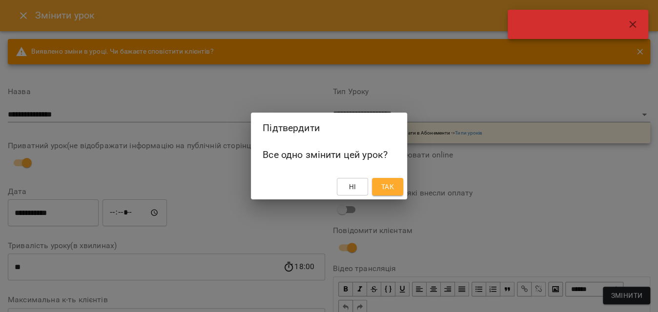
click at [393, 187] on span "Так" at bounding box center [387, 187] width 13 height 12
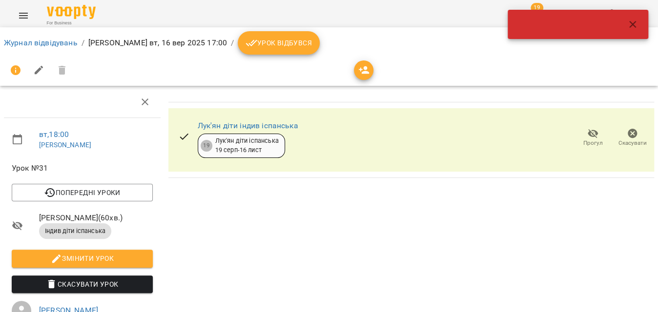
click at [271, 45] on span "Урок відбувся" at bounding box center [279, 43] width 66 height 12
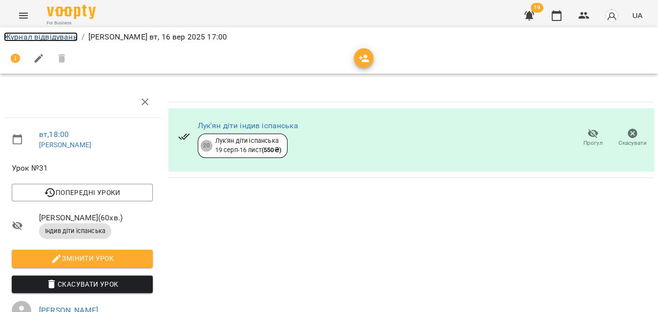
click at [31, 37] on link "Журнал відвідувань" at bounding box center [41, 36] width 74 height 9
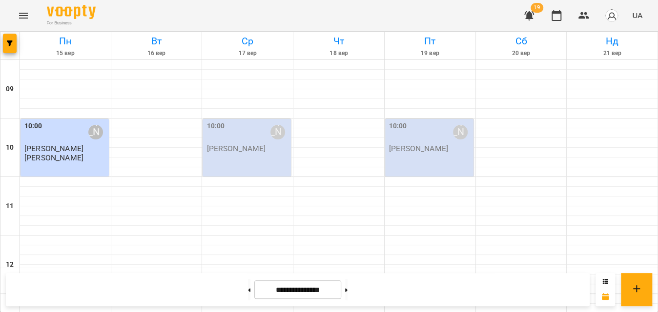
scroll to position [488, 0]
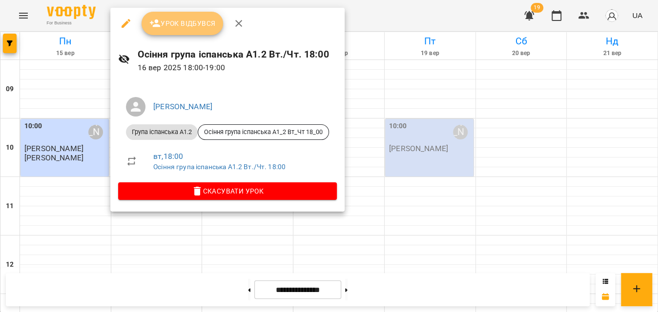
click at [187, 24] on span "Урок відбувся" at bounding box center [182, 24] width 66 height 12
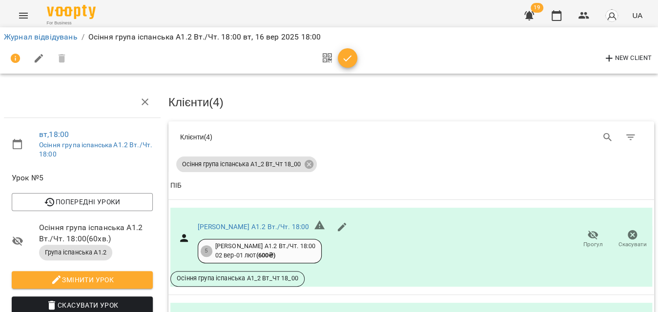
click at [353, 58] on span "button" at bounding box center [348, 59] width 20 height 12
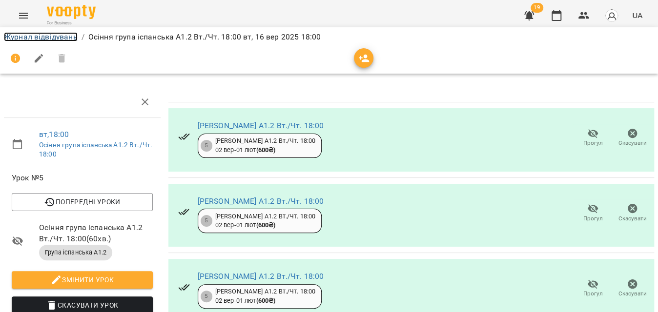
click at [69, 39] on link "Журнал відвідувань" at bounding box center [41, 36] width 74 height 9
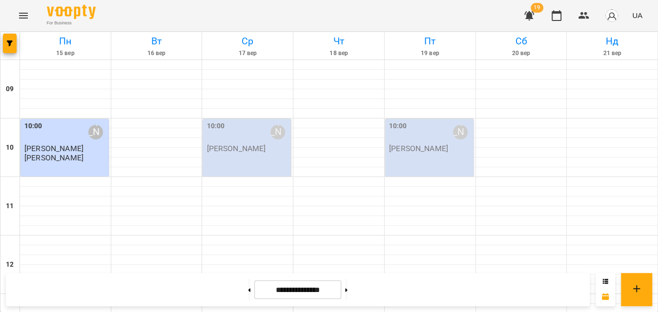
scroll to position [444, 0]
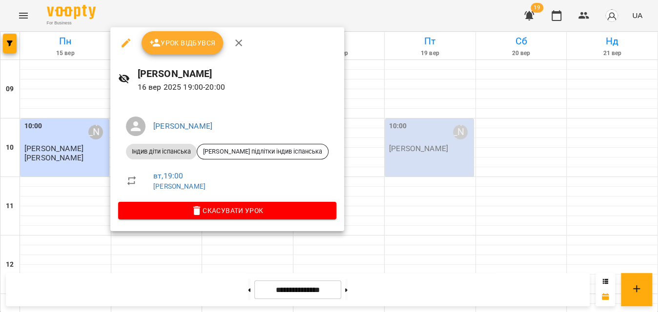
click at [173, 37] on button "Урок відбувся" at bounding box center [183, 42] width 82 height 23
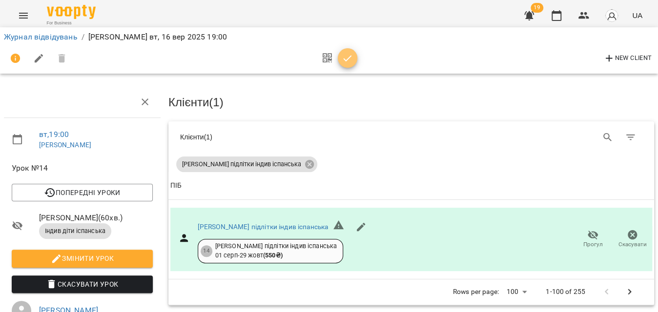
click at [350, 53] on icon "button" at bounding box center [348, 59] width 12 height 12
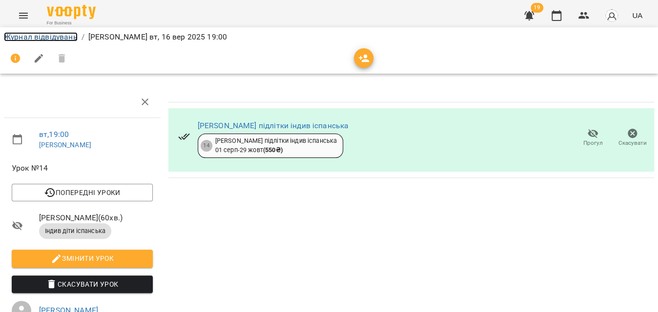
click at [59, 39] on link "Журнал відвідувань" at bounding box center [41, 36] width 74 height 9
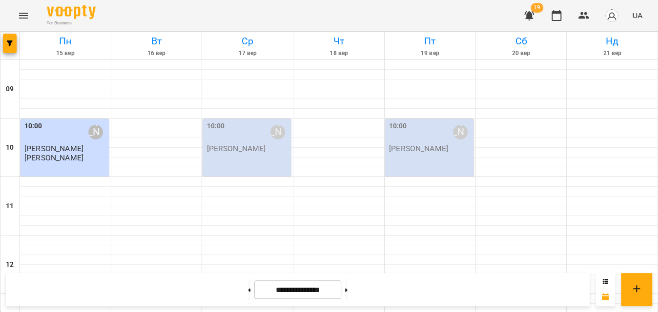
scroll to position [464, 0]
click at [3, 48] on button "button" at bounding box center [10, 44] width 14 height 20
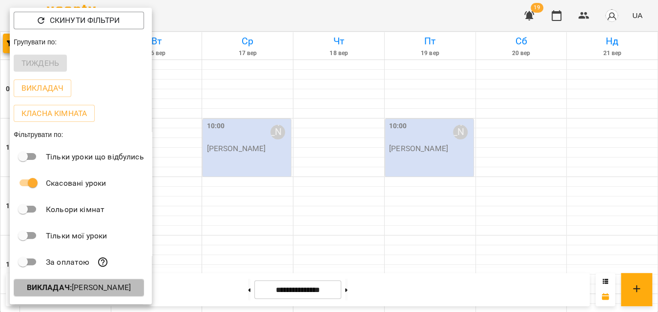
click at [76, 288] on p "Викладач : [PERSON_NAME]" at bounding box center [79, 288] width 104 height 12
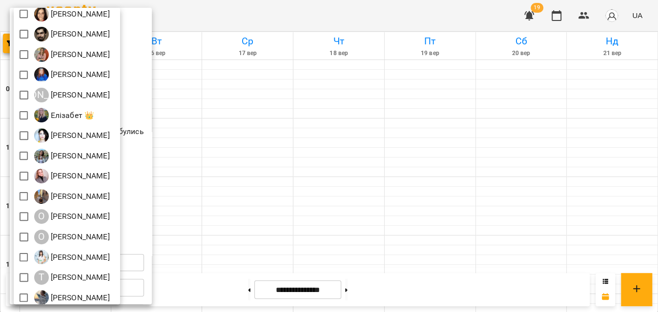
scroll to position [133, 0]
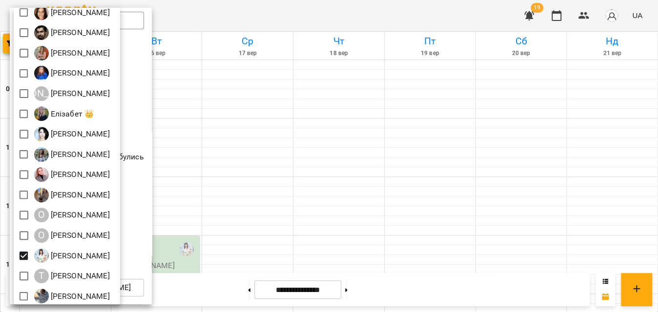
click at [263, 14] on div at bounding box center [329, 156] width 658 height 312
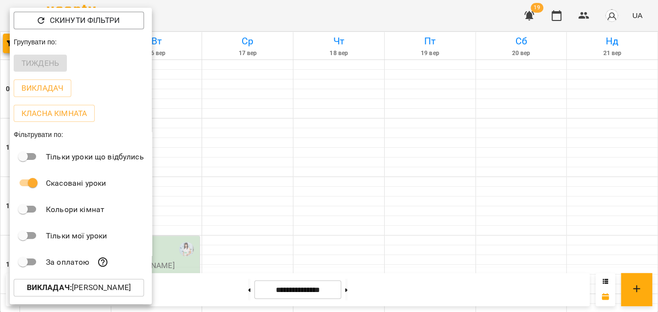
click at [288, 20] on div at bounding box center [329, 156] width 658 height 312
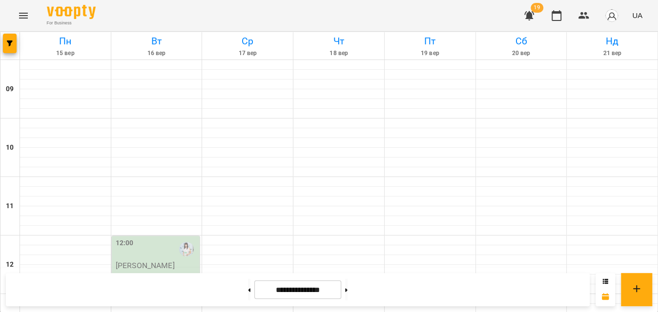
click at [288, 16] on div "For Business 19 UA" at bounding box center [329, 15] width 658 height 31
click at [163, 236] on div "12:00 Рулік Ніна" at bounding box center [156, 265] width 88 height 58
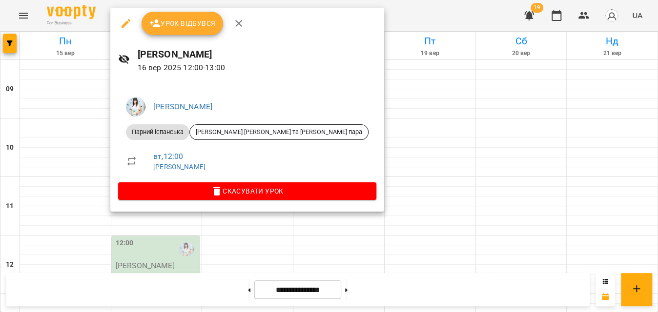
click at [181, 28] on span "Урок відбувся" at bounding box center [182, 24] width 66 height 12
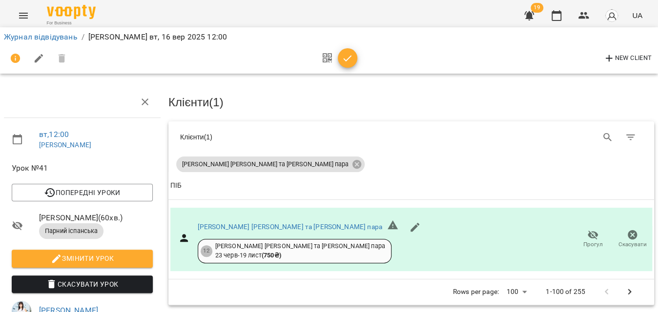
click at [342, 55] on icon "button" at bounding box center [348, 59] width 12 height 12
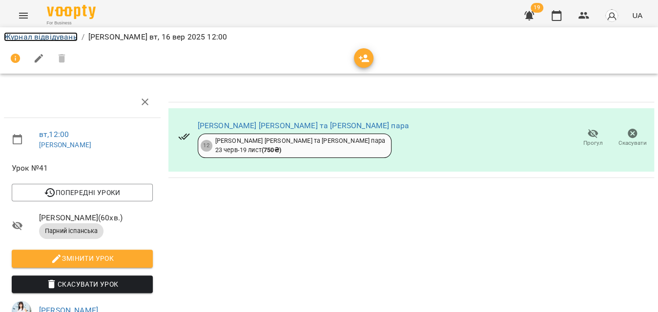
click at [63, 41] on link "Журнал відвідувань" at bounding box center [41, 36] width 74 height 9
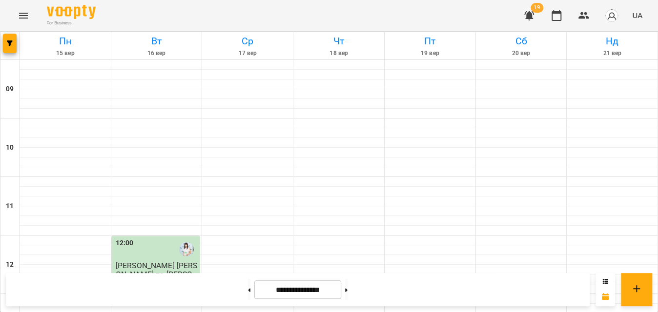
scroll to position [553, 0]
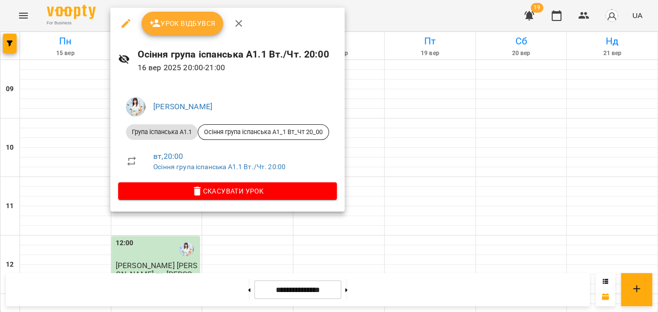
click at [200, 23] on span "Урок відбувся" at bounding box center [182, 24] width 66 height 12
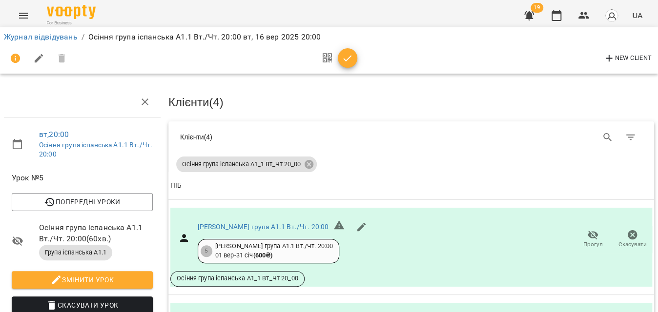
click at [348, 62] on icon "button" at bounding box center [348, 59] width 12 height 12
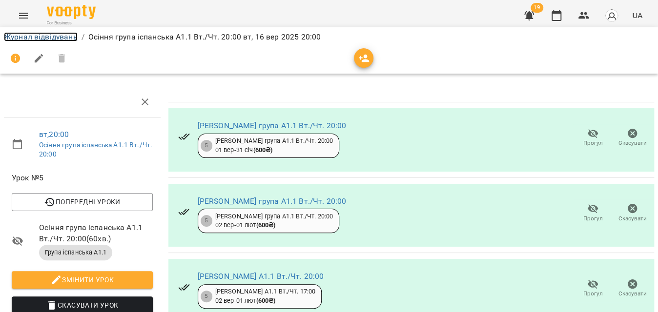
click at [54, 34] on link "Журнал відвідувань" at bounding box center [41, 36] width 74 height 9
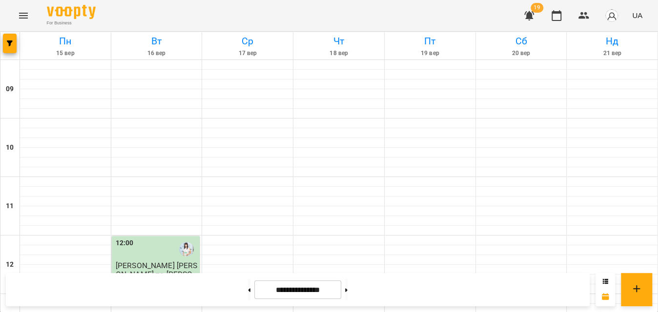
scroll to position [553, 0]
click at [7, 44] on icon "button" at bounding box center [10, 44] width 6 height 6
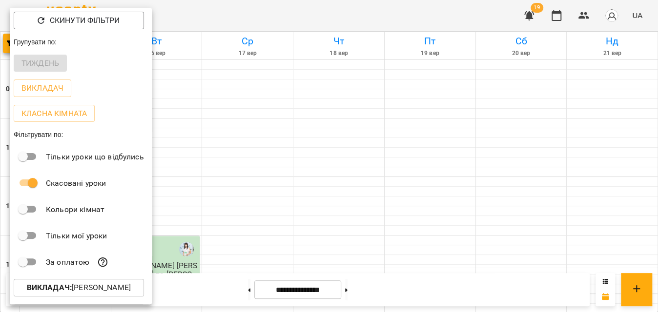
click at [63, 285] on b "Викладач :" at bounding box center [49, 287] width 45 height 9
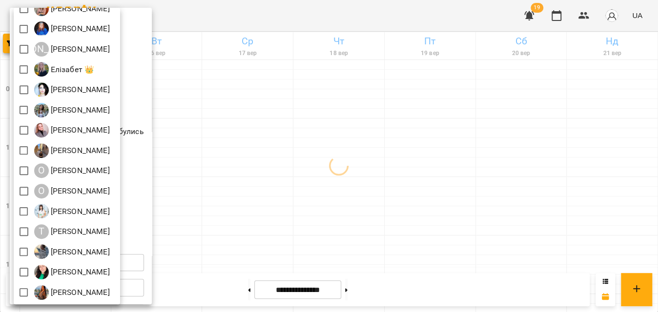
scroll to position [0, 0]
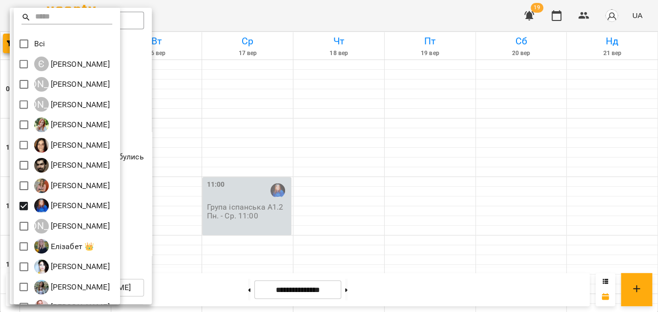
click at [229, 11] on div at bounding box center [329, 156] width 658 height 312
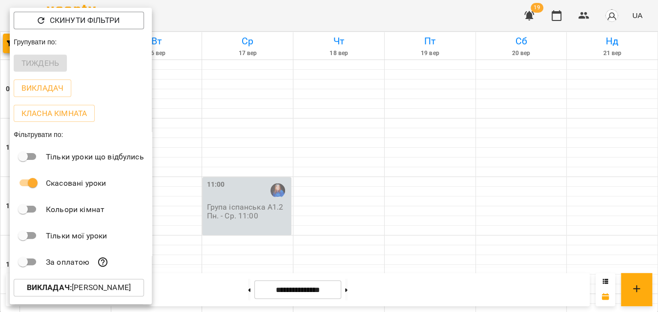
click at [230, 11] on div at bounding box center [329, 156] width 658 height 312
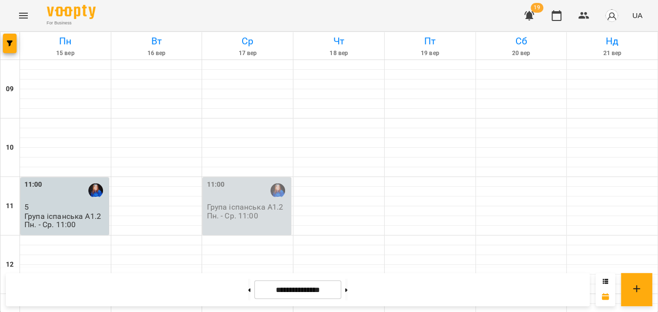
scroll to position [532, 0]
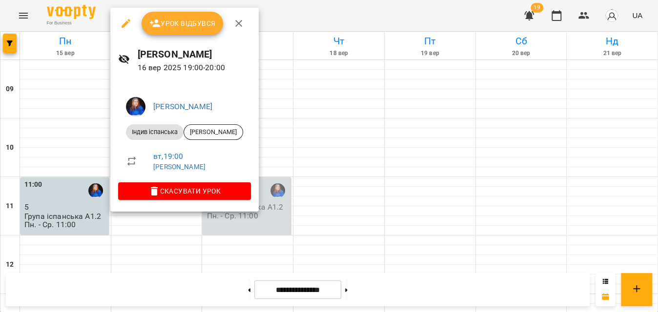
click at [187, 20] on span "Урок відбувся" at bounding box center [182, 24] width 66 height 12
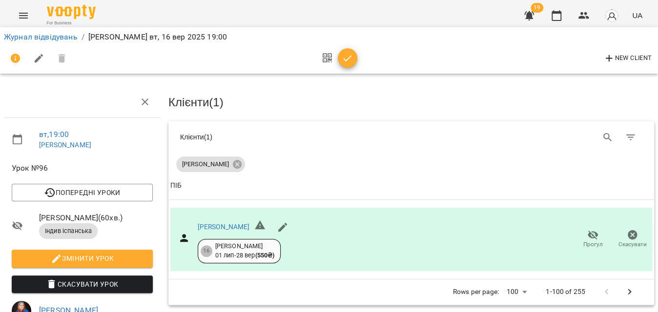
click at [338, 55] on span "button" at bounding box center [348, 59] width 20 height 12
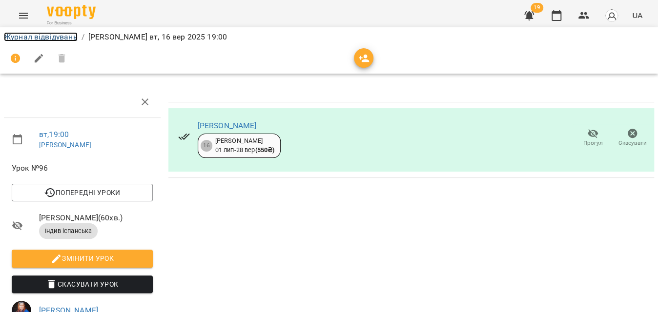
click at [25, 41] on link "Журнал відвідувань" at bounding box center [41, 36] width 74 height 9
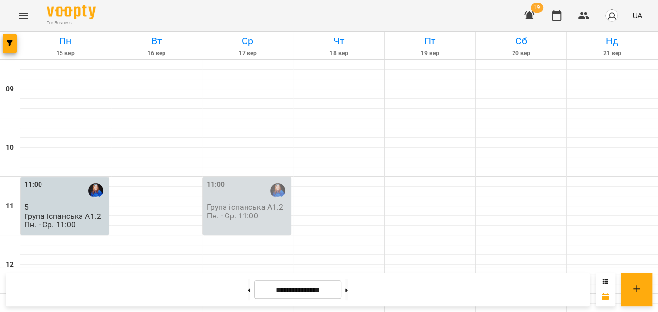
scroll to position [553, 0]
click at [10, 43] on icon "button" at bounding box center [10, 44] width 6 height 6
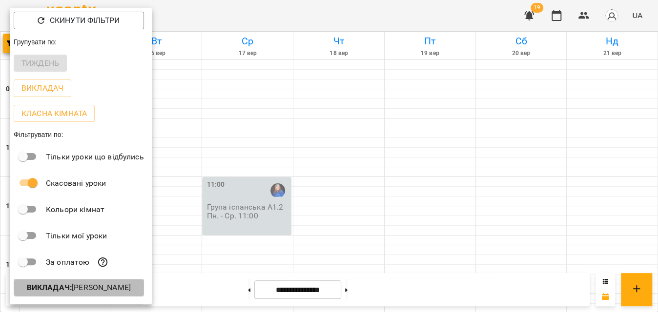
click at [57, 283] on button "Викладач : [PERSON_NAME]" at bounding box center [79, 288] width 130 height 18
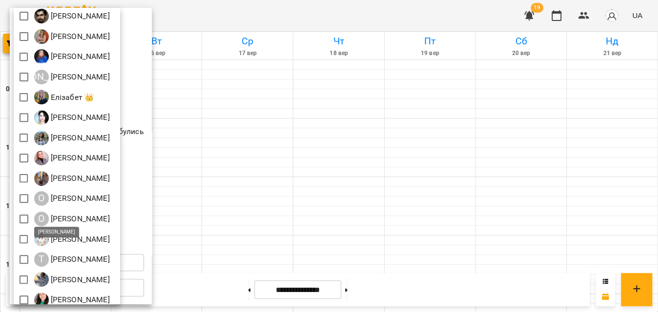
scroll to position [177, 0]
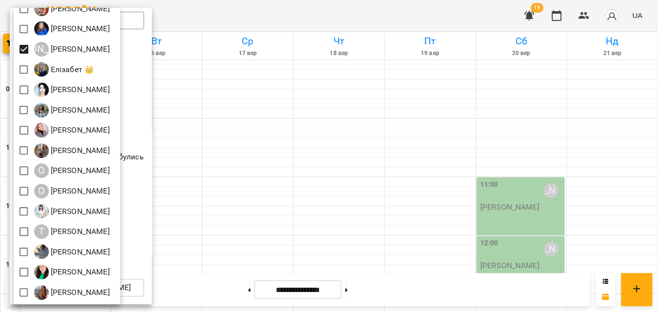
click at [197, 15] on div at bounding box center [329, 156] width 658 height 312
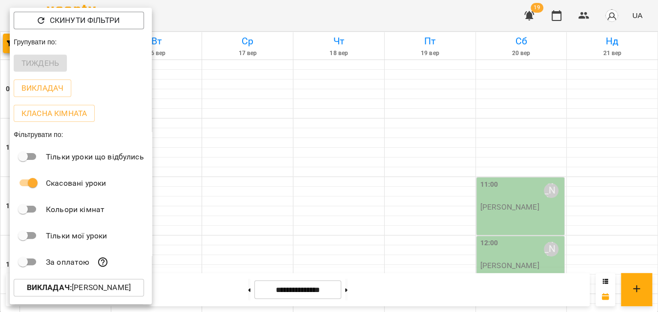
click at [197, 15] on div at bounding box center [329, 156] width 658 height 312
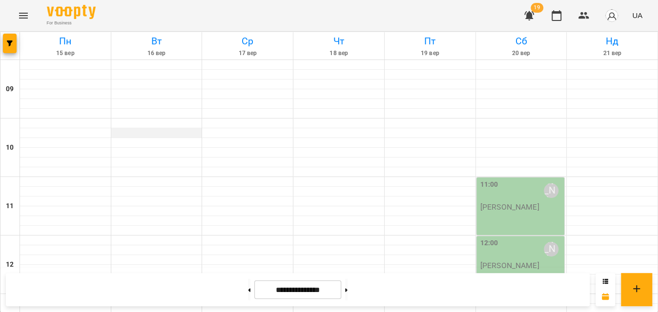
scroll to position [444, 0]
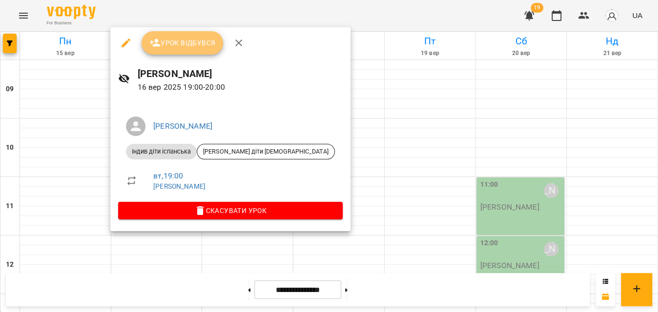
click at [168, 41] on span "Урок відбувся" at bounding box center [182, 43] width 66 height 12
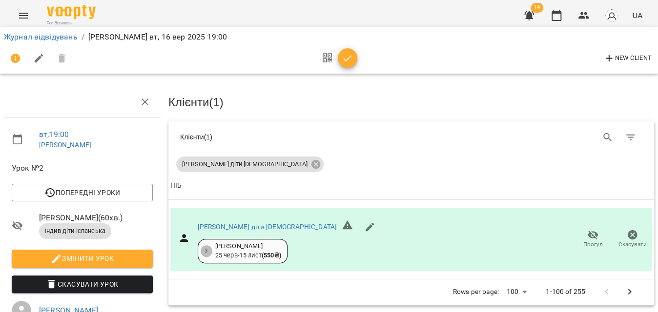
click at [346, 61] on icon "button" at bounding box center [348, 58] width 8 height 6
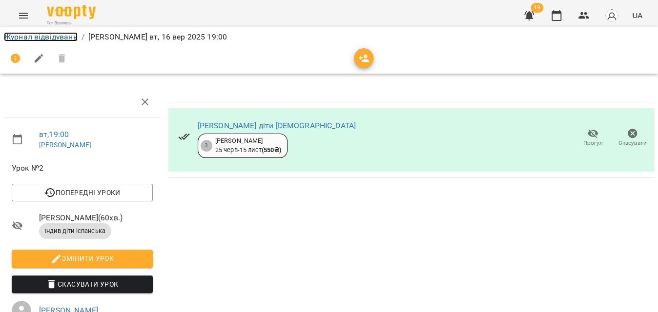
click at [52, 38] on link "Журнал відвідувань" at bounding box center [41, 36] width 74 height 9
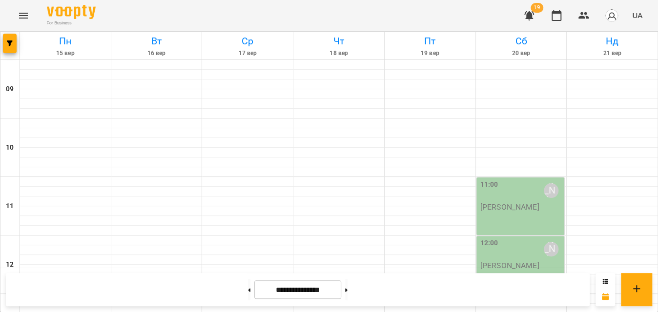
scroll to position [553, 0]
click at [3, 44] on span "button" at bounding box center [10, 44] width 14 height 6
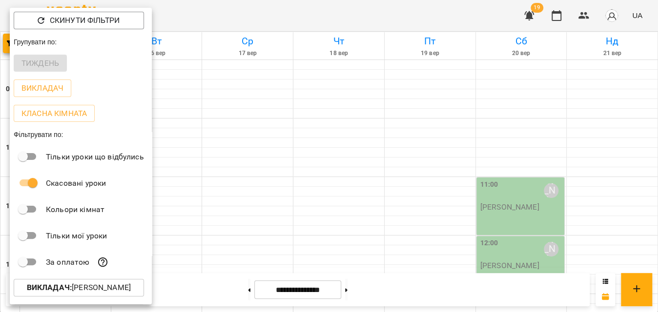
click at [80, 290] on p "Викладач : Еваліна Кравченко" at bounding box center [79, 288] width 104 height 12
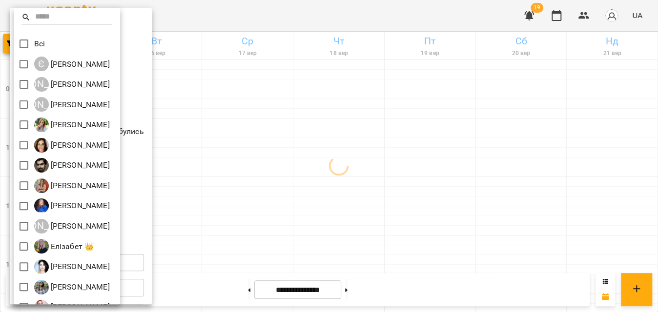
scroll to position [177, 0]
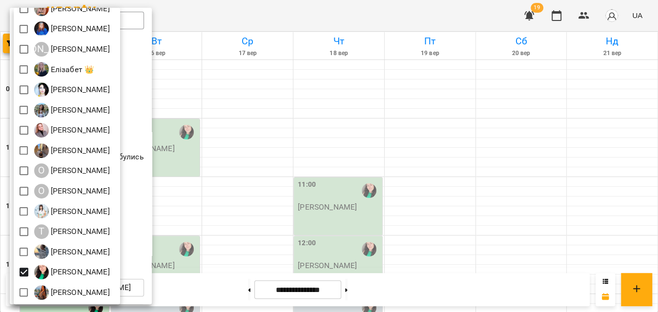
click at [302, 13] on div at bounding box center [329, 156] width 658 height 312
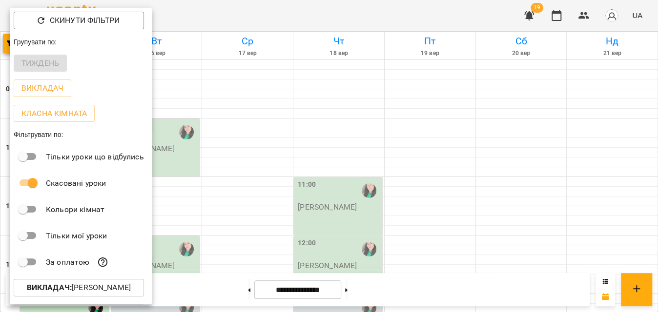
click at [302, 13] on div "Всі Є [PERSON_NAME] А [PERSON_NAME] А [PERSON_NAME] [PERSON_NAME] [PERSON_NAME]…" at bounding box center [329, 156] width 658 height 312
click at [302, 13] on div at bounding box center [329, 156] width 658 height 312
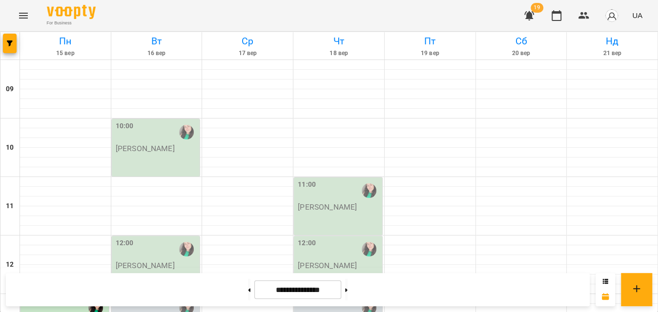
click at [154, 13] on div "For Business 19 UA" at bounding box center [329, 15] width 658 height 31
click at [159, 17] on div "For Business 19 UA" at bounding box center [329, 15] width 658 height 31
click at [168, 147] on div "10:00 Храмова Олександра" at bounding box center [156, 148] width 88 height 58
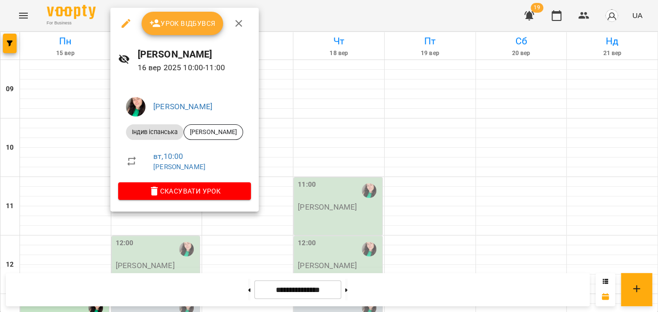
click at [330, 14] on div at bounding box center [329, 156] width 658 height 312
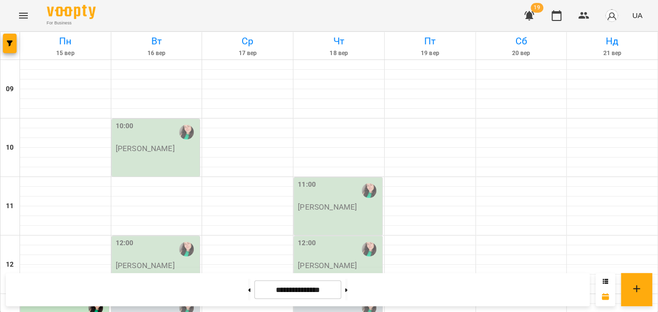
scroll to position [133, 0]
click at [169, 262] on p "[PERSON_NAME]" at bounding box center [145, 266] width 59 height 8
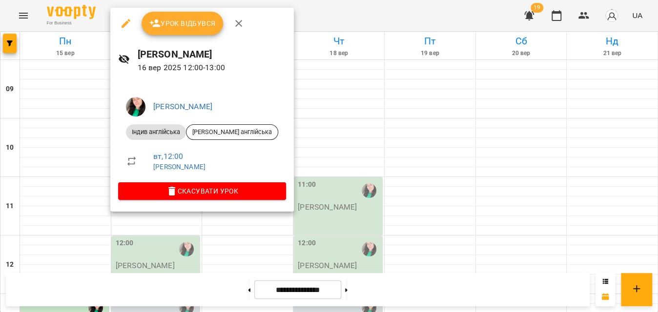
click at [200, 36] on div "Урок відбувся" at bounding box center [202, 23] width 184 height 31
click at [199, 24] on span "Урок відбувся" at bounding box center [182, 24] width 66 height 12
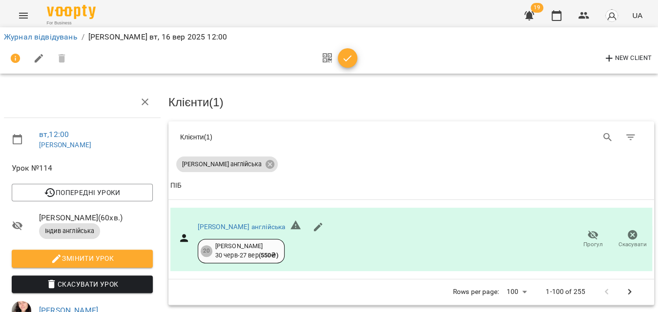
click at [342, 60] on icon "button" at bounding box center [348, 59] width 12 height 12
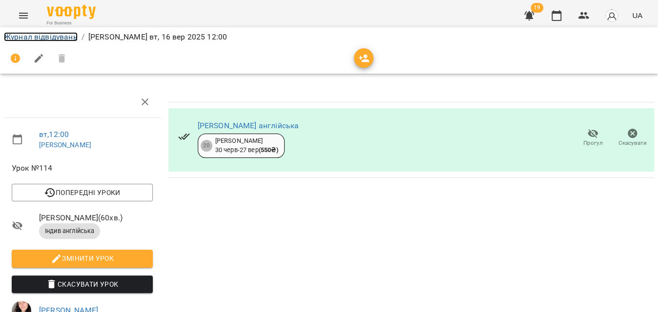
click at [61, 40] on link "Журнал відвідувань" at bounding box center [41, 36] width 74 height 9
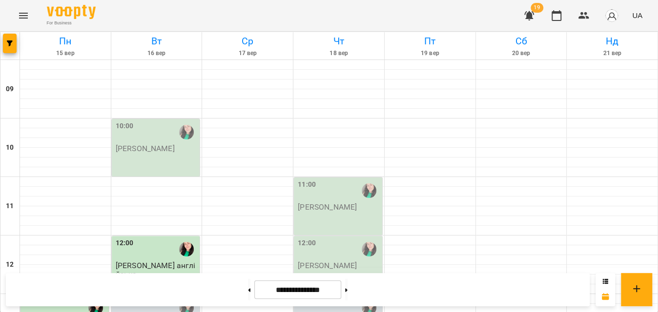
scroll to position [355, 0]
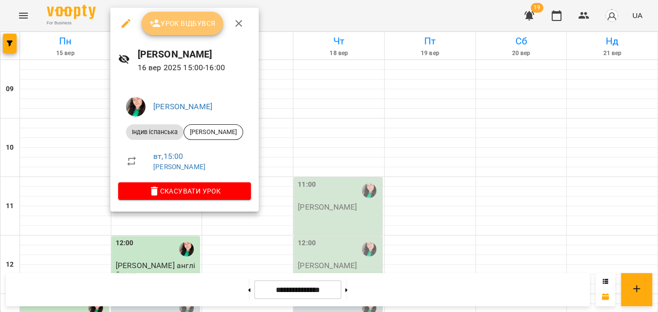
click at [185, 26] on span "Урок відбувся" at bounding box center [182, 24] width 66 height 12
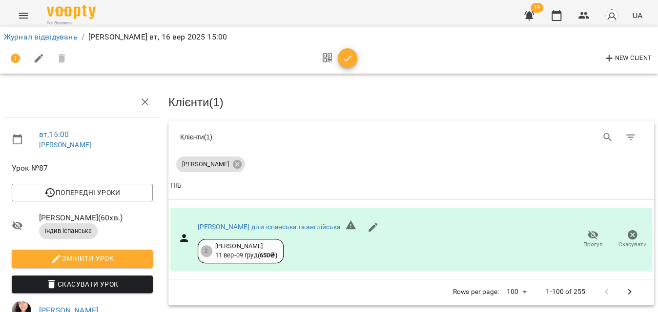
click at [355, 55] on span "button" at bounding box center [348, 59] width 20 height 12
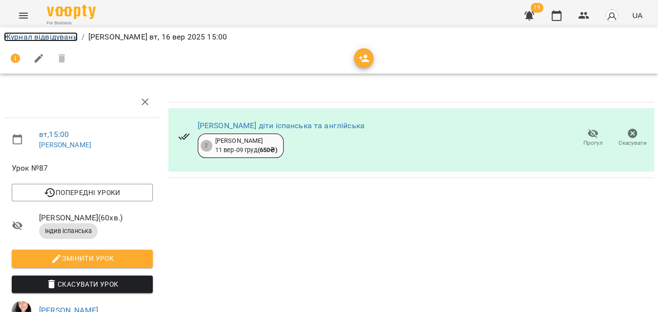
click at [63, 38] on link "Журнал відвідувань" at bounding box center [41, 36] width 74 height 9
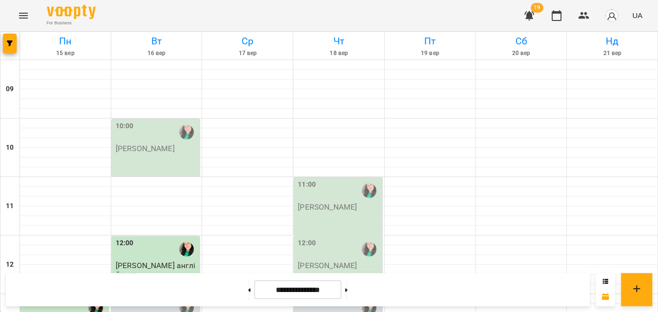
scroll to position [20, 0]
click at [160, 145] on p "[PERSON_NAME]" at bounding box center [145, 149] width 59 height 8
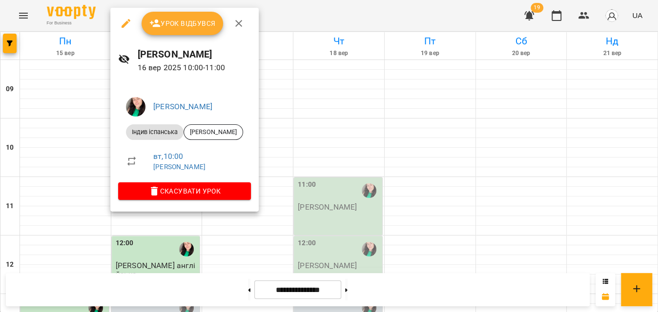
click at [316, 20] on div at bounding box center [329, 156] width 658 height 312
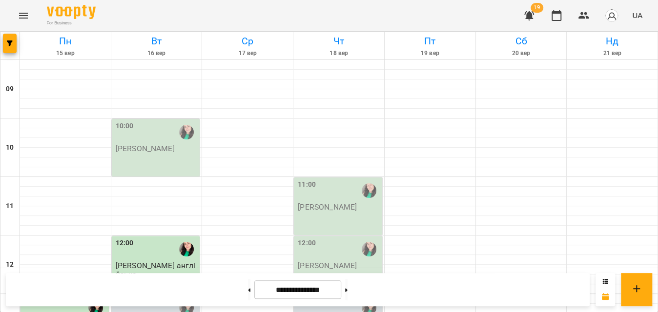
scroll to position [464, 0]
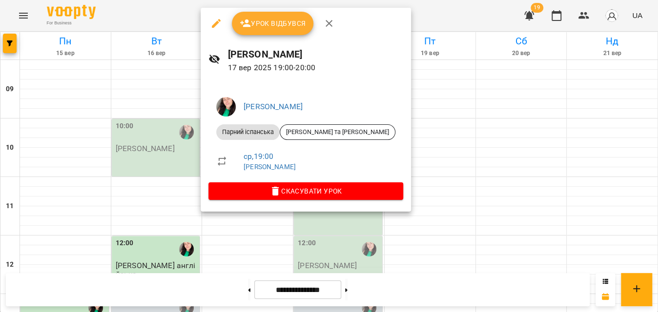
click at [477, 12] on div at bounding box center [329, 156] width 658 height 312
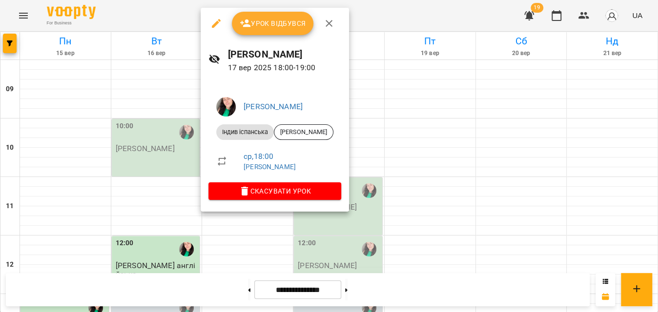
click at [391, 10] on div at bounding box center [329, 156] width 658 height 312
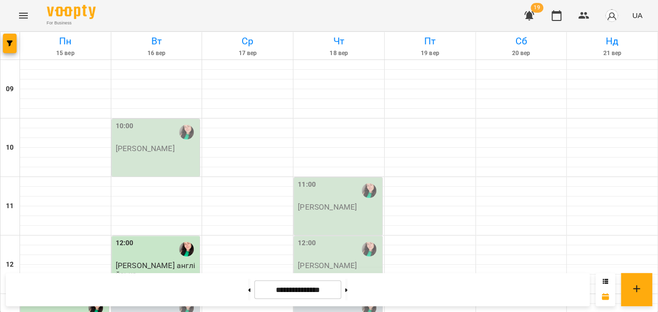
scroll to position [331, 0]
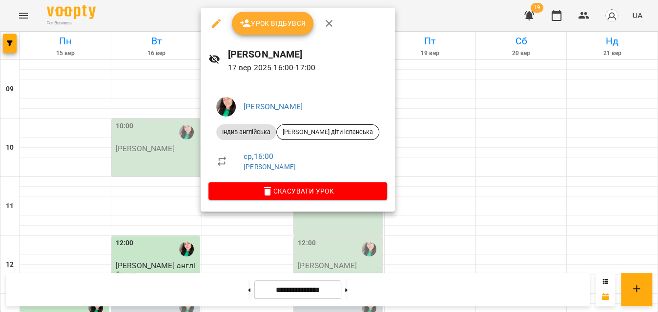
click at [427, 8] on div at bounding box center [329, 156] width 658 height 312
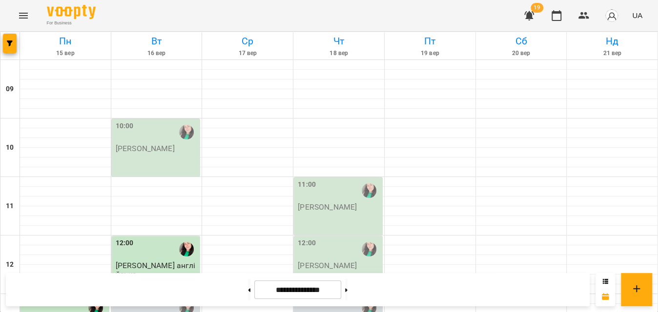
scroll to position [508, 0]
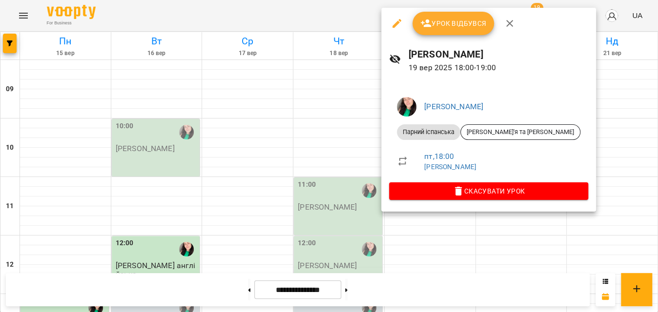
click at [397, 24] on icon "button" at bounding box center [397, 23] width 9 height 9
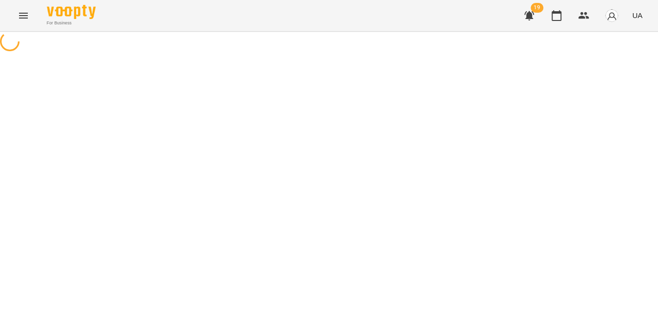
select select "**********"
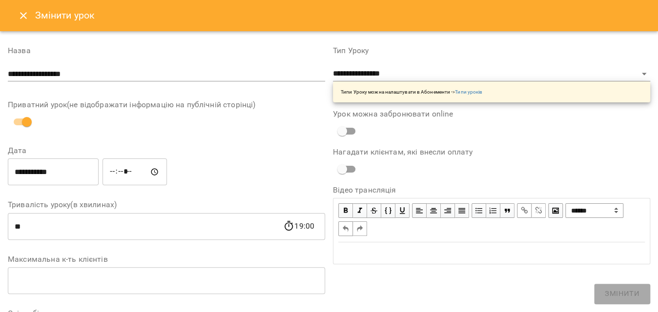
click at [67, 172] on input "**********" at bounding box center [53, 172] width 91 height 27
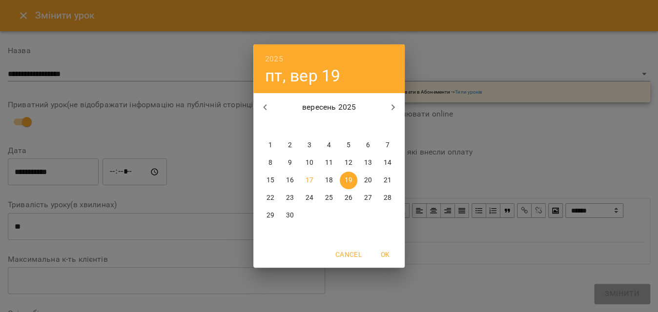
click at [286, 176] on p "16" at bounding box center [290, 181] width 8 height 10
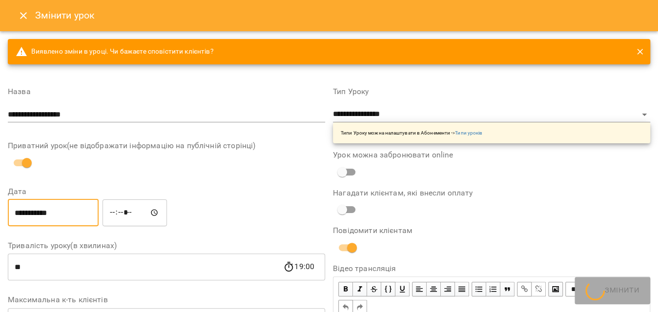
type input "**********"
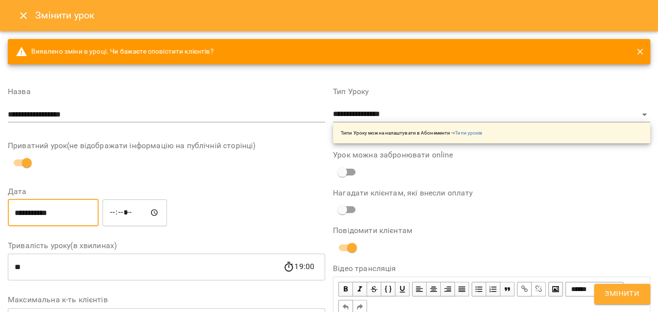
click at [608, 293] on span "Змінити" at bounding box center [622, 294] width 35 height 13
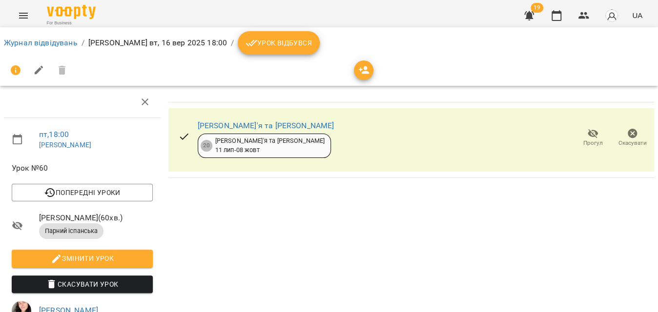
click at [312, 41] on span "Урок відбувся" at bounding box center [279, 43] width 66 height 12
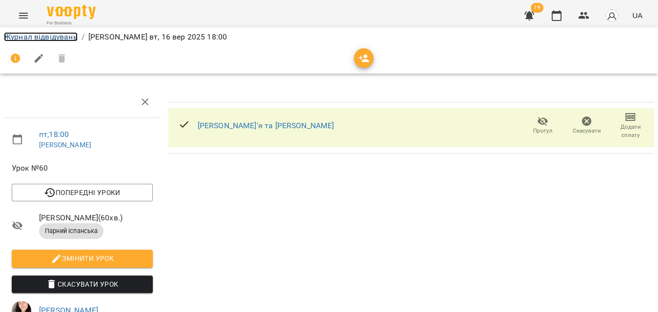
click at [57, 41] on link "Журнал відвідувань" at bounding box center [41, 36] width 74 height 9
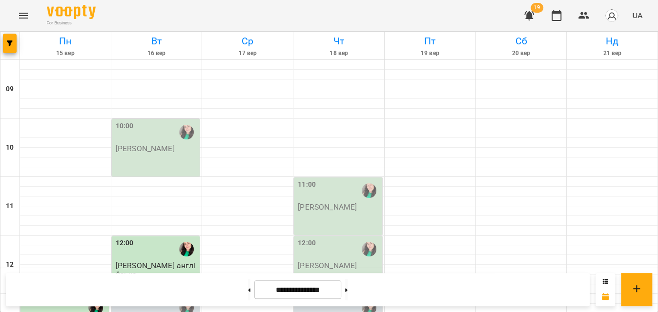
scroll to position [177, 0]
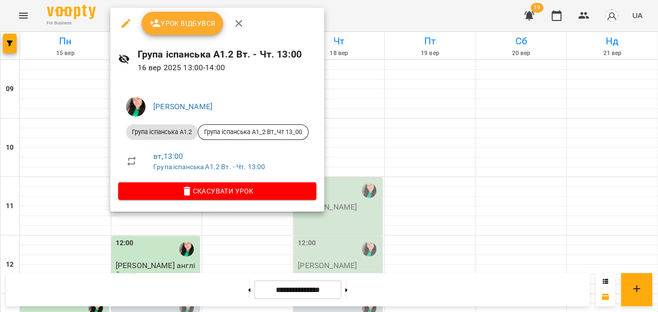
click at [189, 25] on span "Урок відбувся" at bounding box center [182, 24] width 66 height 12
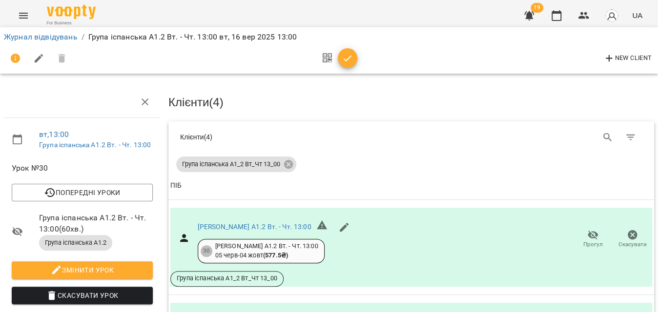
click at [351, 60] on icon "button" at bounding box center [348, 59] width 12 height 12
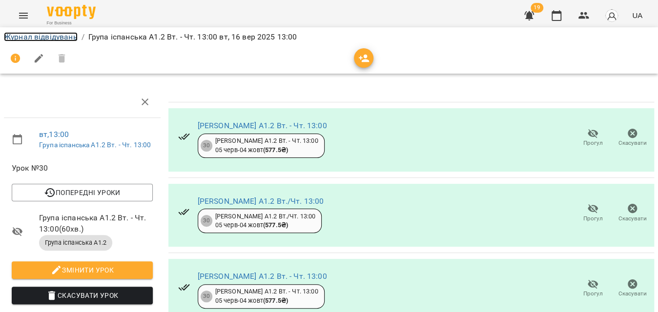
click at [32, 36] on link "Журнал відвідувань" at bounding box center [41, 36] width 74 height 9
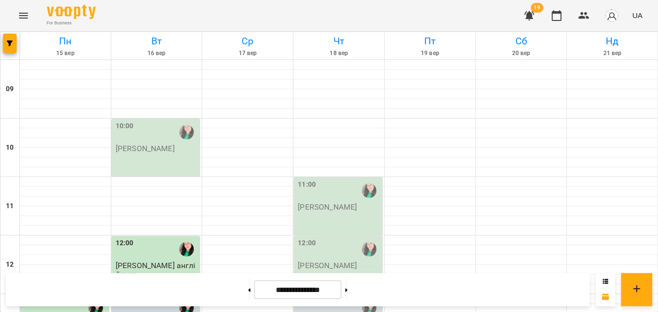
click at [136, 124] on div "10:00" at bounding box center [157, 132] width 83 height 22
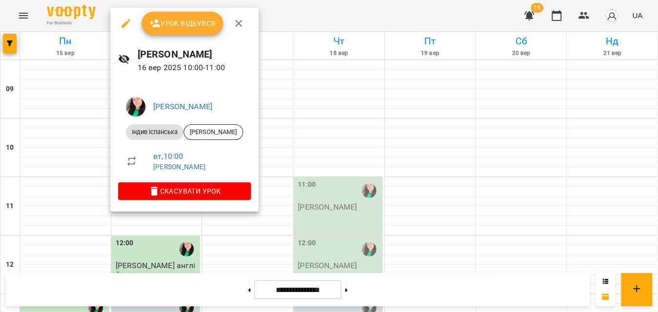
click at [127, 24] on icon "button" at bounding box center [126, 24] width 12 height 12
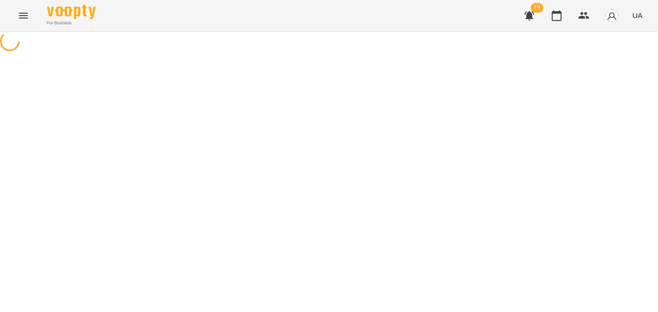
select select "**********"
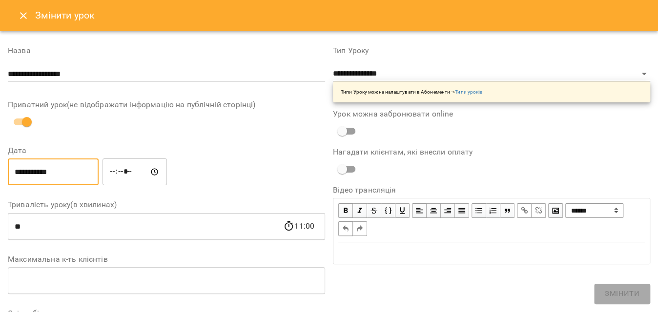
click at [70, 172] on input "**********" at bounding box center [53, 172] width 91 height 27
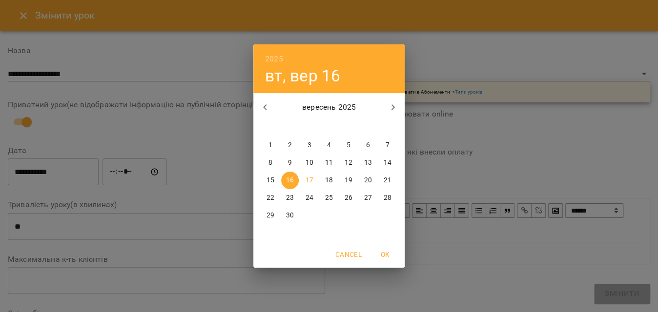
click at [347, 181] on p "19" at bounding box center [349, 181] width 8 height 10
type input "**********"
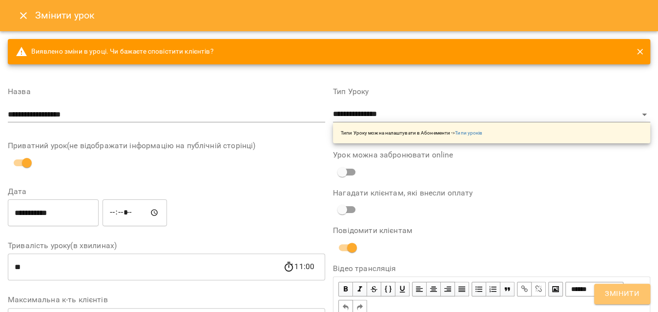
click at [614, 297] on span "Змінити" at bounding box center [622, 294] width 35 height 13
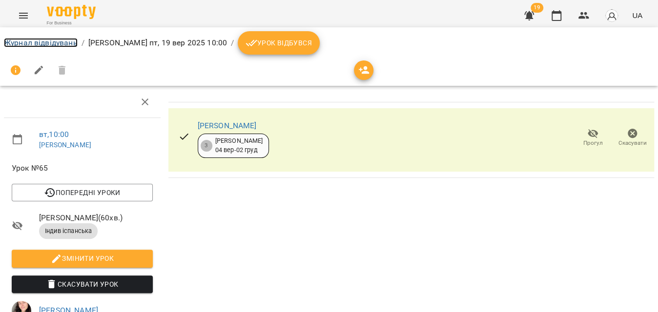
click at [59, 43] on link "Журнал відвідувань" at bounding box center [41, 42] width 74 height 9
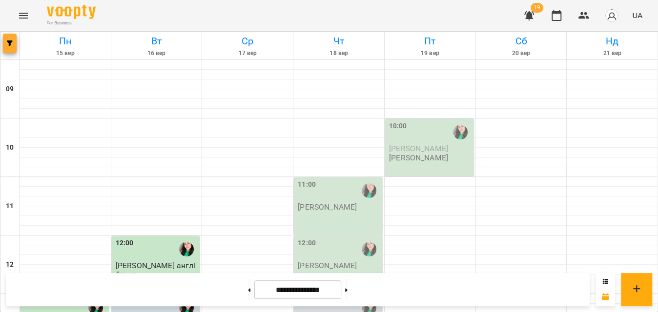
click at [7, 41] on icon "button" at bounding box center [10, 44] width 6 height 6
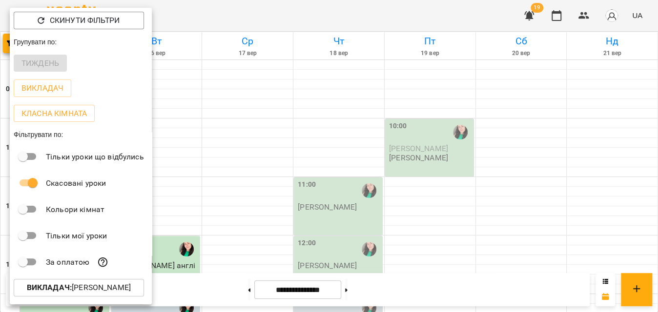
click at [60, 290] on b "Викладач :" at bounding box center [49, 287] width 45 height 9
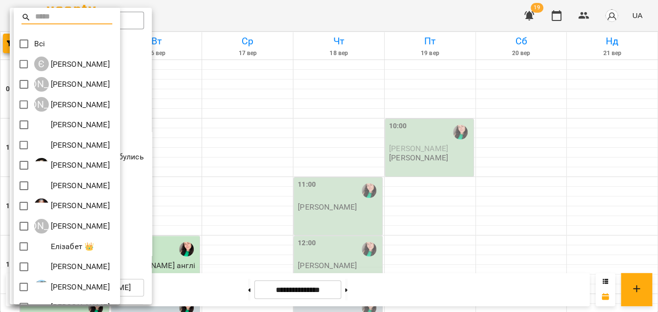
scroll to position [177, 0]
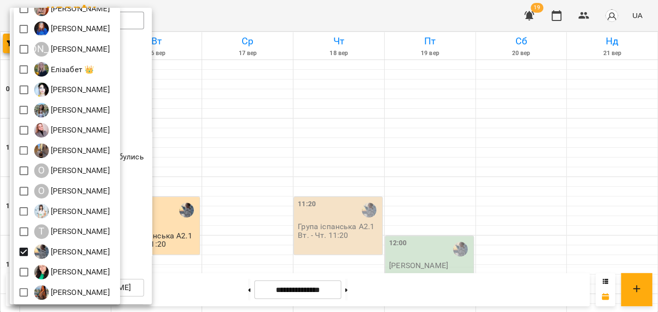
click at [230, 26] on div at bounding box center [329, 156] width 658 height 312
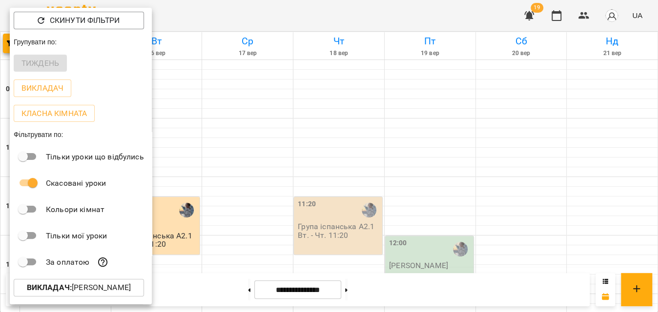
click at [229, 26] on div at bounding box center [329, 156] width 658 height 312
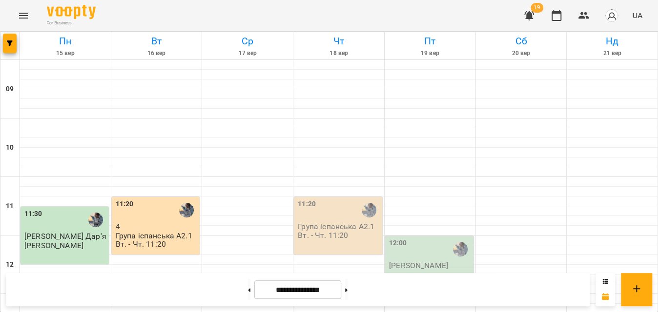
click at [214, 21] on div "For Business 19 UA" at bounding box center [329, 15] width 658 height 31
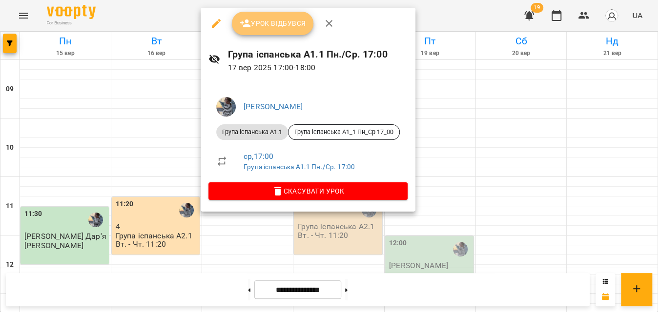
click at [279, 16] on button "Урок відбувся" at bounding box center [273, 23] width 82 height 23
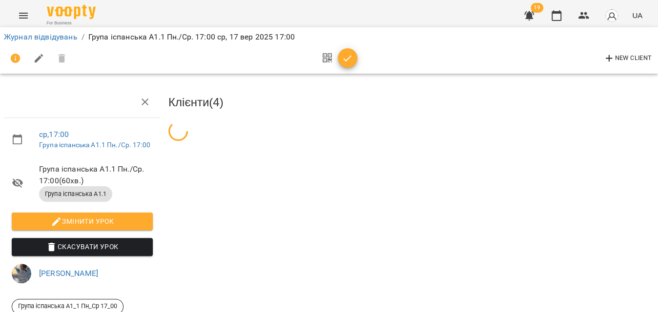
click at [346, 58] on icon "button" at bounding box center [348, 59] width 12 height 12
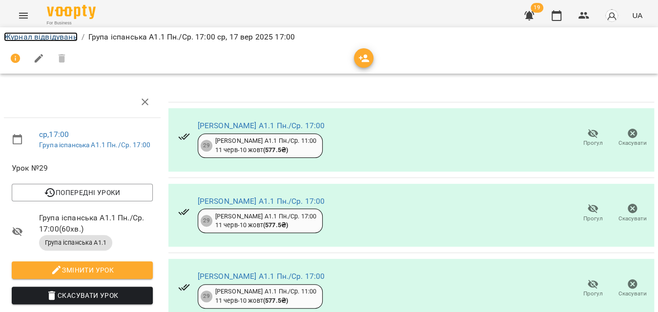
click at [52, 41] on link "Журнал відвідувань" at bounding box center [41, 36] width 74 height 9
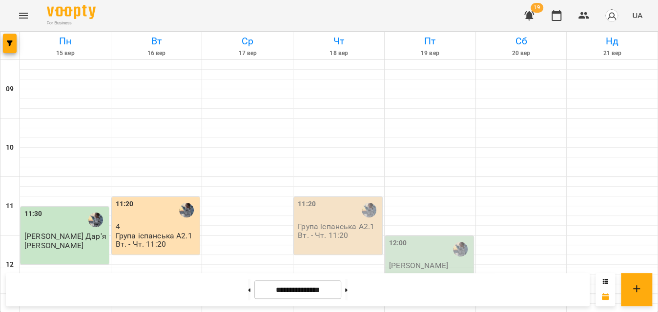
scroll to position [286, 0]
click at [11, 52] on button "button" at bounding box center [10, 44] width 14 height 20
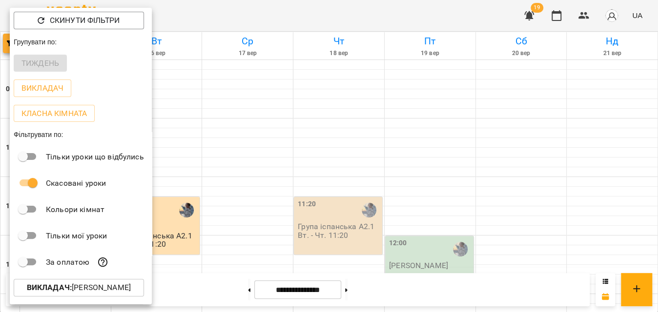
click at [10, 46] on div "Групувати по:" at bounding box center [81, 42] width 142 height 18
click at [6, 47] on div at bounding box center [329, 156] width 658 height 312
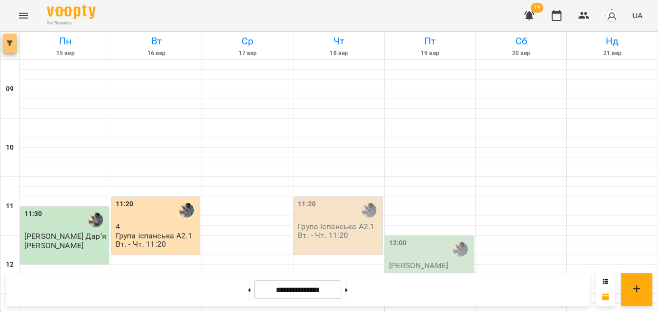
click at [6, 47] on button "button" at bounding box center [10, 44] width 14 height 20
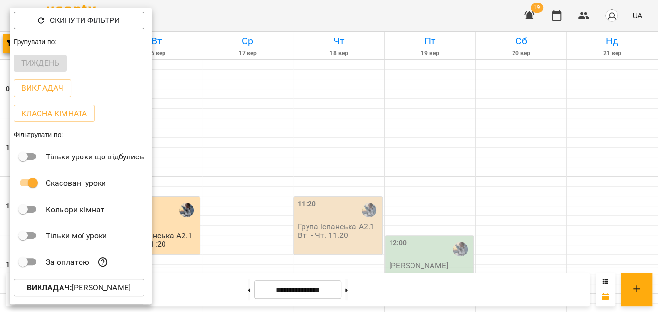
click at [62, 294] on p "Викладач : [PERSON_NAME]" at bounding box center [79, 288] width 104 height 12
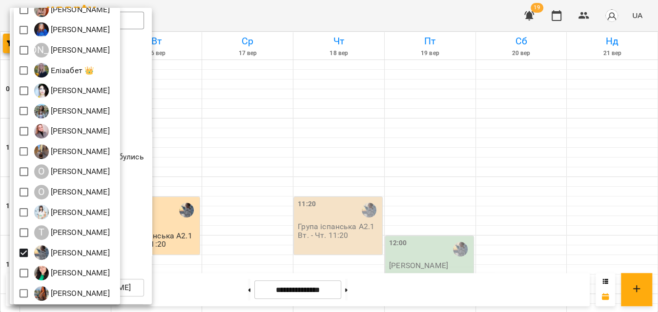
scroll to position [177, 0]
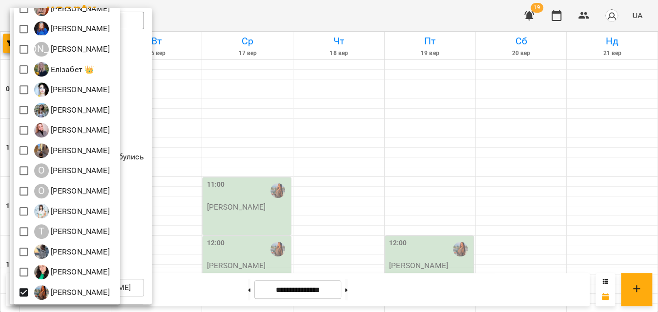
click at [238, 12] on div at bounding box center [329, 156] width 658 height 312
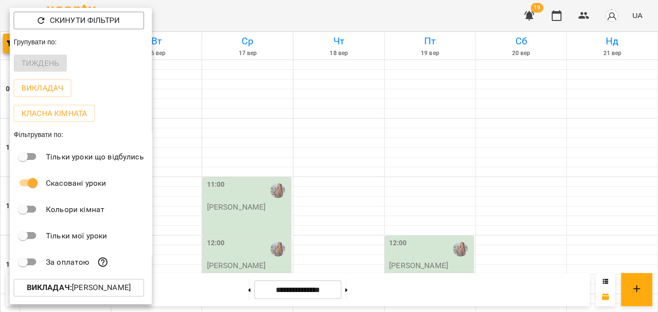
click at [238, 12] on div at bounding box center [329, 156] width 658 height 312
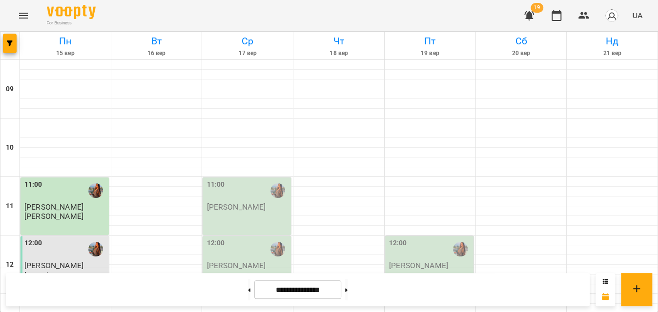
scroll to position [266, 0]
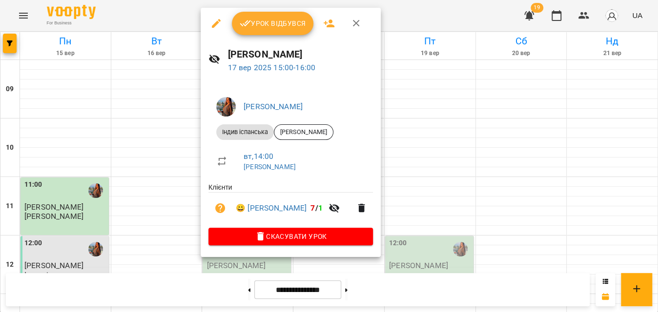
click at [149, 22] on div at bounding box center [329, 156] width 658 height 312
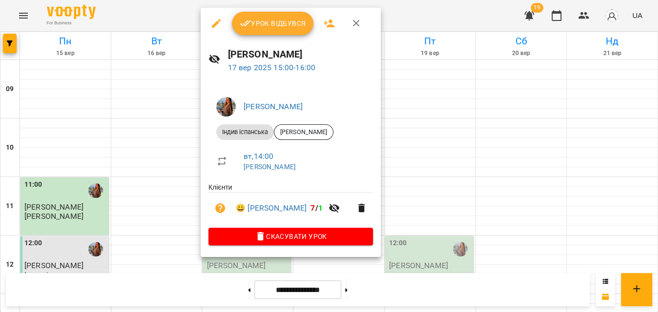
click at [278, 30] on button "Урок відбувся" at bounding box center [273, 23] width 82 height 23
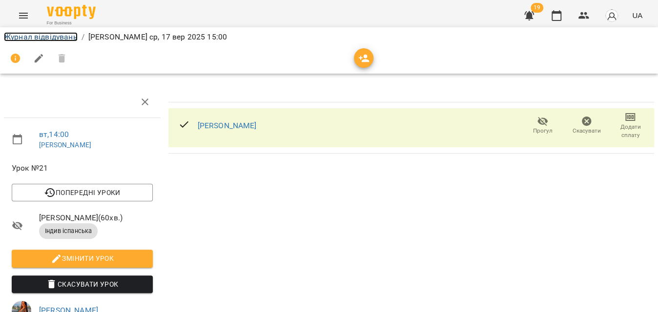
click at [44, 36] on link "Журнал відвідувань" at bounding box center [41, 36] width 74 height 9
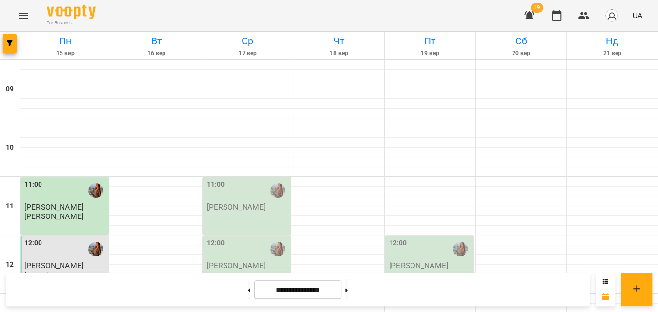
scroll to position [177, 0]
click at [246, 236] on div "12:00 [PERSON_NAME]" at bounding box center [247, 265] width 88 height 58
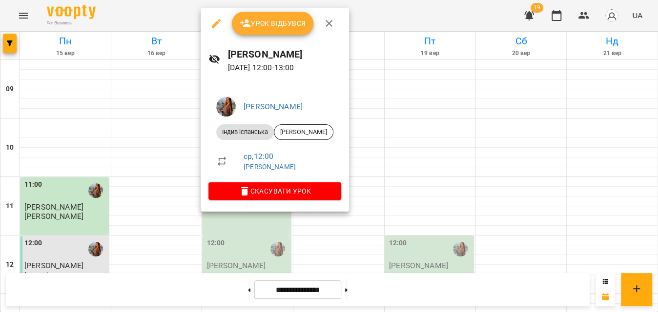
click at [252, 18] on span "Урок відбувся" at bounding box center [273, 24] width 66 height 12
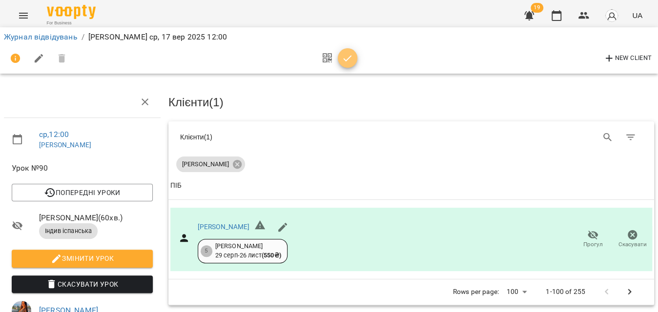
drag, startPoint x: 343, startPoint y: 59, endPoint x: 332, endPoint y: 58, distance: 11.3
click at [343, 59] on icon "button" at bounding box center [348, 59] width 12 height 12
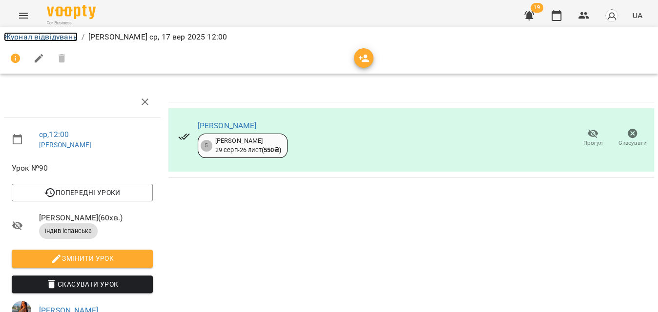
click at [56, 35] on link "Журнал відвідувань" at bounding box center [41, 36] width 74 height 9
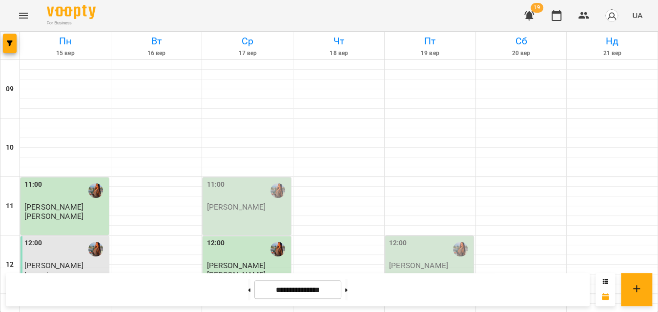
click at [185, 21] on div "For Business 19 UA" at bounding box center [329, 15] width 658 height 31
click at [208, 192] on div "11:00" at bounding box center [216, 191] width 18 height 22
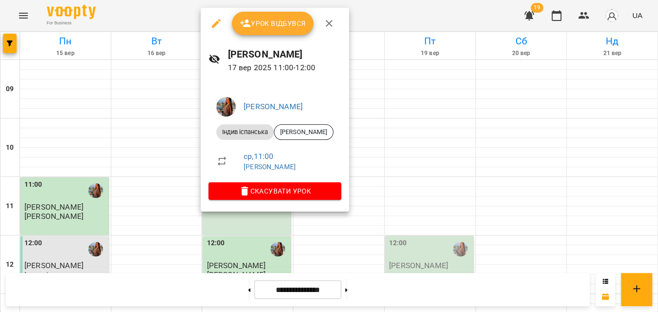
click at [256, 24] on span "Урок відбувся" at bounding box center [273, 24] width 66 height 12
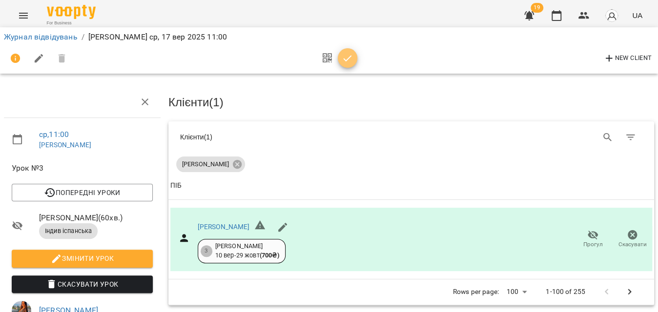
click at [351, 55] on icon "button" at bounding box center [348, 59] width 12 height 12
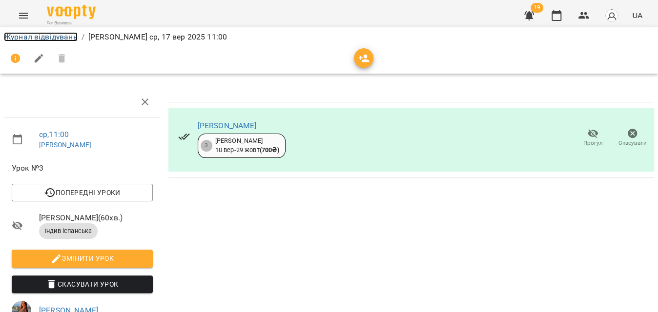
click at [61, 32] on link "Журнал відвідувань" at bounding box center [41, 36] width 74 height 9
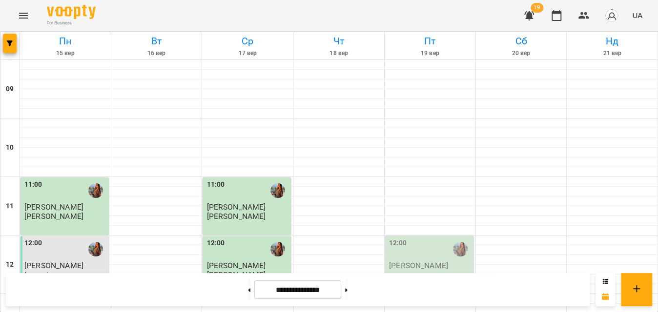
scroll to position [311, 0]
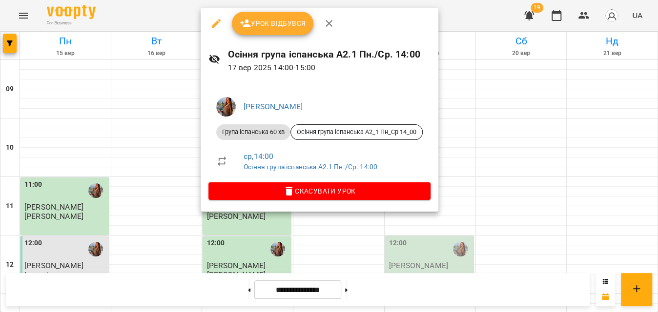
click at [282, 20] on span "Урок відбувся" at bounding box center [273, 24] width 66 height 12
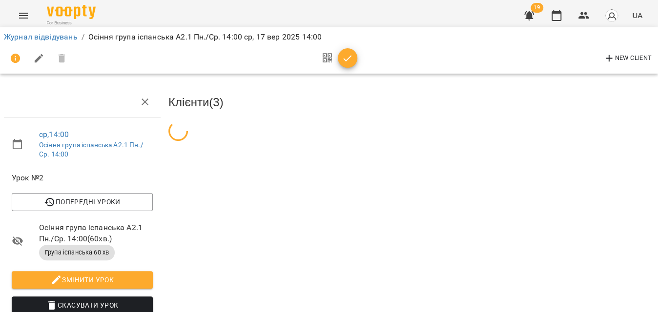
click at [346, 58] on icon "button" at bounding box center [348, 59] width 12 height 12
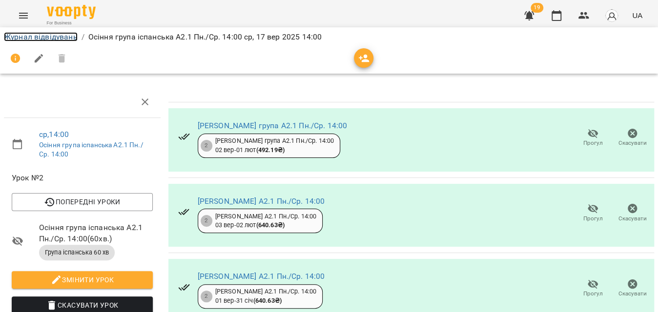
click at [61, 38] on link "Журнал відвідувань" at bounding box center [41, 36] width 74 height 9
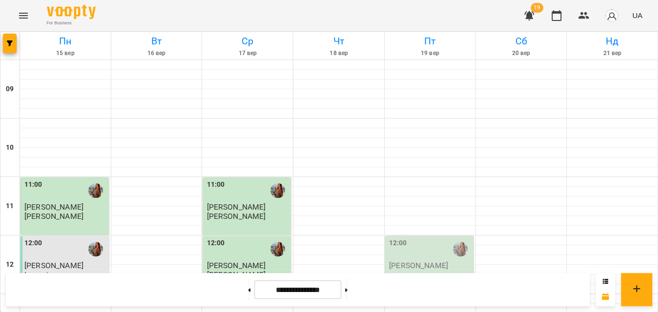
scroll to position [311, 0]
click at [4, 43] on span "button" at bounding box center [10, 44] width 14 height 6
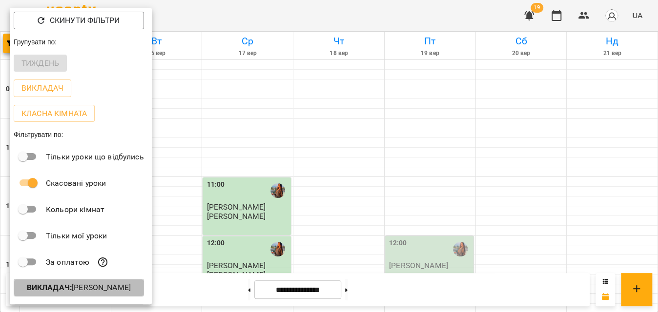
click at [71, 289] on p "Викладач : [PERSON_NAME]" at bounding box center [79, 288] width 104 height 12
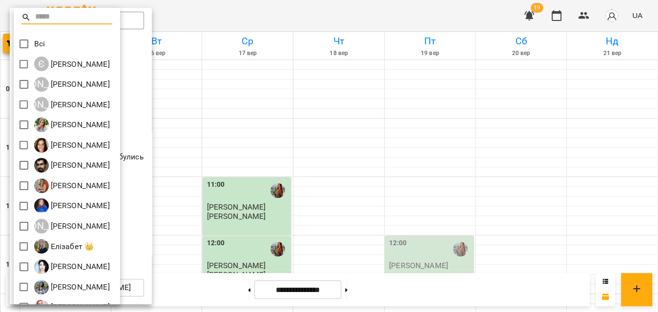
scroll to position [177, 0]
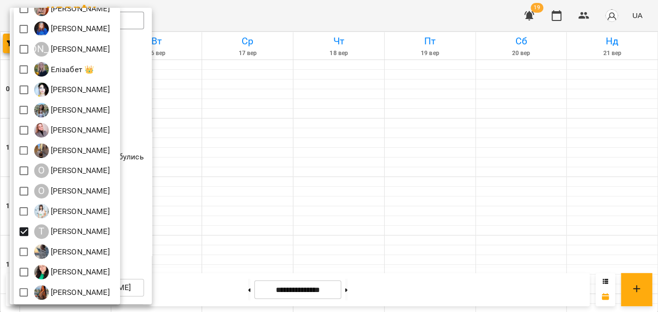
click at [297, 19] on div at bounding box center [329, 156] width 658 height 312
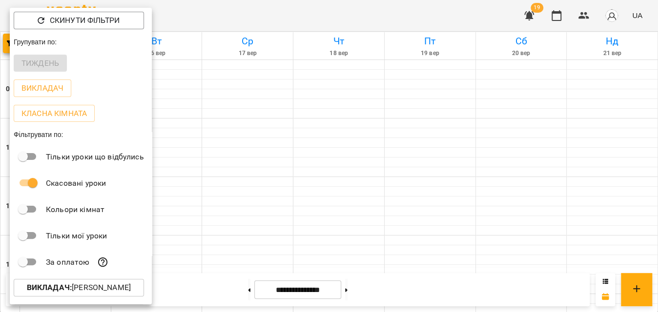
click at [297, 19] on div at bounding box center [329, 156] width 658 height 312
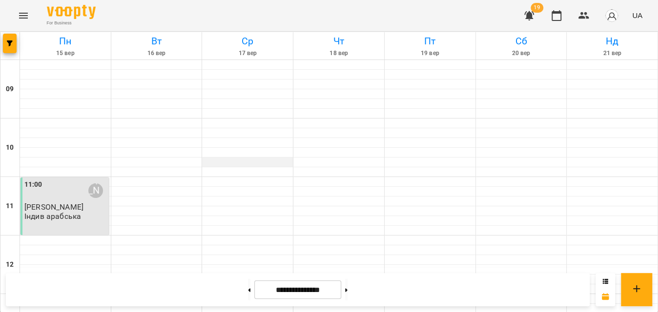
scroll to position [553, 0]
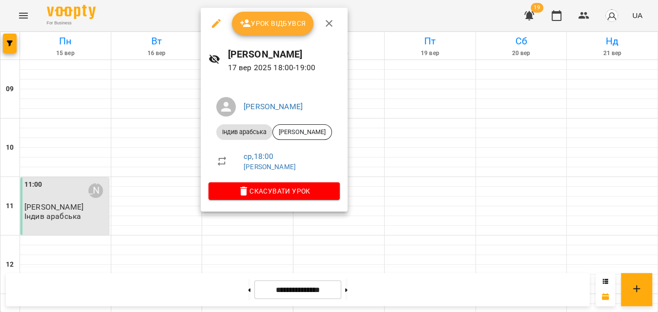
click at [284, 21] on span "Урок відбувся" at bounding box center [273, 24] width 66 height 12
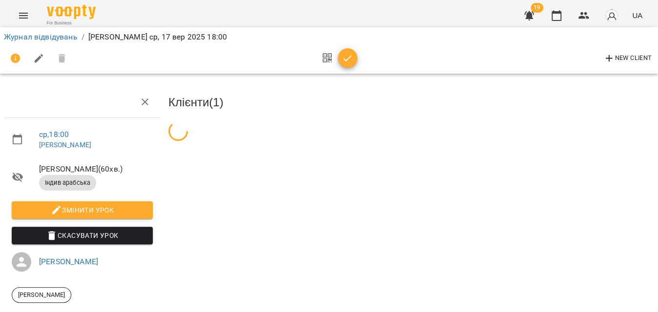
click at [347, 60] on icon "button" at bounding box center [348, 58] width 8 height 6
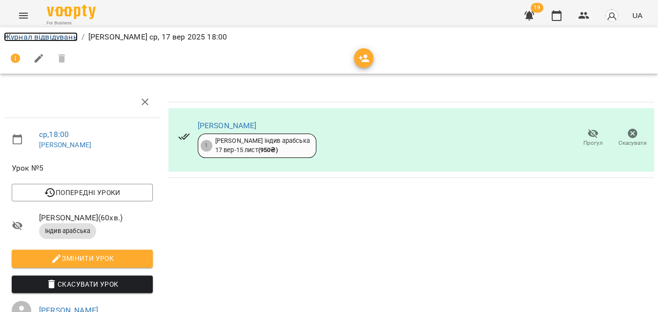
click at [56, 37] on link "Журнал відвідувань" at bounding box center [41, 36] width 74 height 9
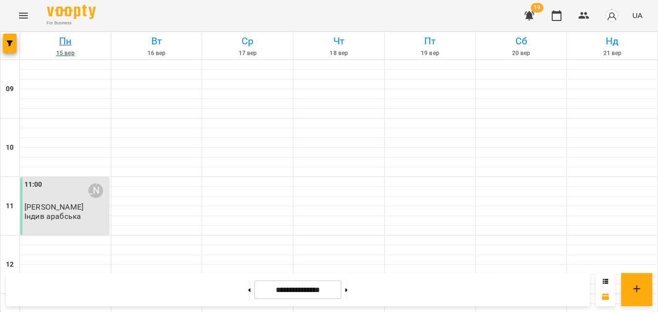
scroll to position [553, 0]
click at [10, 44] on icon "button" at bounding box center [10, 44] width 6 height 6
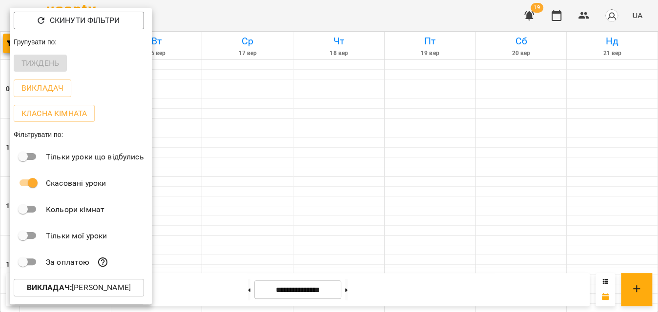
click at [97, 293] on p "Викладач : [PERSON_NAME]" at bounding box center [79, 288] width 104 height 12
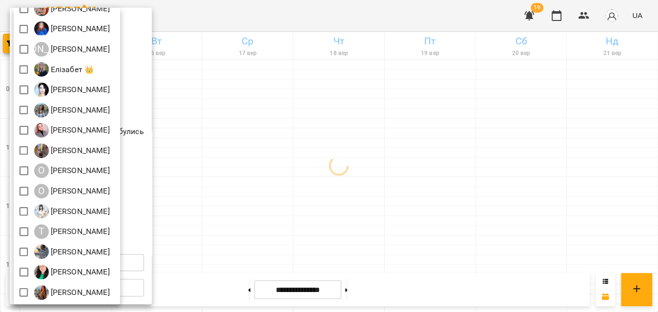
scroll to position [0, 0]
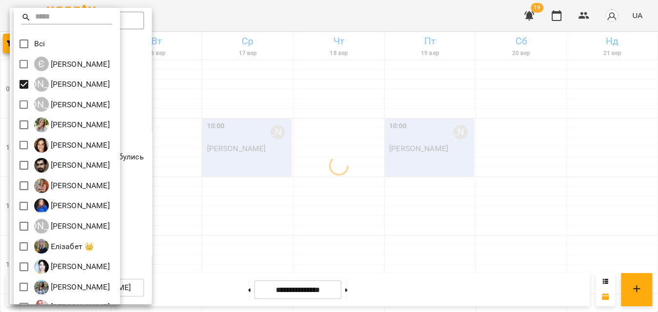
click at [272, 15] on div at bounding box center [329, 156] width 658 height 312
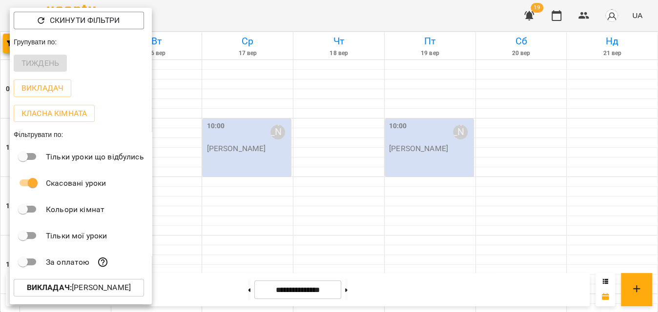
click at [273, 15] on div at bounding box center [329, 156] width 658 height 312
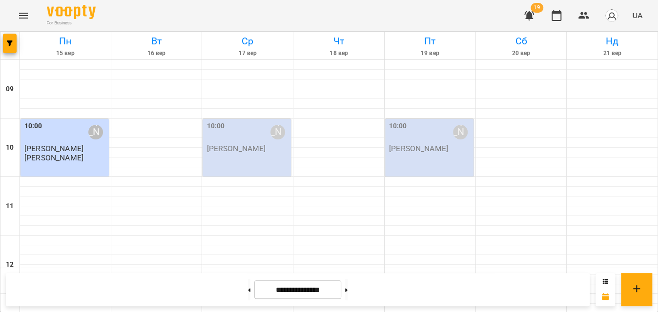
click at [243, 148] on p "[PERSON_NAME]" at bounding box center [236, 149] width 59 height 8
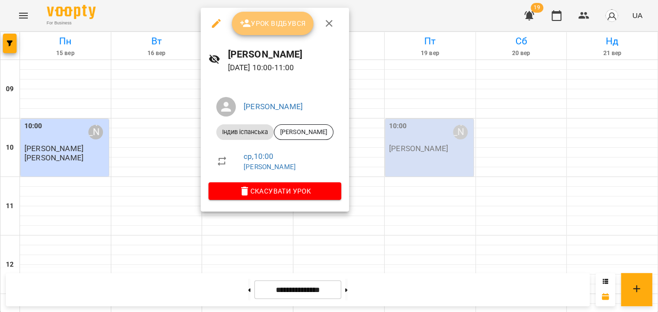
click at [279, 32] on button "Урок відбувся" at bounding box center [273, 23] width 82 height 23
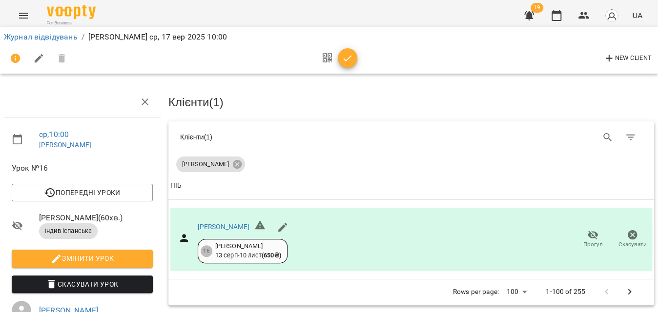
click at [342, 57] on icon "button" at bounding box center [348, 59] width 12 height 12
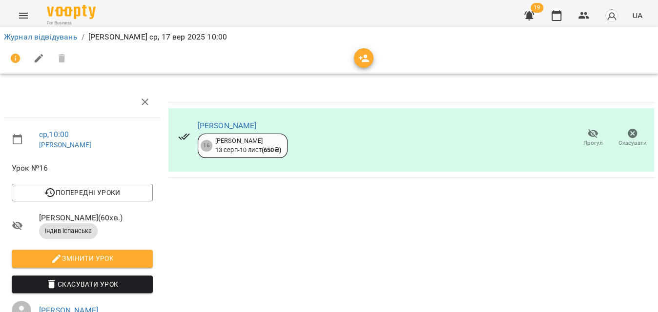
click at [59, 42] on li "Журнал відвідувань" at bounding box center [41, 37] width 74 height 12
click at [62, 40] on link "Журнал відвідувань" at bounding box center [41, 36] width 74 height 9
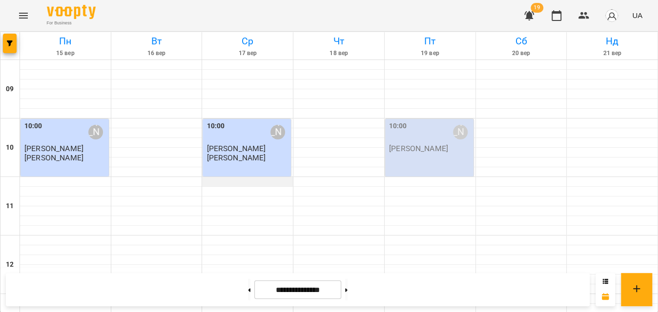
scroll to position [488, 0]
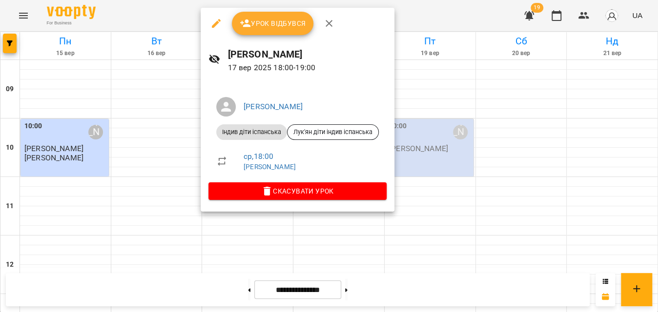
click at [276, 37] on div "Урок відбувся" at bounding box center [298, 23] width 194 height 31
click at [279, 28] on span "Урок відбувся" at bounding box center [273, 24] width 66 height 12
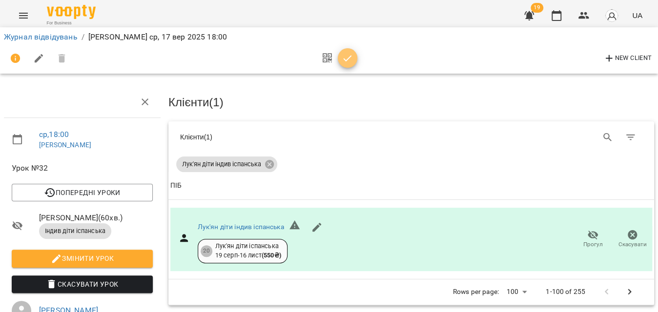
click at [350, 59] on icon "button" at bounding box center [348, 59] width 12 height 12
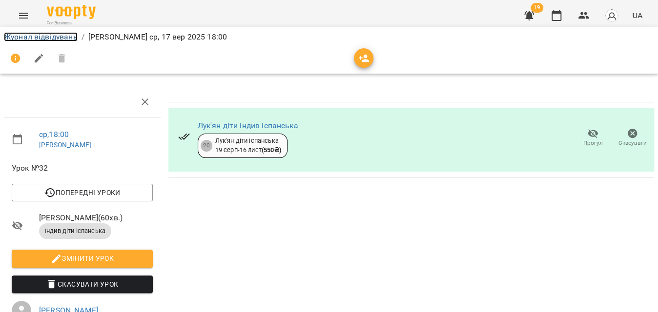
click at [62, 37] on link "Журнал відвідувань" at bounding box center [41, 36] width 74 height 9
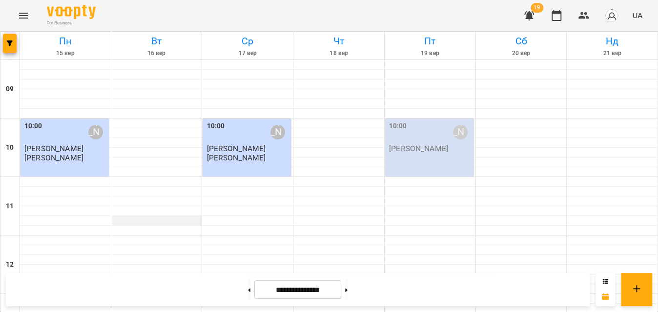
scroll to position [553, 0]
click at [10, 45] on icon "button" at bounding box center [10, 44] width 6 height 6
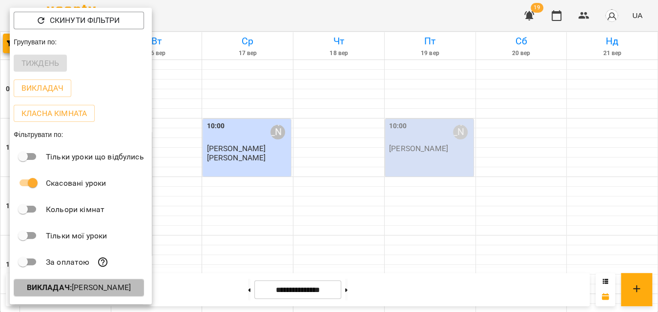
click at [62, 292] on b "Викладач :" at bounding box center [49, 287] width 45 height 9
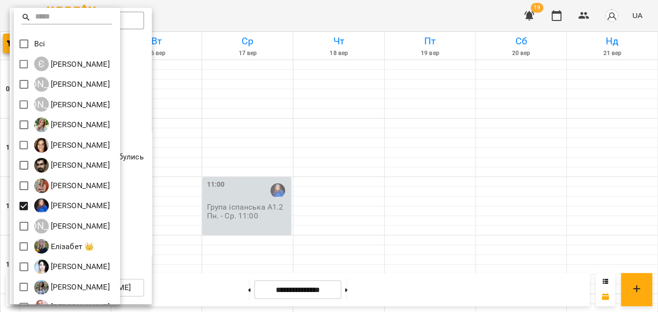
click at [289, 13] on div at bounding box center [329, 156] width 658 height 312
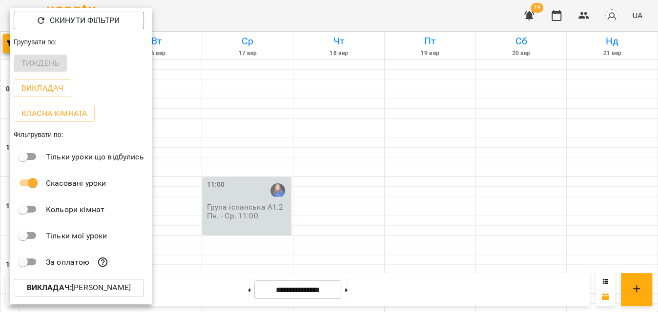
click at [291, 12] on div at bounding box center [329, 156] width 658 height 312
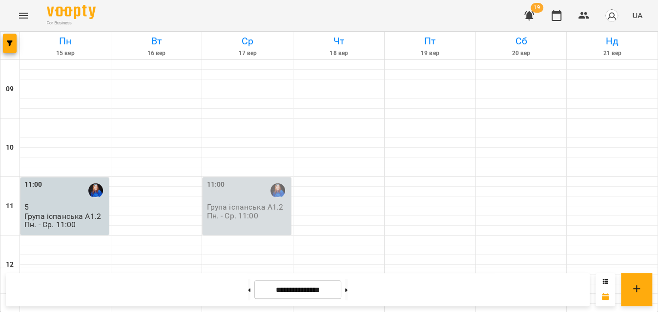
click at [335, 14] on div "For Business 19 UA" at bounding box center [329, 15] width 658 height 31
click at [232, 212] on p "Група іспанська А1.2 Пн. - Ср. 11:00" at bounding box center [248, 211] width 83 height 17
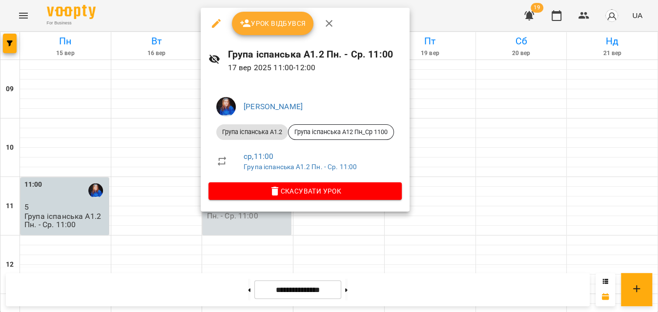
click at [280, 27] on span "Урок відбувся" at bounding box center [273, 24] width 66 height 12
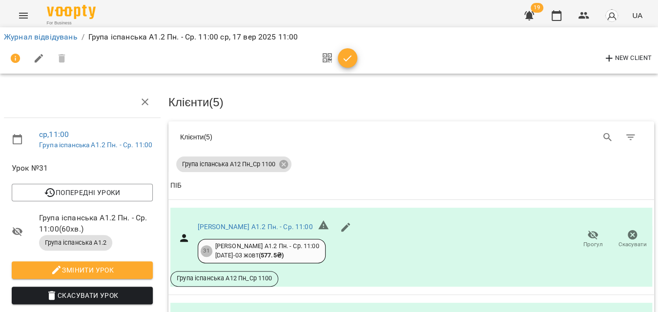
click at [353, 63] on span "button" at bounding box center [348, 59] width 20 height 12
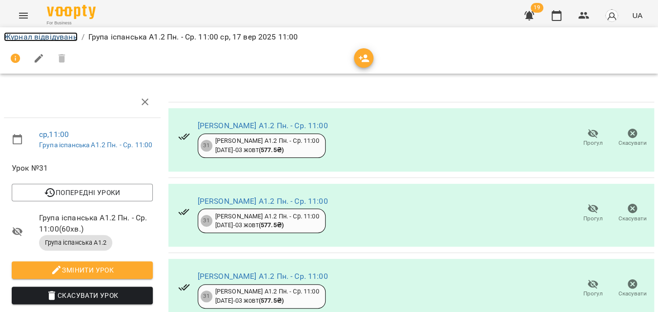
click at [70, 40] on link "Журнал відвідувань" at bounding box center [41, 36] width 74 height 9
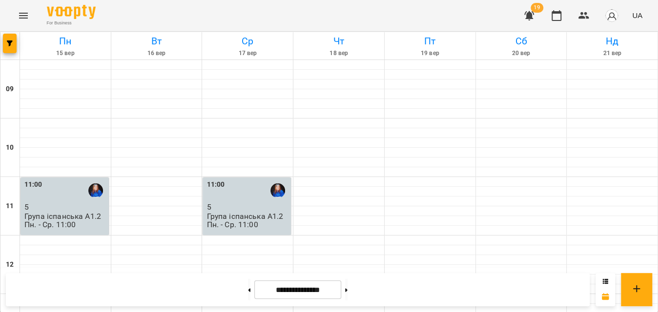
scroll to position [488, 0]
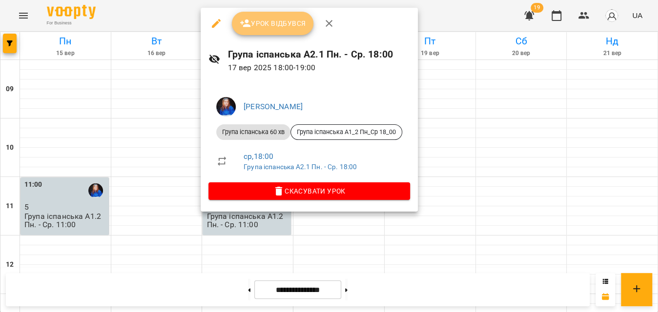
click at [281, 22] on span "Урок відбувся" at bounding box center [273, 24] width 66 height 12
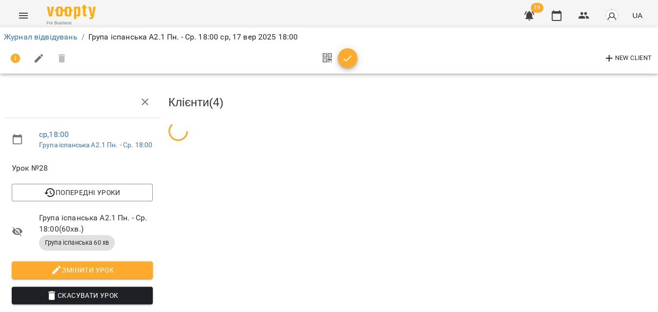
click at [346, 60] on icon "button" at bounding box center [348, 58] width 8 height 6
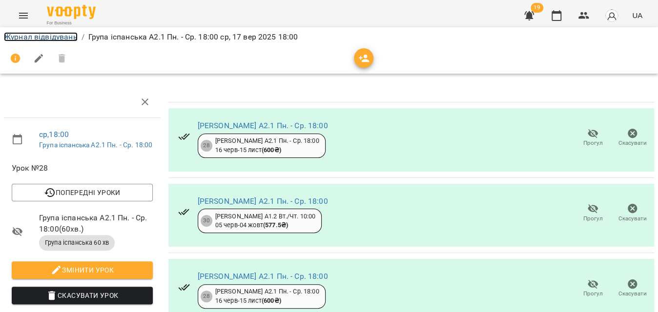
click at [43, 40] on link "Журнал відвідувань" at bounding box center [41, 36] width 74 height 9
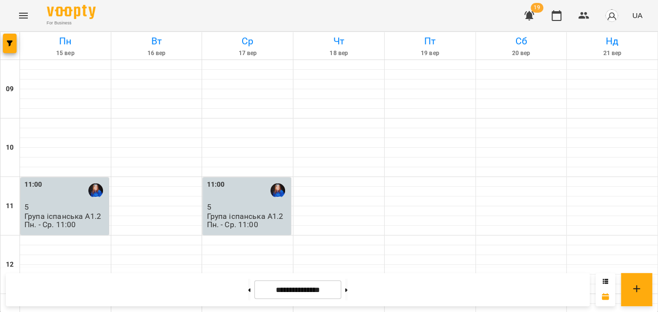
scroll to position [553, 0]
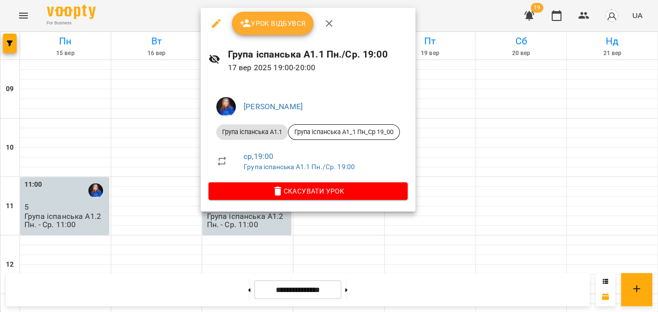
click at [262, 30] on button "Урок відбувся" at bounding box center [273, 23] width 82 height 23
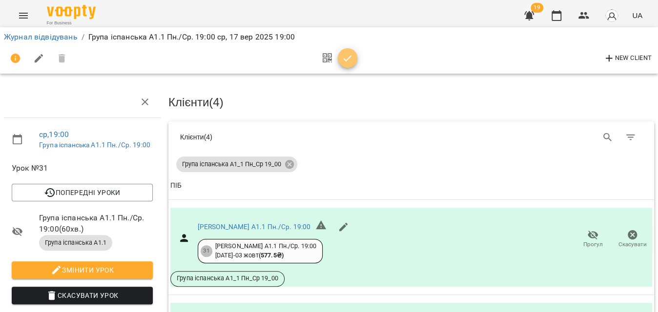
click at [339, 57] on span "button" at bounding box center [348, 59] width 20 height 12
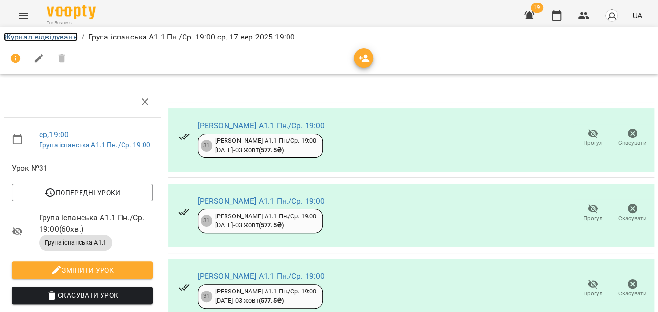
click at [54, 36] on link "Журнал відвідувань" at bounding box center [41, 36] width 74 height 9
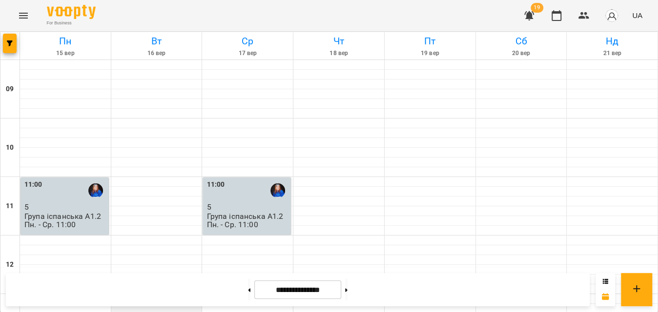
scroll to position [488, 0]
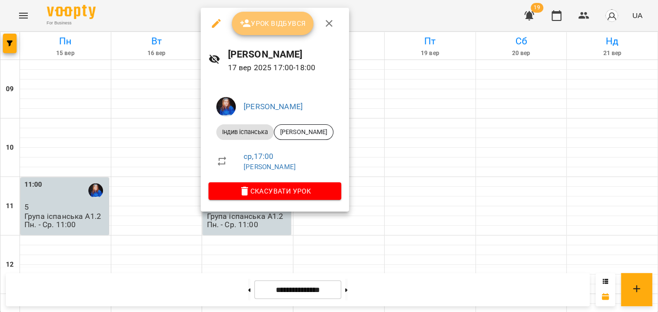
click at [278, 31] on button "Урок відбувся" at bounding box center [273, 23] width 82 height 23
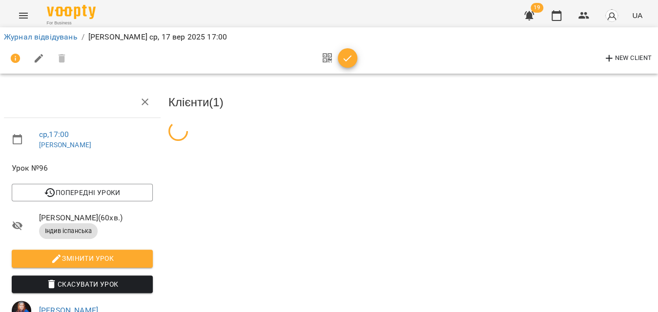
click at [345, 58] on icon "button" at bounding box center [348, 59] width 12 height 12
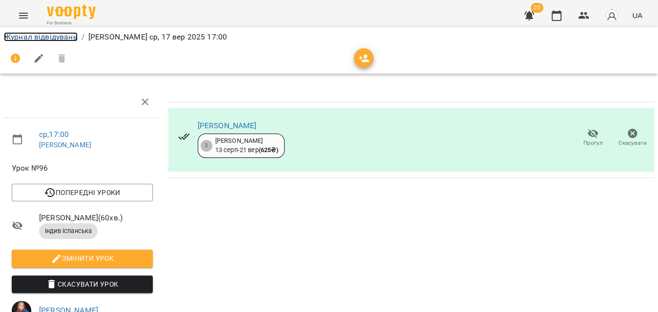
click at [43, 39] on link "Журнал відвідувань" at bounding box center [41, 36] width 74 height 9
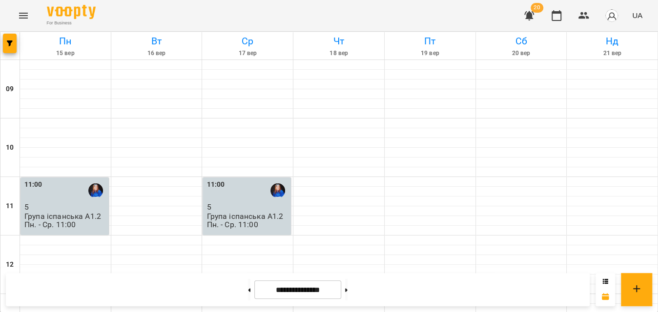
scroll to position [532, 0]
click at [19, 15] on icon "Menu" at bounding box center [24, 16] width 12 height 12
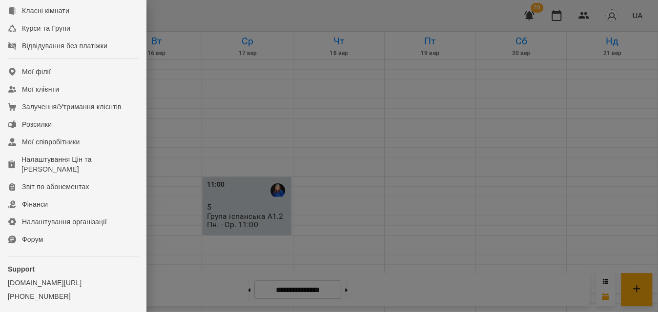
scroll to position [133, 0]
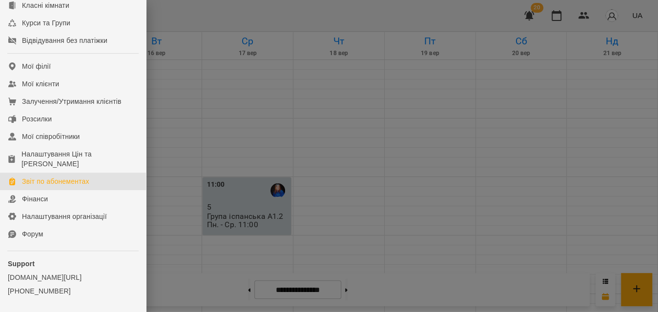
click at [67, 190] on link "Звіт по абонементах" at bounding box center [73, 182] width 146 height 18
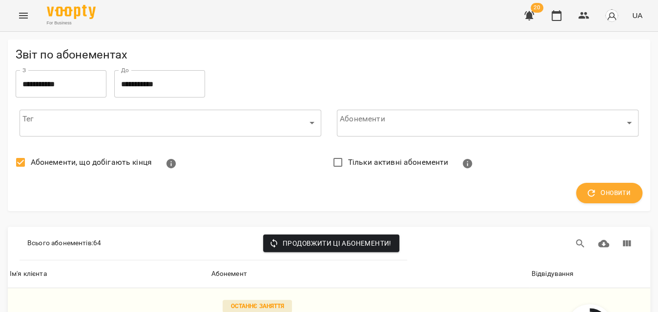
click at [106, 156] on label "Абонементи, що добігають кінця" at bounding box center [81, 162] width 142 height 21
click at [605, 198] on span "Оновити" at bounding box center [609, 193] width 43 height 13
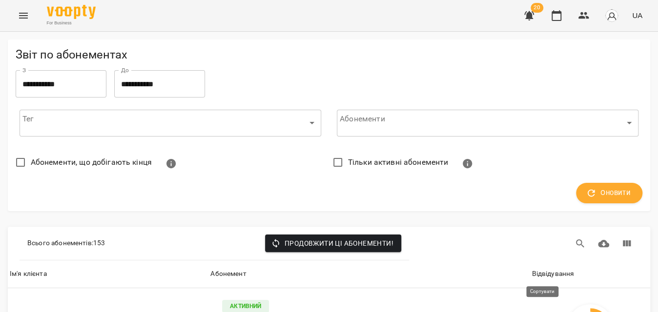
click at [553, 275] on div "Відвідування" at bounding box center [553, 275] width 42 height 12
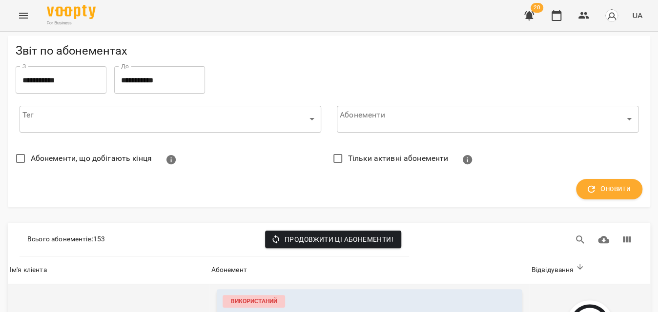
scroll to position [222, 0]
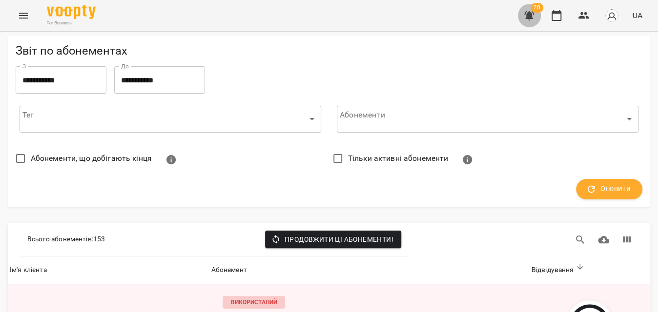
click at [540, 20] on button "button" at bounding box center [529, 15] width 23 height 23
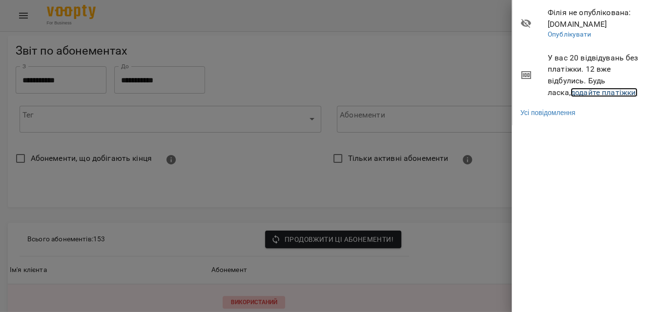
click at [576, 94] on link "додайте платіжки!" at bounding box center [604, 92] width 67 height 9
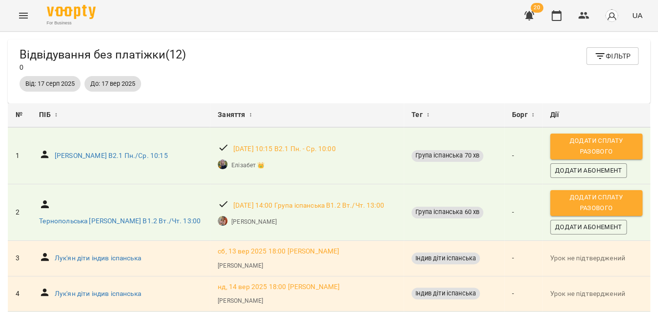
click at [19, 7] on button "Menu" at bounding box center [23, 15] width 23 height 23
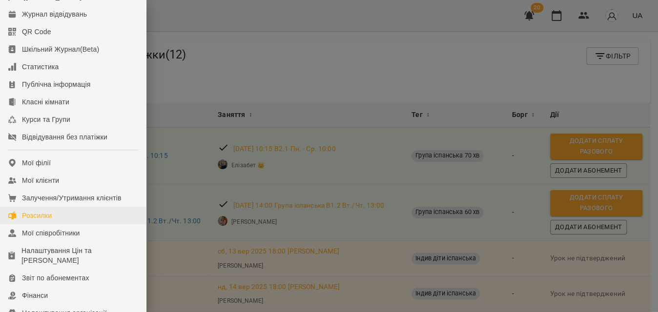
scroll to position [88, 0]
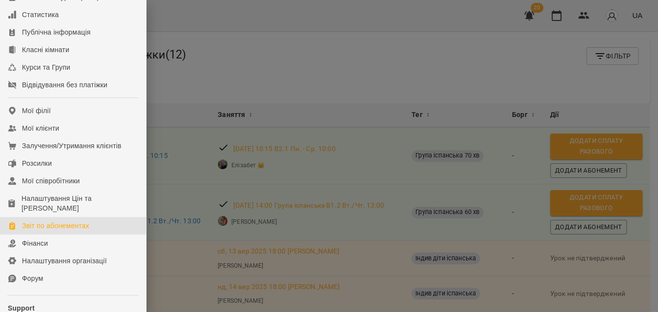
click at [61, 231] on div "Звіт по абонементах" at bounding box center [55, 226] width 67 height 10
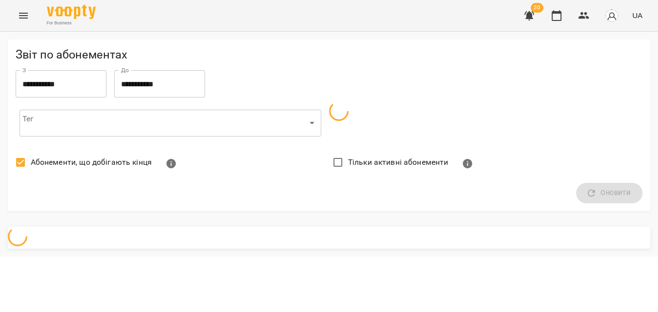
click at [95, 163] on span "Абонементи, що добігають кінця" at bounding box center [91, 163] width 121 height 12
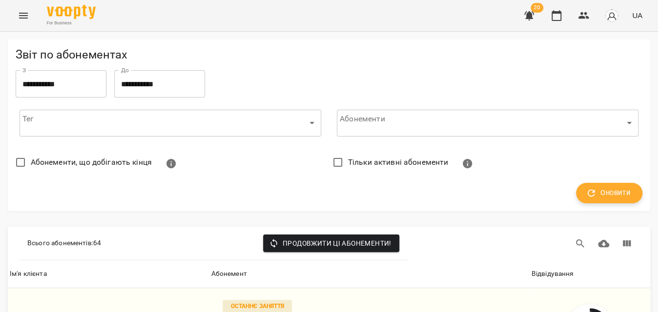
click at [609, 199] on span "Оновити" at bounding box center [609, 193] width 43 height 13
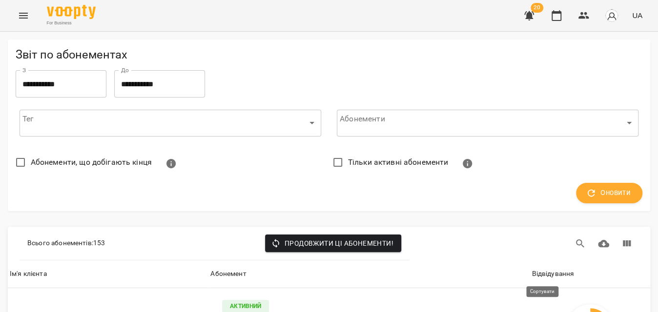
click at [562, 277] on div "Відвідування" at bounding box center [553, 275] width 42 height 12
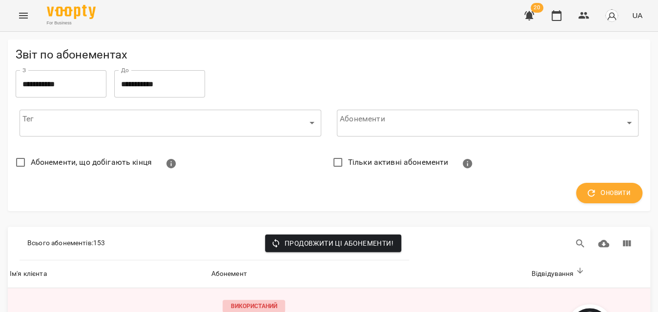
scroll to position [311, 0]
